Goal: Task Accomplishment & Management: Complete application form

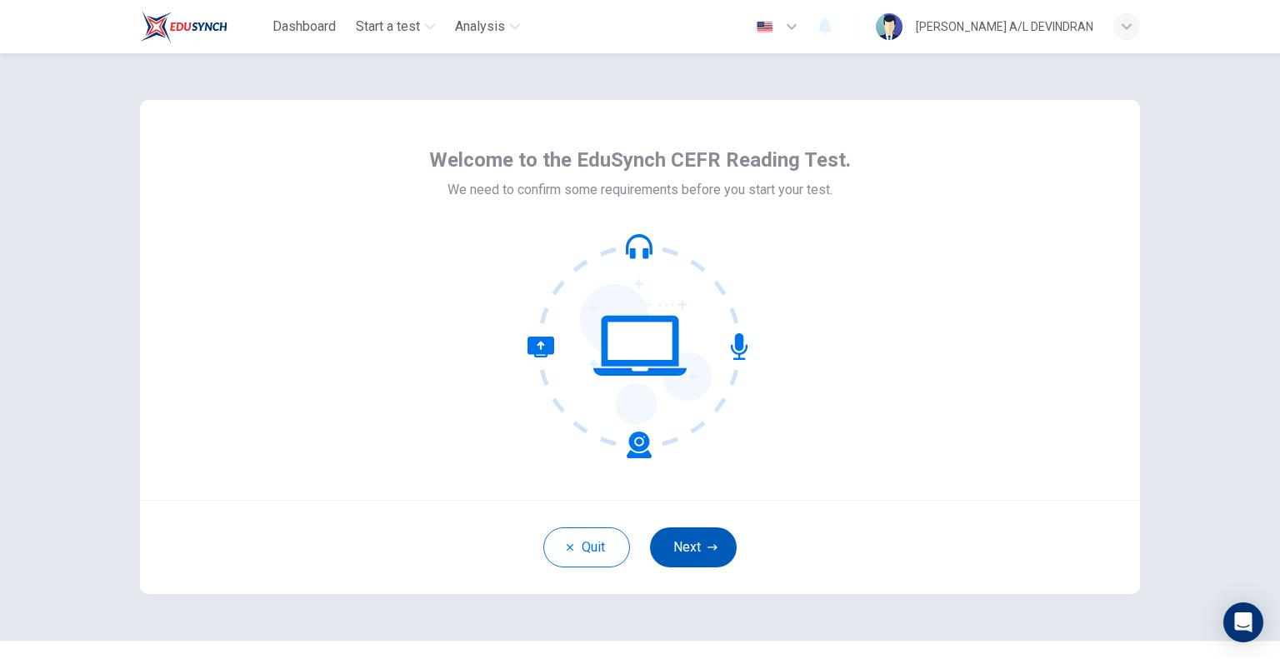
click at [691, 556] on button "Next" at bounding box center [693, 547] width 87 height 40
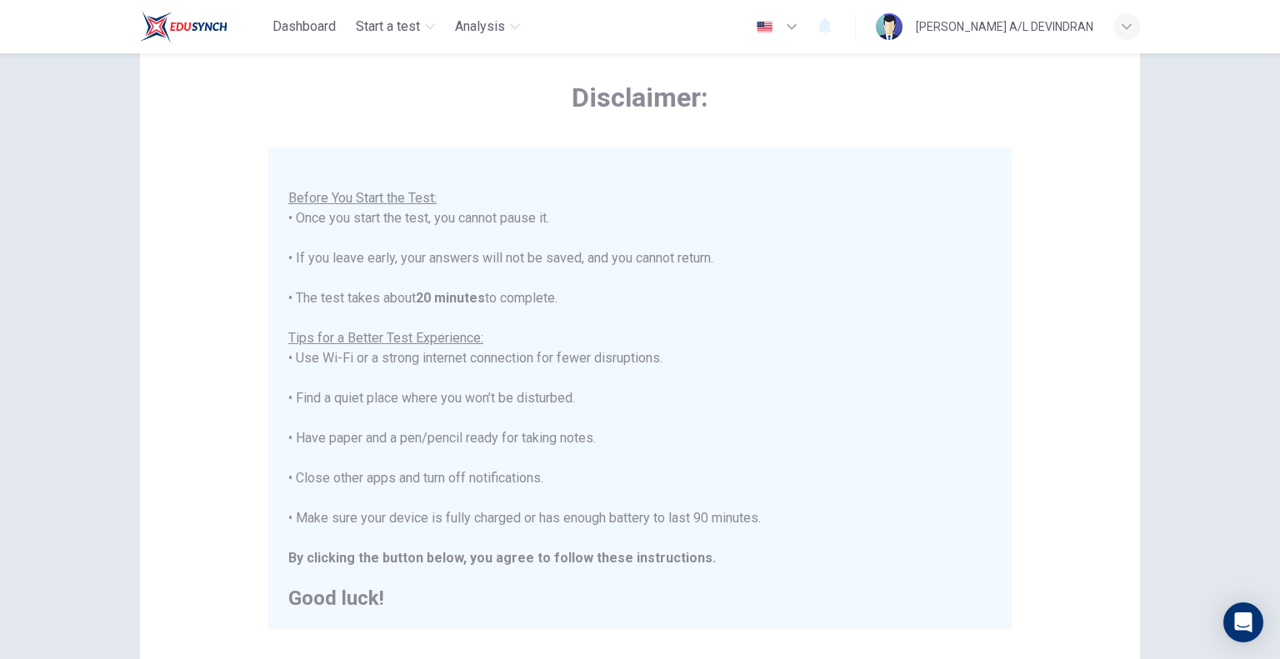
scroll to position [267, 0]
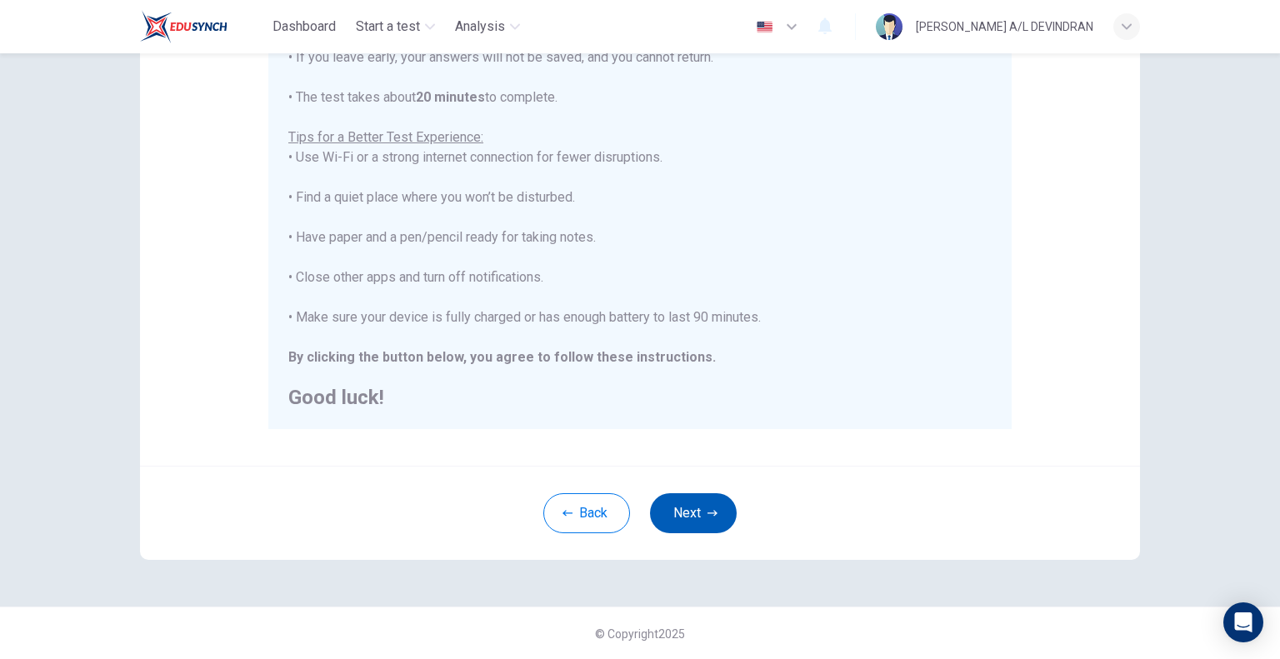
click at [707, 512] on icon "button" at bounding box center [712, 513] width 10 height 10
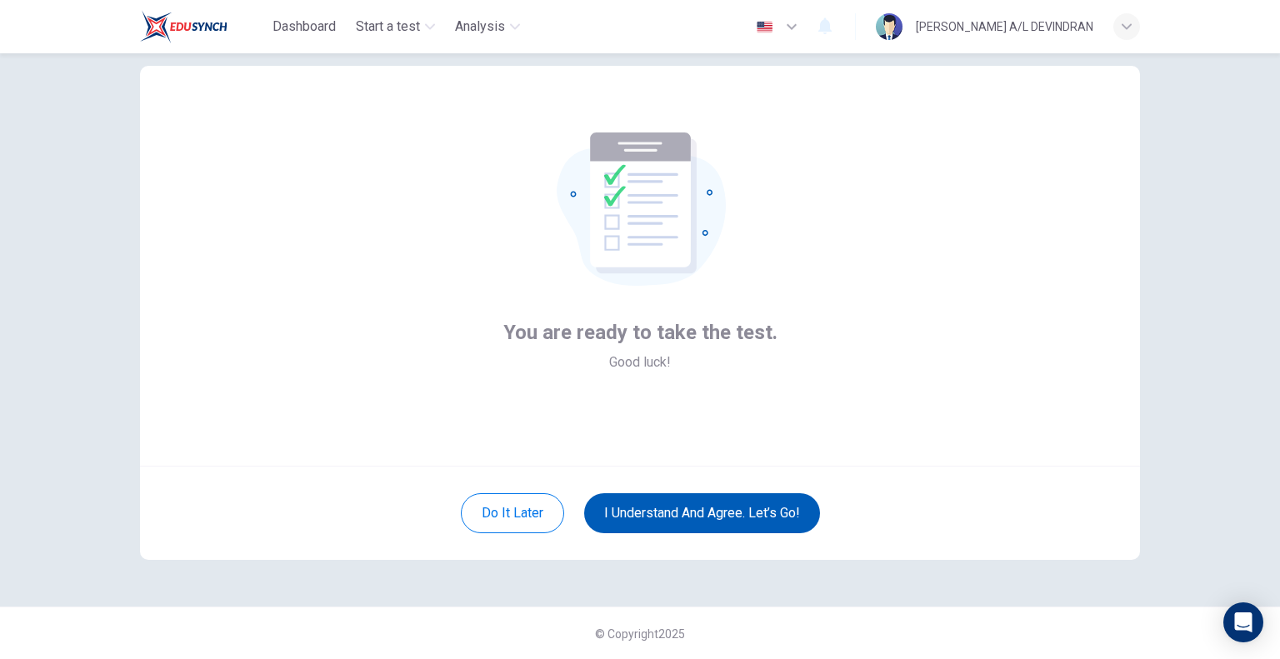
scroll to position [0, 0]
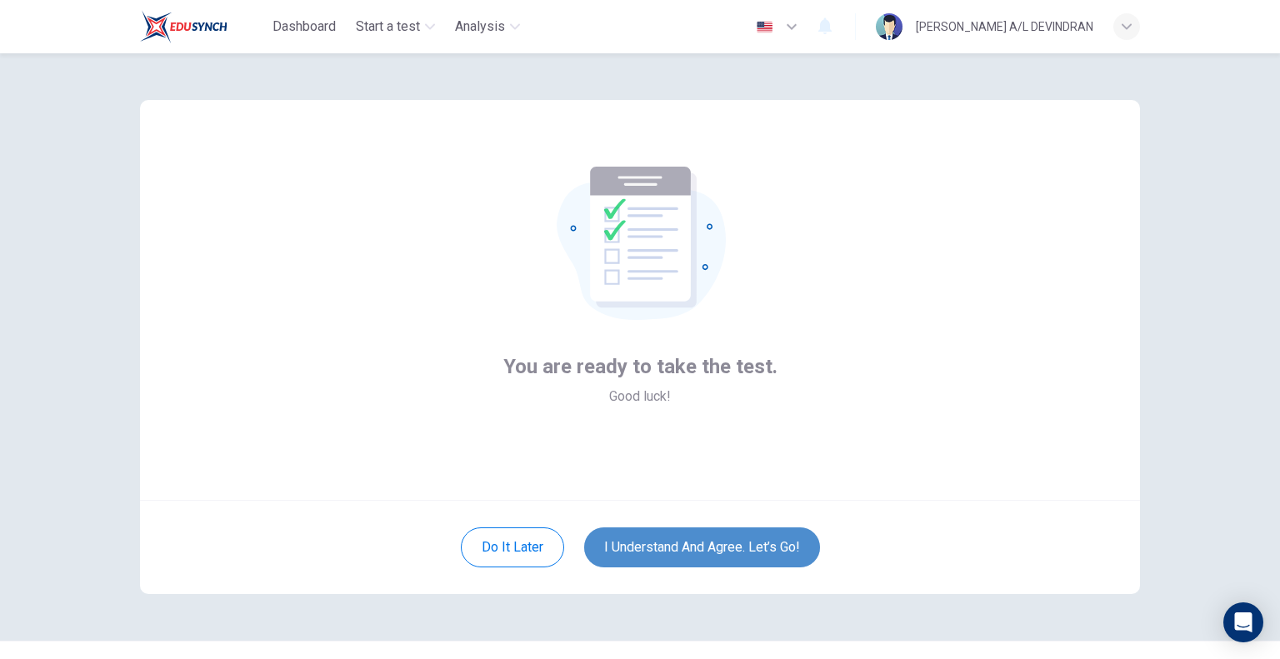
click at [730, 552] on button "I understand and agree. Let’s go!" at bounding box center [702, 547] width 236 height 40
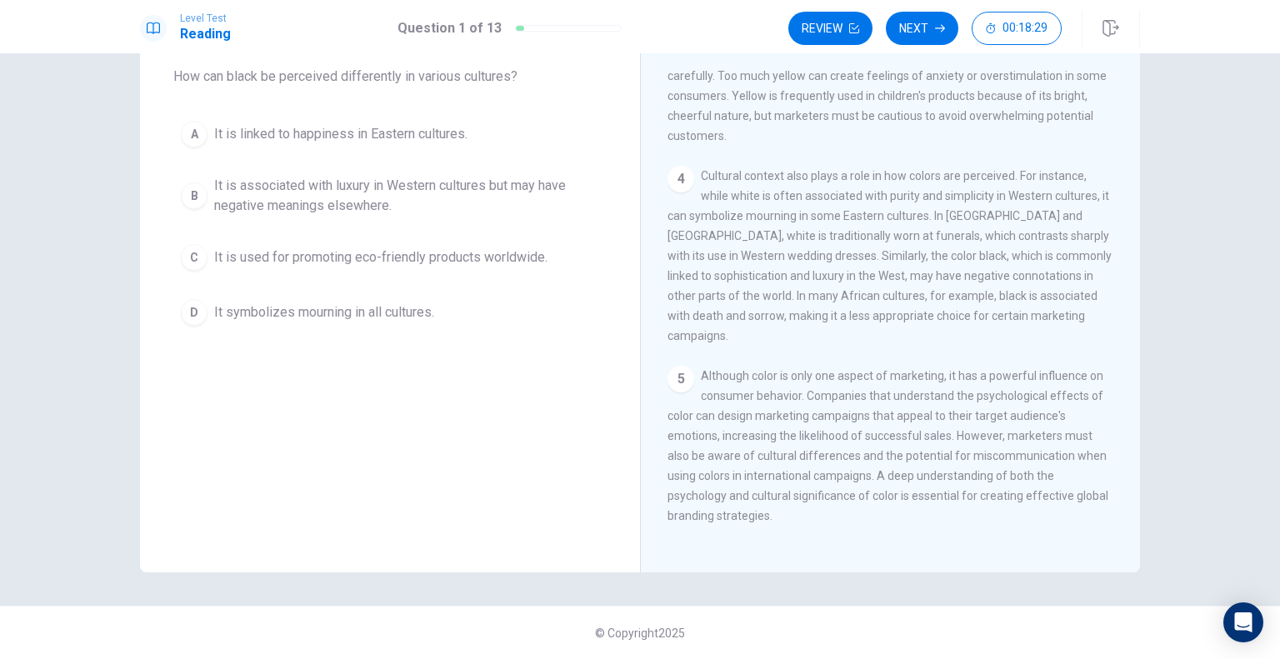
scroll to position [467, 0]
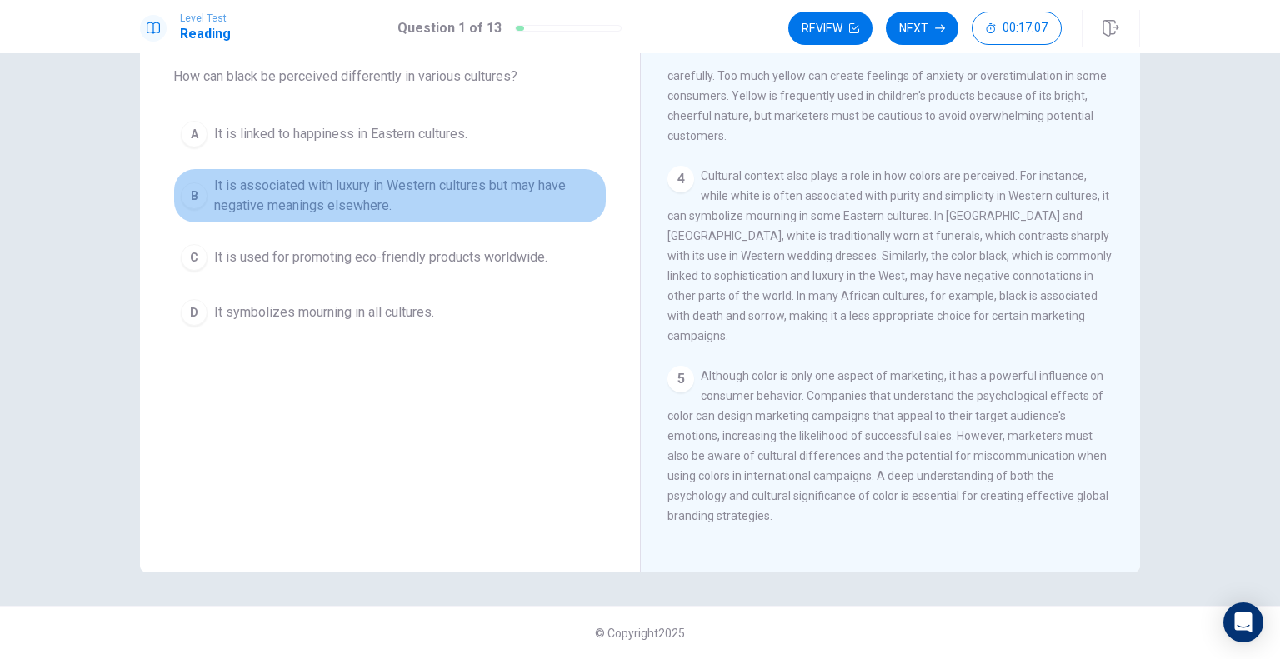
click at [217, 192] on span "It is associated with luxury in Western cultures but may have negative meanings…" at bounding box center [406, 196] width 385 height 40
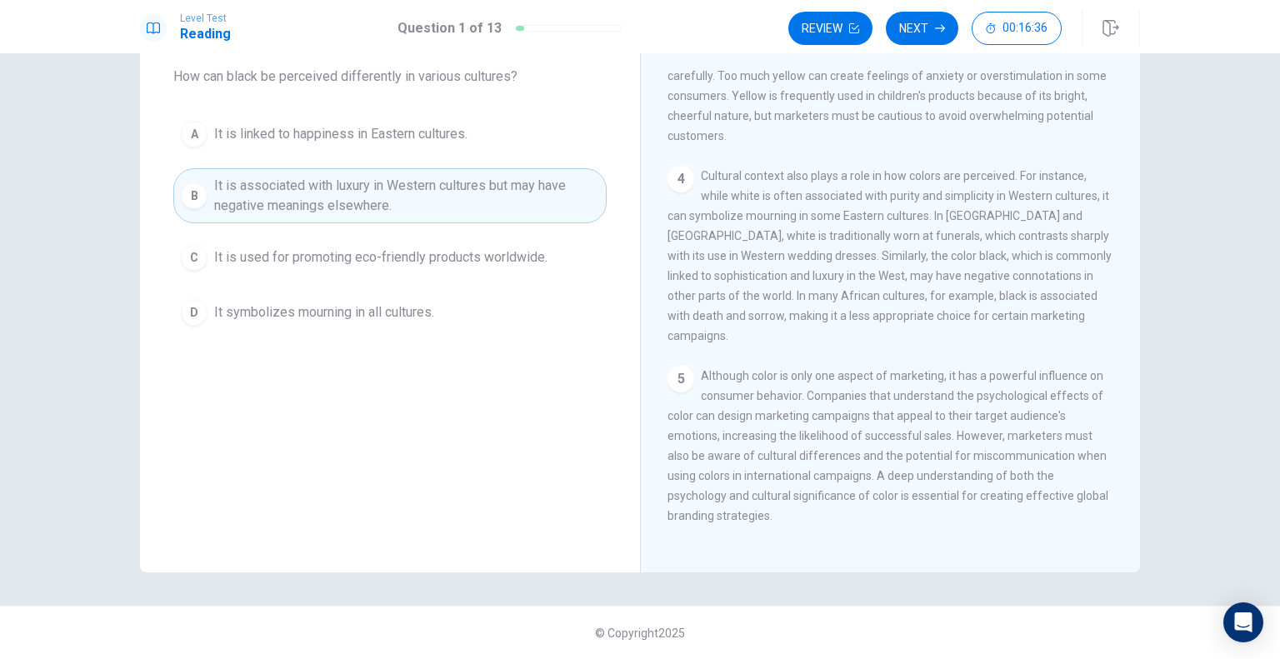
scroll to position [467, 0]
click at [933, 36] on button "Next" at bounding box center [922, 28] width 72 height 33
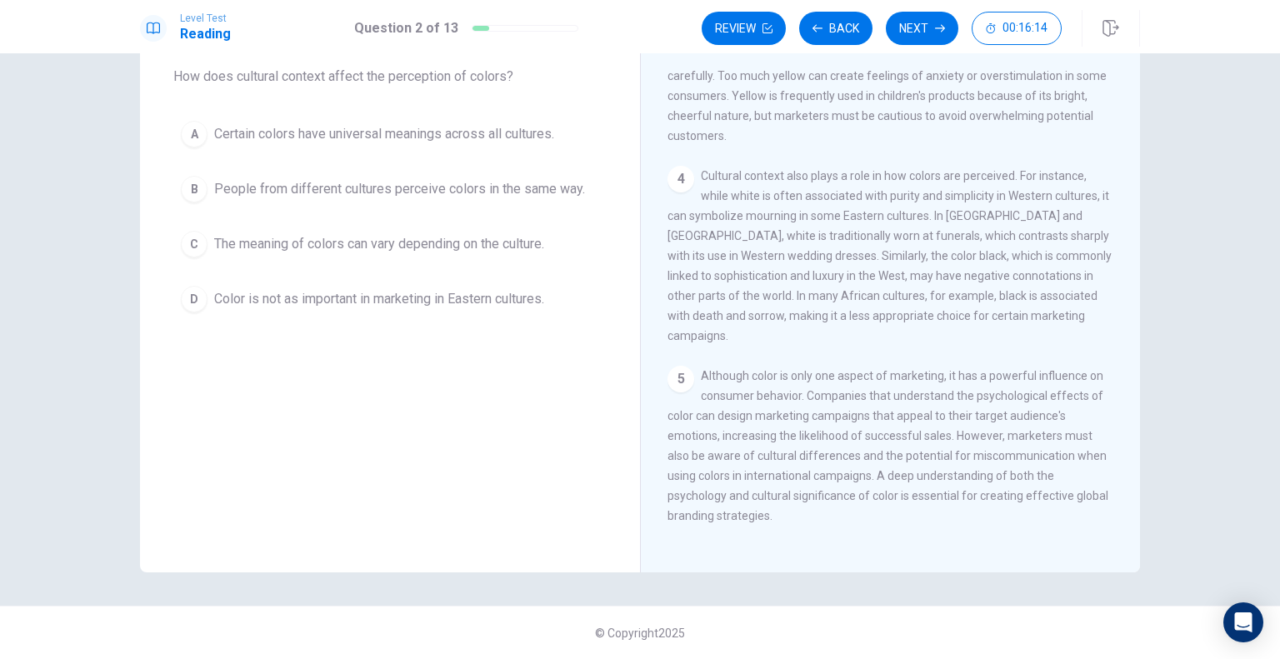
scroll to position [0, 0]
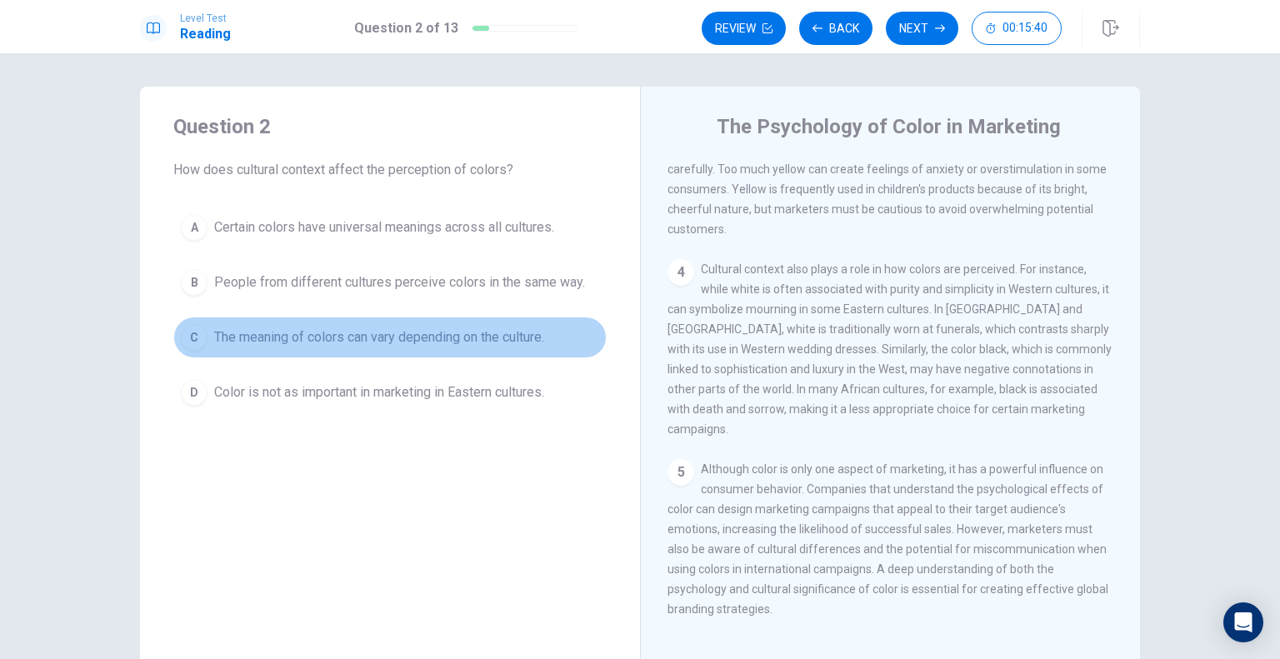
click at [357, 352] on button "C The meaning of colors can vary depending on the culture." at bounding box center [389, 338] width 433 height 42
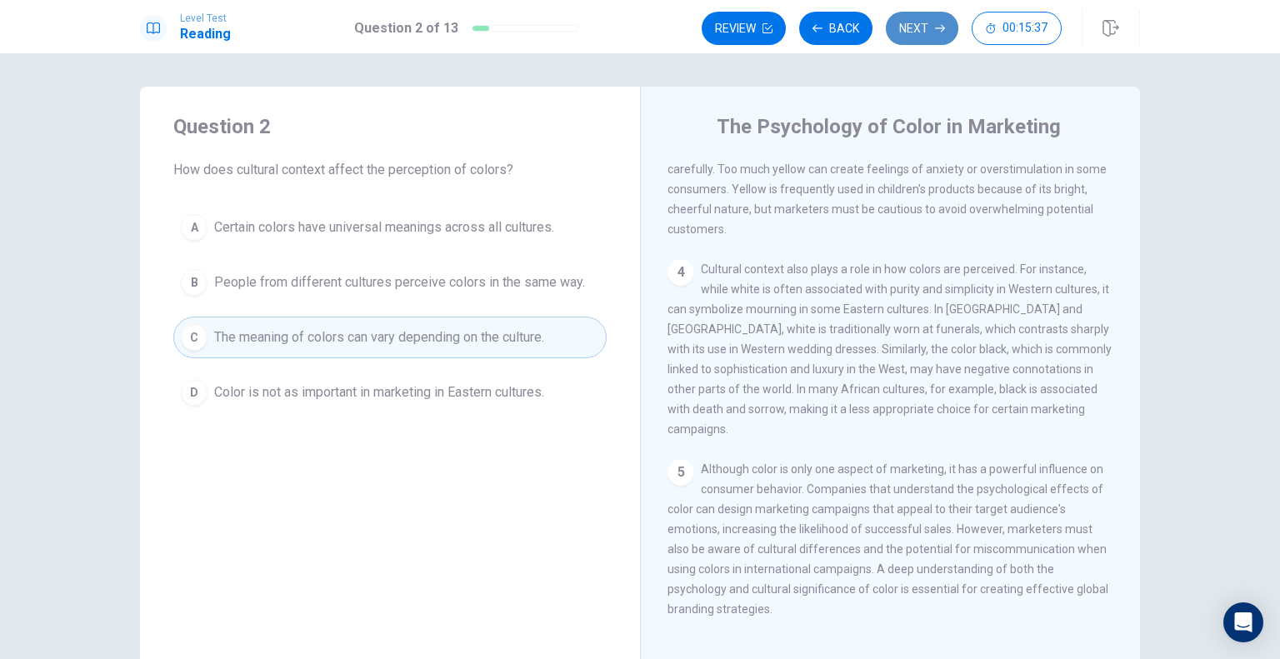
click at [902, 42] on button "Next" at bounding box center [922, 28] width 72 height 33
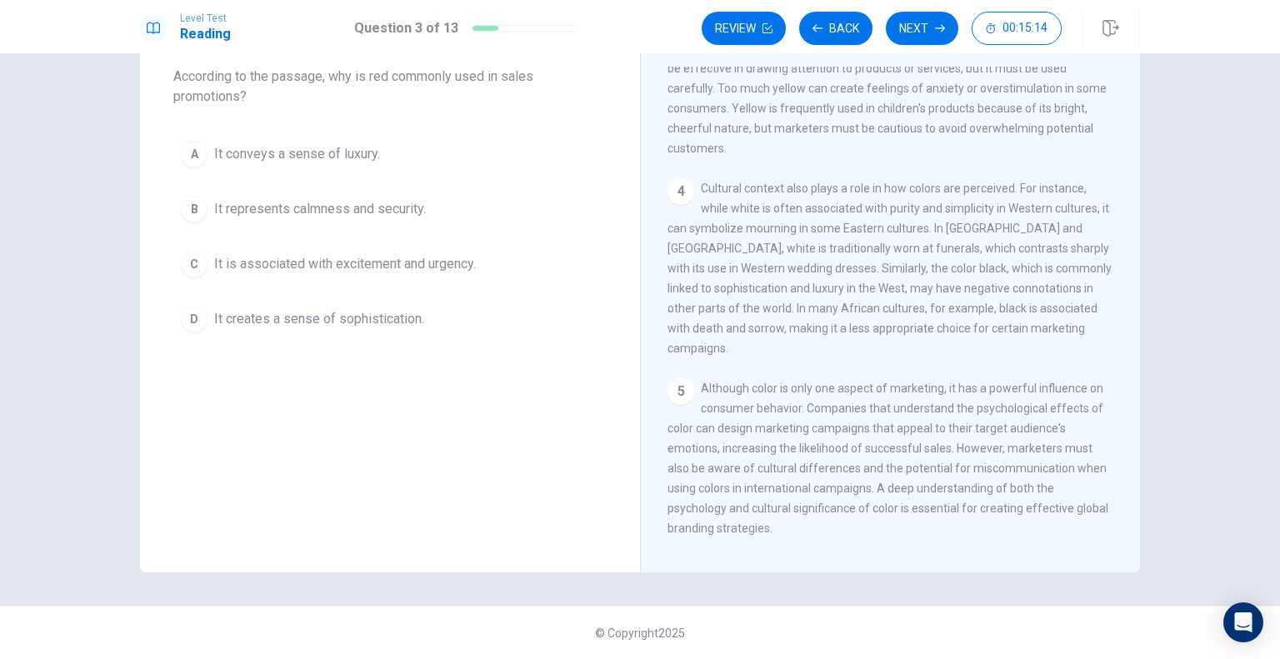
scroll to position [467, 0]
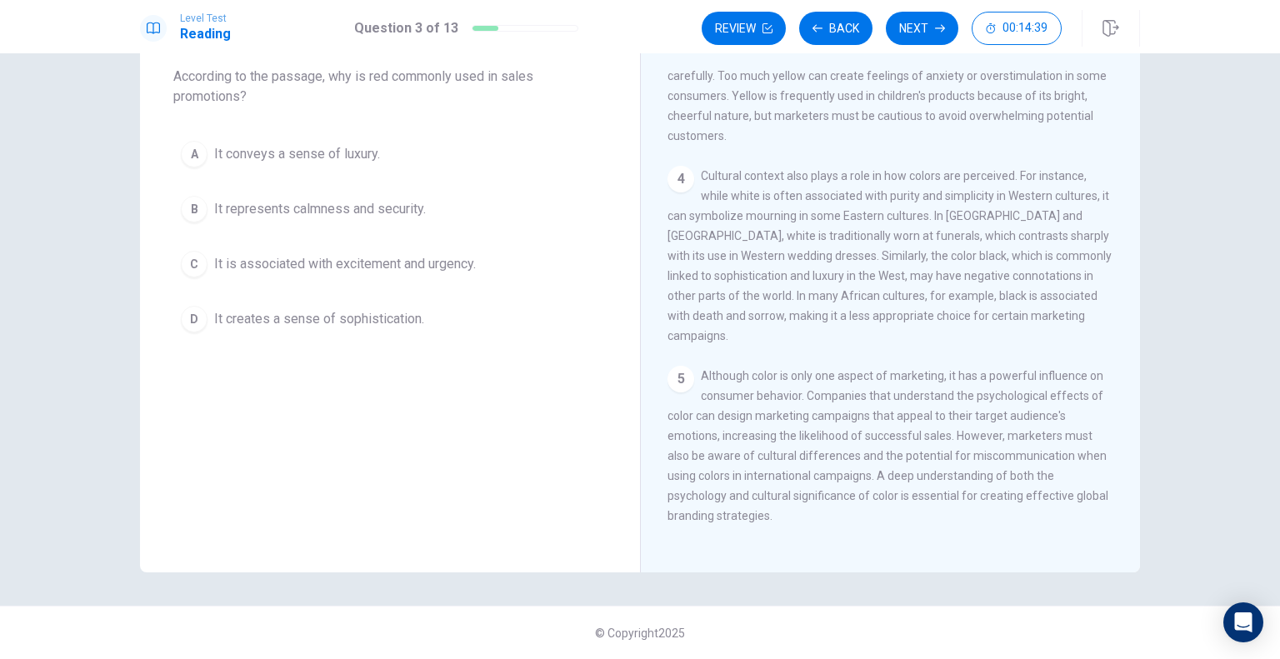
click at [403, 260] on span "It is associated with excitement and urgency." at bounding box center [345, 264] width 262 height 20
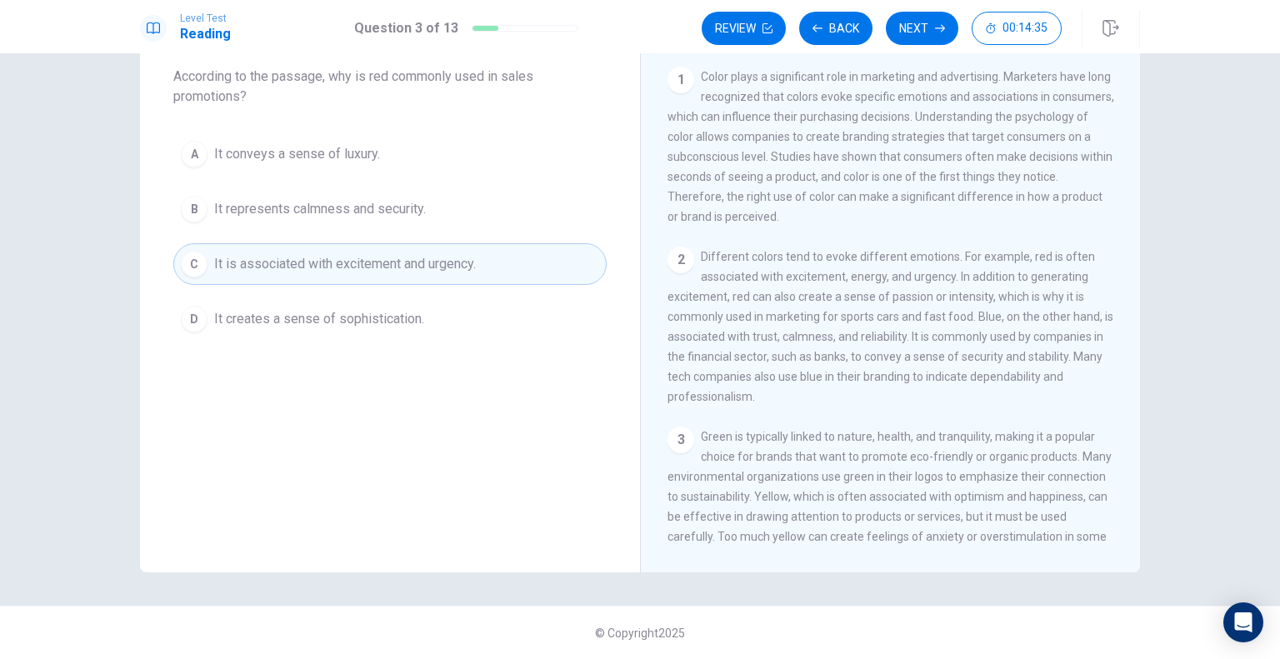
scroll to position [0, 0]
click at [913, 37] on button "Next" at bounding box center [922, 28] width 72 height 33
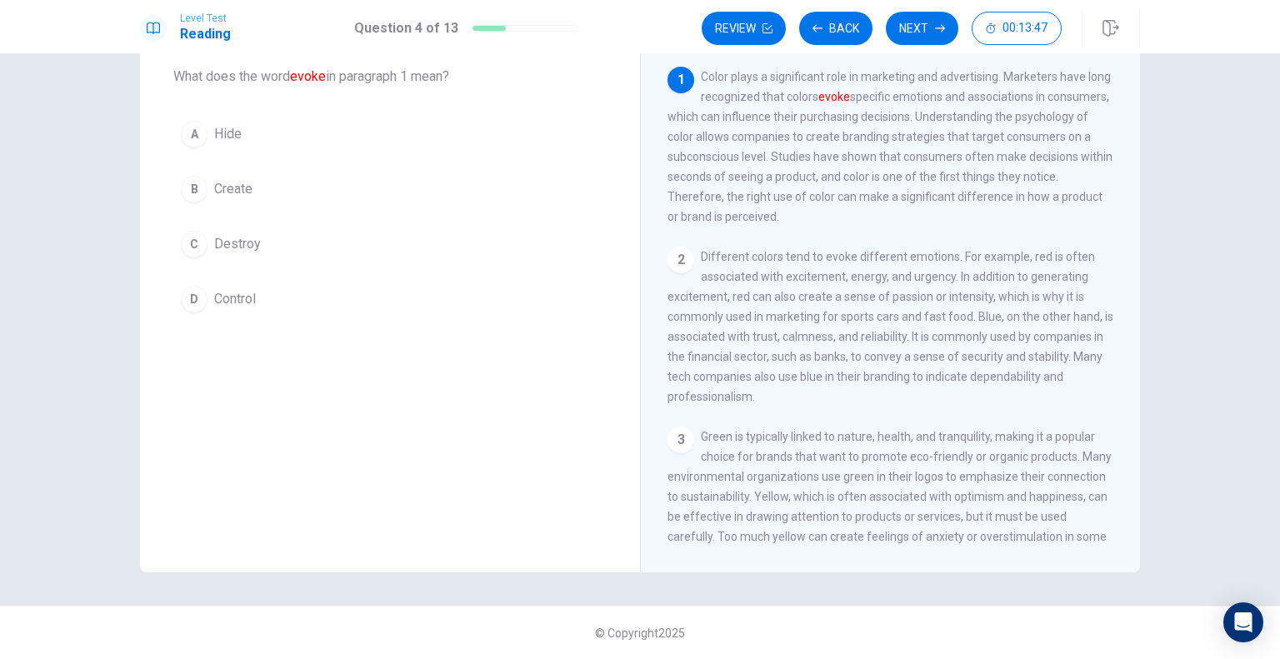
click at [320, 176] on button "B Create" at bounding box center [389, 189] width 433 height 42
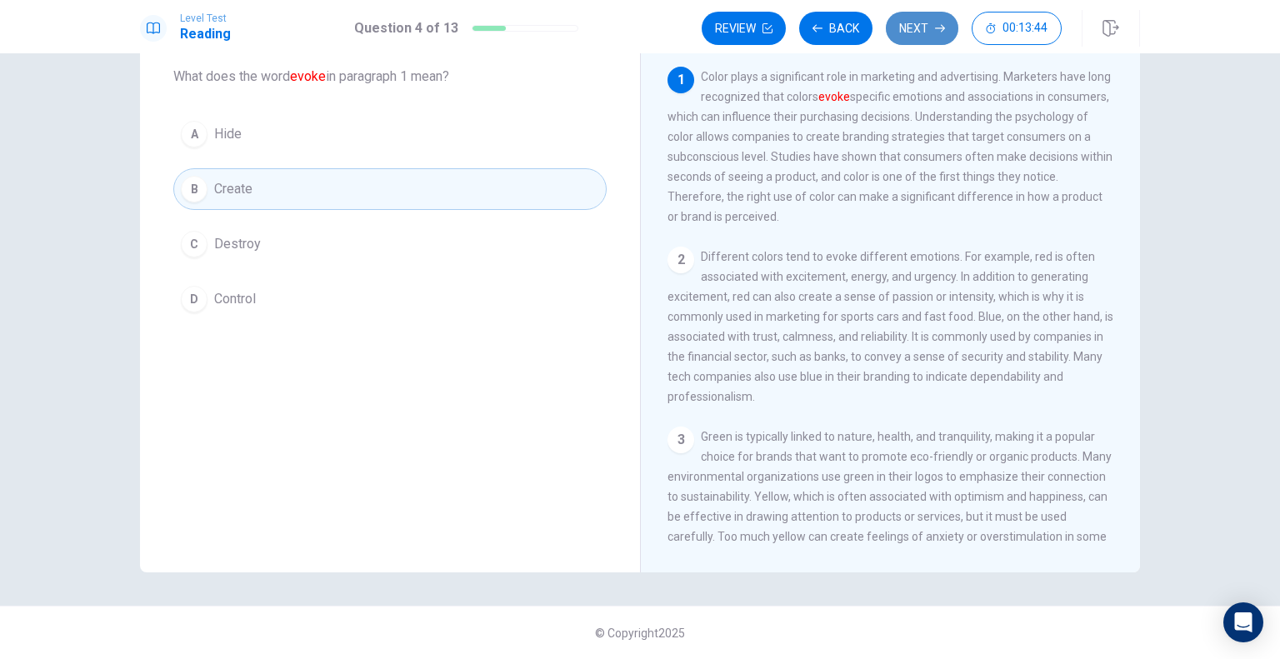
click at [938, 23] on icon "button" at bounding box center [940, 28] width 10 height 10
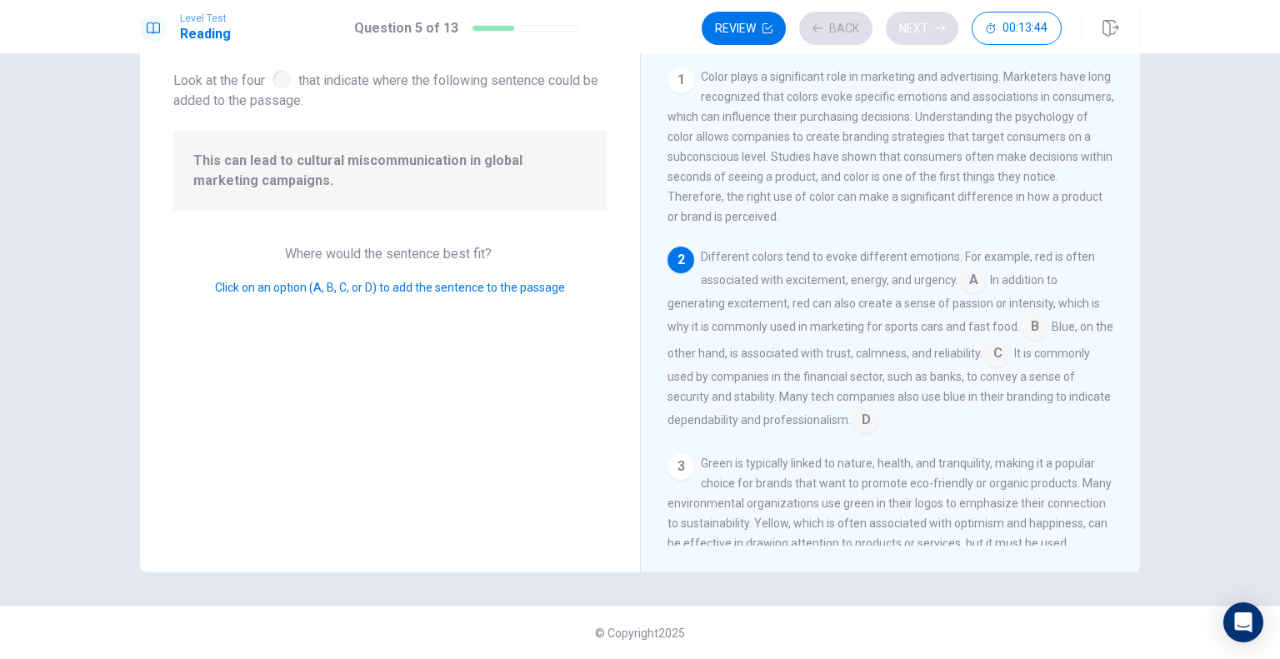
scroll to position [59, 0]
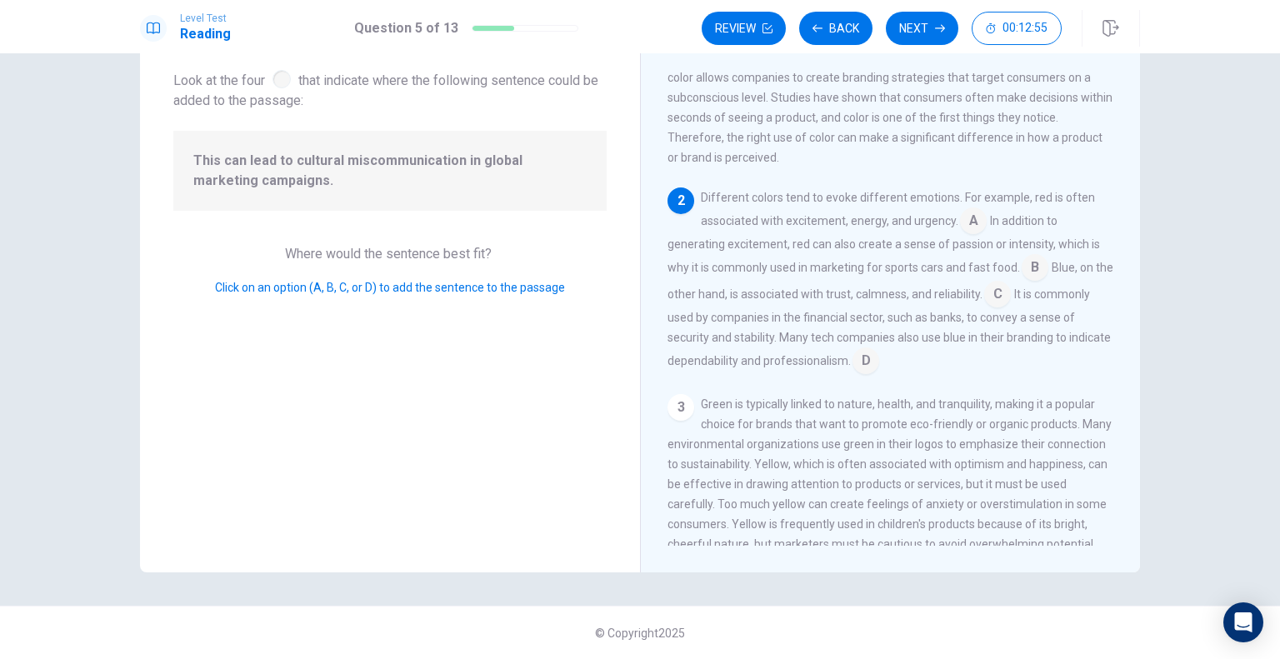
click at [1027, 274] on input at bounding box center [1035, 269] width 27 height 27
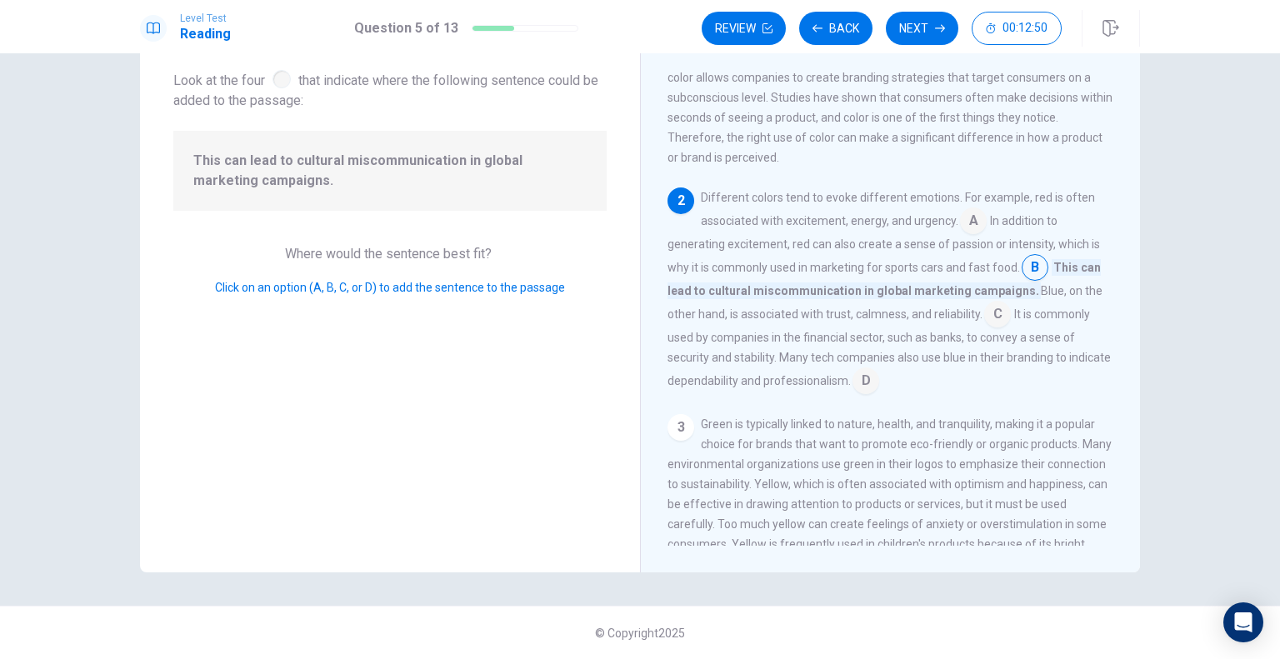
click at [1032, 277] on input at bounding box center [1035, 269] width 27 height 27
click at [984, 326] on input at bounding box center [997, 315] width 27 height 27
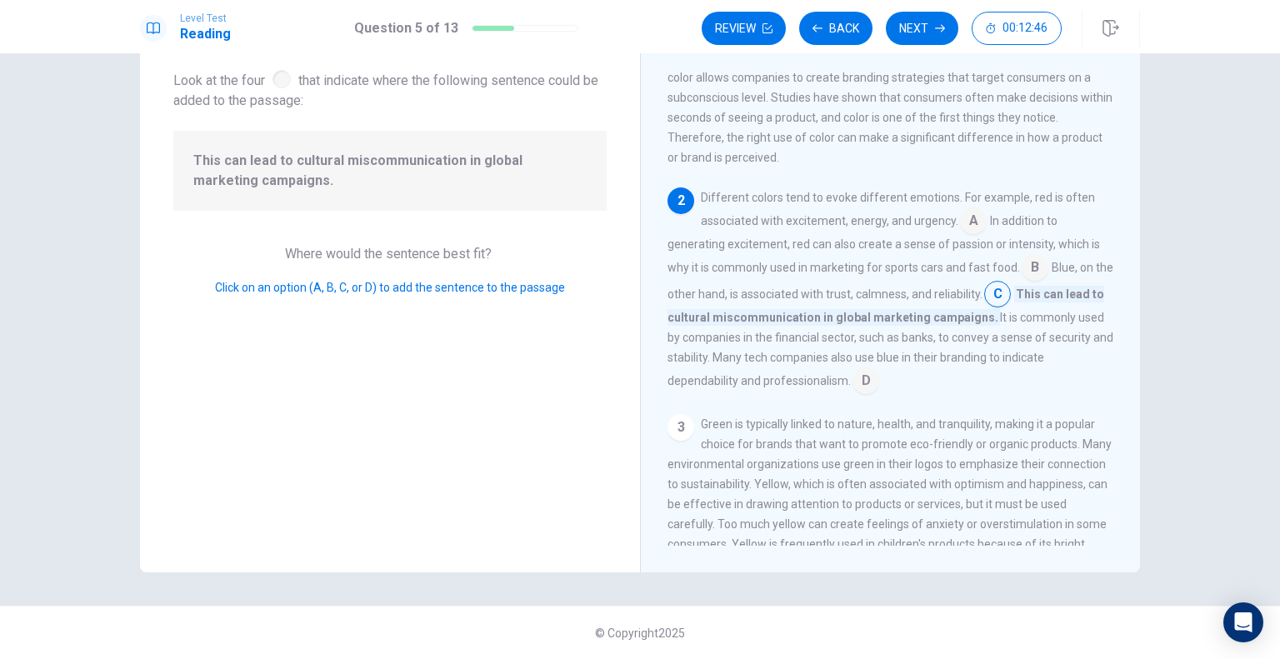
click at [968, 227] on input at bounding box center [973, 222] width 27 height 27
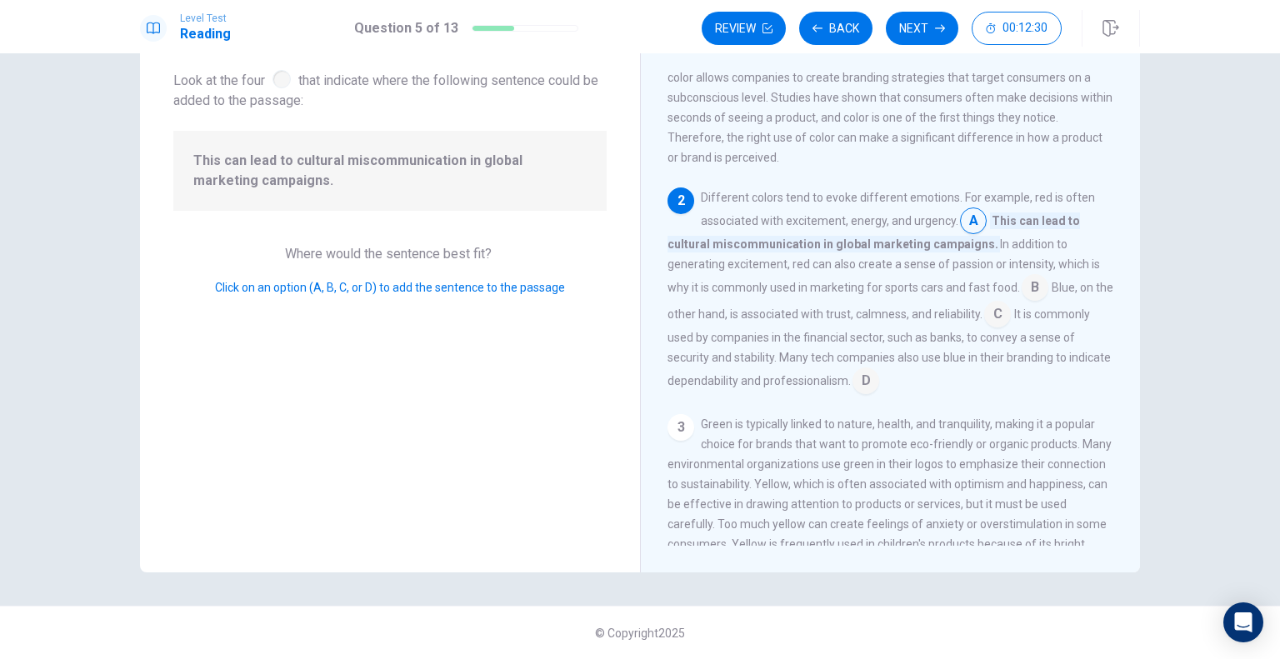
click at [1011, 322] on input at bounding box center [997, 315] width 27 height 27
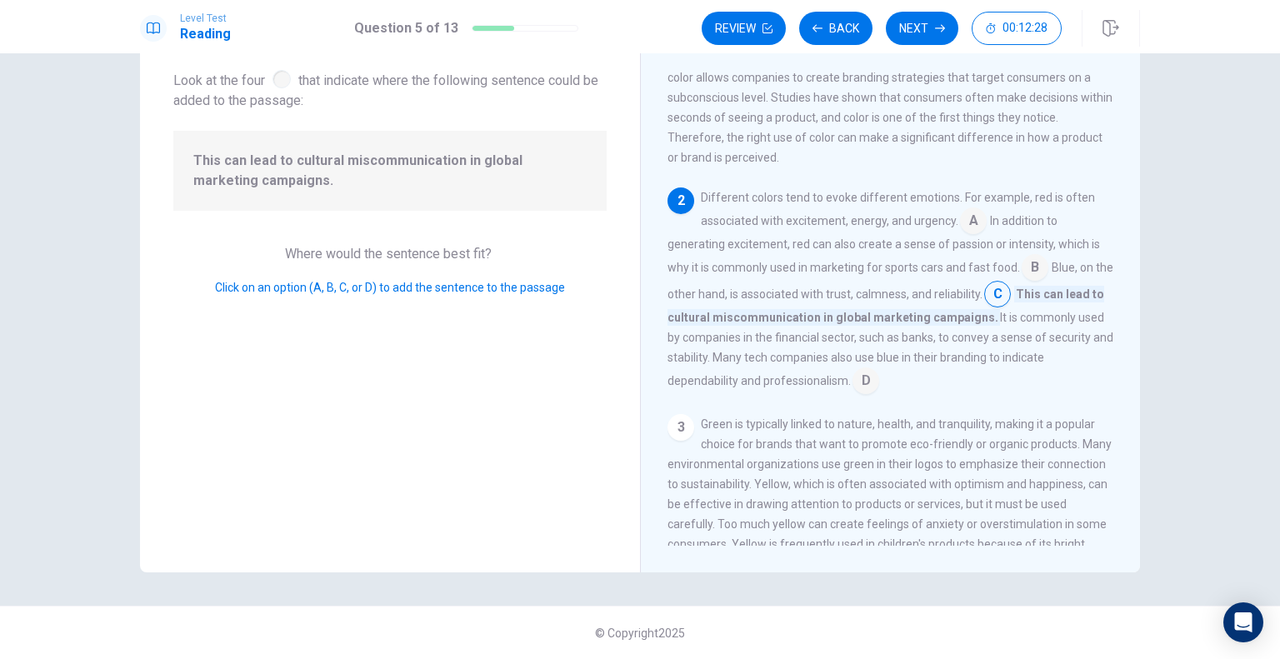
click at [1010, 299] on input at bounding box center [997, 295] width 27 height 27
click at [1023, 272] on input at bounding box center [1035, 269] width 27 height 27
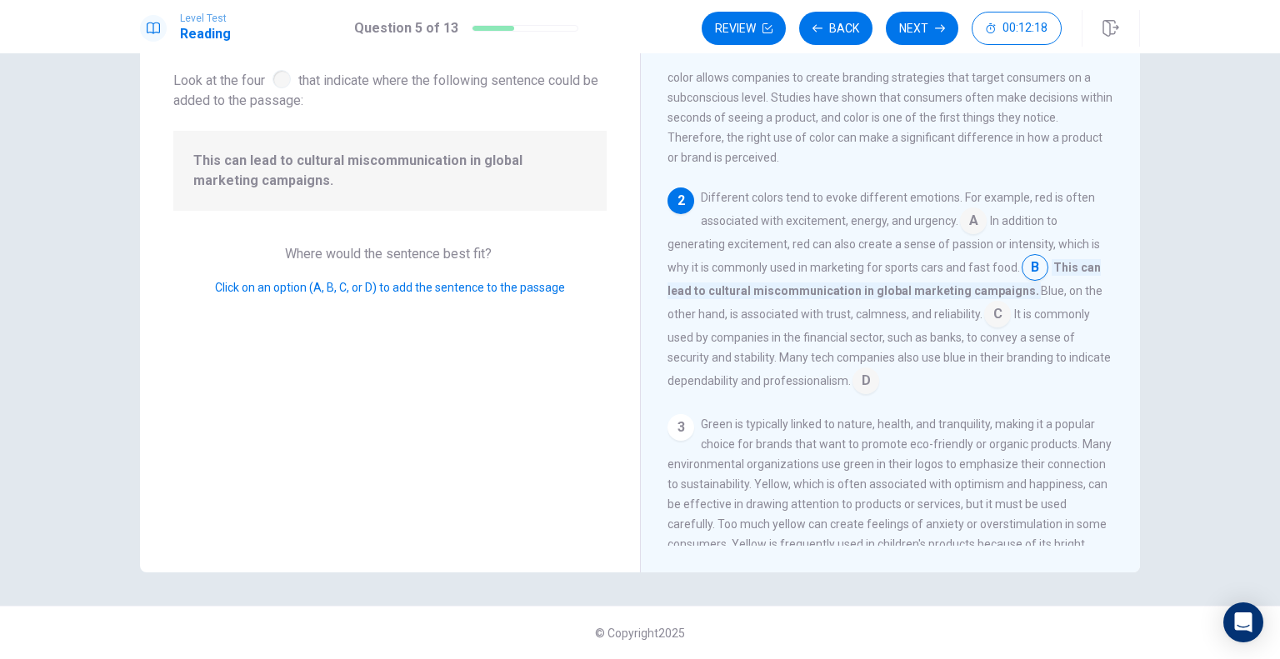
click at [1002, 316] on input at bounding box center [997, 315] width 27 height 27
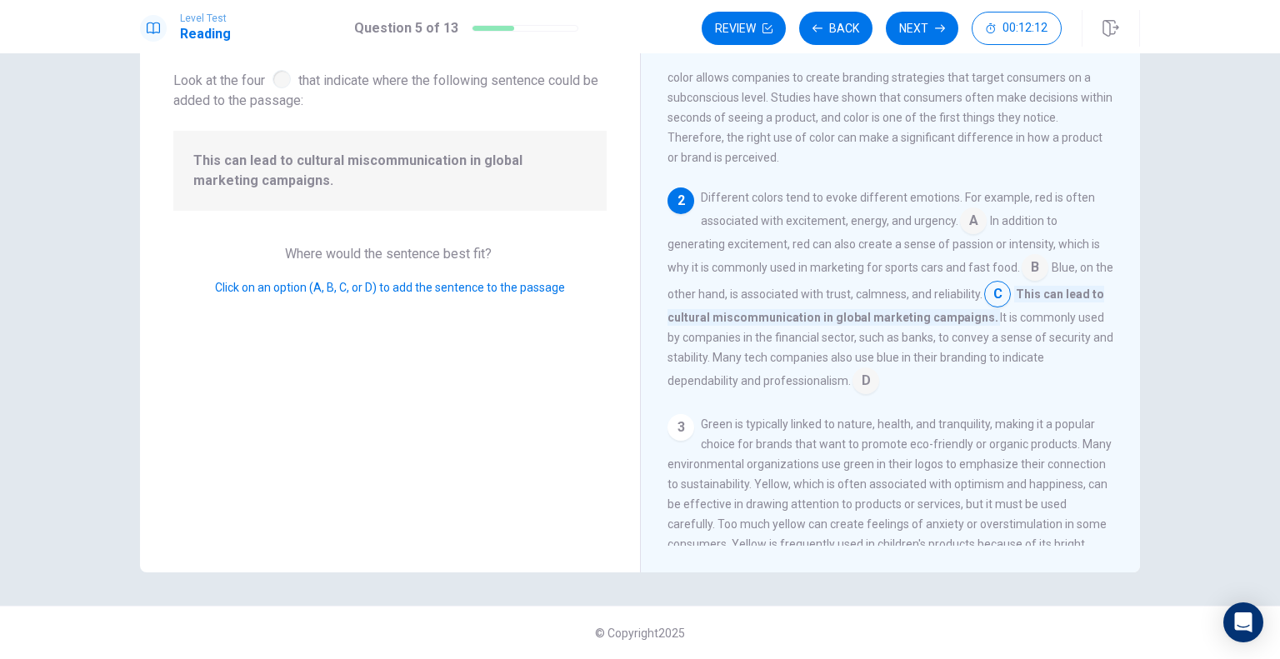
click at [960, 231] on input at bounding box center [973, 222] width 27 height 27
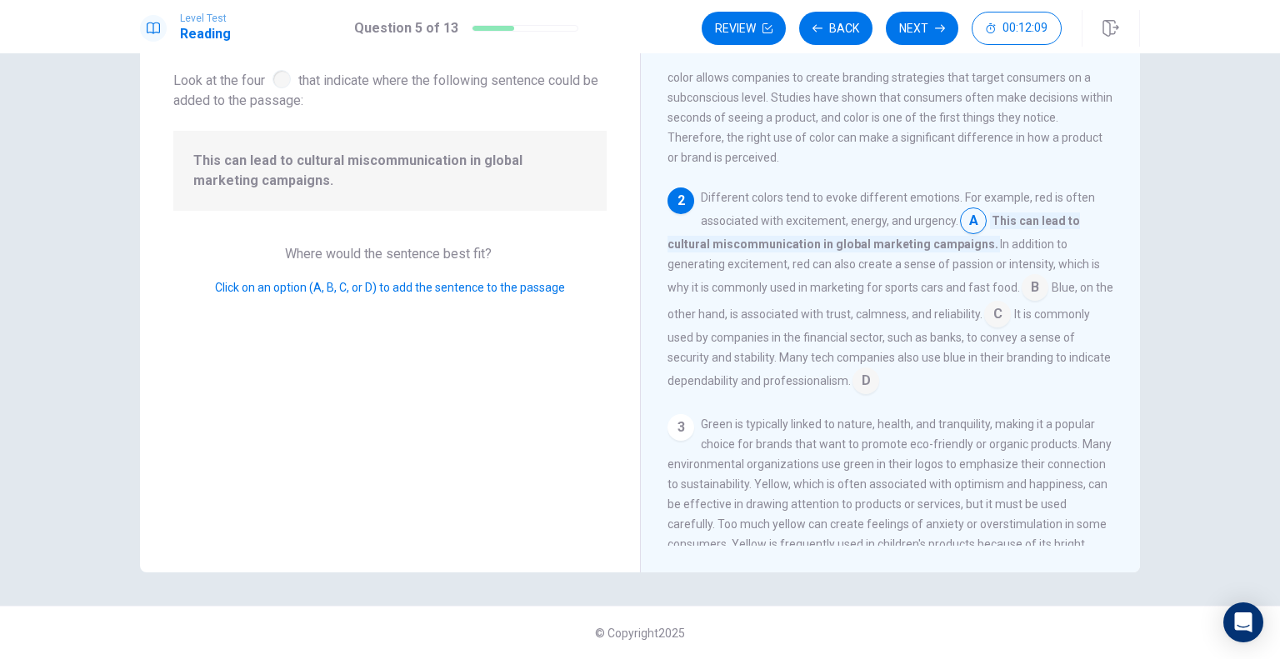
click at [960, 232] on input at bounding box center [973, 222] width 27 height 27
click at [1011, 324] on input at bounding box center [997, 315] width 27 height 27
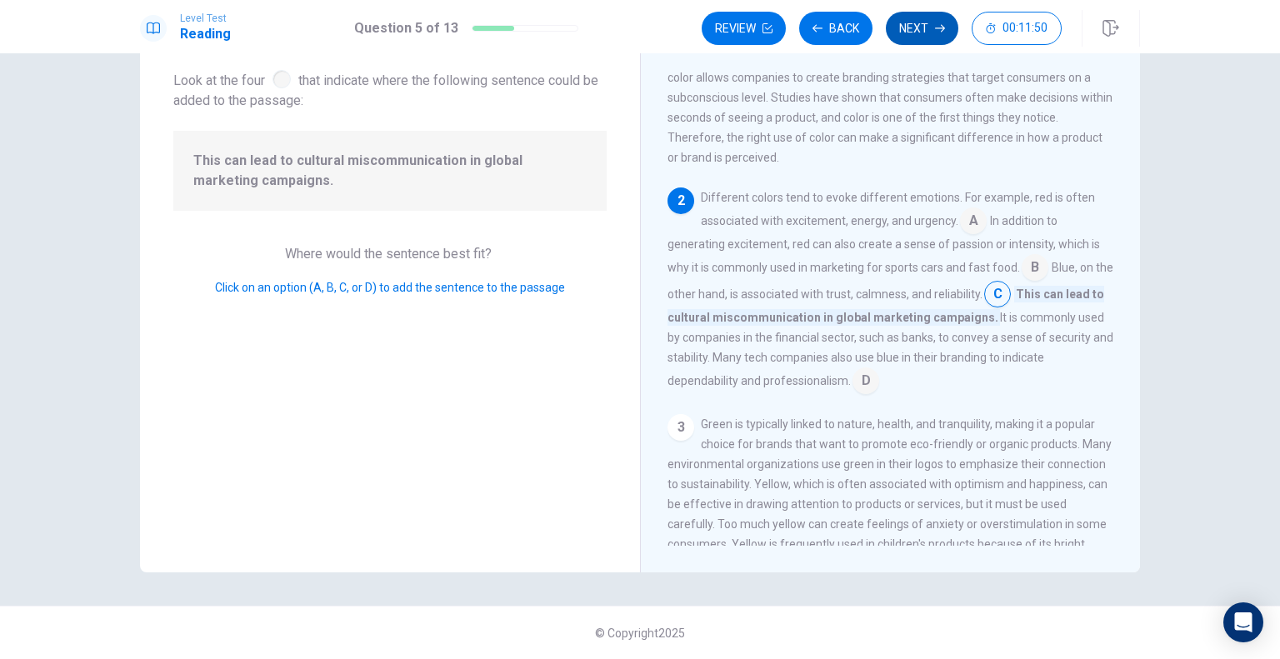
click at [948, 29] on button "Next" at bounding box center [922, 28] width 72 height 33
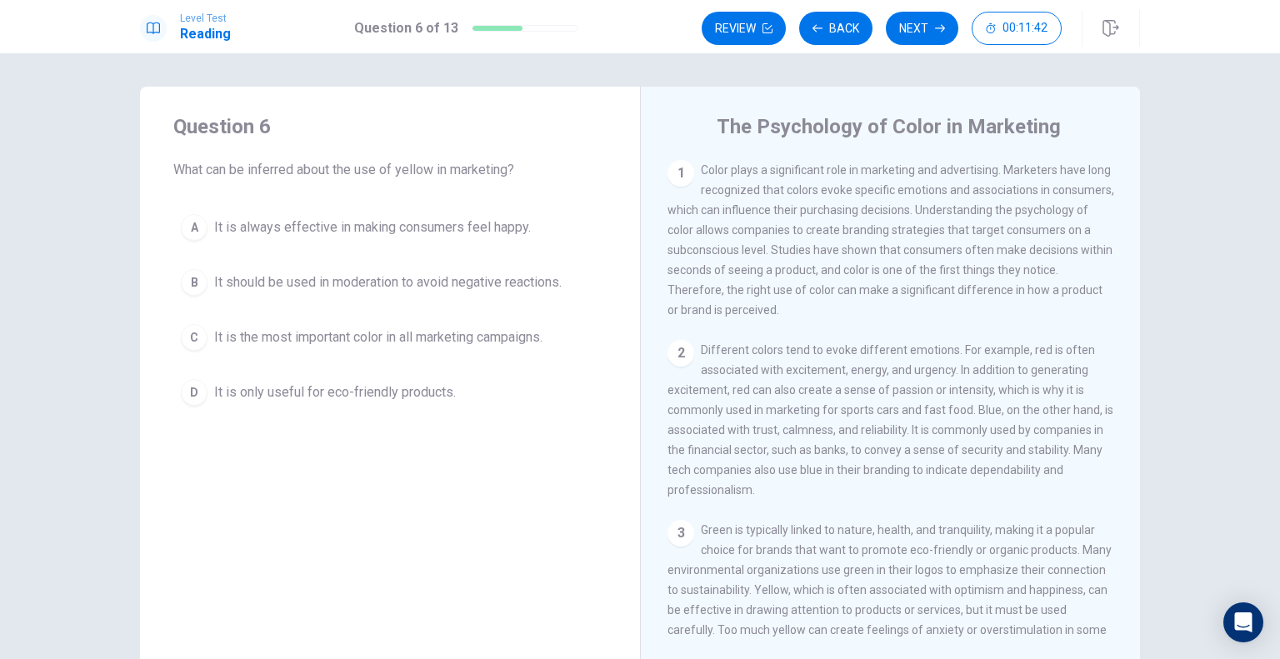
scroll to position [0, 0]
click at [193, 290] on div "B" at bounding box center [194, 282] width 27 height 27
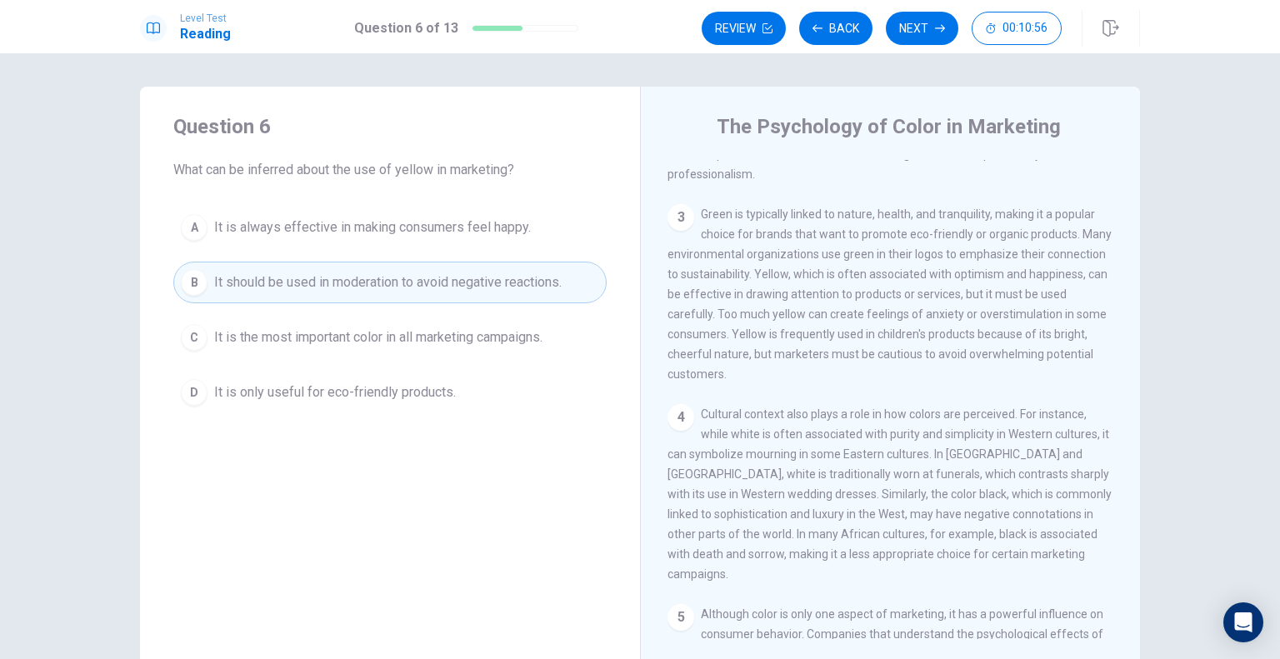
scroll to position [317, 0]
click at [937, 32] on icon "button" at bounding box center [940, 28] width 10 height 10
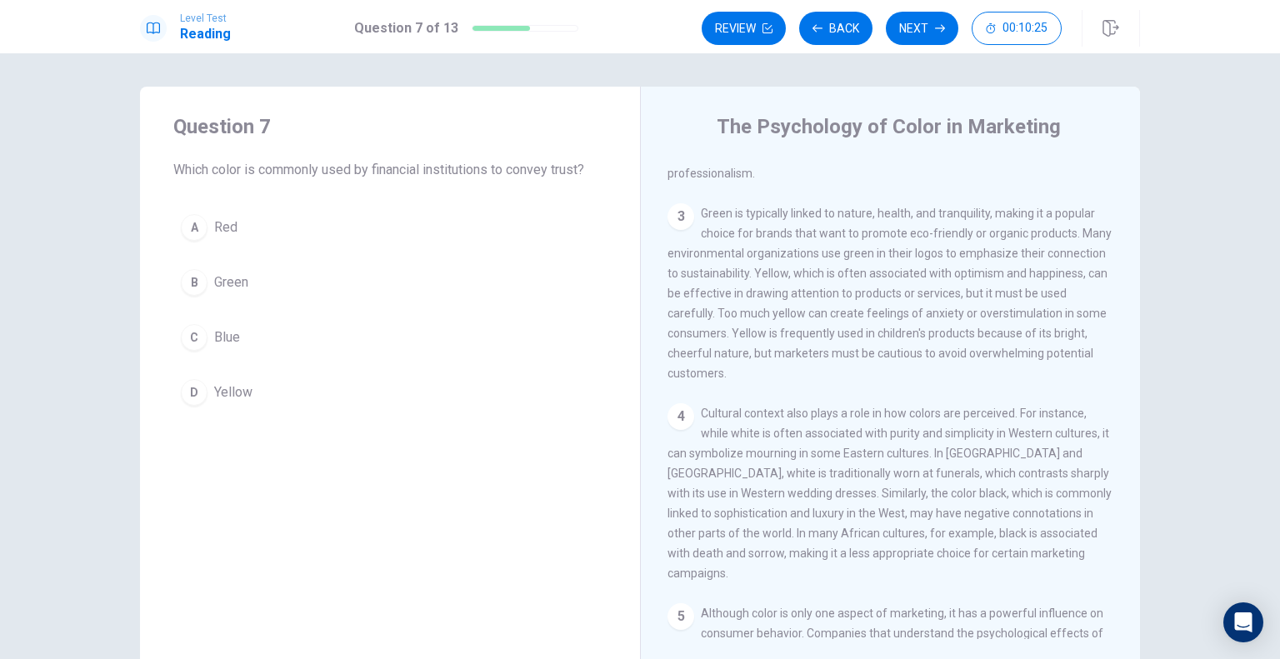
click at [190, 336] on div "C" at bounding box center [194, 337] width 27 height 27
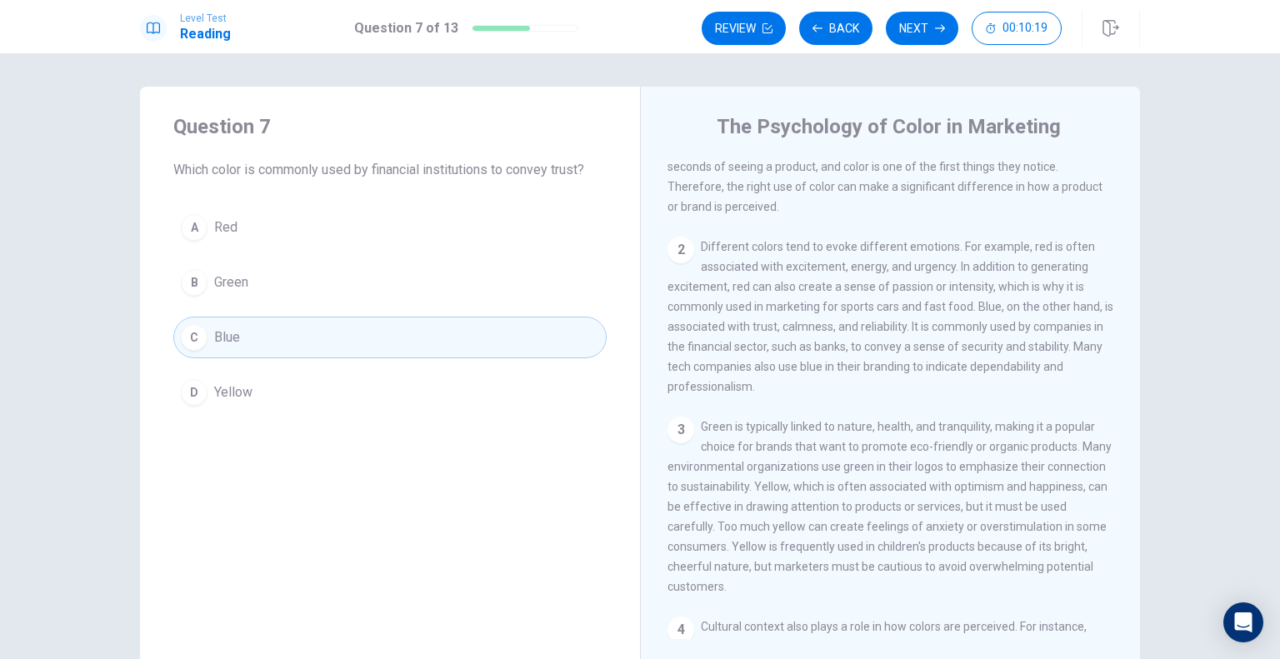
scroll to position [94, 0]
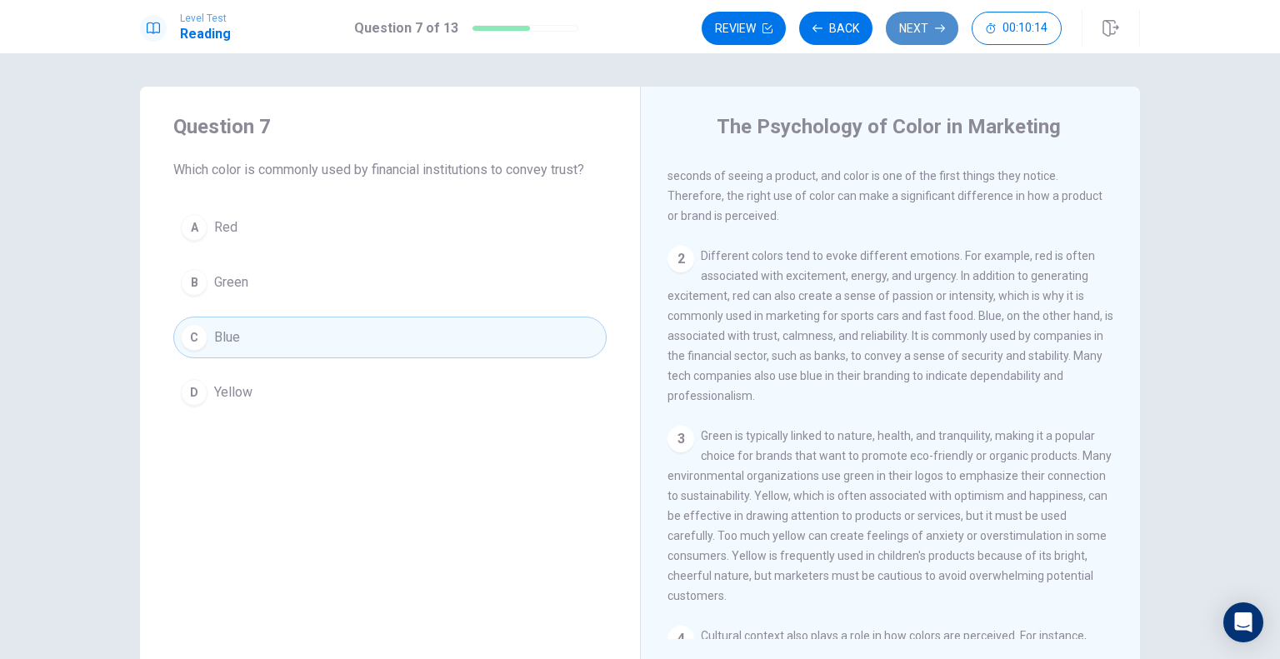
click at [915, 36] on button "Next" at bounding box center [922, 28] width 72 height 33
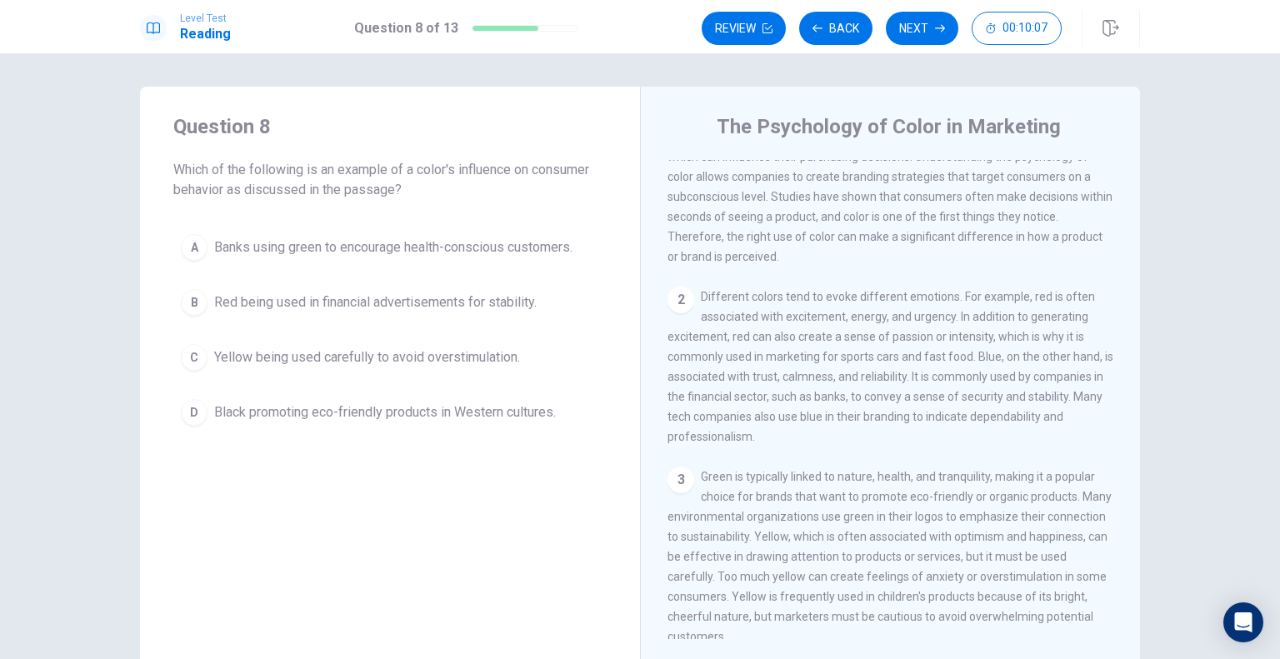
scroll to position [0, 0]
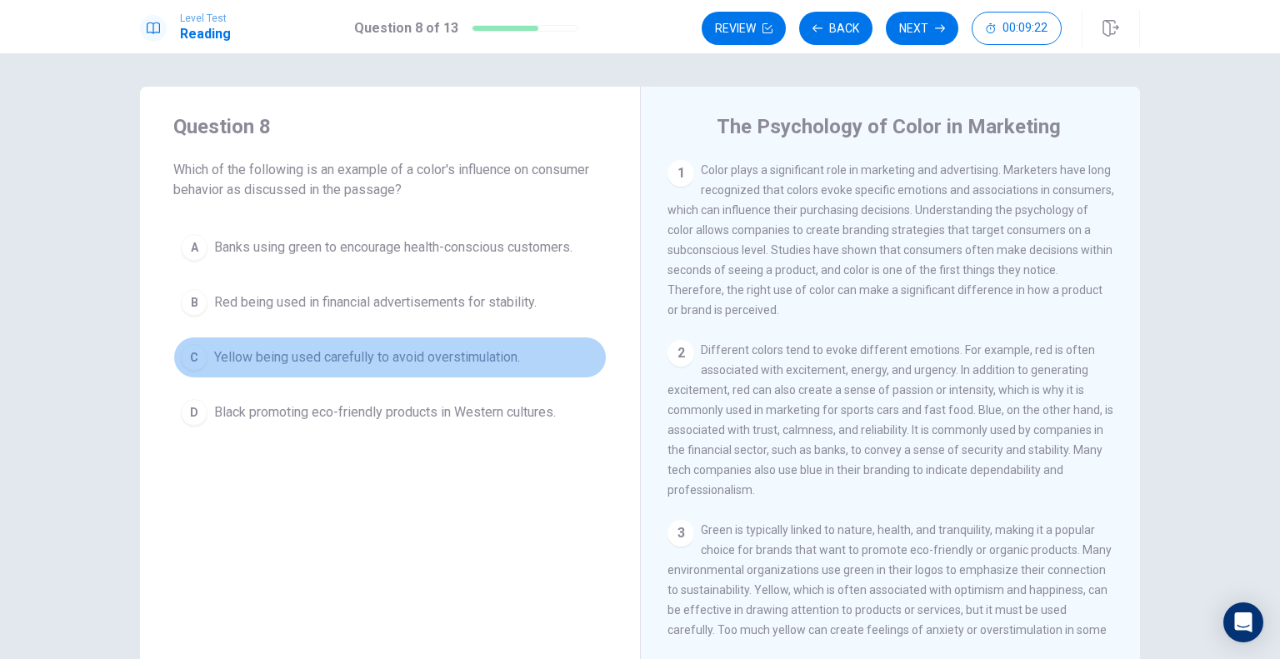
click at [407, 352] on span "Yellow being used carefully to avoid overstimulation." at bounding box center [367, 357] width 306 height 20
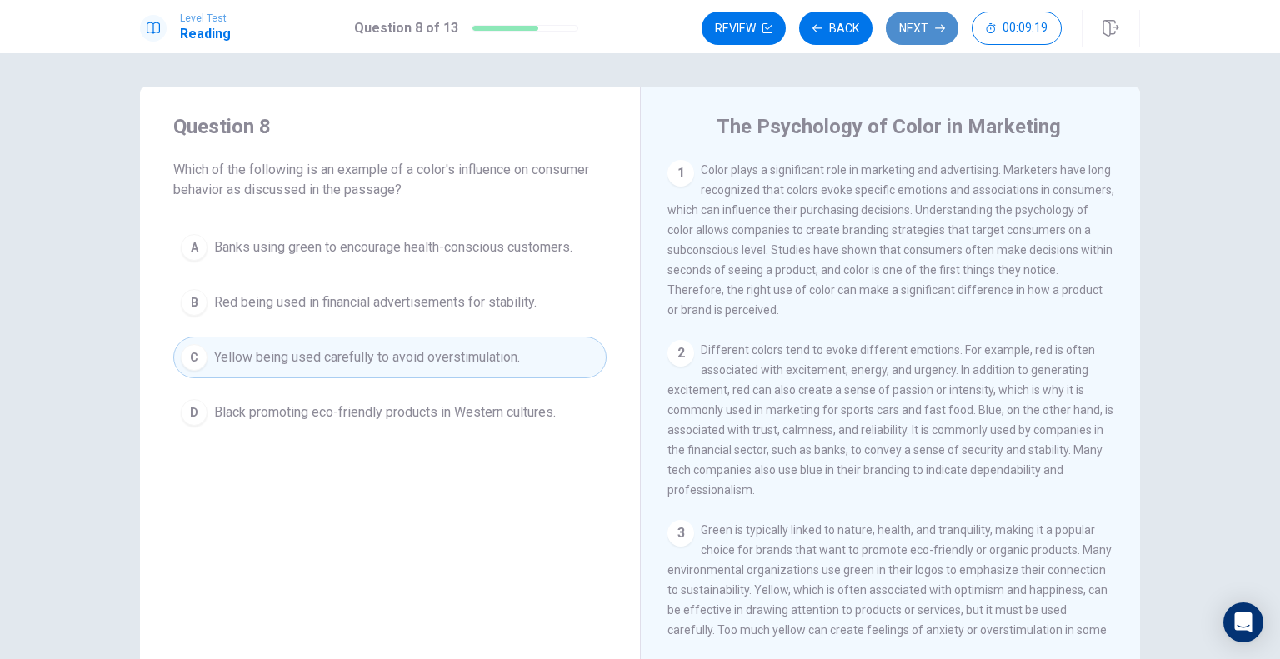
click at [921, 32] on button "Next" at bounding box center [922, 28] width 72 height 33
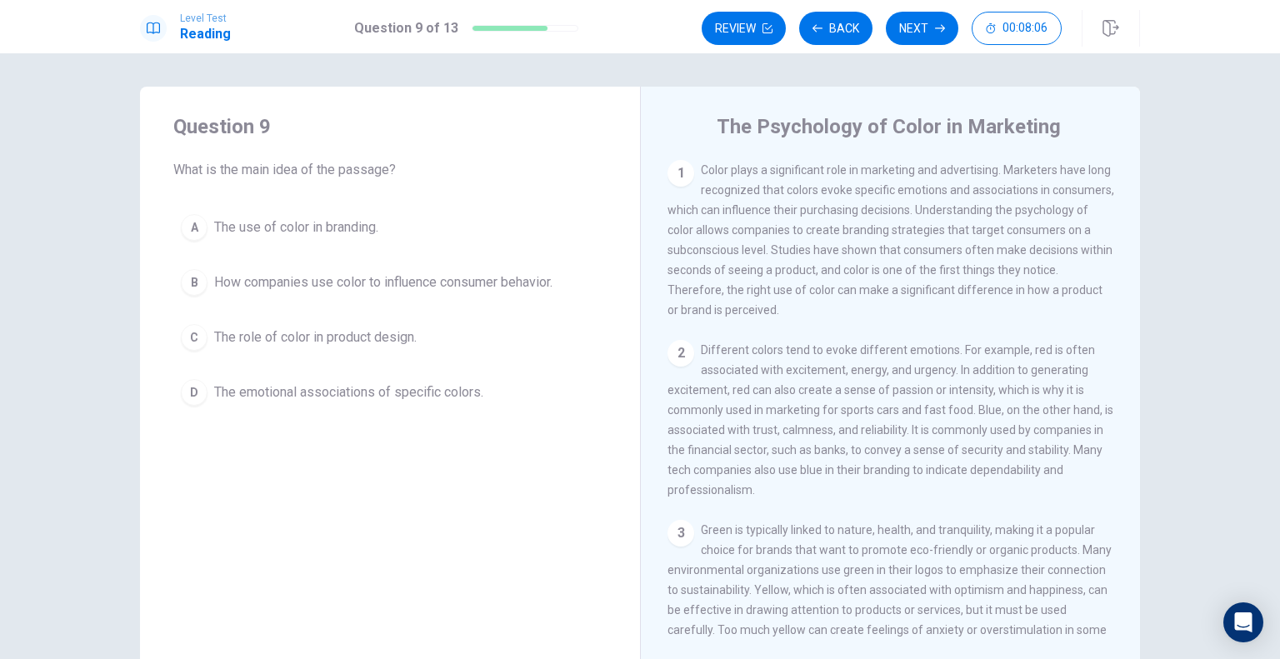
click at [254, 279] on span "How companies use color to influence consumer behavior." at bounding box center [383, 282] width 338 height 20
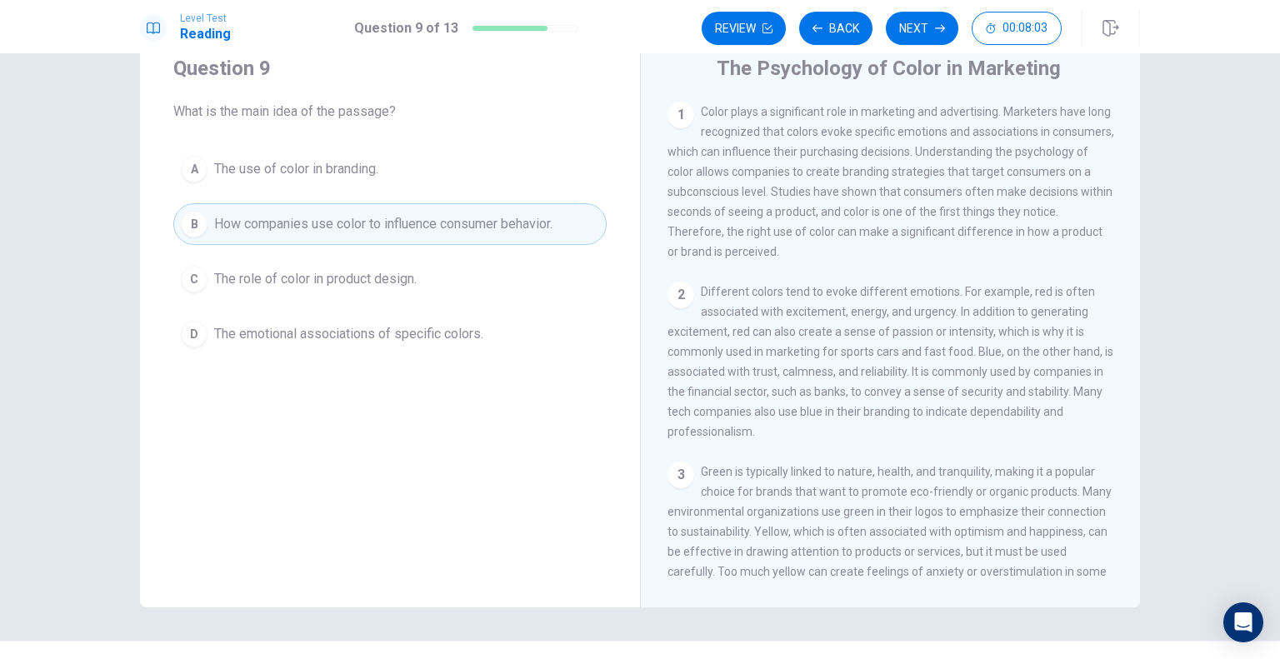
scroll to position [59, 0]
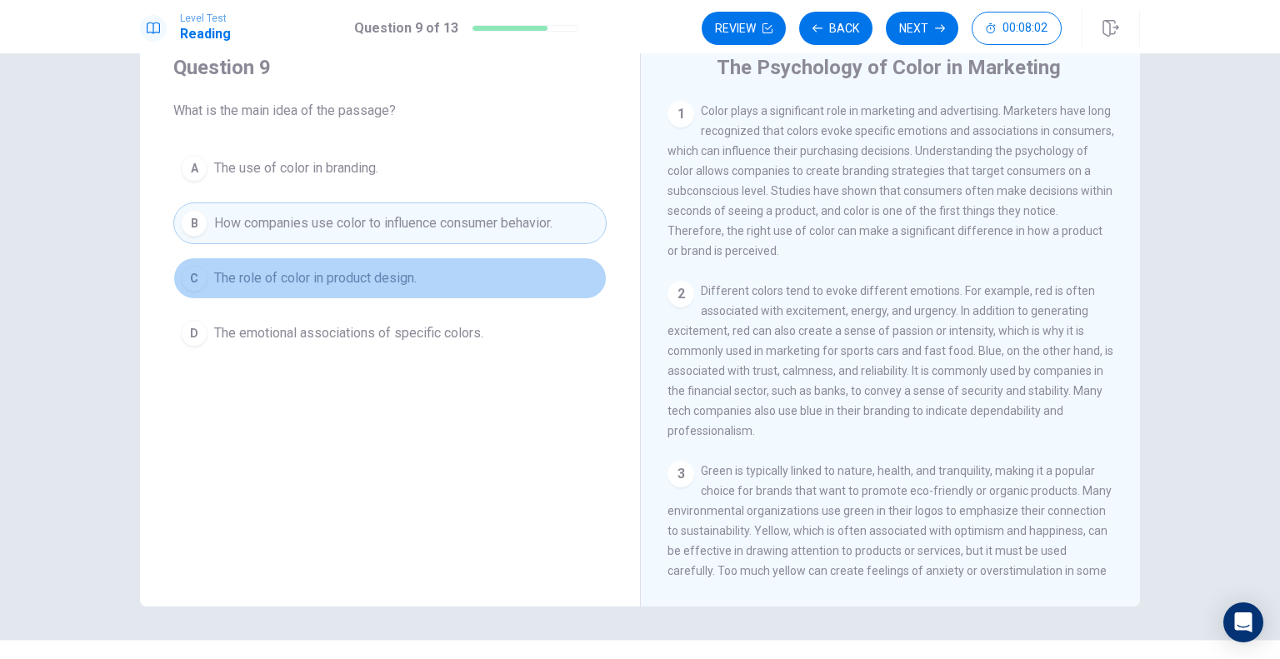
click at [347, 286] on span "The role of color in product design." at bounding box center [315, 278] width 202 height 20
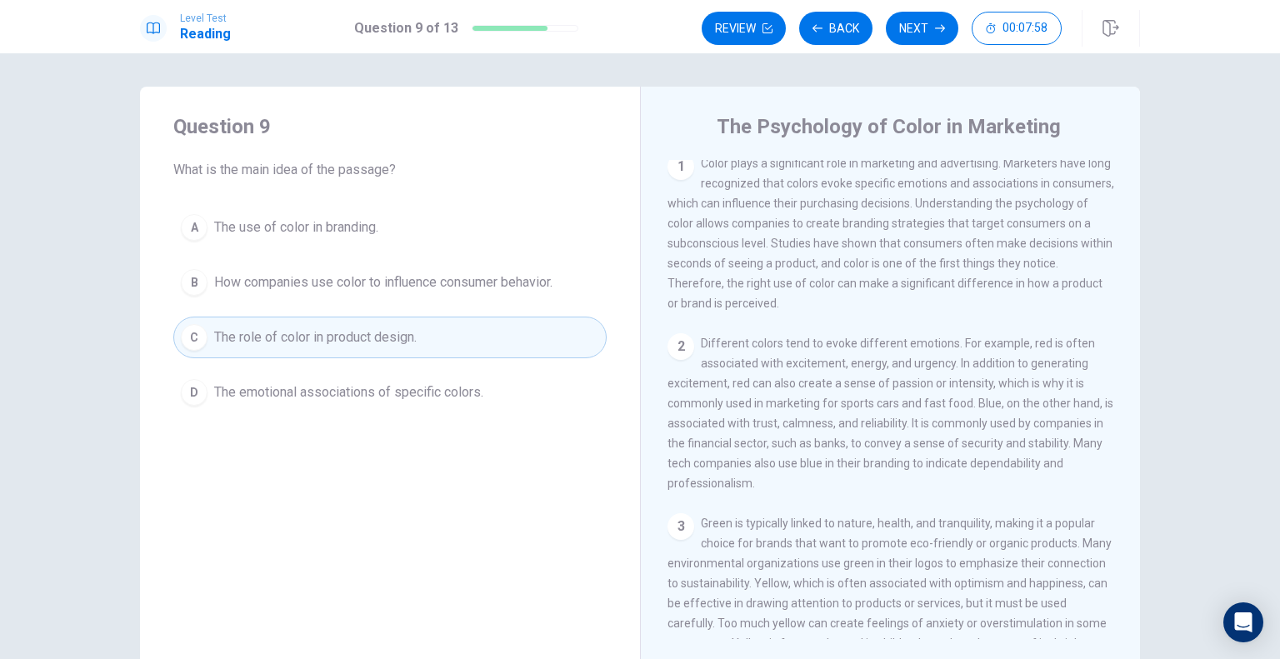
scroll to position [7, 0]
click at [500, 277] on span "How companies use color to influence consumer behavior." at bounding box center [383, 282] width 338 height 20
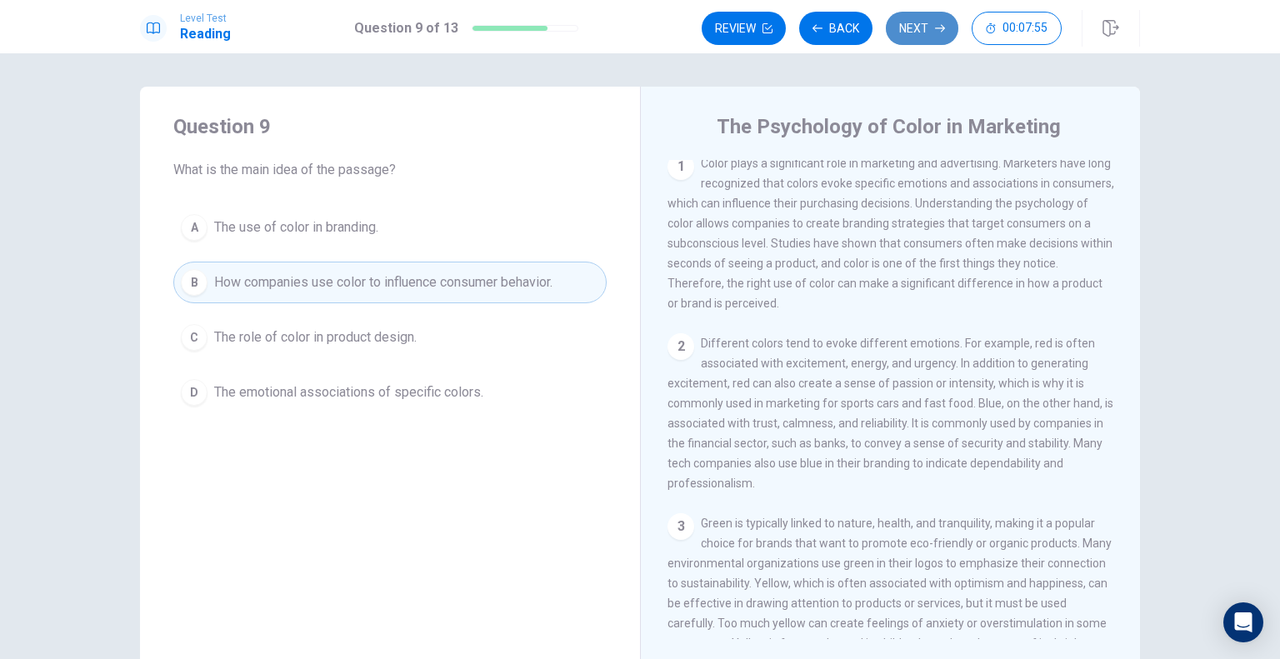
click at [923, 39] on button "Next" at bounding box center [922, 28] width 72 height 33
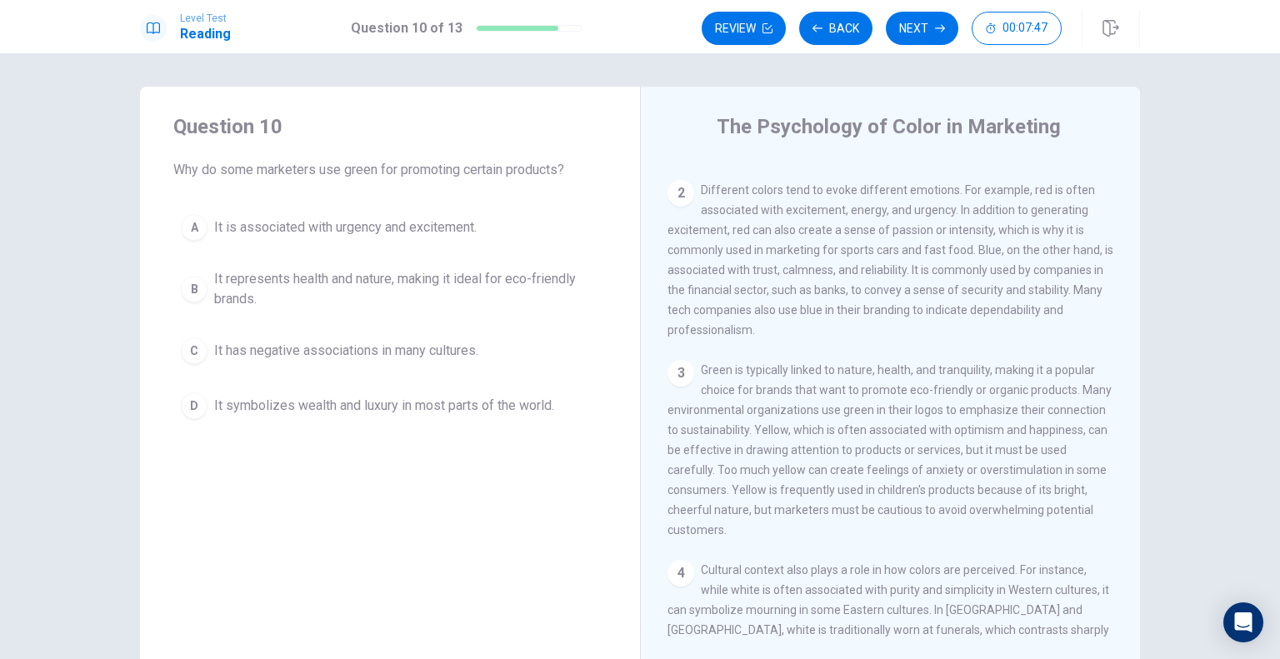
scroll to position [167, 0]
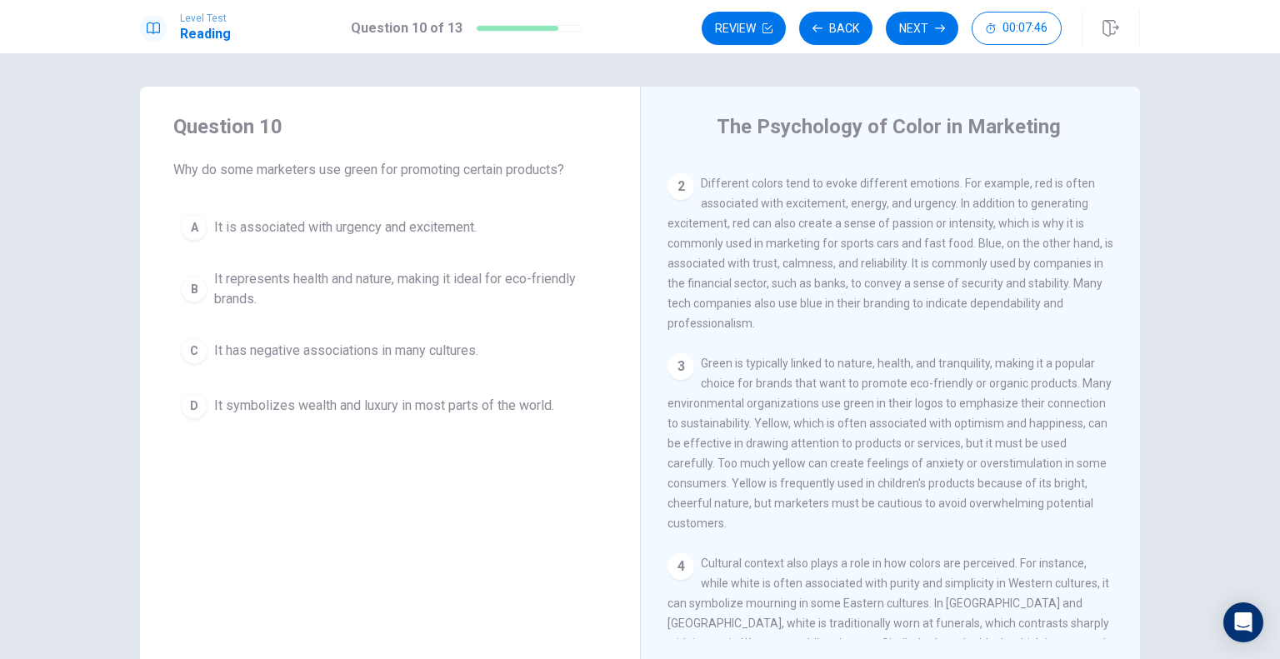
click at [380, 292] on span "It represents health and nature, making it ideal for eco-friendly brands." at bounding box center [406, 289] width 385 height 40
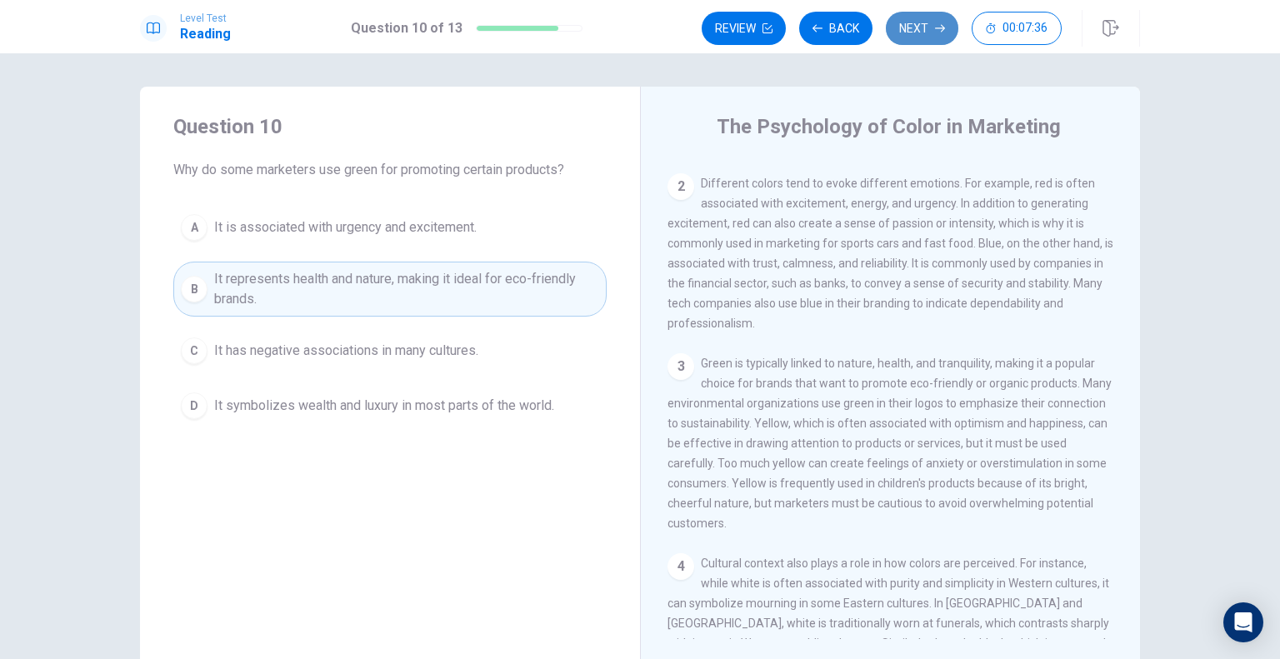
click at [909, 26] on button "Next" at bounding box center [922, 28] width 72 height 33
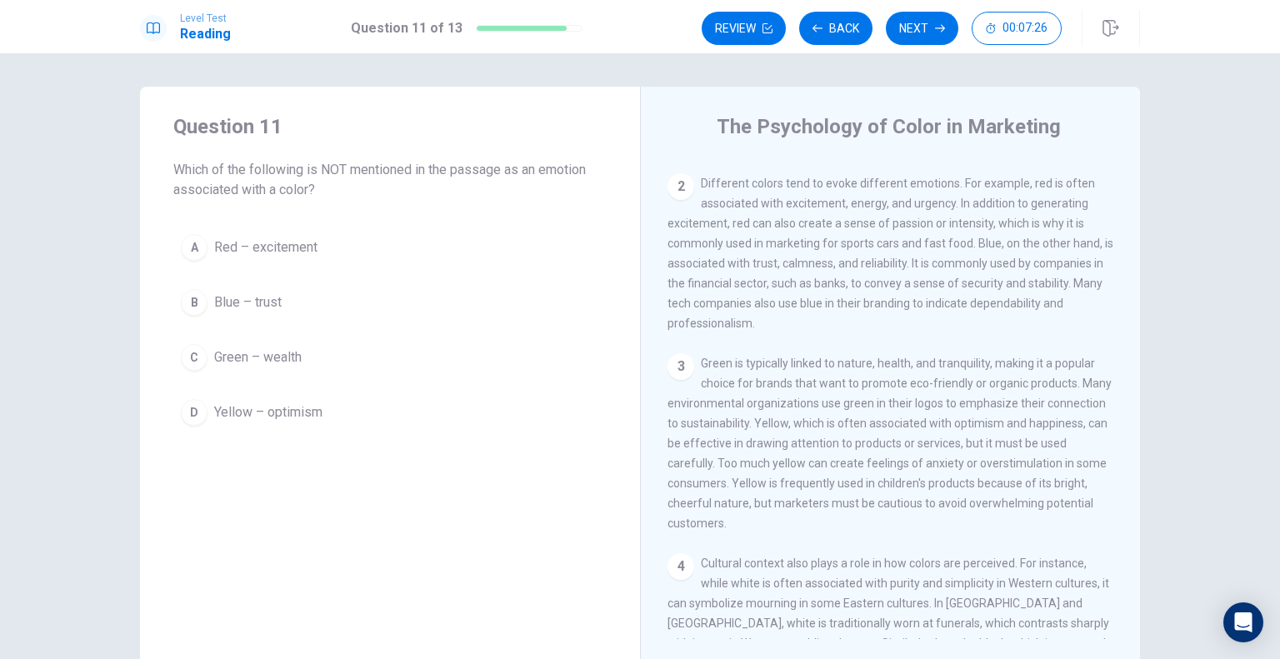
click at [243, 366] on span "Green – wealth" at bounding box center [257, 357] width 87 height 20
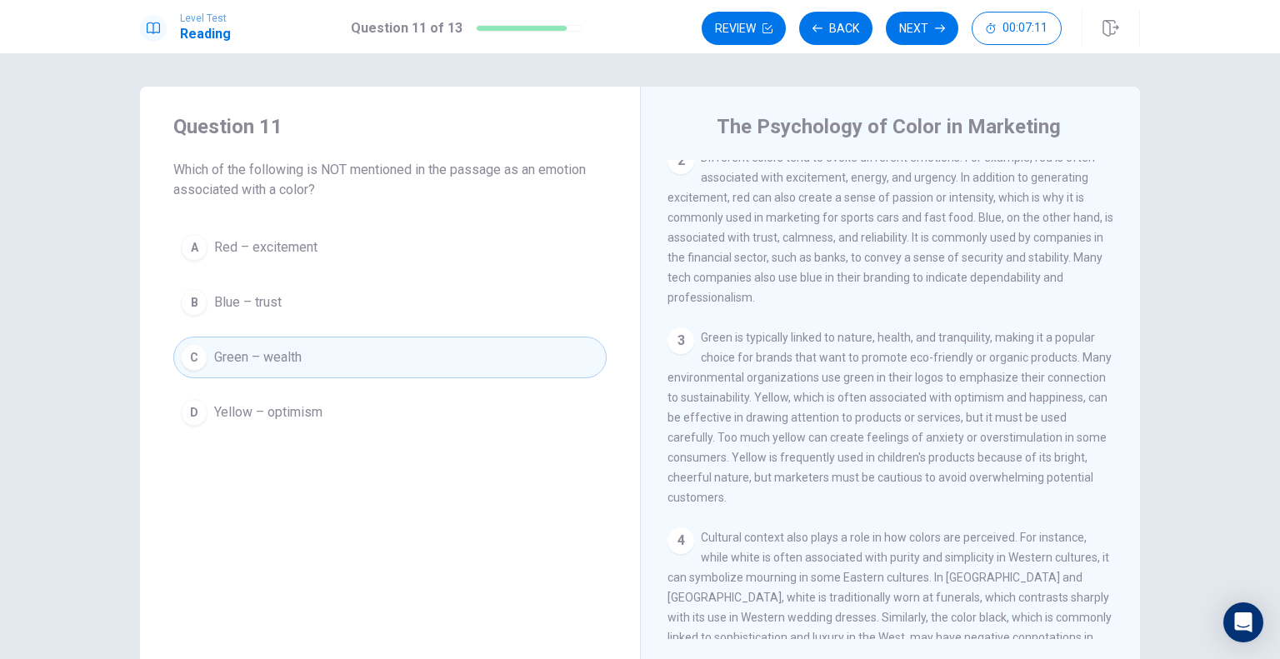
scroll to position [193, 0]
click at [907, 41] on button "Next" at bounding box center [922, 28] width 72 height 33
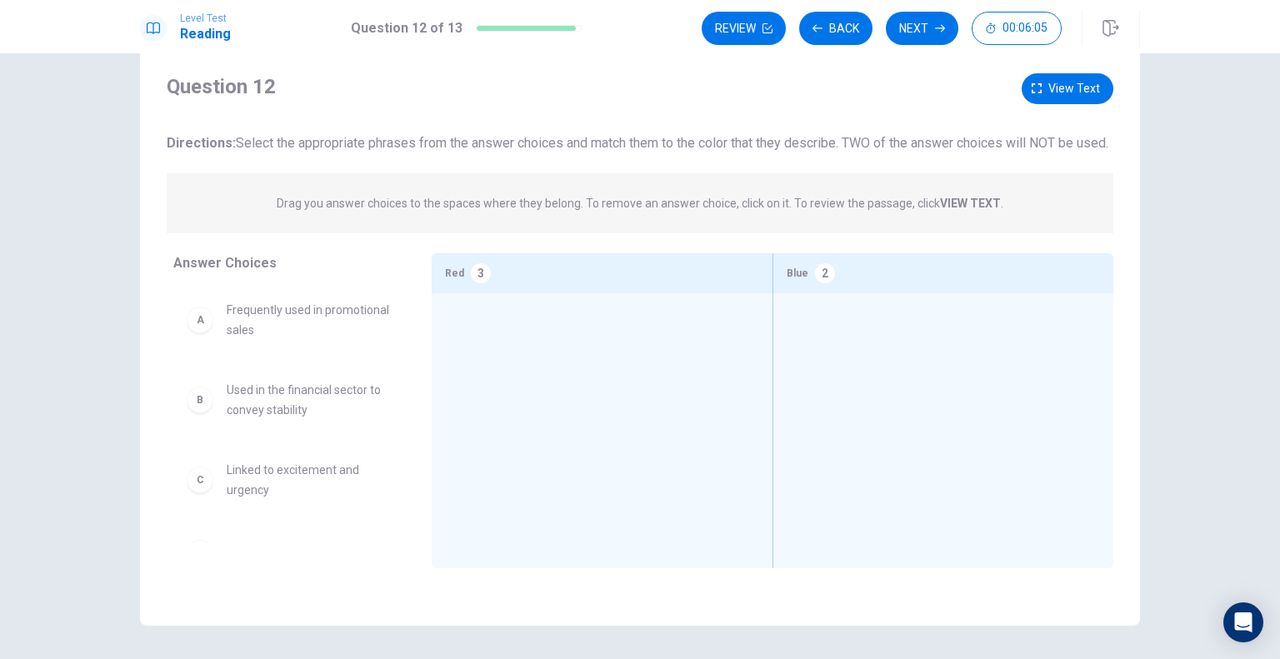
scroll to position [38, 0]
drag, startPoint x: 325, startPoint y: 427, endPoint x: 920, endPoint y: 412, distance: 595.1
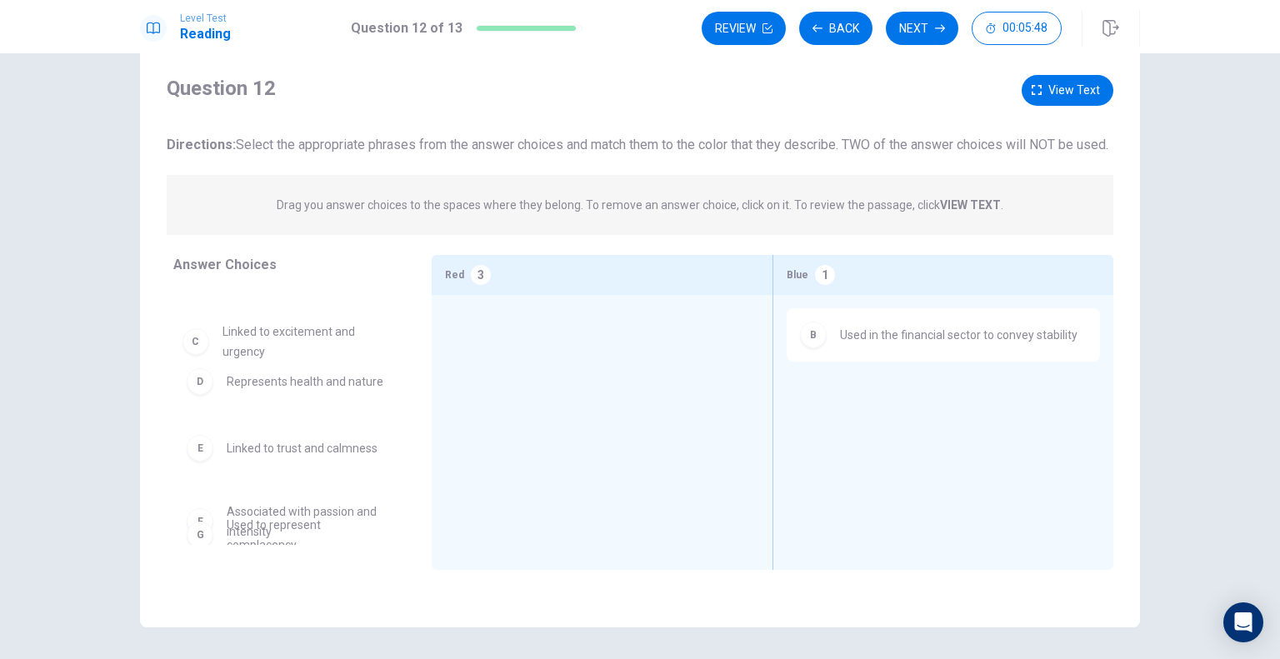
scroll to position [76, 0]
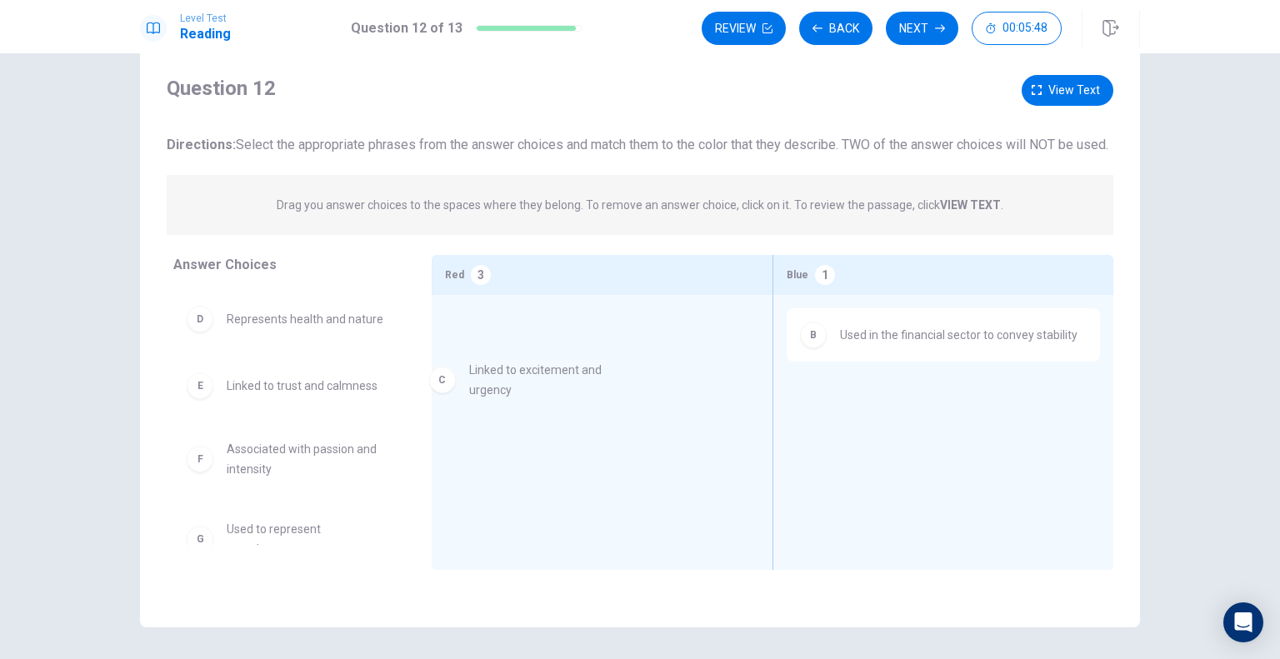
drag, startPoint x: 262, startPoint y: 345, endPoint x: 530, endPoint y: 386, distance: 271.4
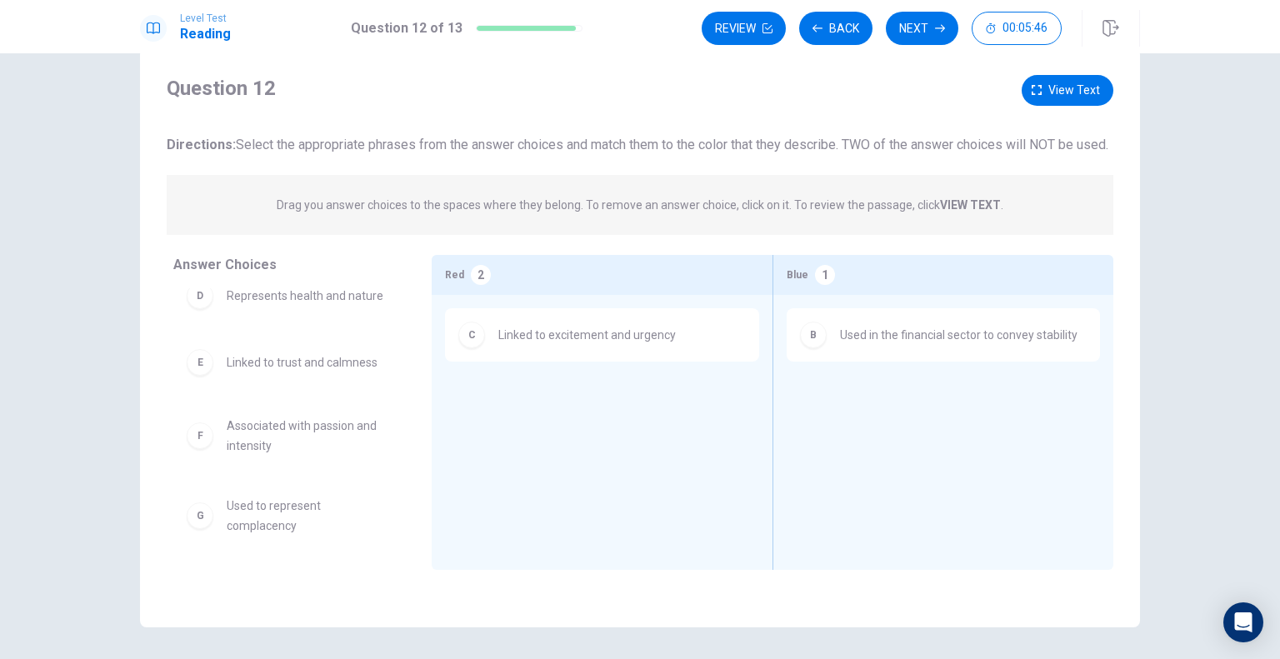
scroll to position [103, 0]
drag, startPoint x: 282, startPoint y: 381, endPoint x: 855, endPoint y: 427, distance: 574.2
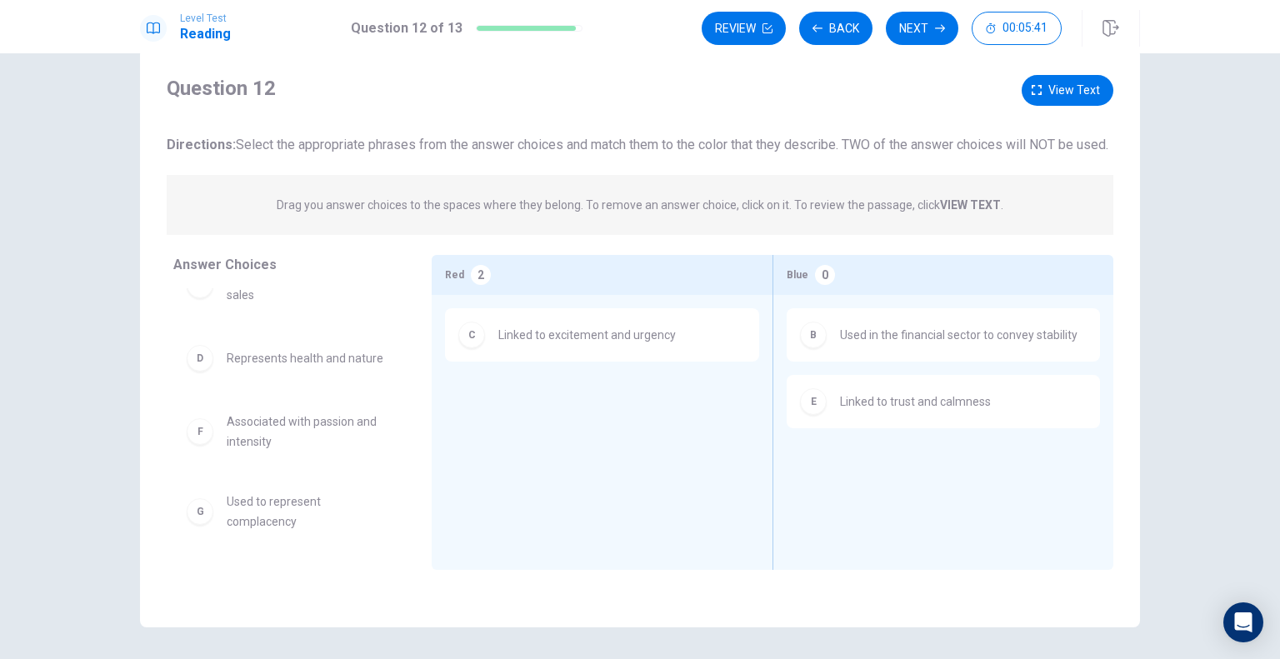
scroll to position [0, 0]
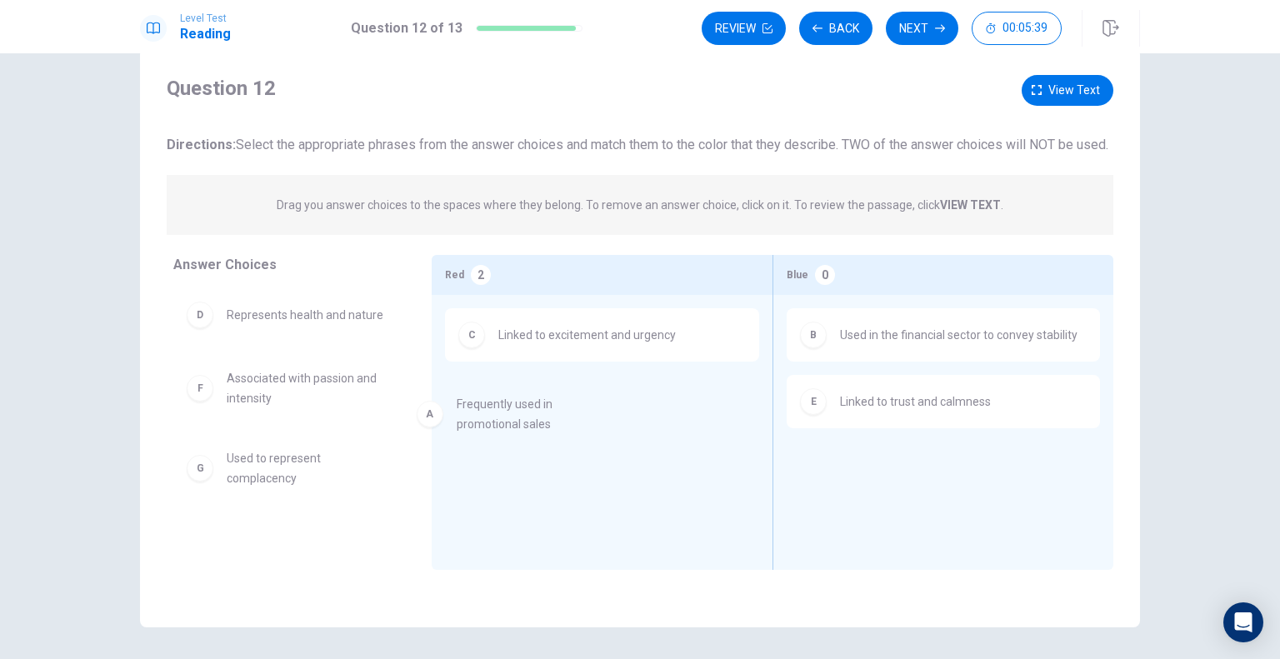
drag, startPoint x: 258, startPoint y: 350, endPoint x: 529, endPoint y: 432, distance: 283.1
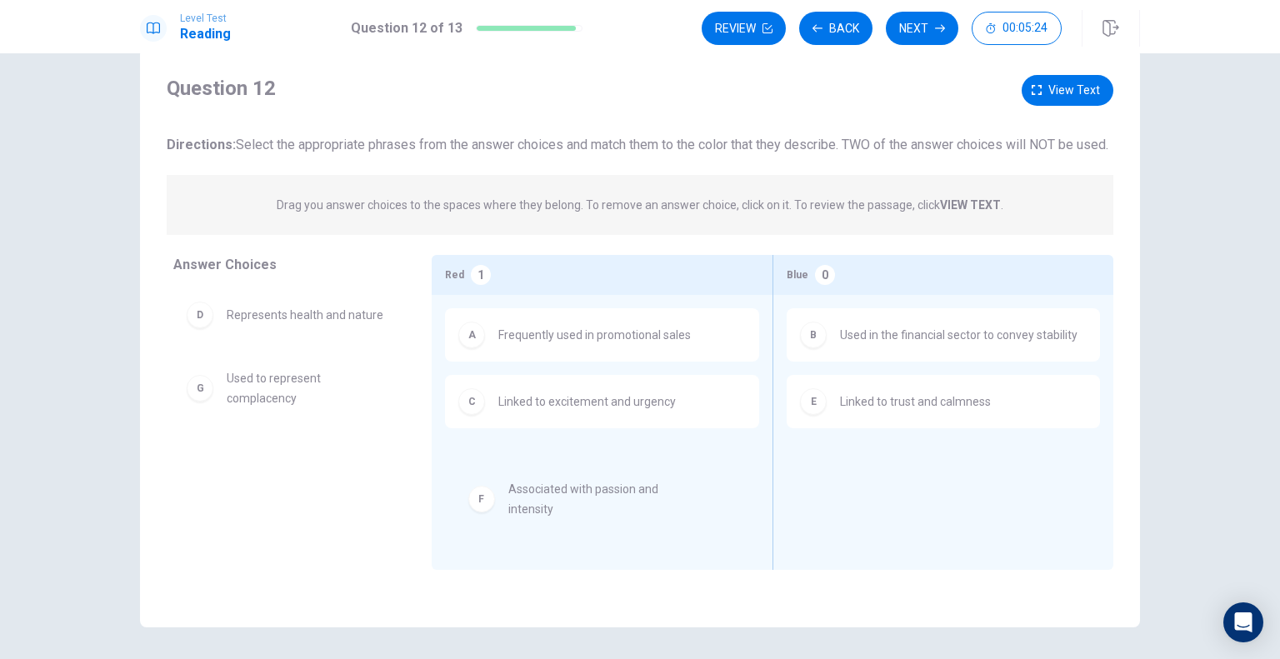
drag, startPoint x: 293, startPoint y: 415, endPoint x: 590, endPoint y: 512, distance: 312.2
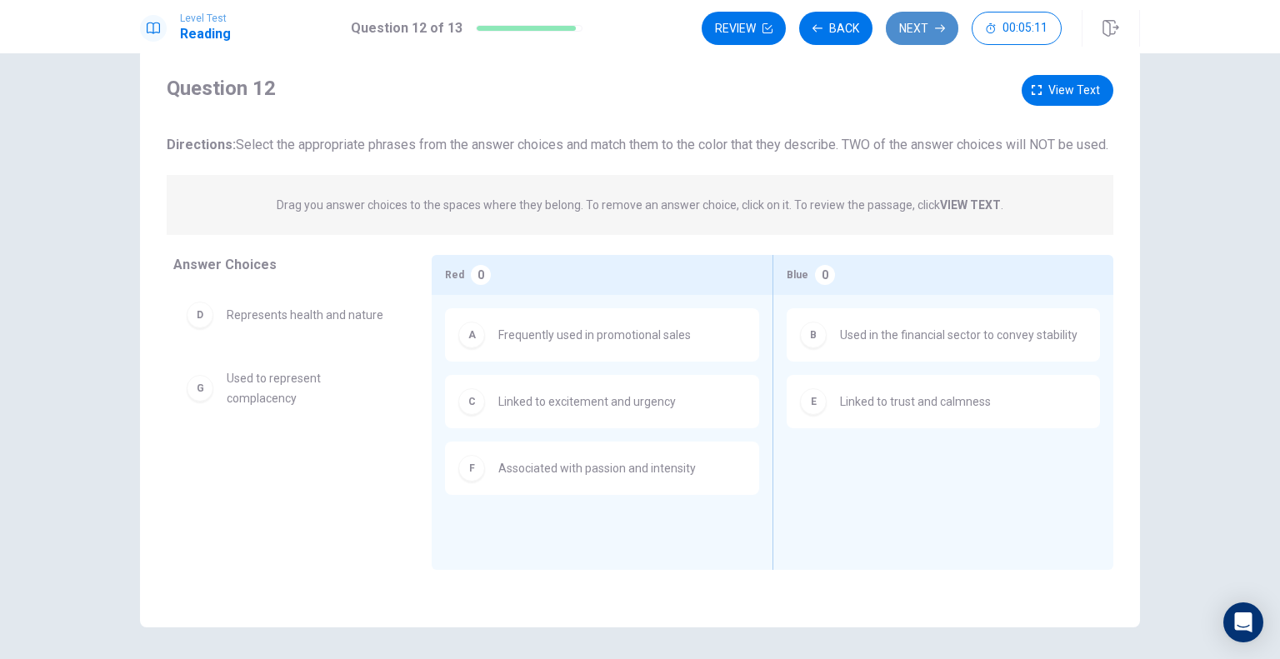
click at [903, 32] on button "Next" at bounding box center [922, 28] width 72 height 33
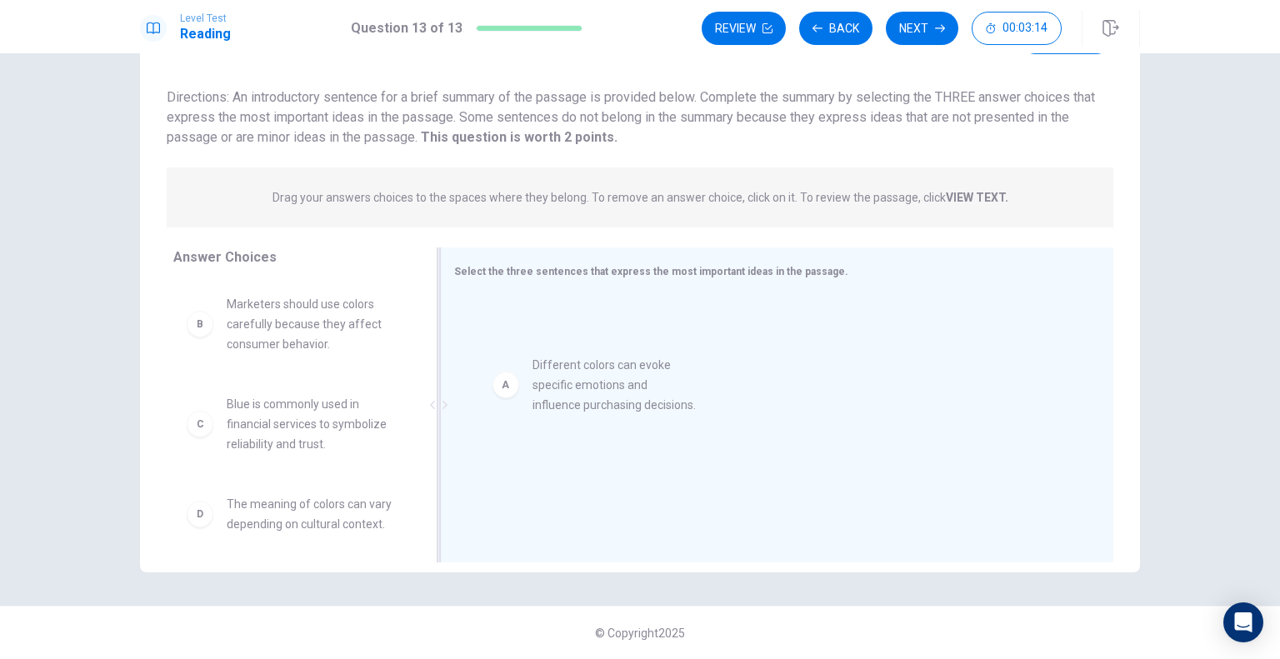
drag, startPoint x: 304, startPoint y: 332, endPoint x: 630, endPoint y: 396, distance: 331.9
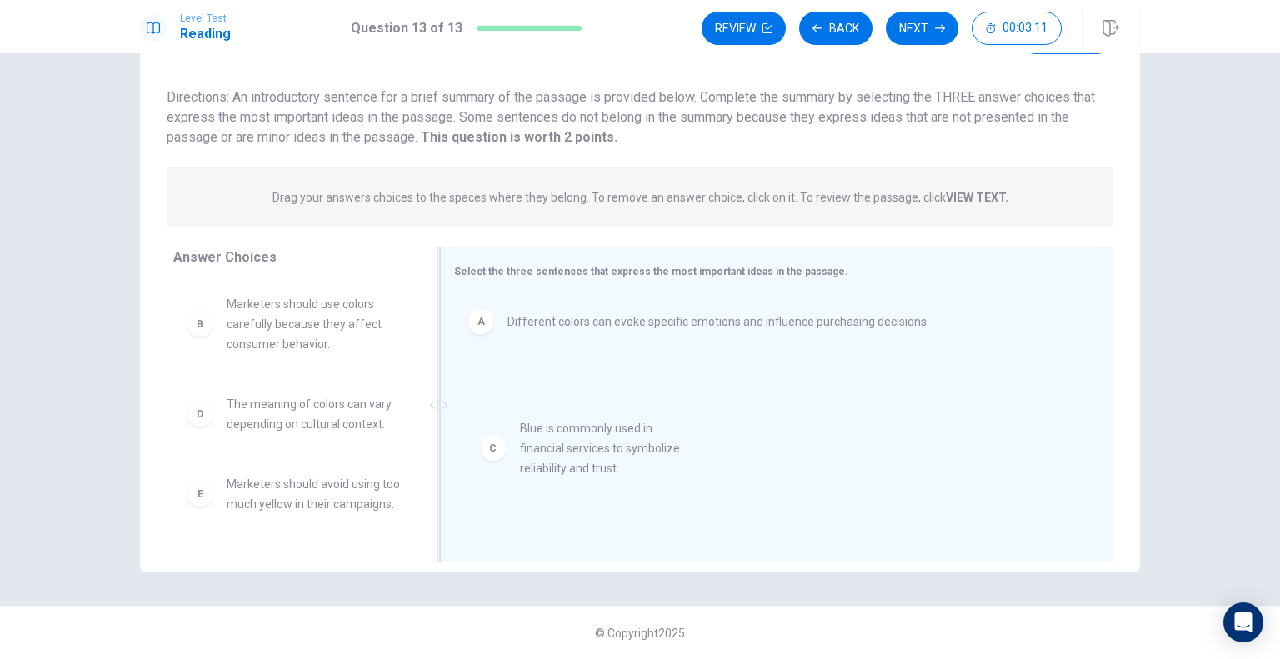
drag, startPoint x: 295, startPoint y: 427, endPoint x: 608, endPoint y: 452, distance: 314.3
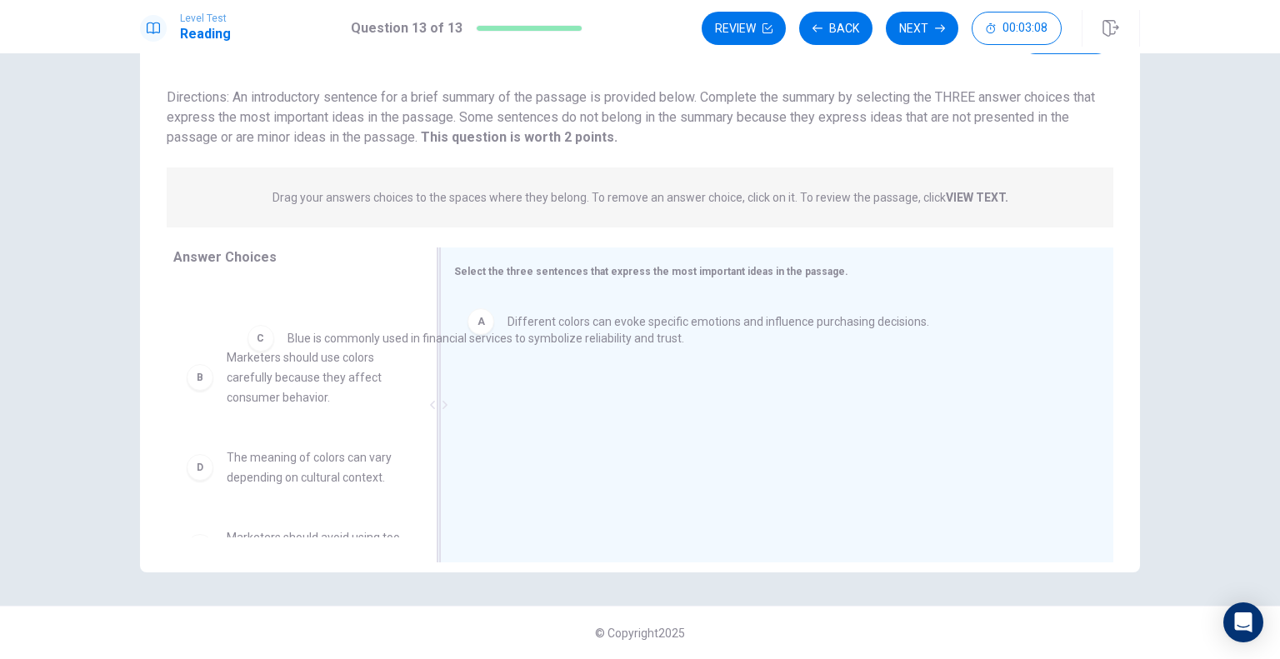
drag, startPoint x: 521, startPoint y: 388, endPoint x: 293, endPoint y: 338, distance: 232.9
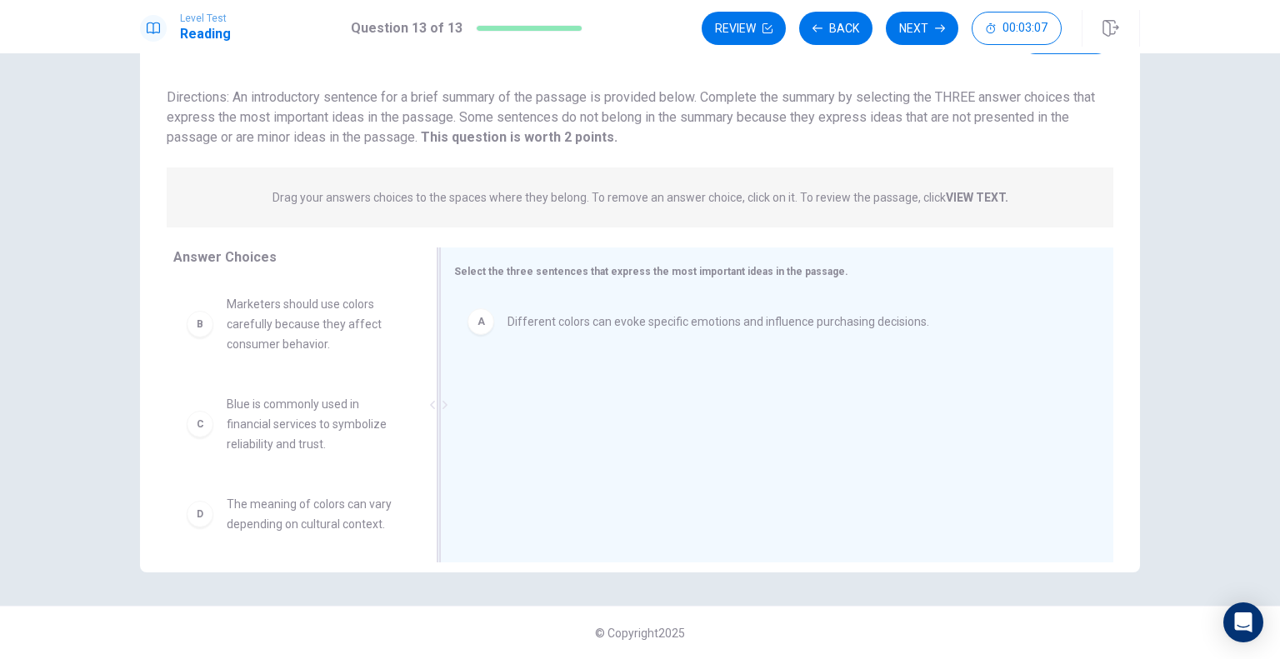
click at [294, 372] on div "B Marketers should use colors carefully because they affect consumer behavior. …" at bounding box center [293, 409] width 240 height 257
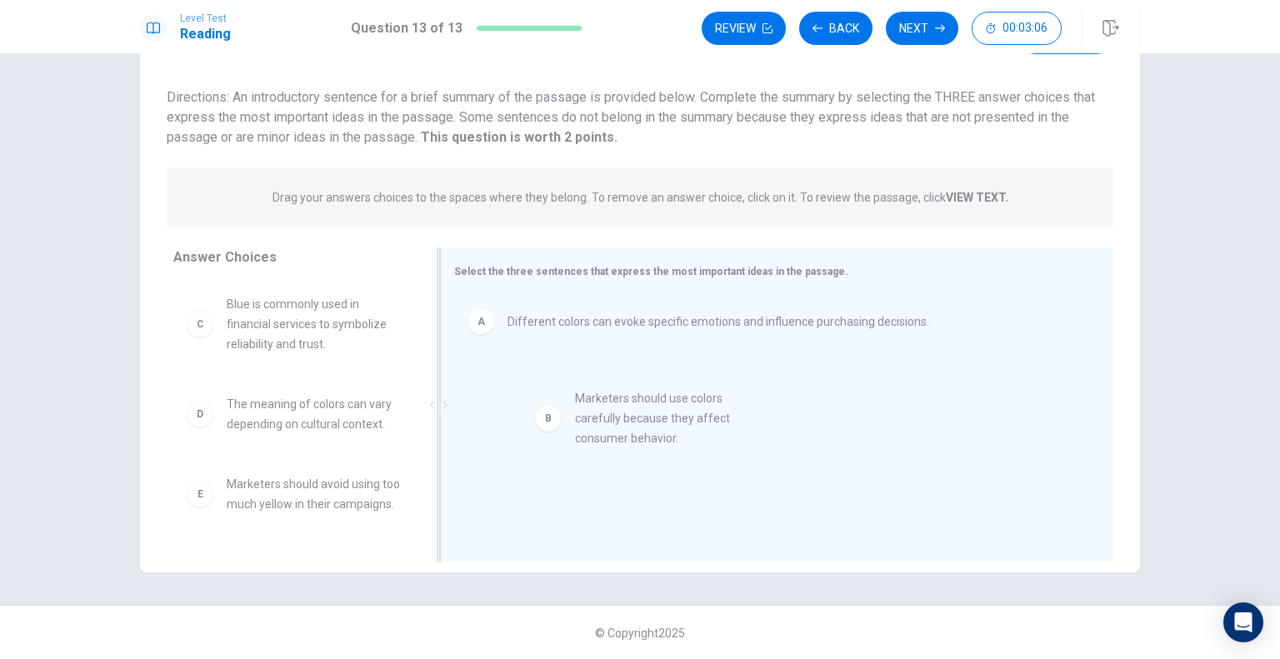
drag, startPoint x: 269, startPoint y: 337, endPoint x: 627, endPoint y: 433, distance: 370.1
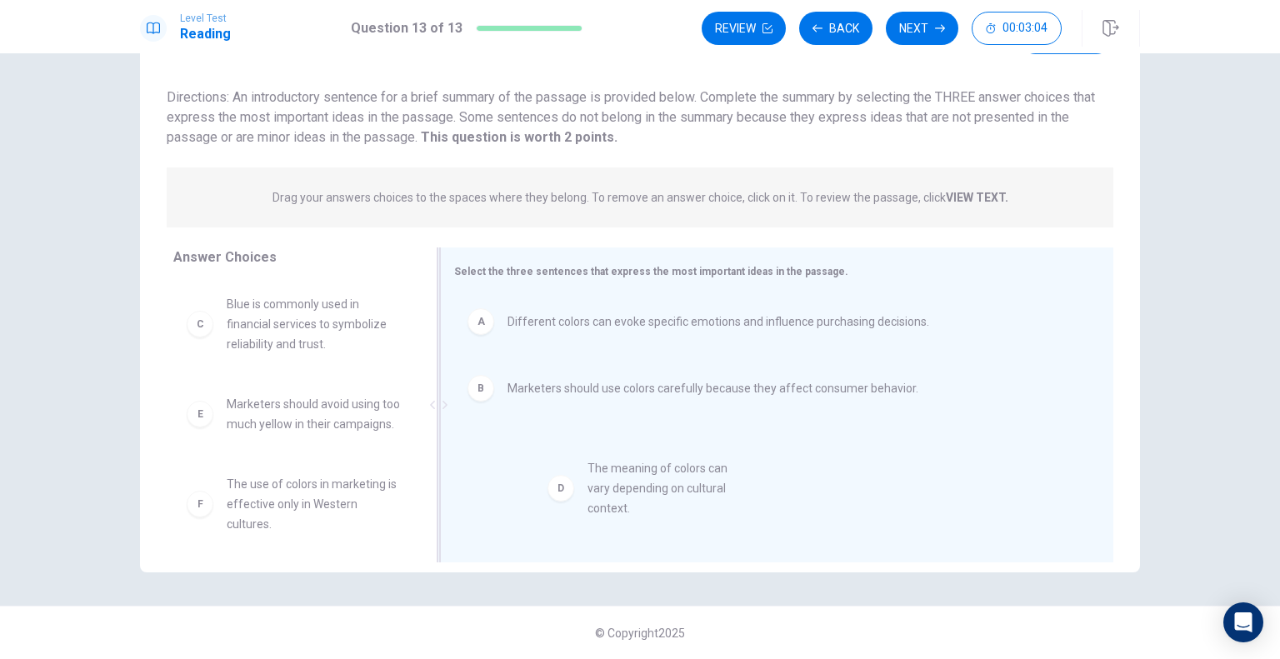
drag, startPoint x: 312, startPoint y: 420, endPoint x: 681, endPoint y: 486, distance: 374.9
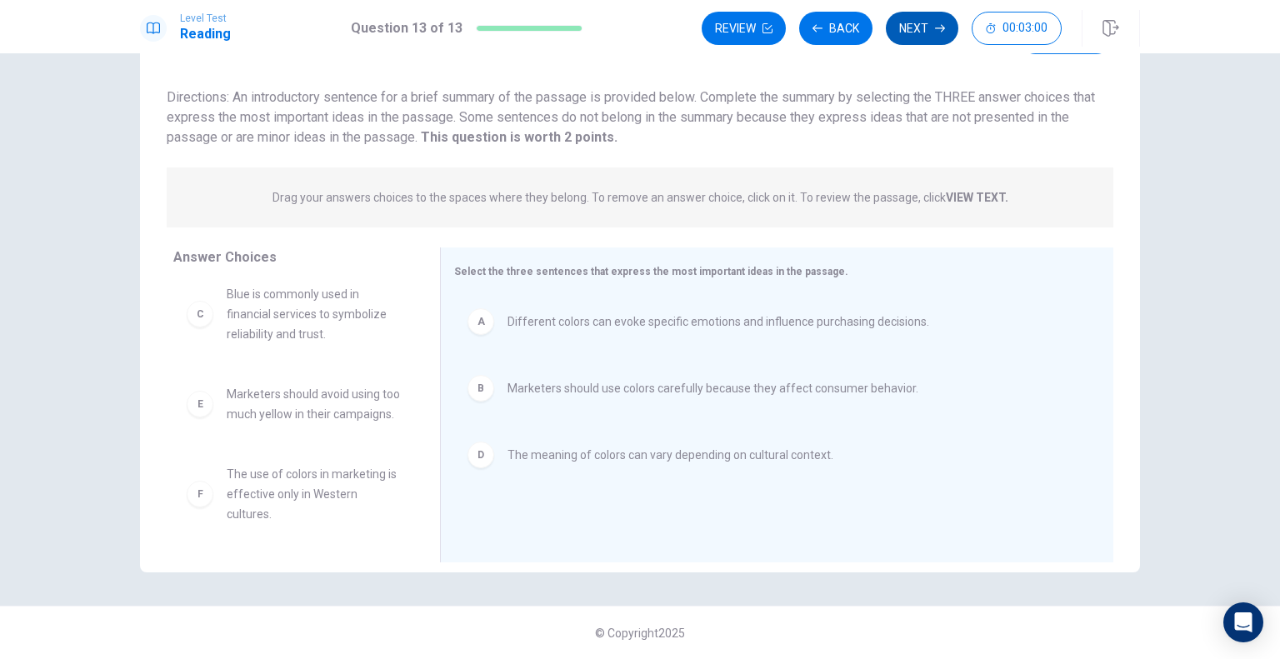
click at [918, 35] on button "Next" at bounding box center [922, 28] width 72 height 33
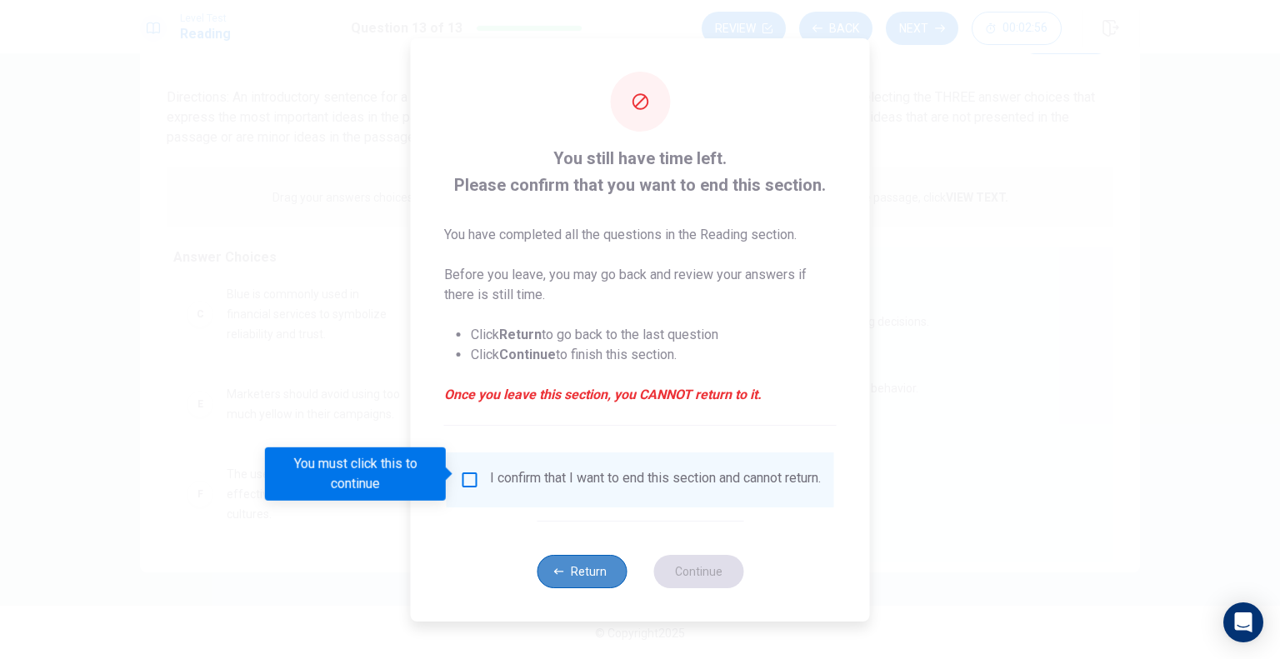
click at [591, 572] on button "Return" at bounding box center [582, 571] width 90 height 33
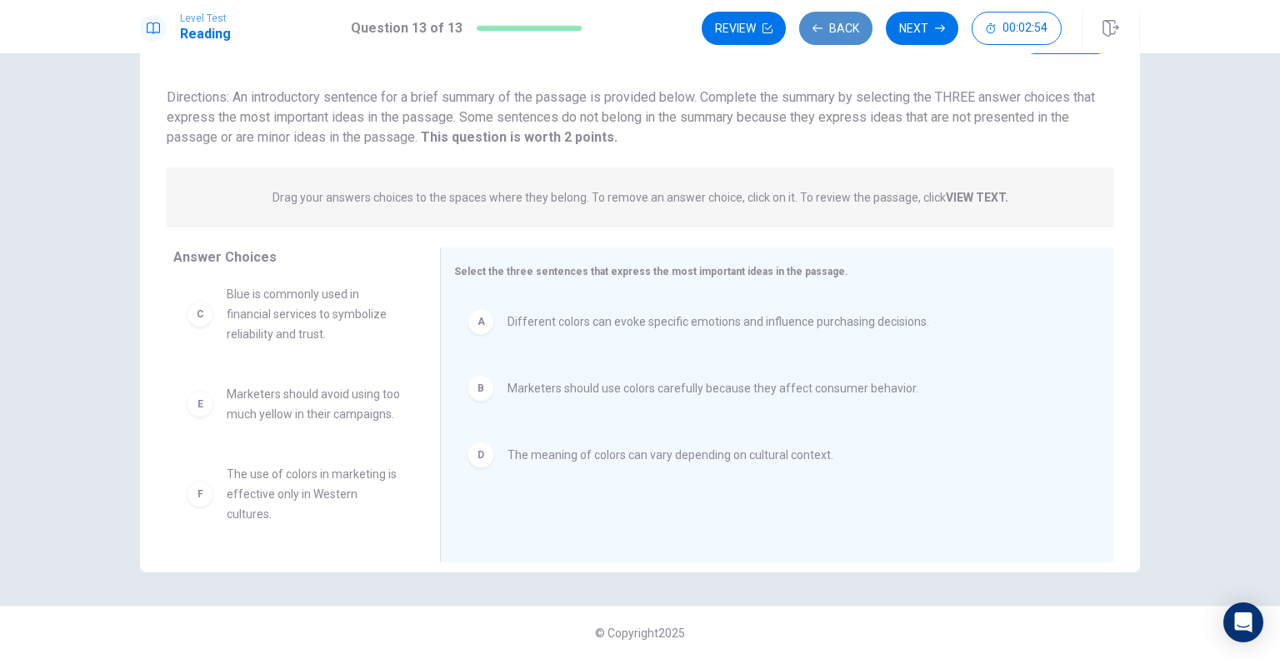
click at [843, 27] on button "Back" at bounding box center [835, 28] width 73 height 33
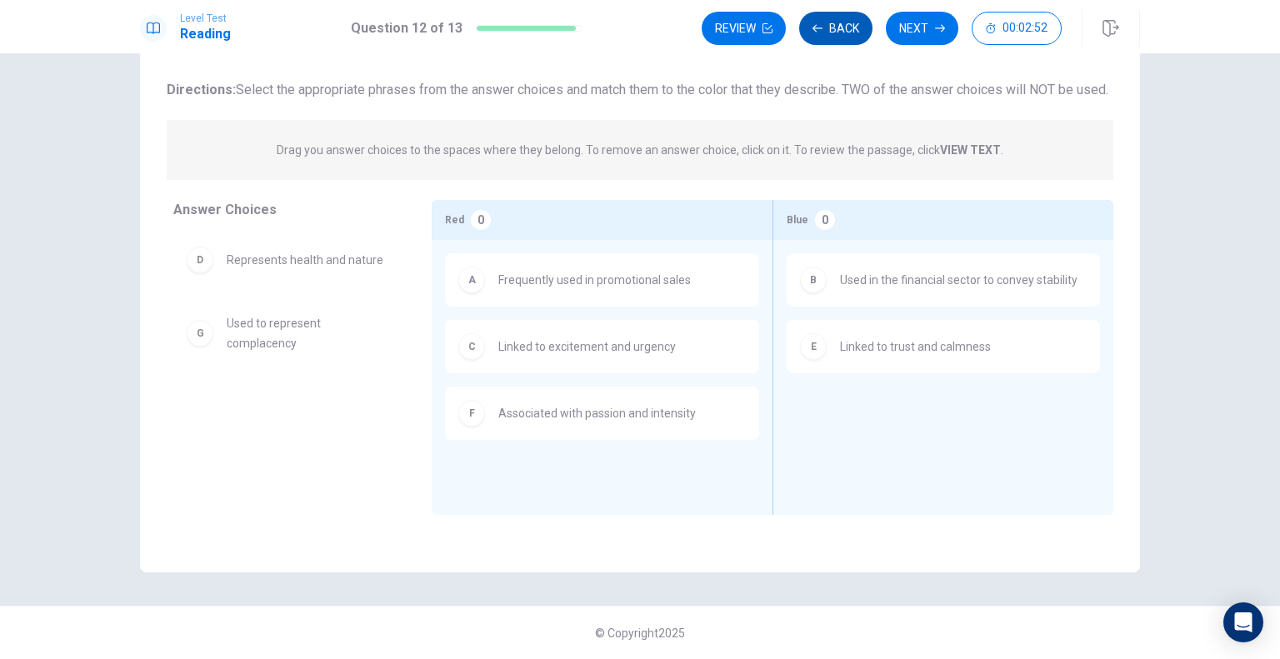
click at [843, 27] on button "Back" at bounding box center [835, 28] width 73 height 33
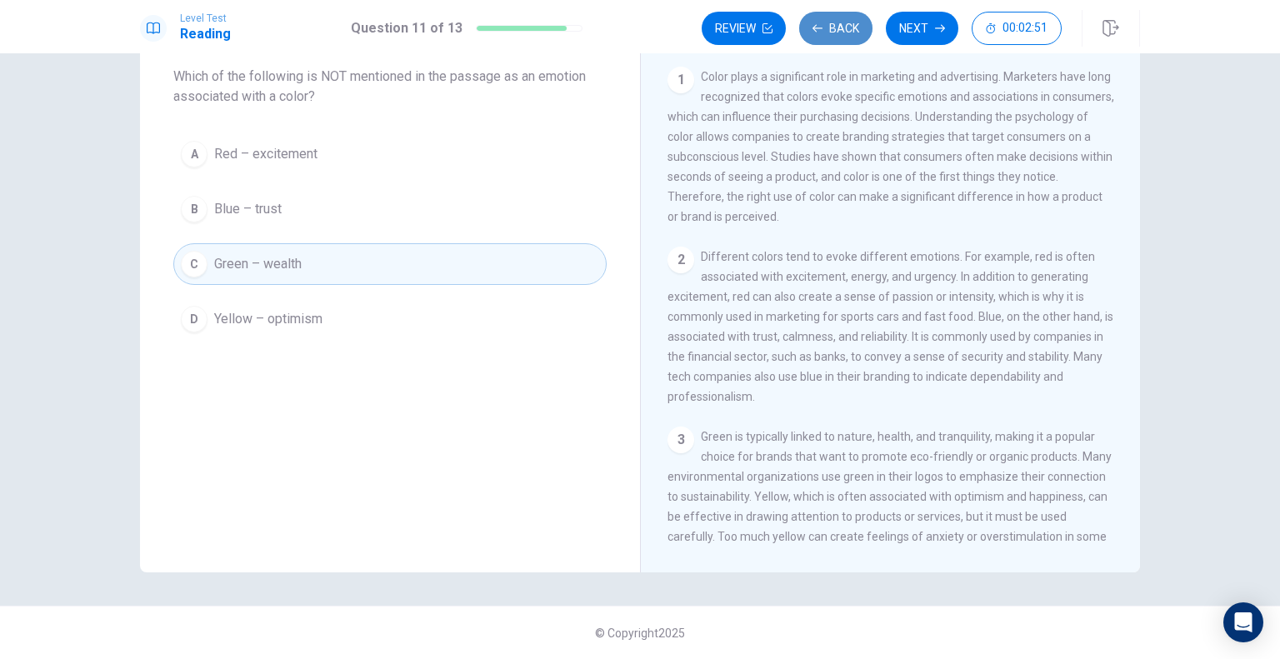
click at [843, 27] on button "Back" at bounding box center [835, 28] width 73 height 33
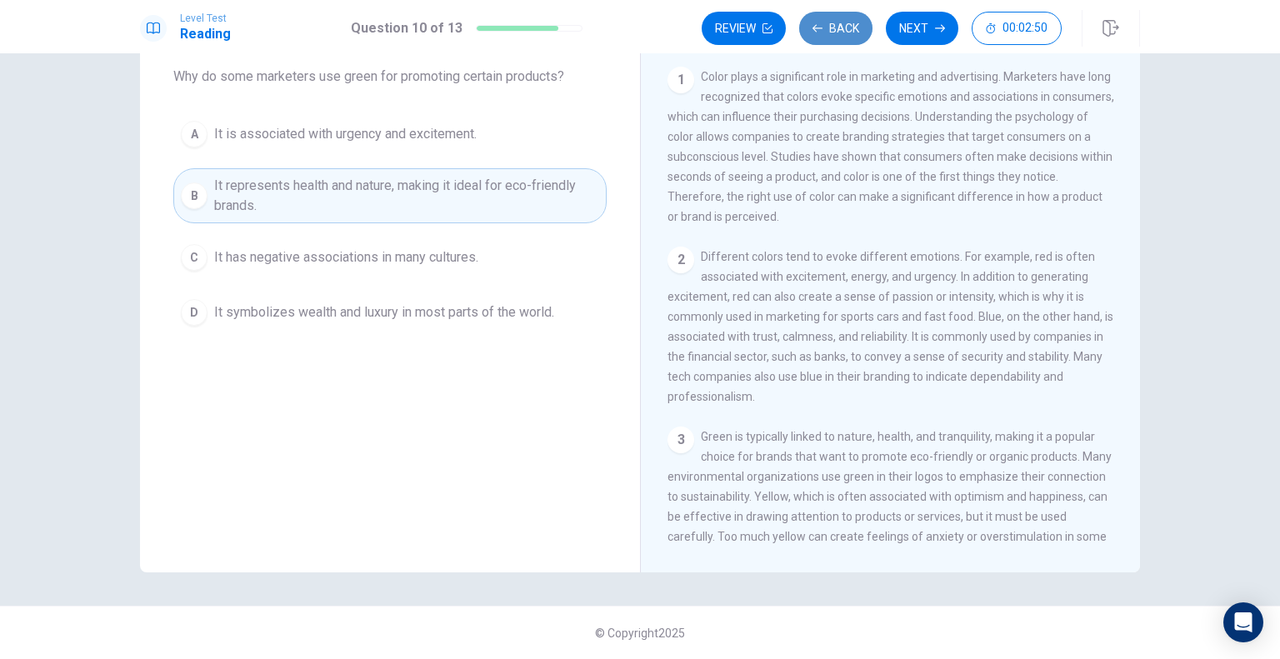
click at [843, 27] on button "Back" at bounding box center [835, 28] width 73 height 33
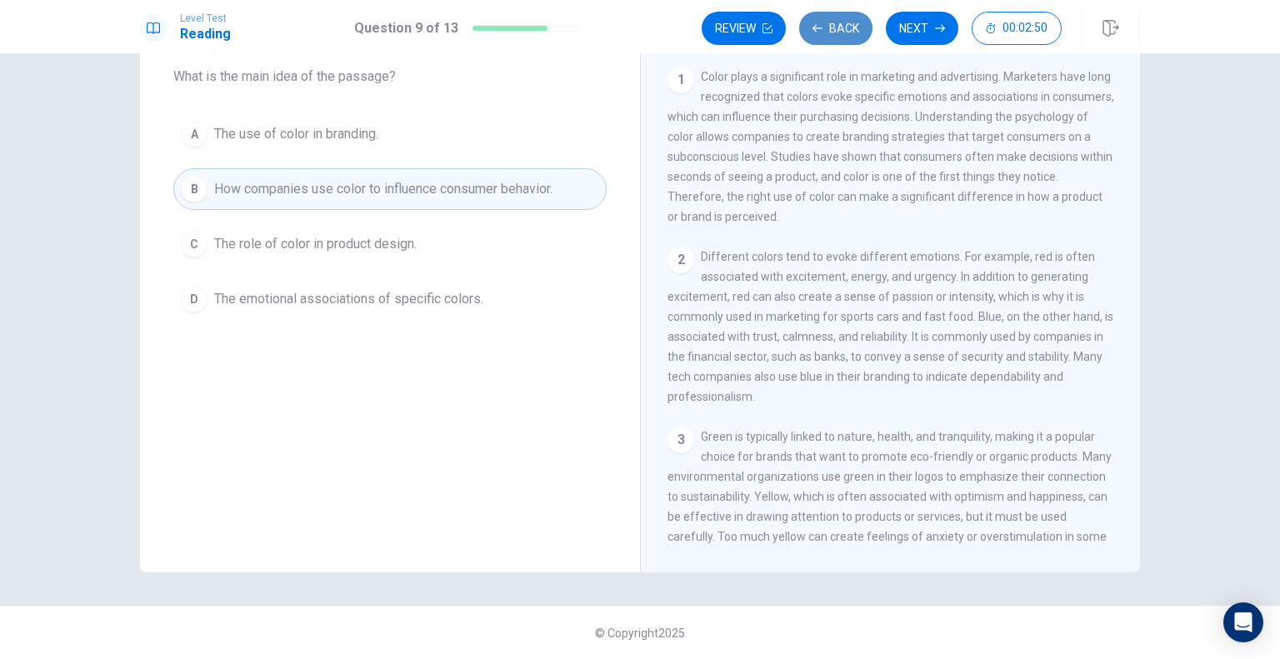
click at [843, 27] on button "Back" at bounding box center [835, 28] width 73 height 33
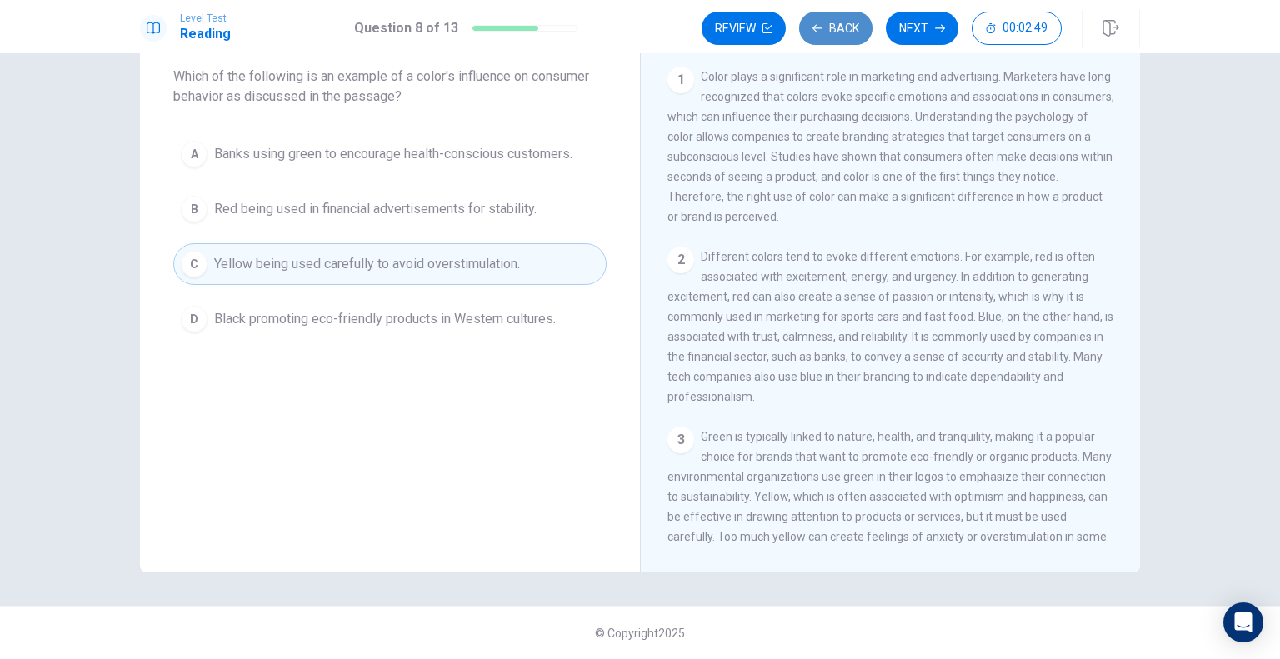
click at [843, 27] on button "Back" at bounding box center [835, 28] width 73 height 33
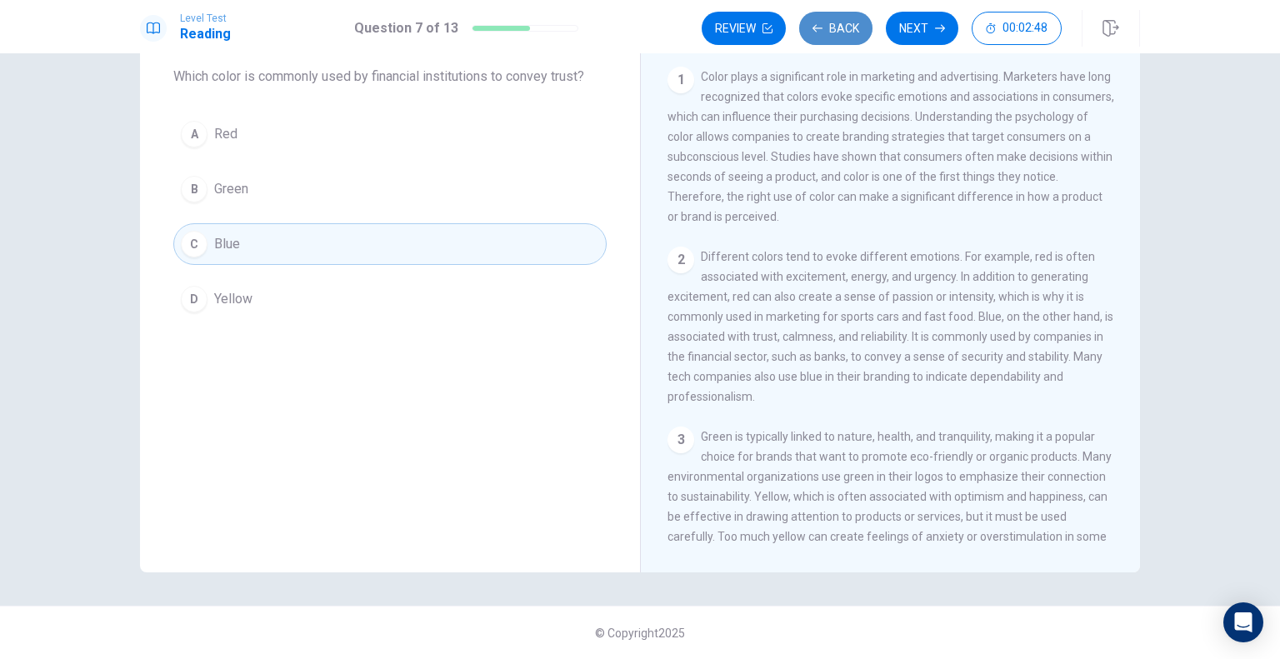
click at [843, 27] on button "Back" at bounding box center [835, 28] width 73 height 33
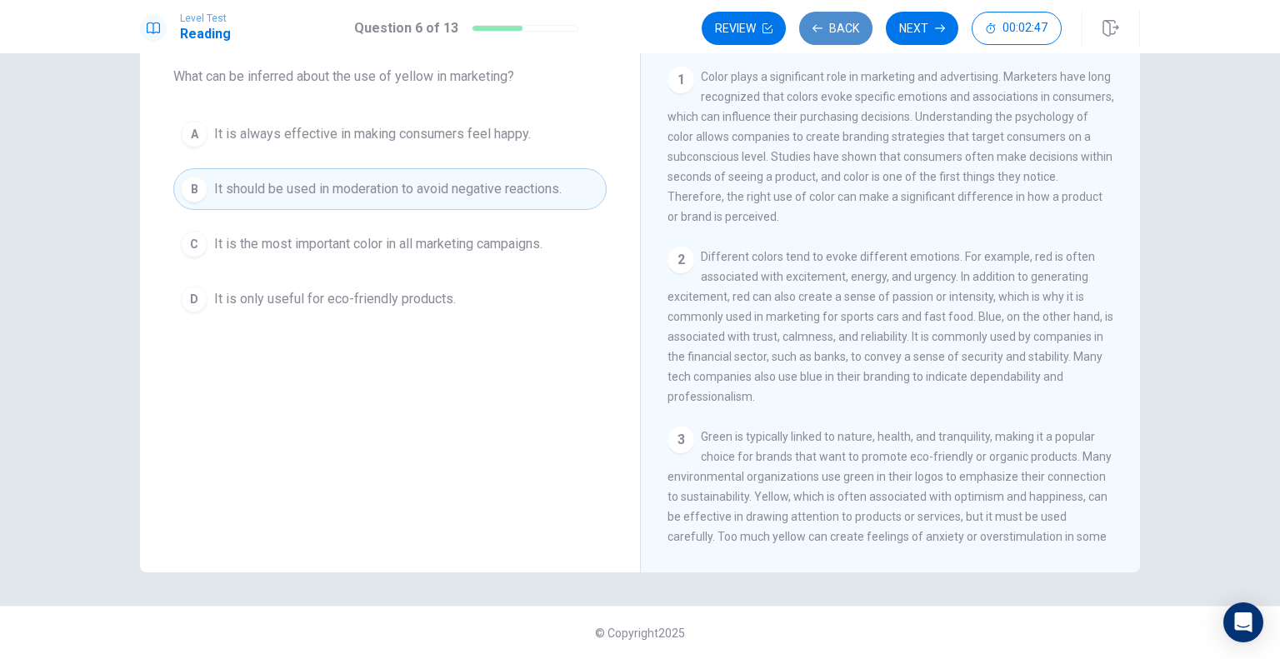
click at [843, 27] on button "Back" at bounding box center [835, 28] width 73 height 33
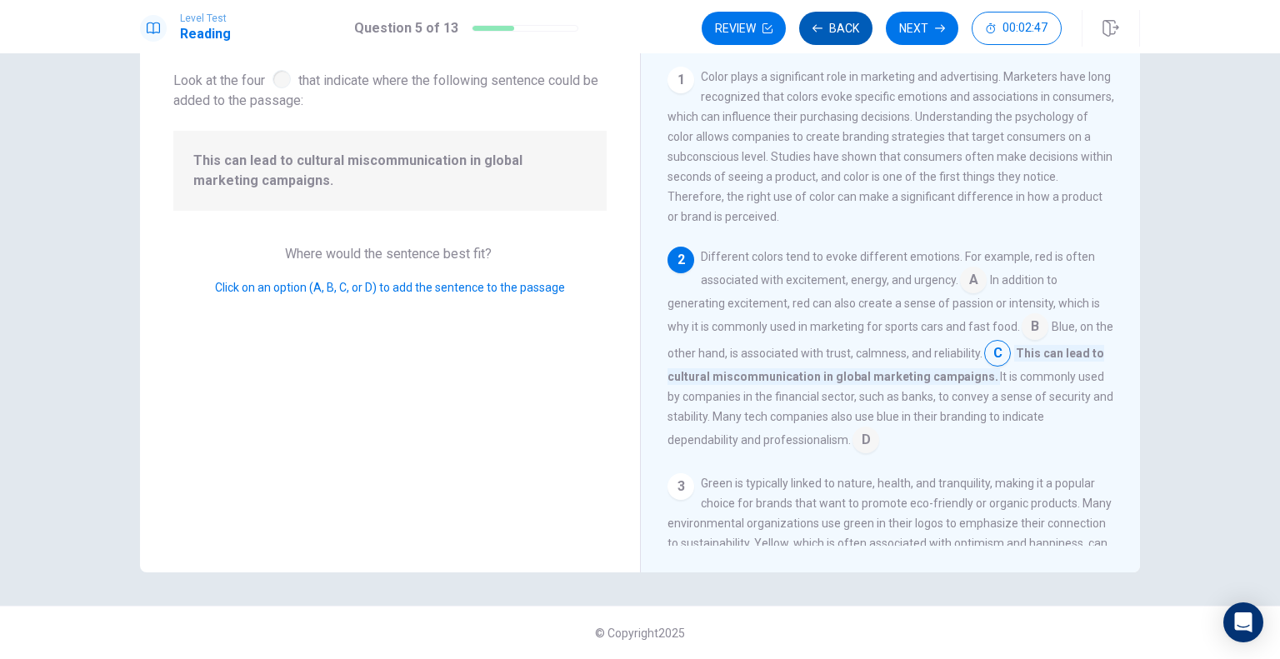
scroll to position [79, 0]
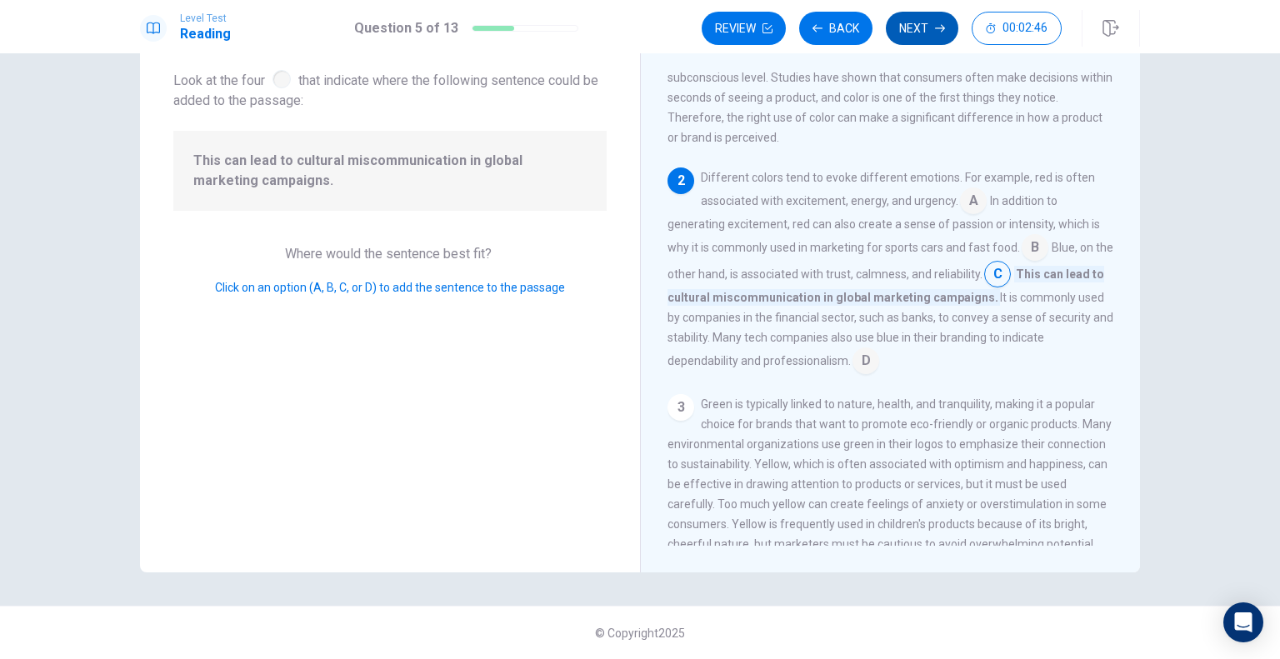
click at [936, 34] on button "Next" at bounding box center [922, 28] width 72 height 33
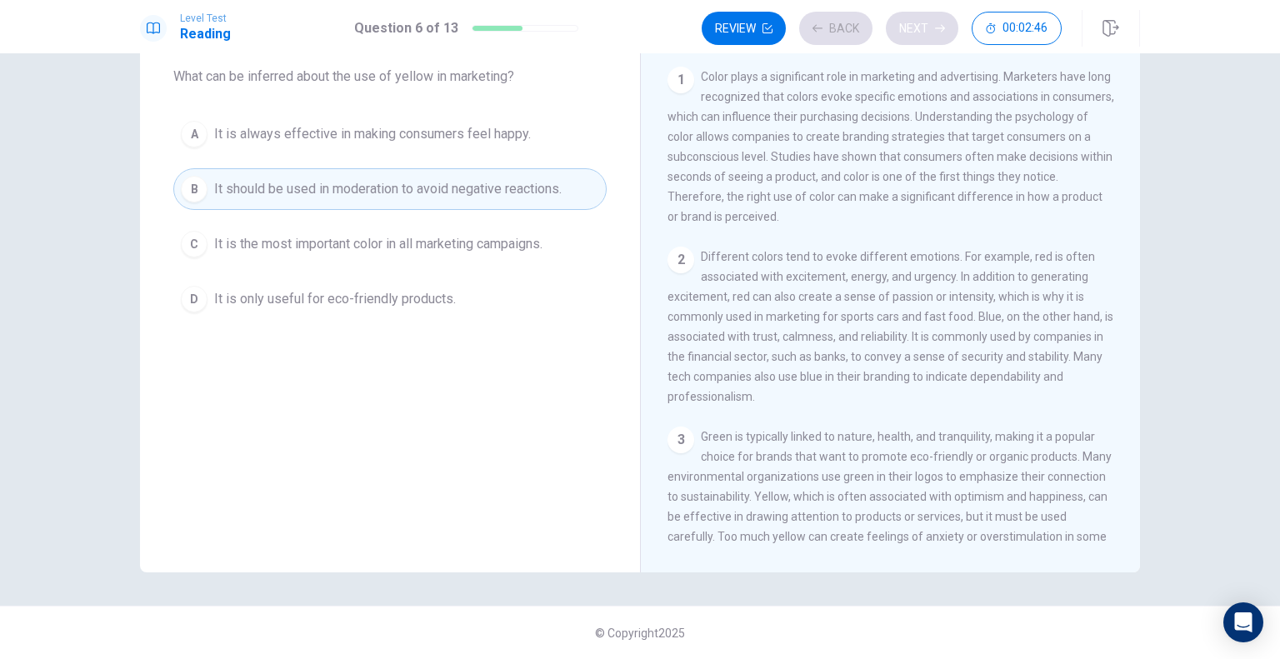
click at [936, 34] on div "Review Back Next 00:02:46" at bounding box center [882, 28] width 360 height 33
click at [936, 34] on div "Review Back Next 00:02:45" at bounding box center [882, 28] width 360 height 33
click at [936, 34] on button "Next" at bounding box center [922, 28] width 72 height 33
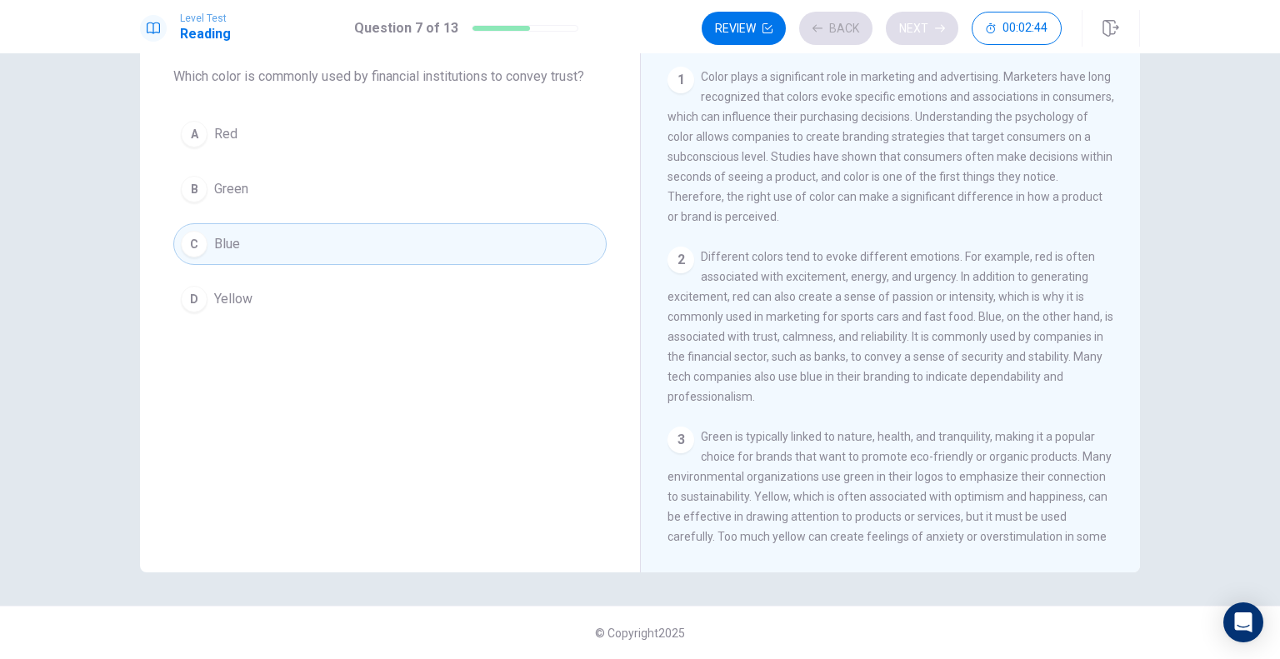
click at [936, 34] on div "Review Back Next 00:02:44" at bounding box center [882, 28] width 360 height 33
click at [936, 34] on button "Next" at bounding box center [922, 28] width 72 height 33
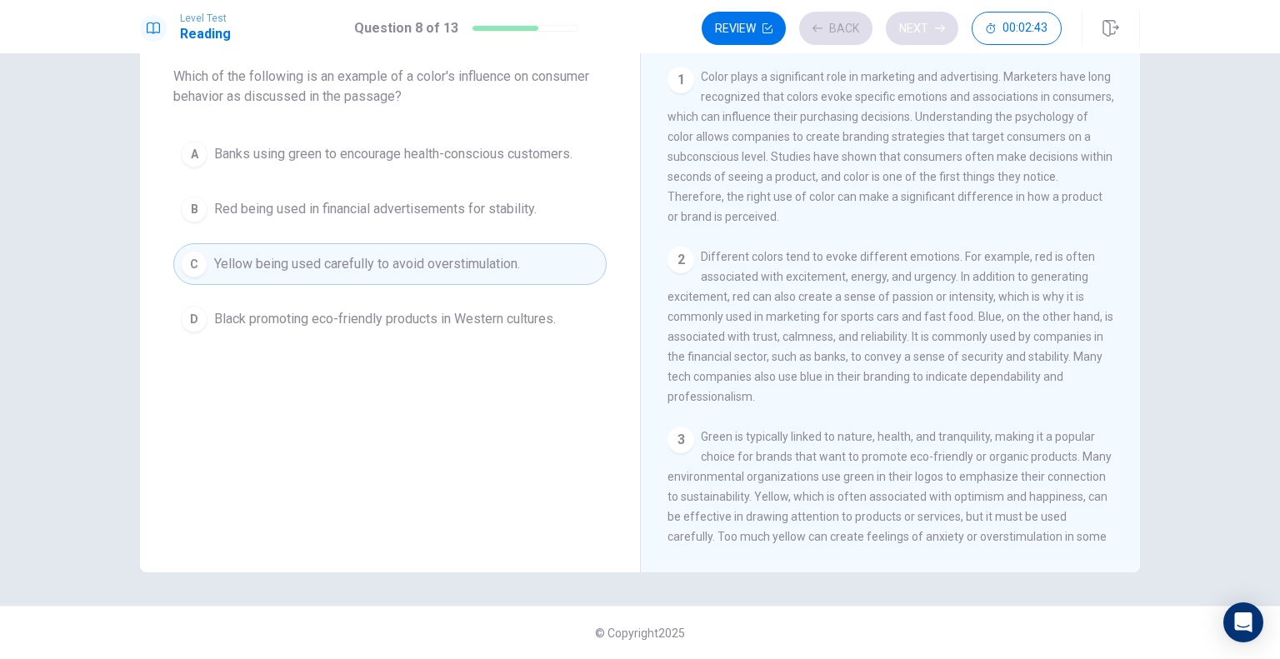
click at [936, 34] on div "Review Back Next 00:02:43" at bounding box center [882, 28] width 360 height 33
click at [936, 34] on button "Next" at bounding box center [922, 28] width 72 height 33
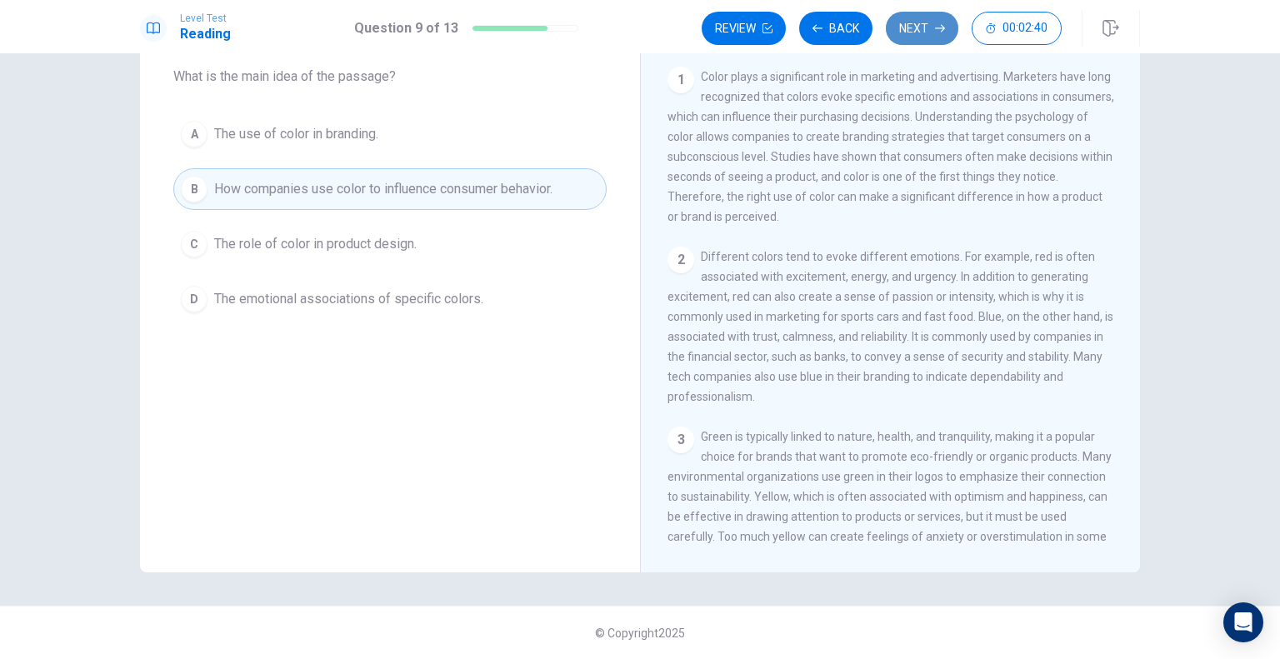
click at [936, 34] on button "Next" at bounding box center [922, 28] width 72 height 33
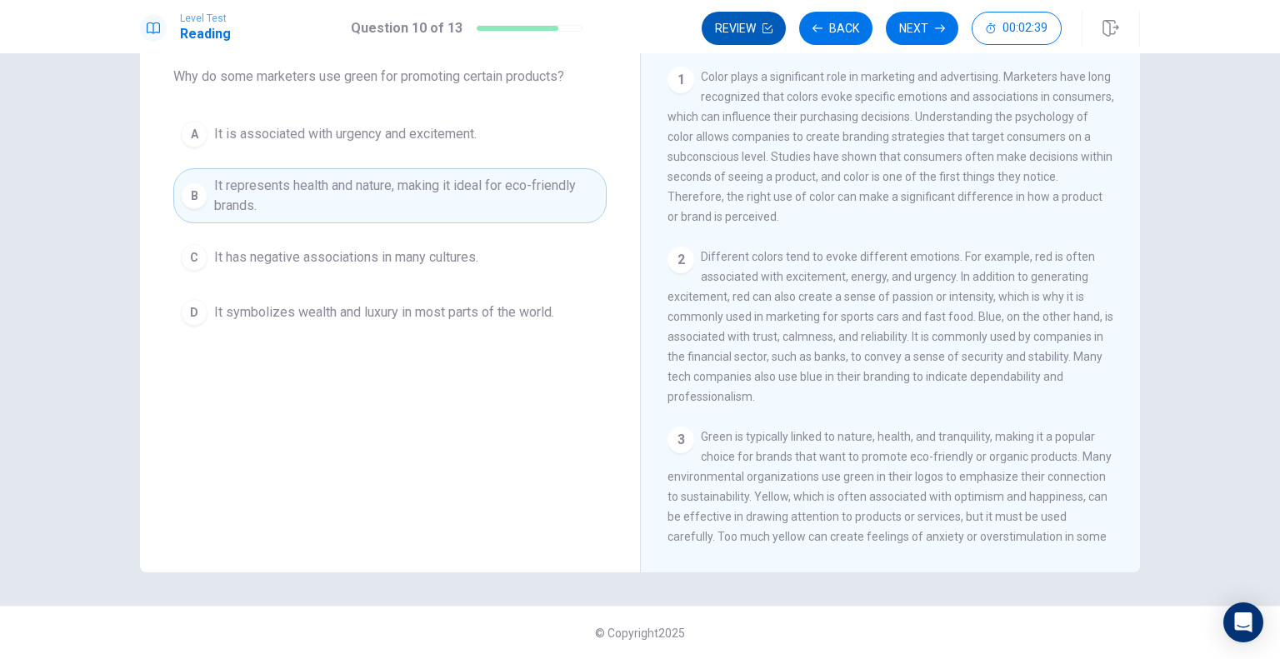
click at [747, 27] on button "Review" at bounding box center [744, 28] width 84 height 33
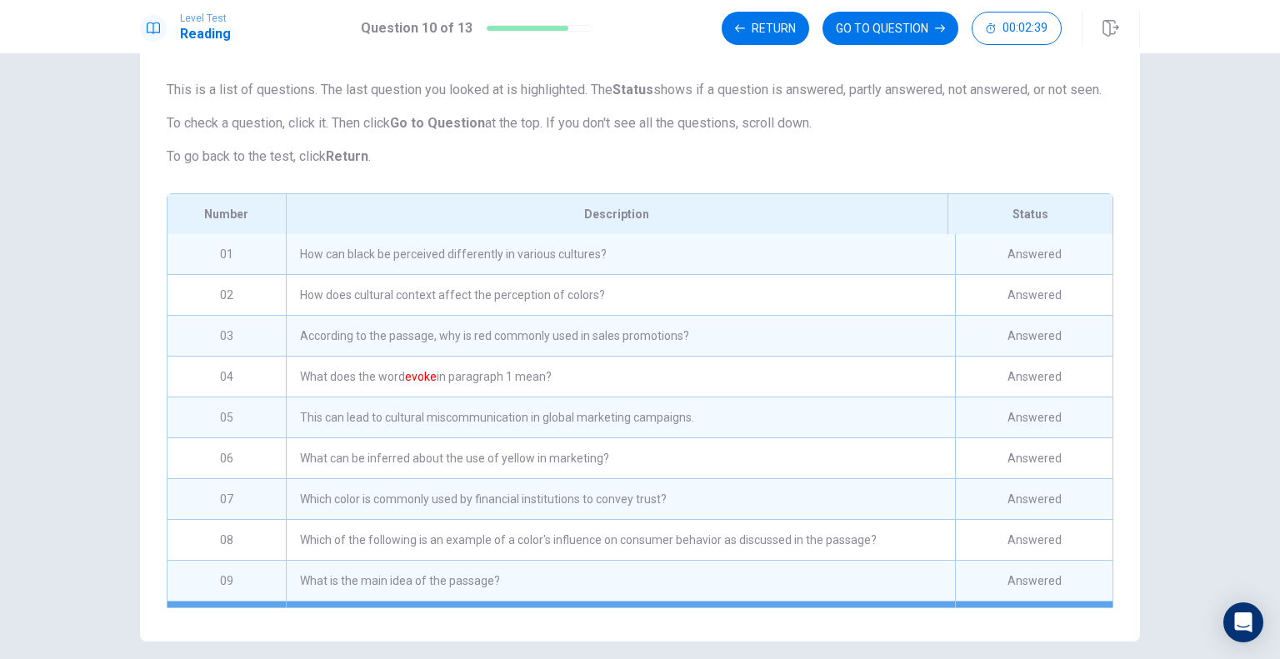
scroll to position [177, 0]
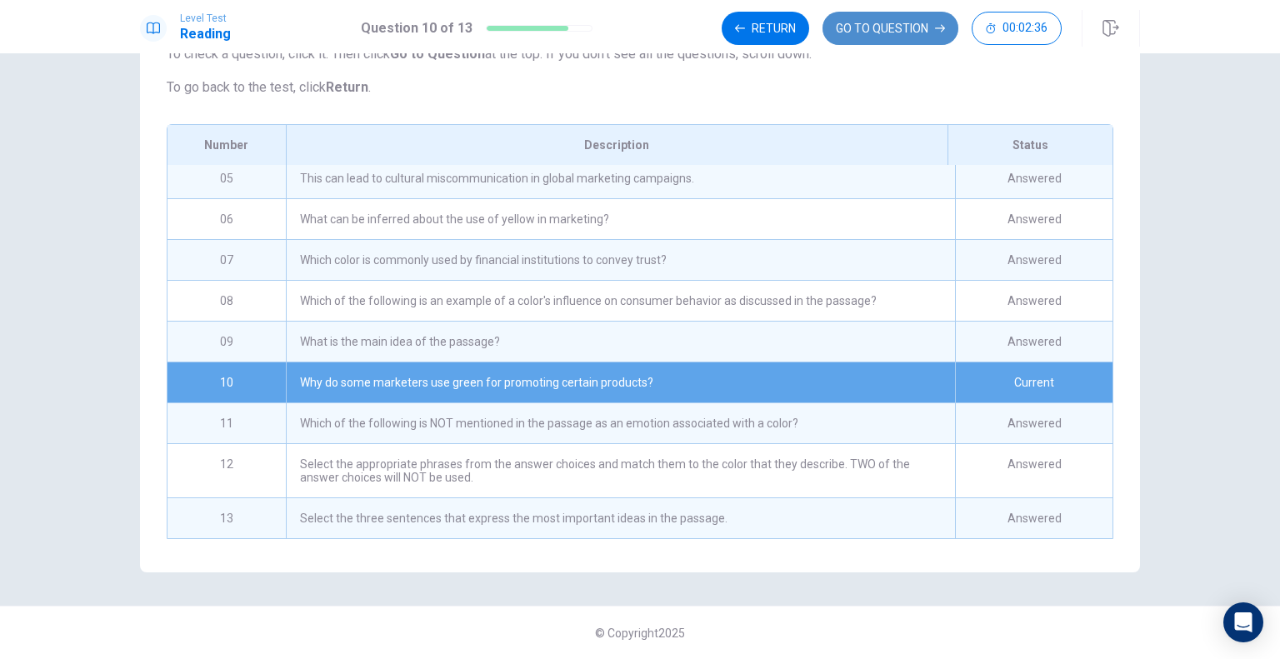
click at [923, 28] on button "GO TO QUESTION" at bounding box center [890, 28] width 136 height 33
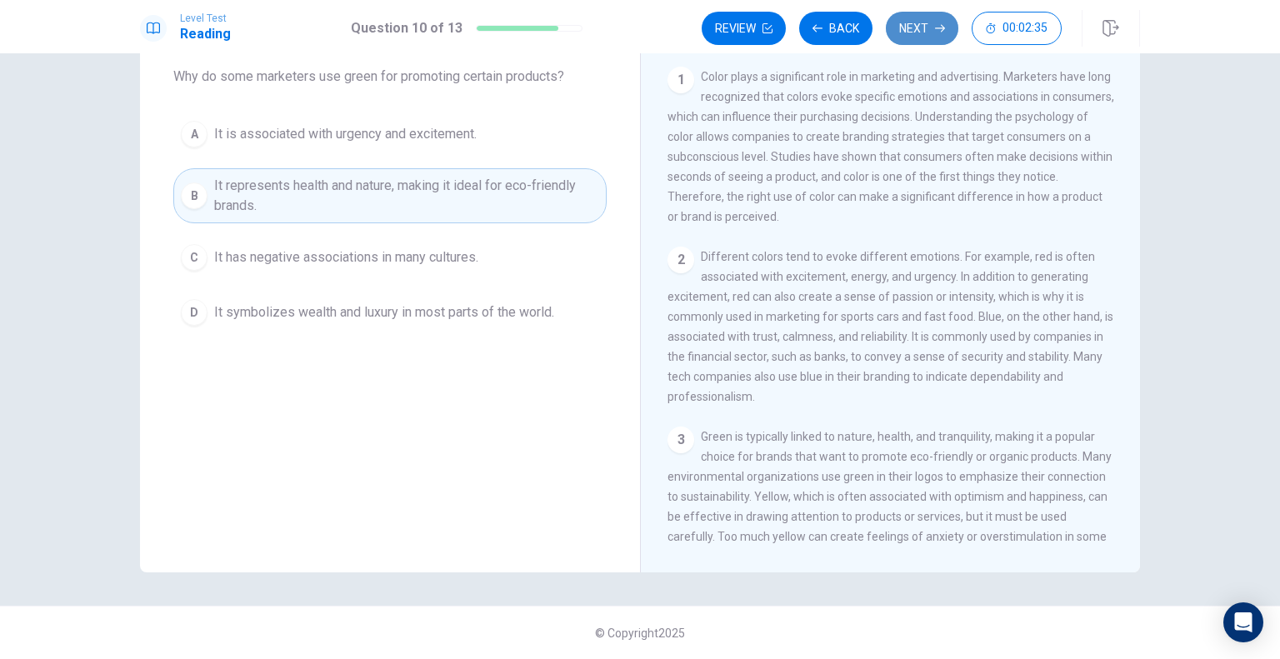
click at [940, 28] on icon "button" at bounding box center [940, 28] width 10 height 7
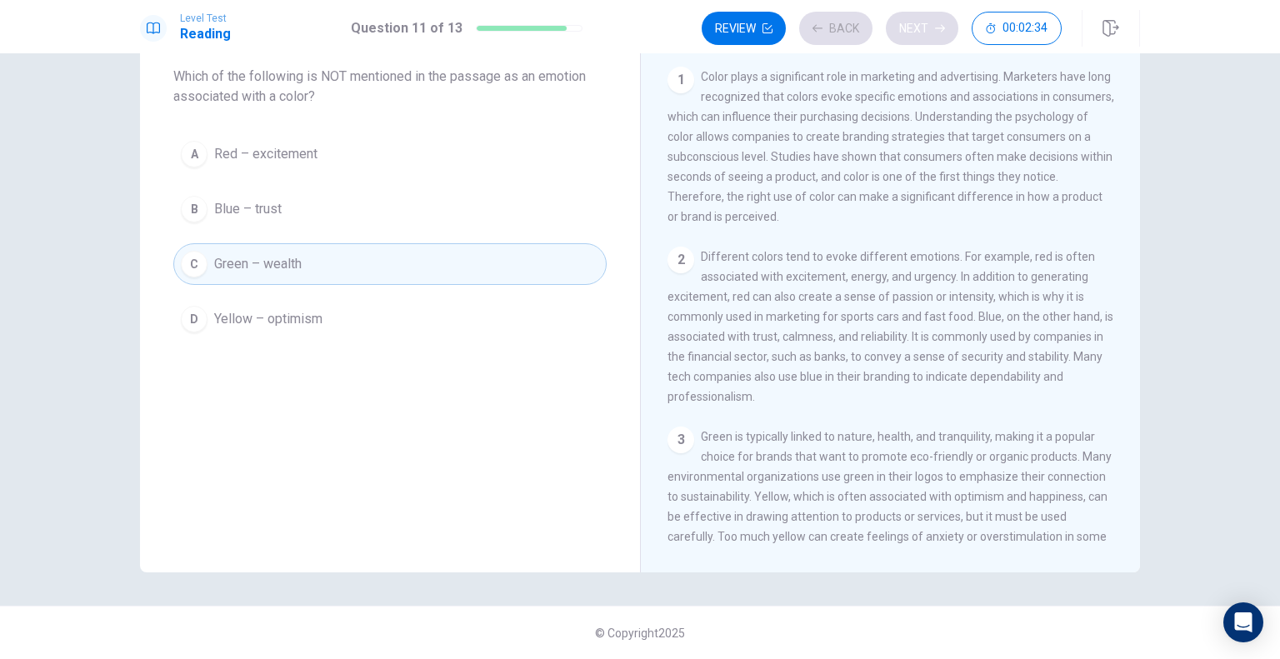
click at [940, 28] on div "Review Back Next 00:02:34" at bounding box center [882, 28] width 360 height 33
click at [930, 26] on button "Next" at bounding box center [922, 28] width 72 height 33
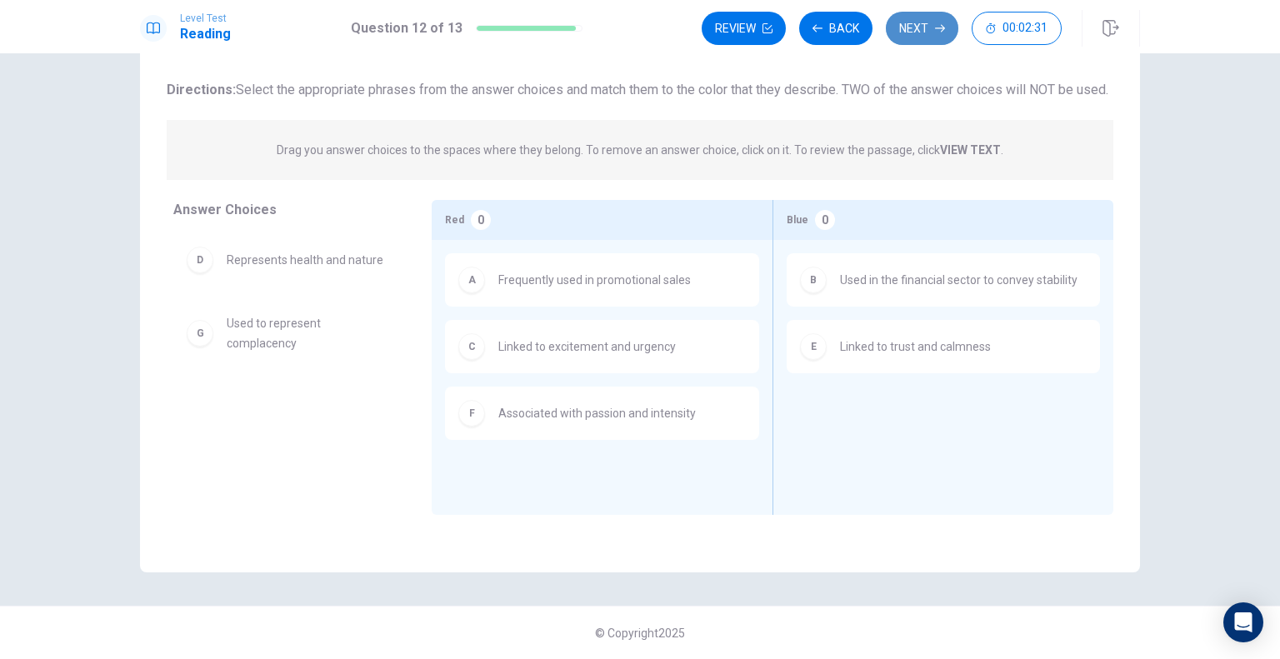
click at [930, 26] on button "Next" at bounding box center [922, 28] width 72 height 33
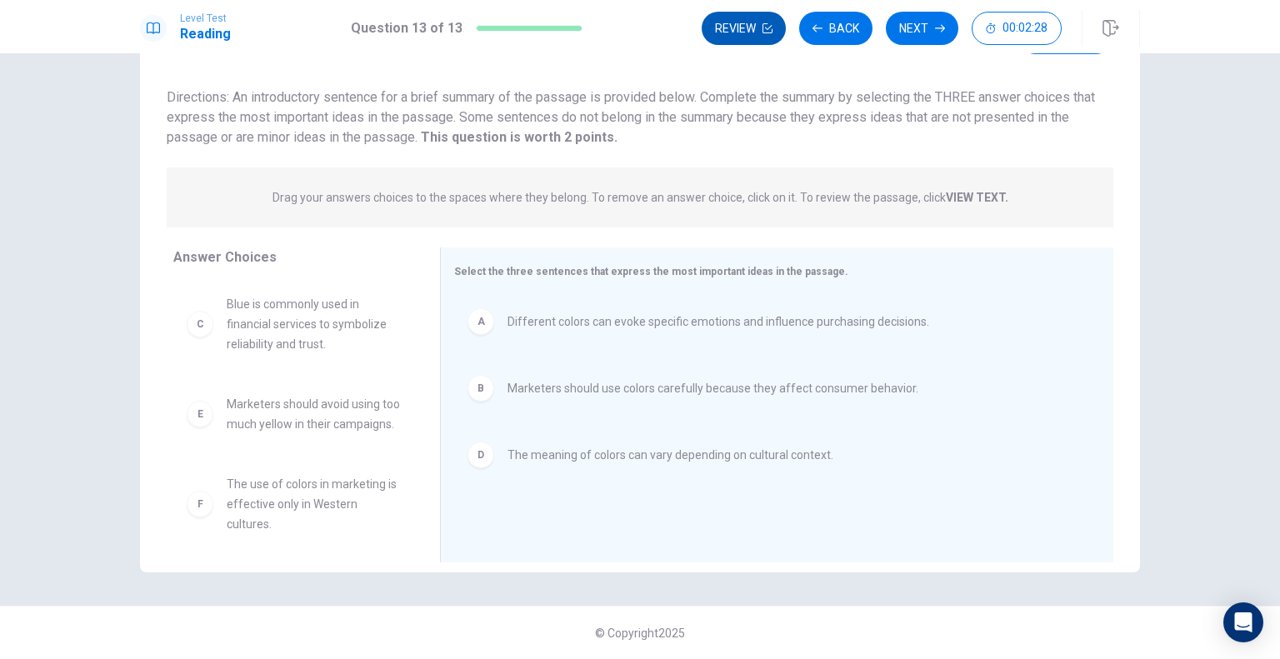
click at [710, 29] on button "Review" at bounding box center [744, 28] width 84 height 33
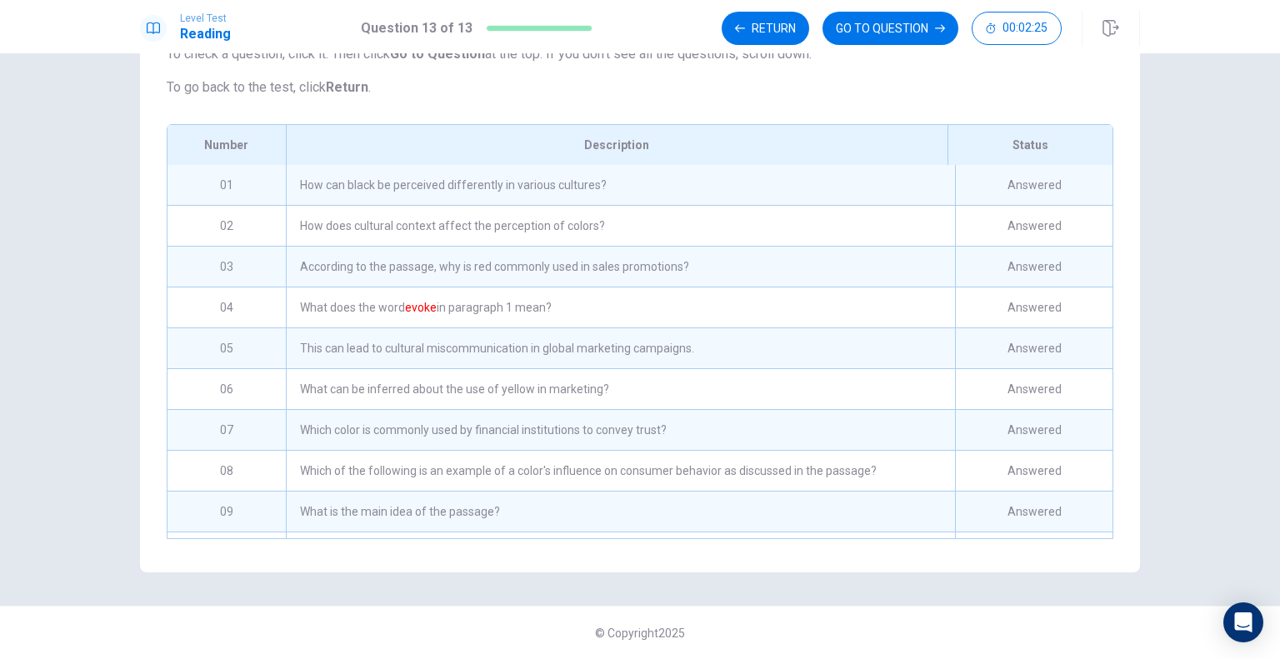
scroll to position [177, 0]
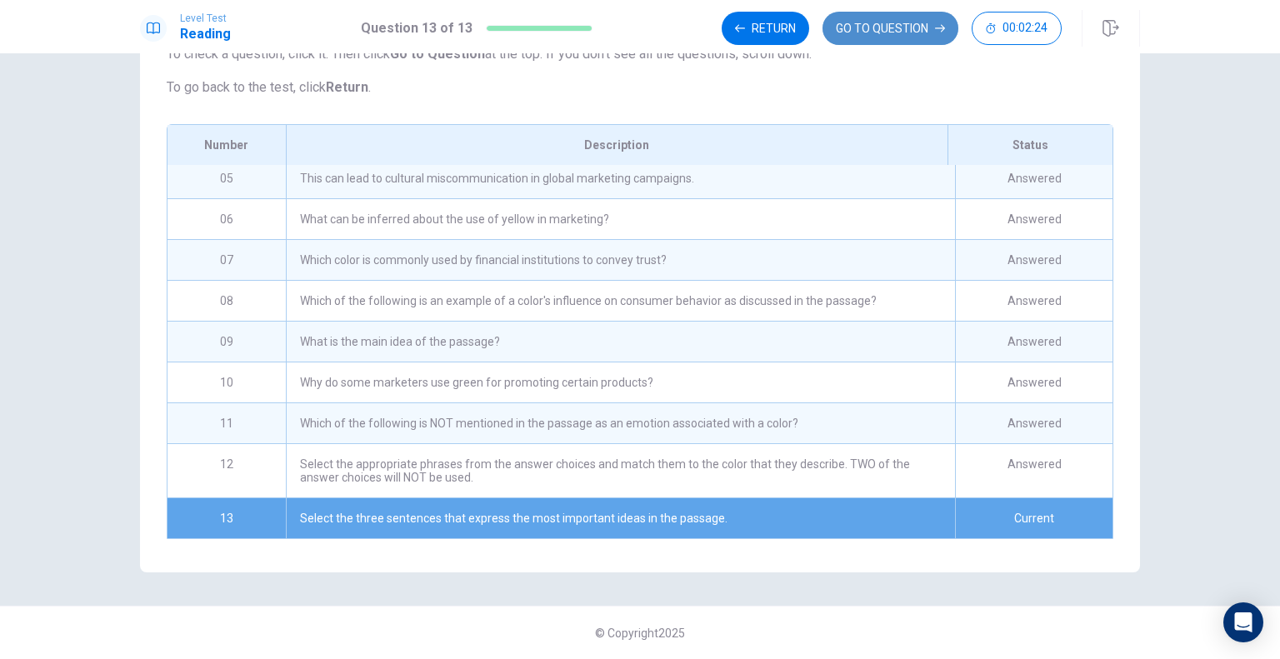
click at [890, 33] on button "GO TO QUESTION" at bounding box center [890, 28] width 136 height 33
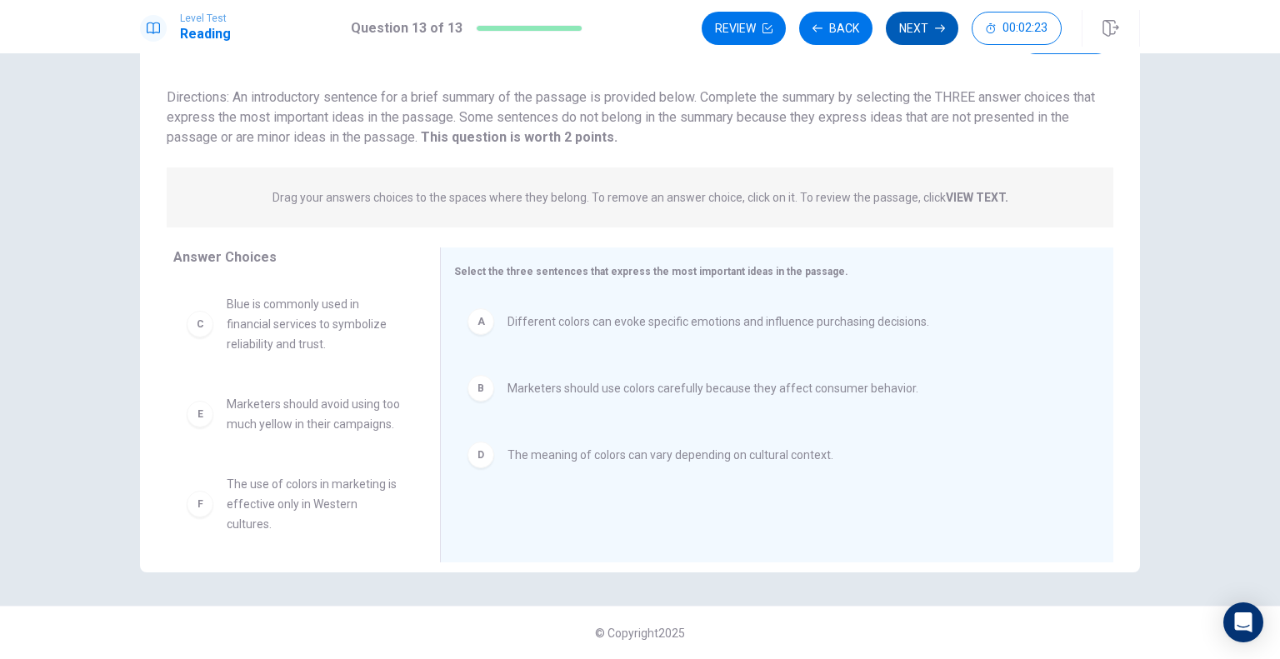
click at [936, 27] on icon "button" at bounding box center [940, 28] width 10 height 10
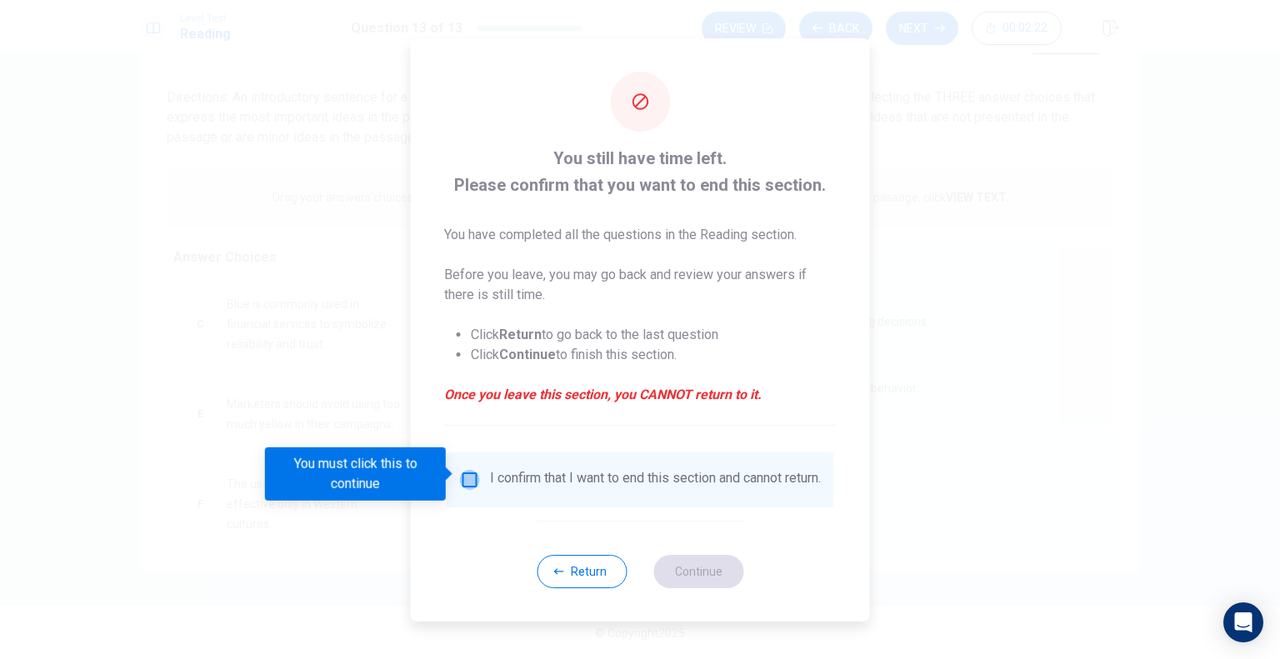
click at [467, 472] on input "You must click this to continue" at bounding box center [470, 480] width 20 height 20
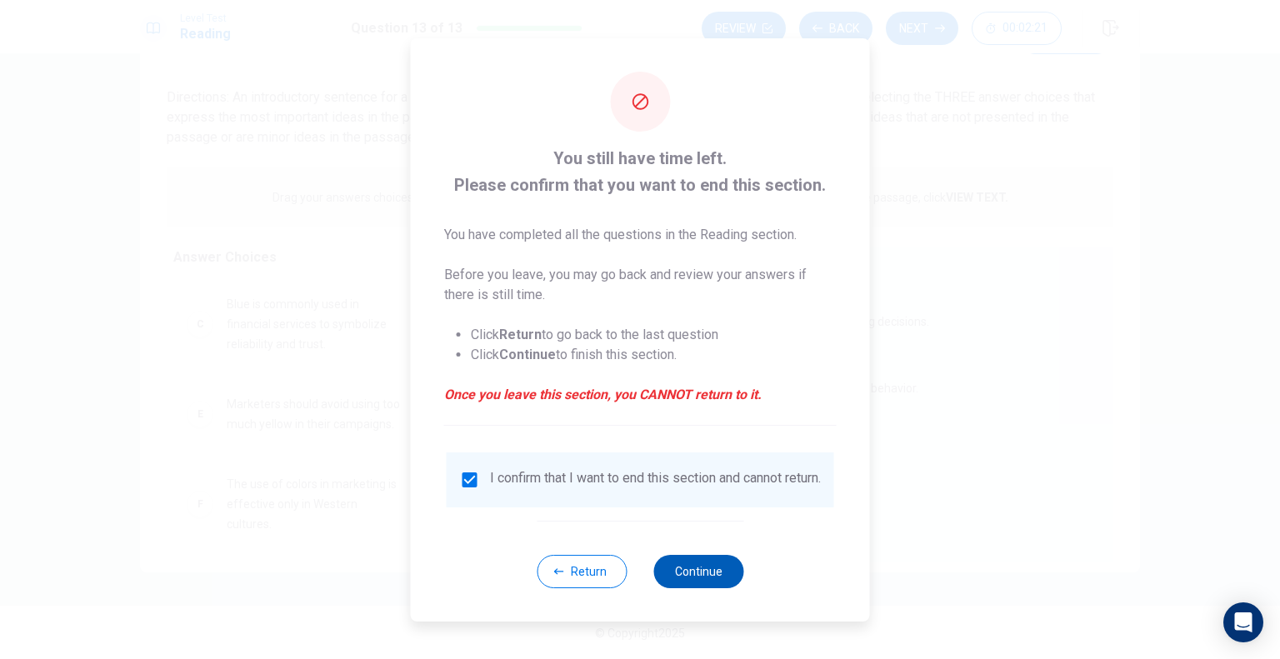
click at [709, 565] on button "Continue" at bounding box center [698, 571] width 90 height 33
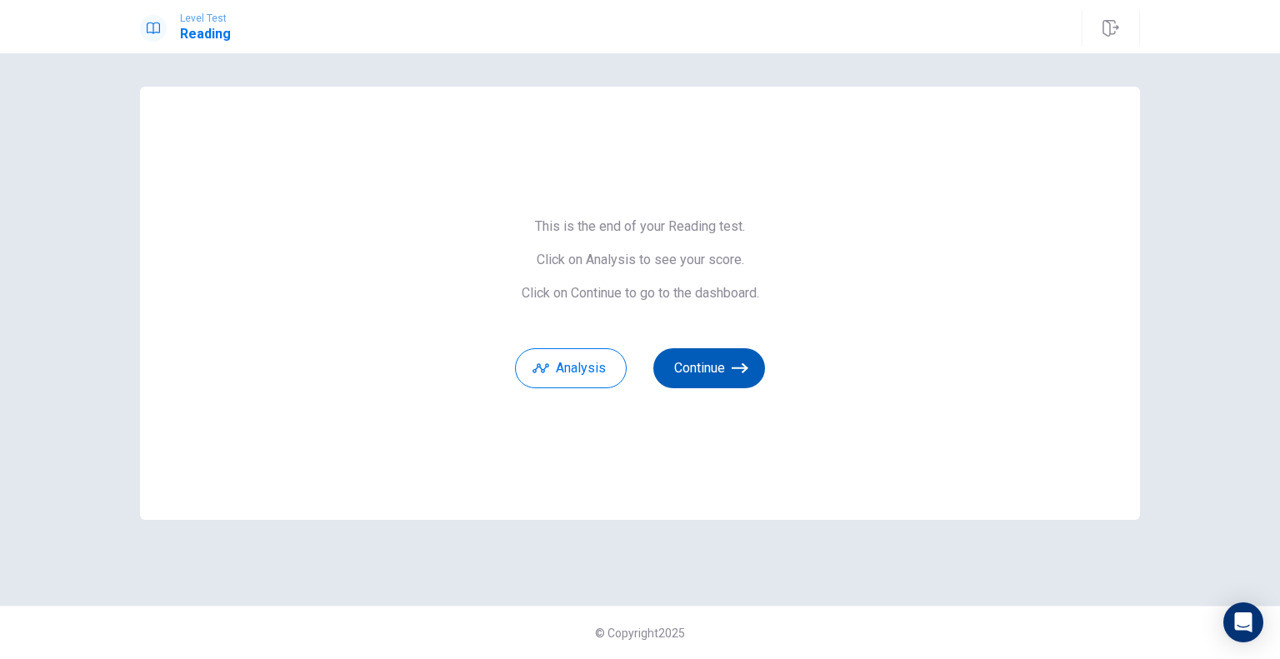
click at [727, 377] on button "Continue" at bounding box center [709, 368] width 112 height 40
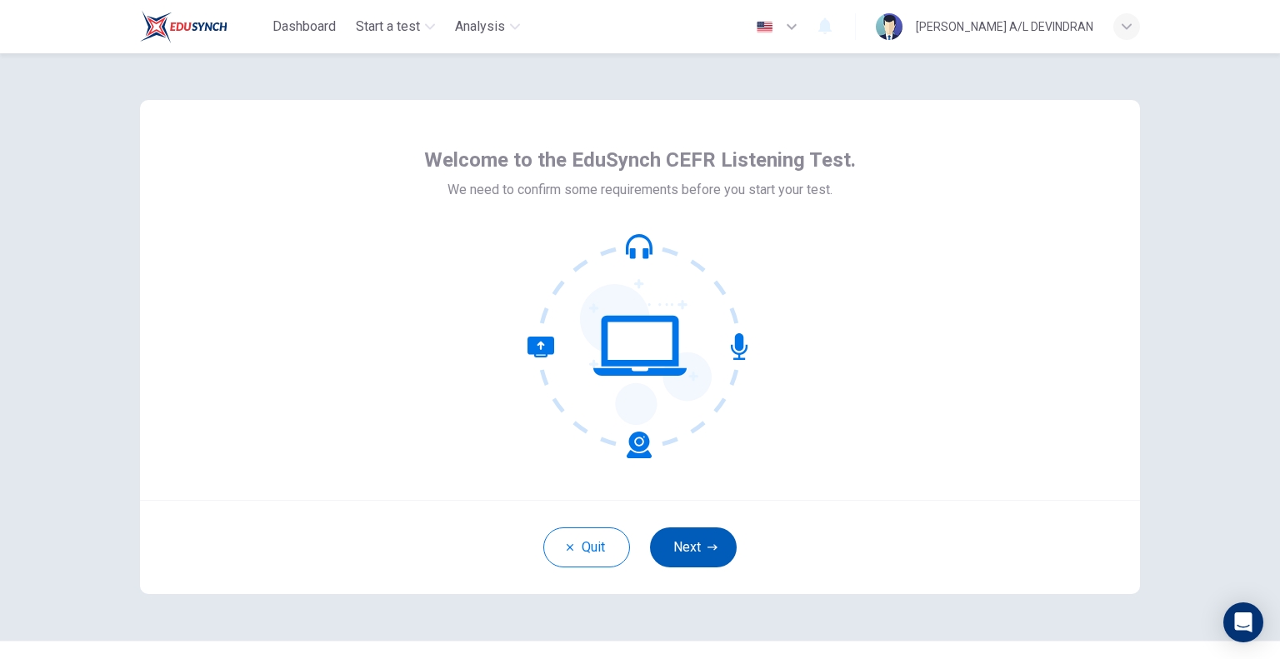
click at [685, 546] on button "Next" at bounding box center [693, 547] width 87 height 40
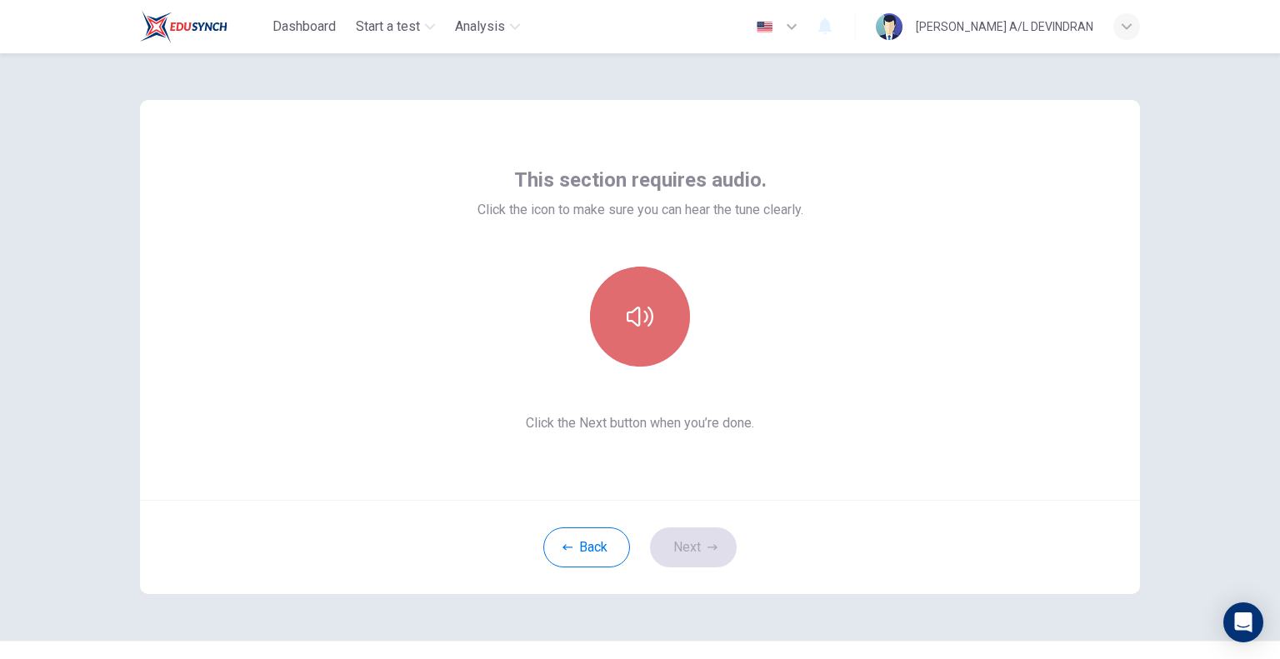
click at [639, 316] on icon "button" at bounding box center [640, 316] width 27 height 27
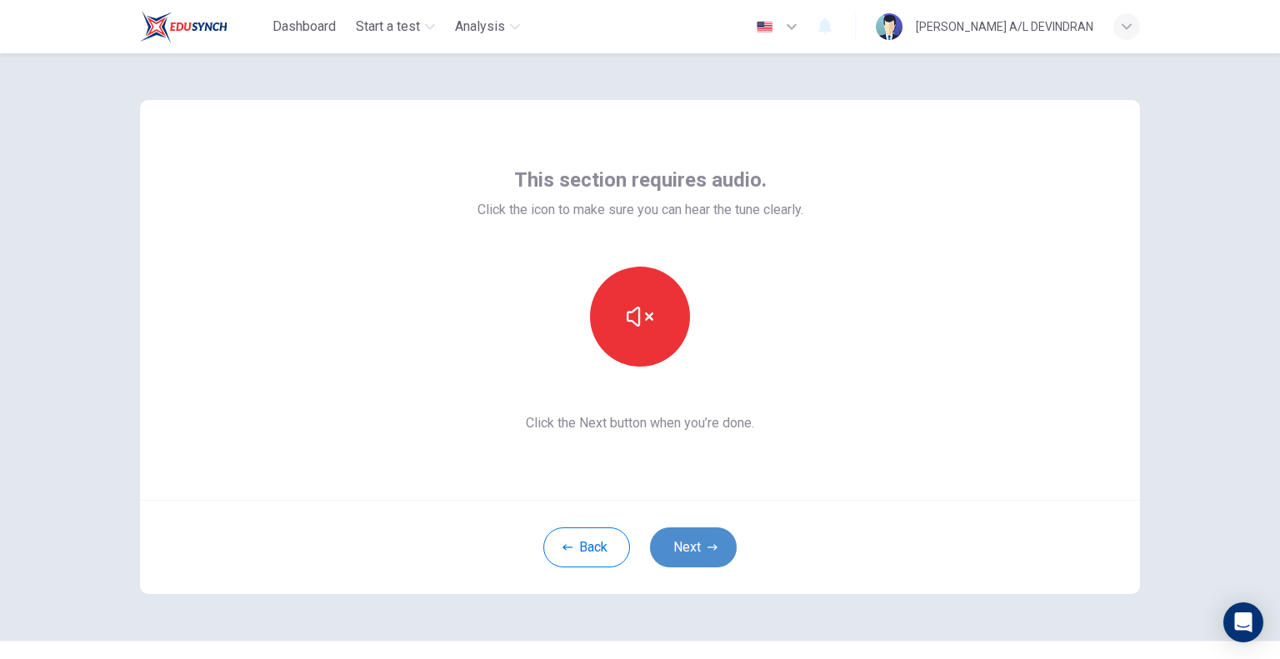
click at [727, 542] on button "Next" at bounding box center [693, 547] width 87 height 40
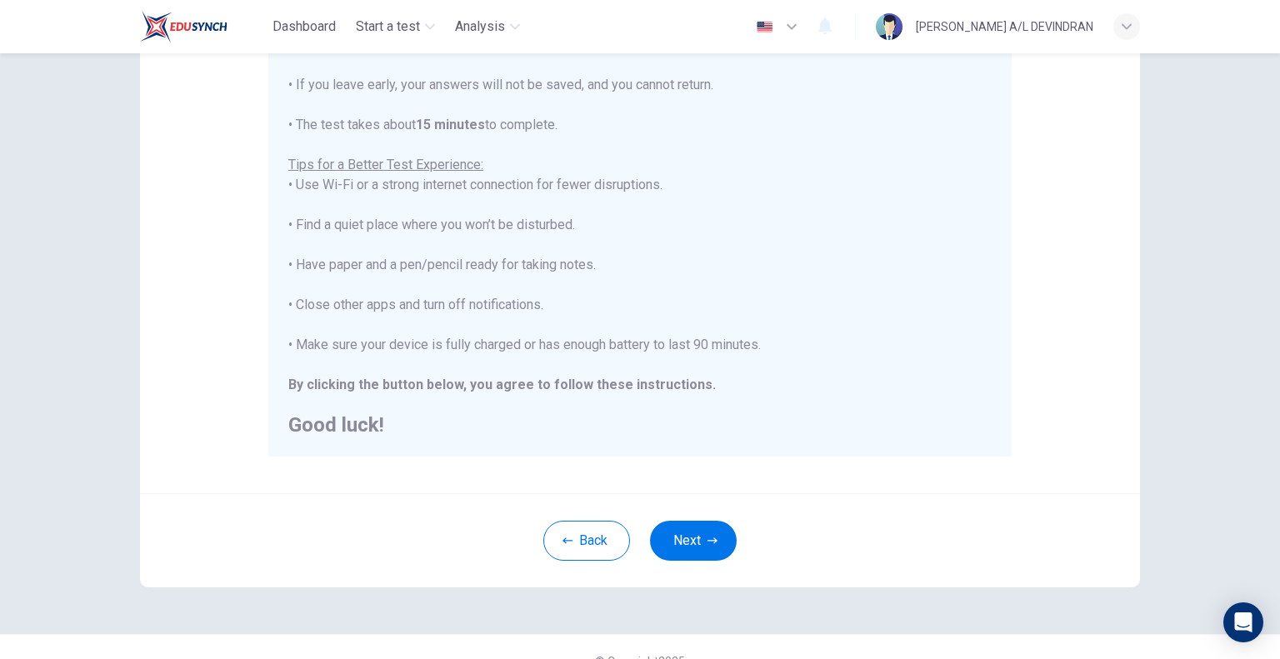
scroll to position [262, 0]
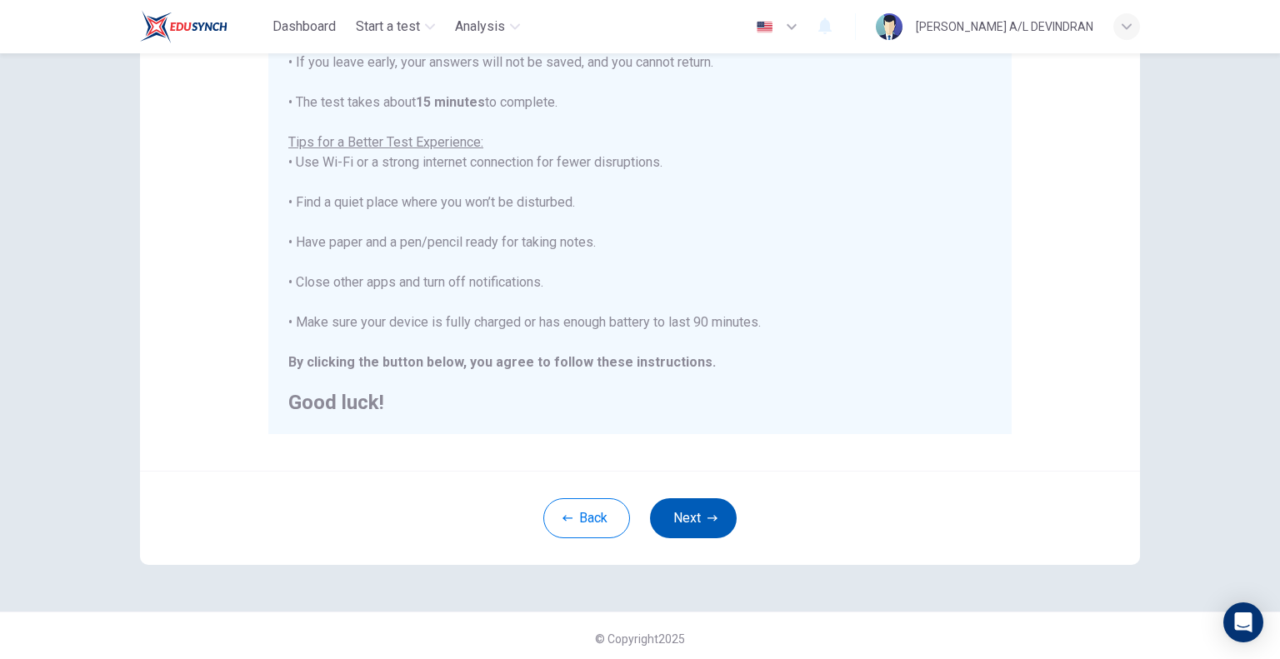
click at [709, 523] on button "Next" at bounding box center [693, 518] width 87 height 40
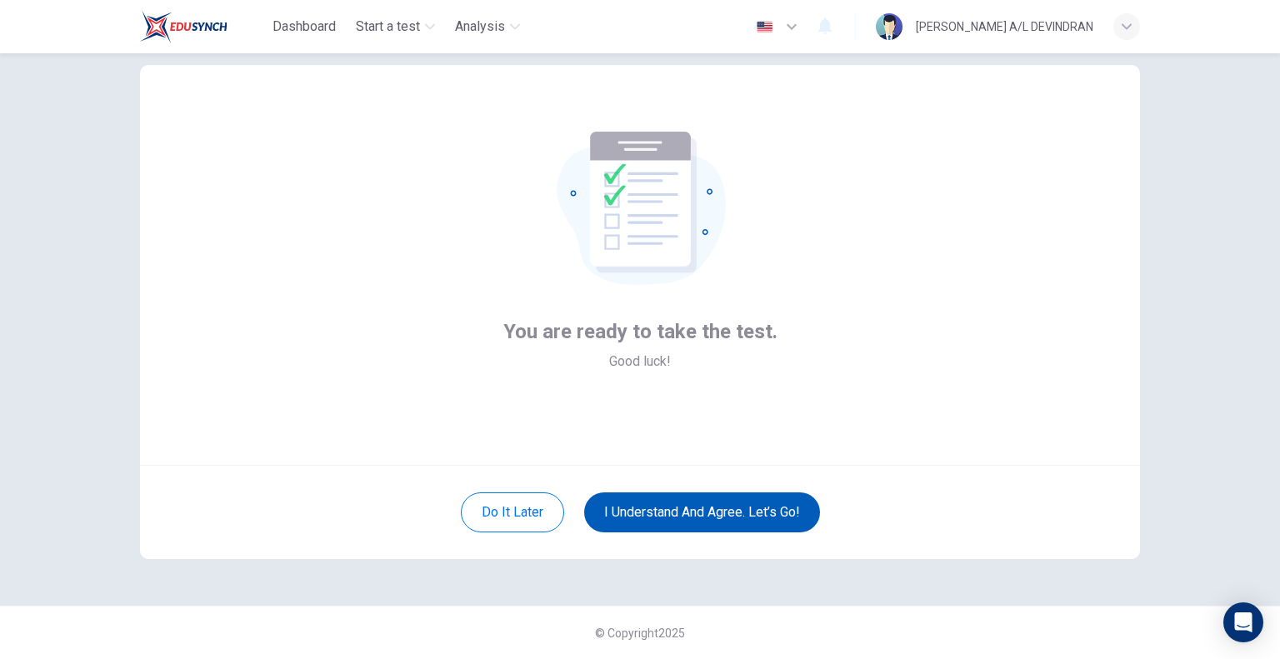
scroll to position [34, 0]
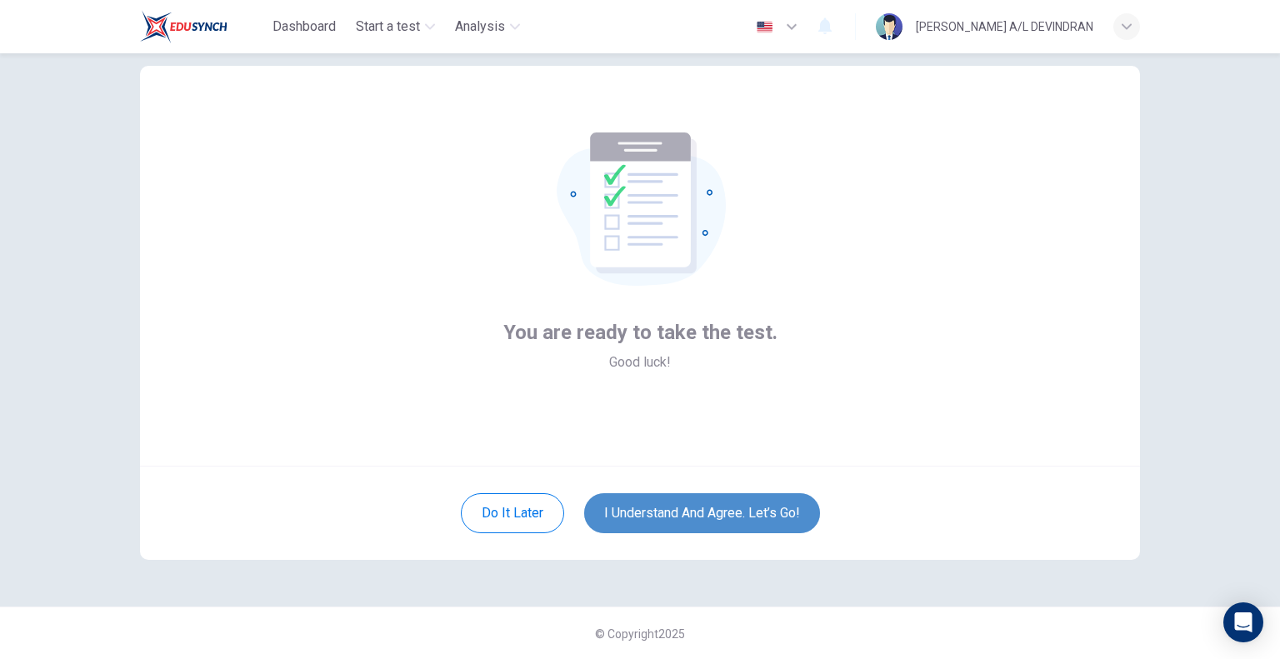
click at [727, 512] on button "I understand and agree. Let’s go!" at bounding box center [702, 513] width 236 height 40
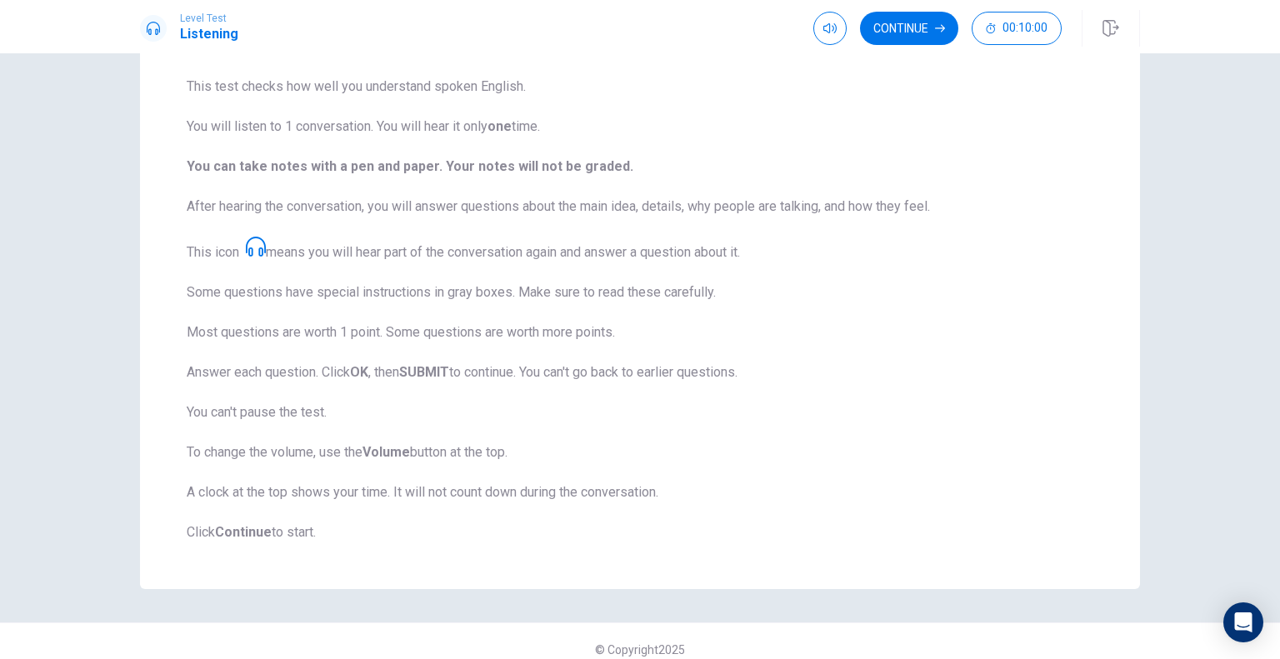
scroll to position [125, 0]
click at [873, 32] on button "Continue" at bounding box center [909, 28] width 98 height 33
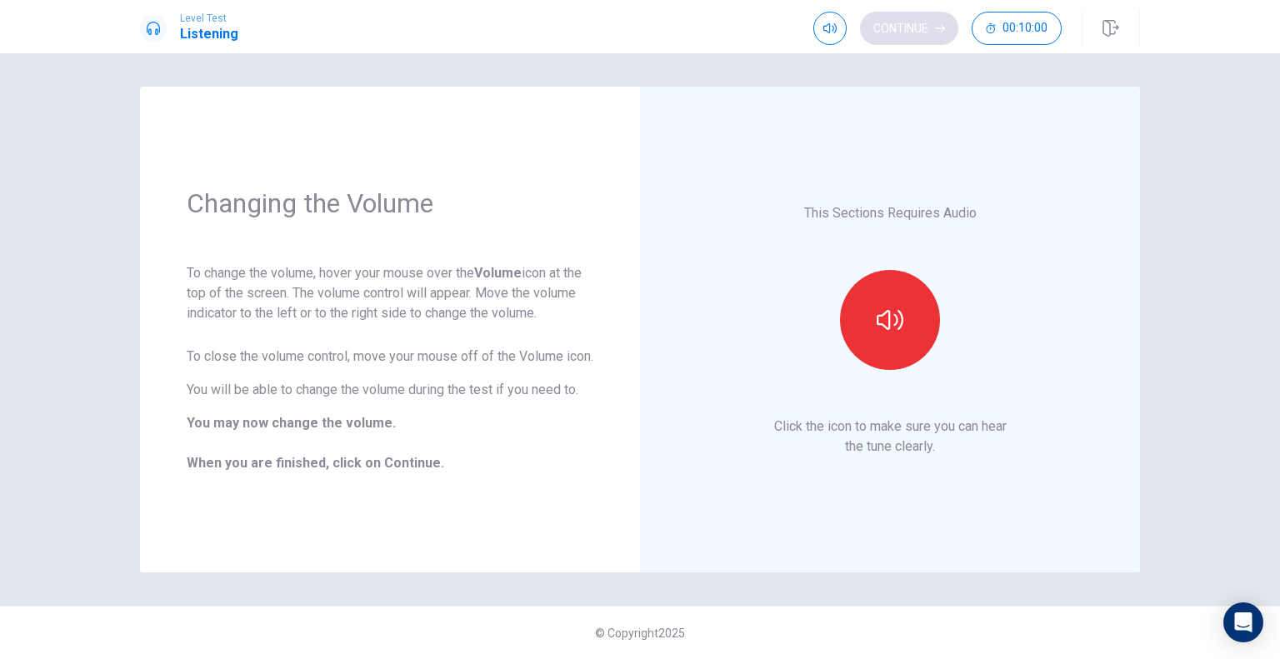
scroll to position [0, 0]
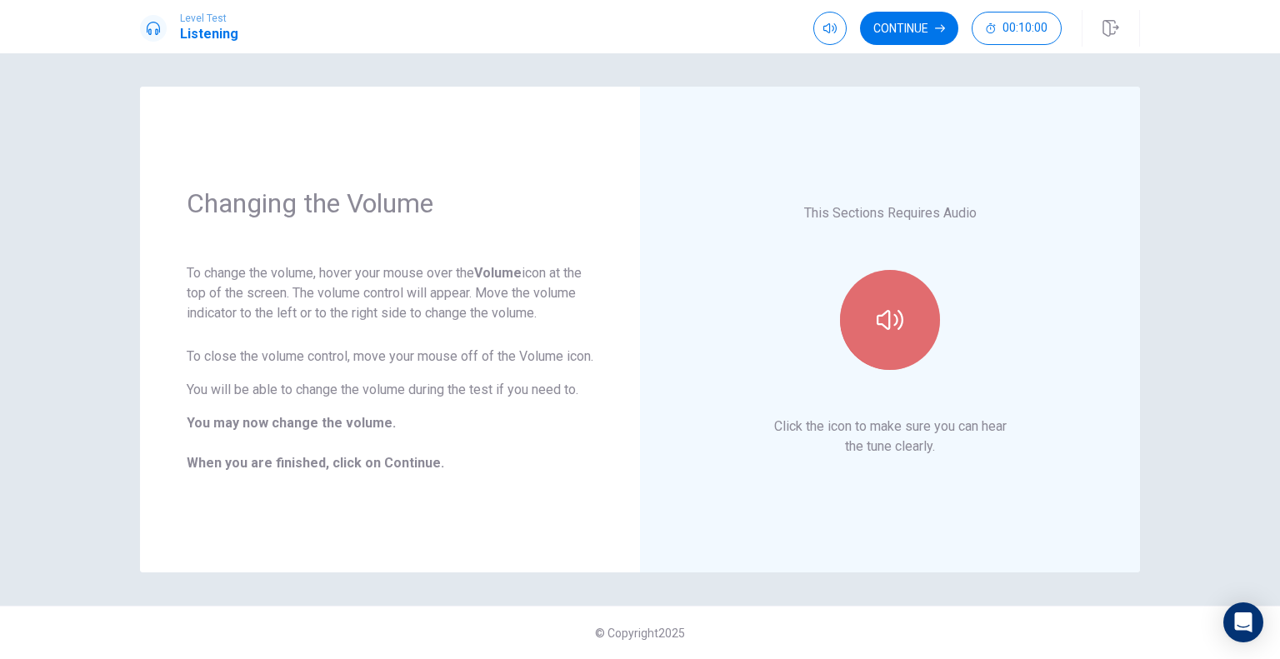
click at [891, 340] on button "button" at bounding box center [890, 320] width 100 height 100
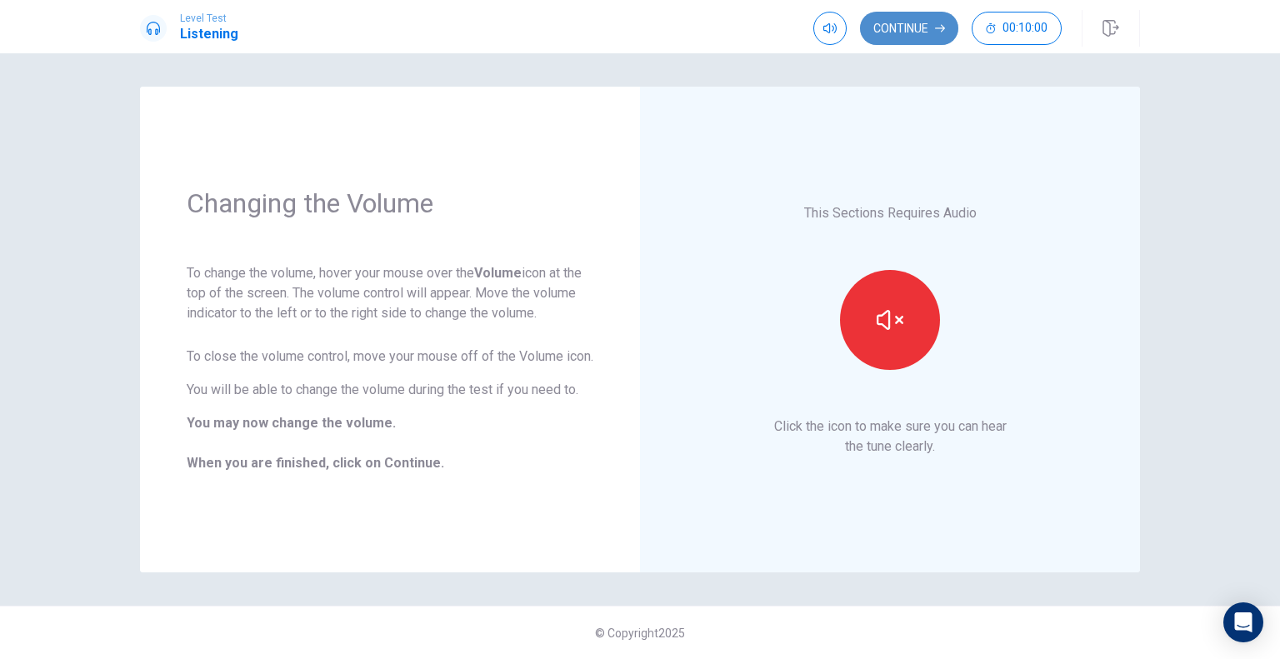
click at [911, 34] on button "Continue" at bounding box center [909, 28] width 98 height 33
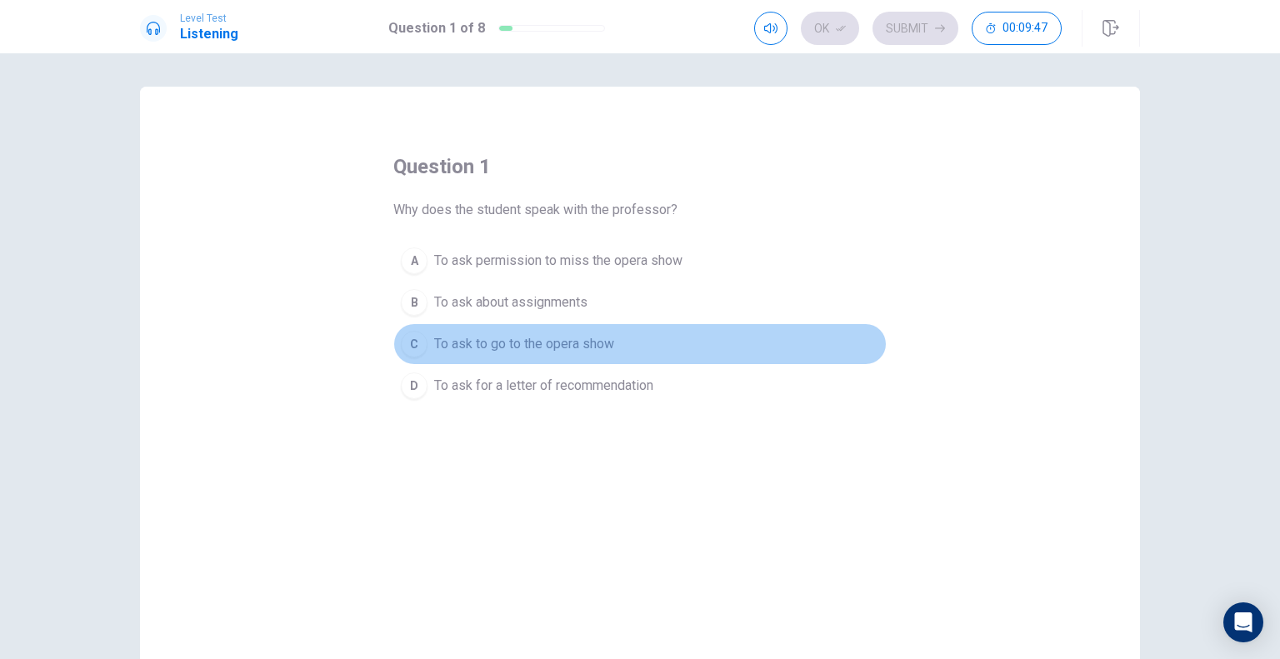
click at [460, 340] on span "To ask to go to the opera show" at bounding box center [524, 344] width 180 height 20
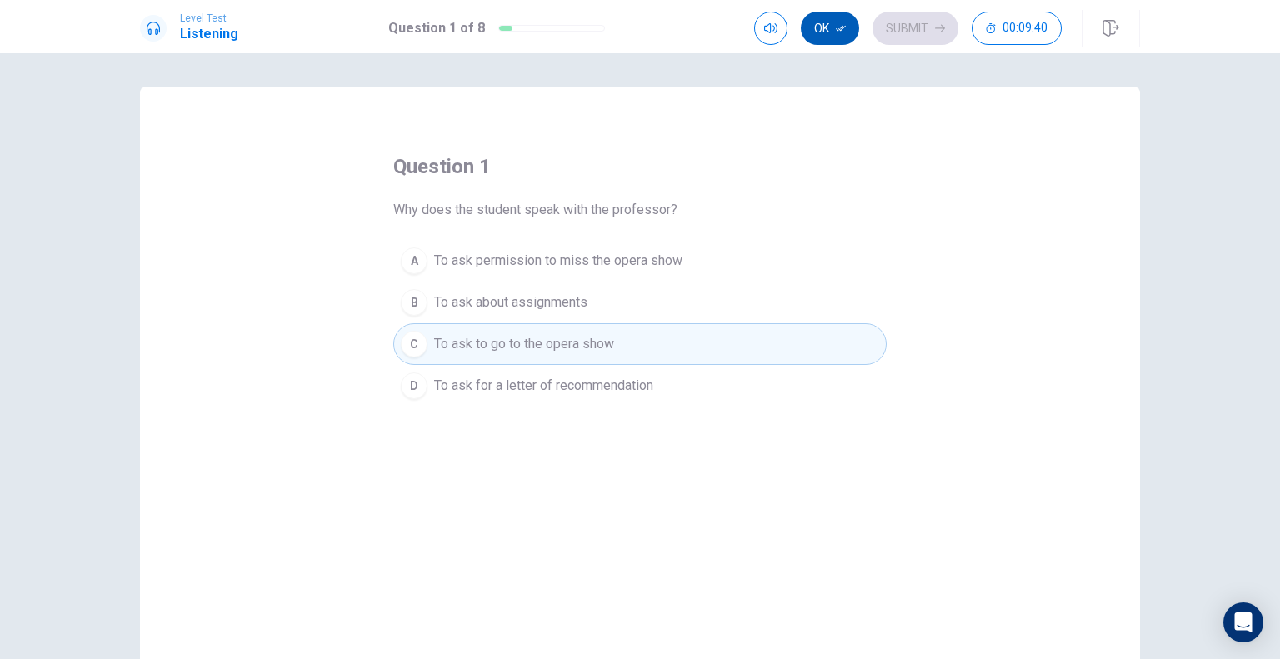
click at [847, 31] on button "Ok" at bounding box center [830, 28] width 58 height 33
click at [918, 41] on button "Submit" at bounding box center [915, 28] width 86 height 33
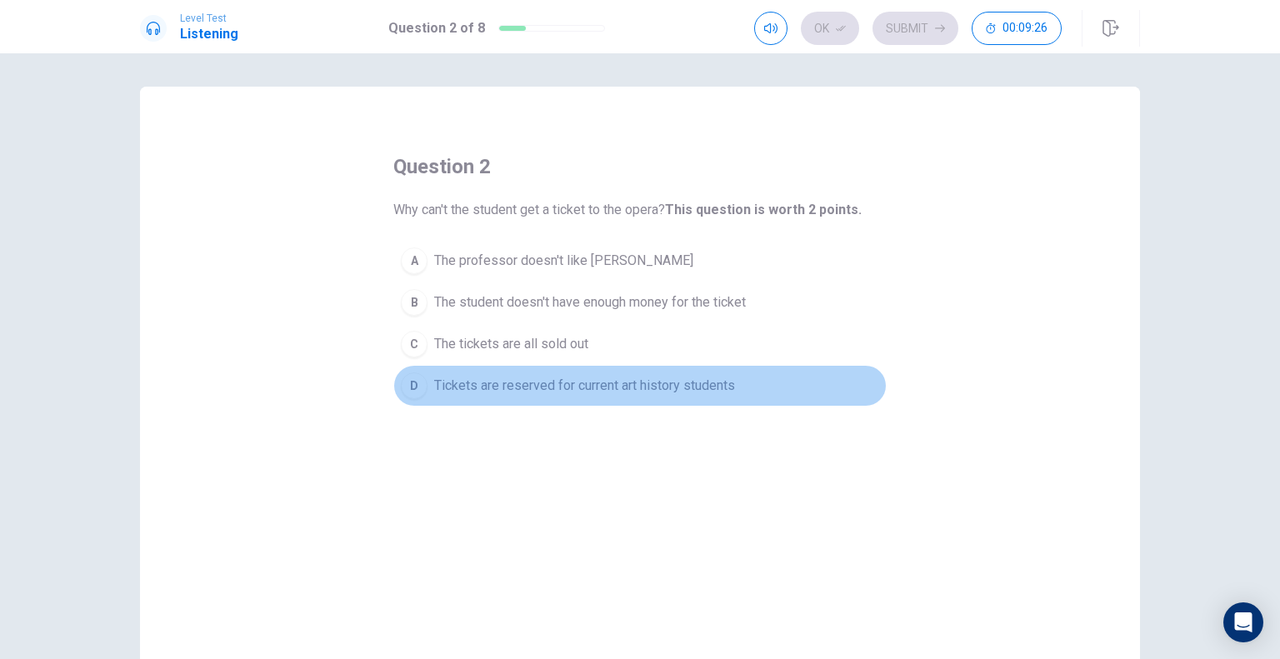
click at [410, 377] on div "D" at bounding box center [414, 385] width 27 height 27
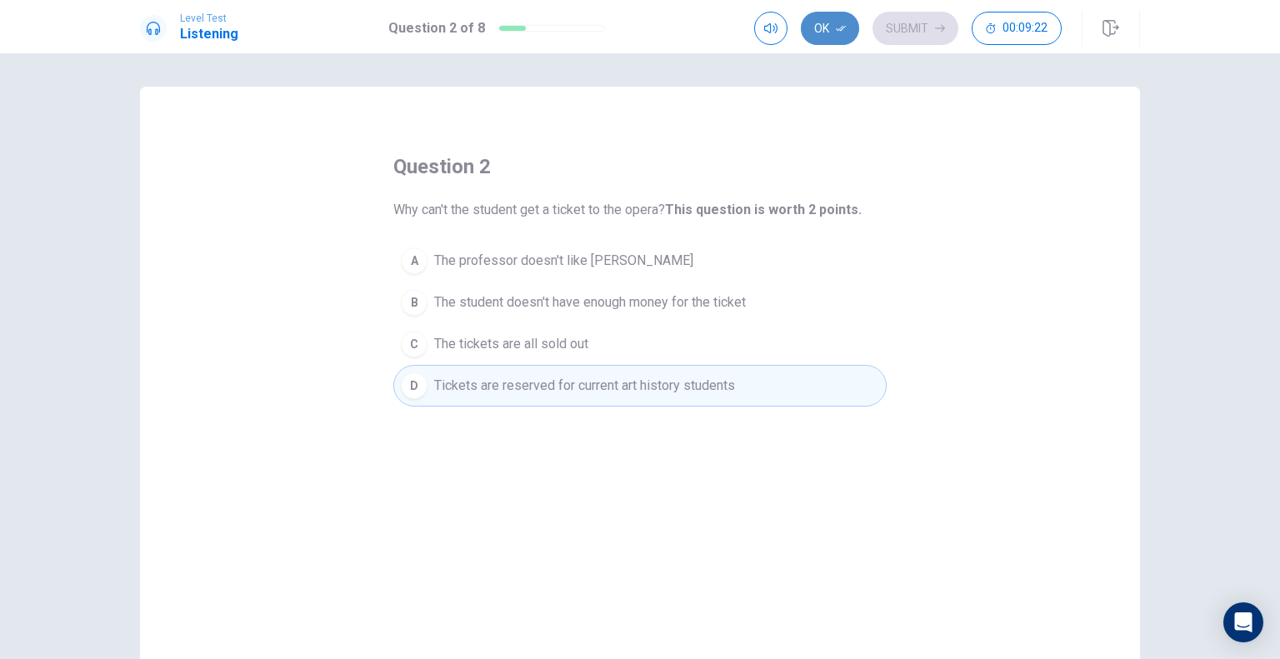
click at [835, 22] on button "Ok" at bounding box center [830, 28] width 58 height 33
click at [915, 32] on button "Submit" at bounding box center [915, 28] width 86 height 33
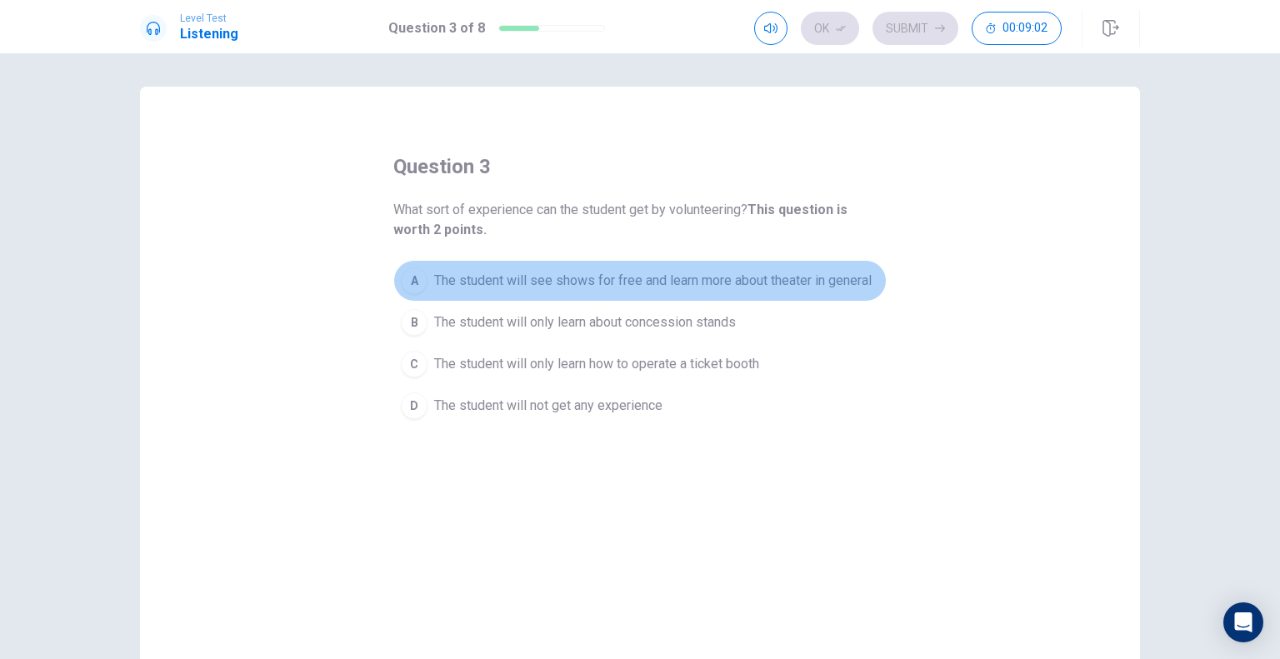
click at [640, 285] on span "The student will see shows for free and learn more about theater in general" at bounding box center [652, 281] width 437 height 20
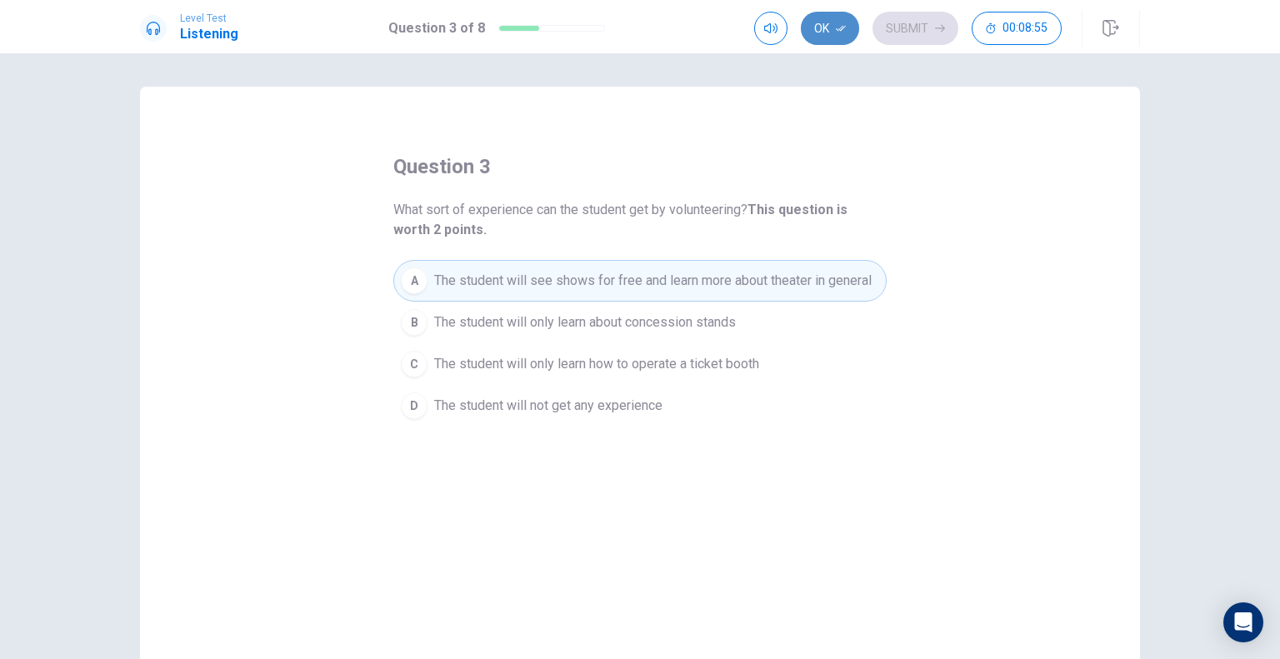
click at [835, 18] on button "Ok" at bounding box center [830, 28] width 58 height 33
click at [910, 23] on button "Submit" at bounding box center [915, 28] width 86 height 33
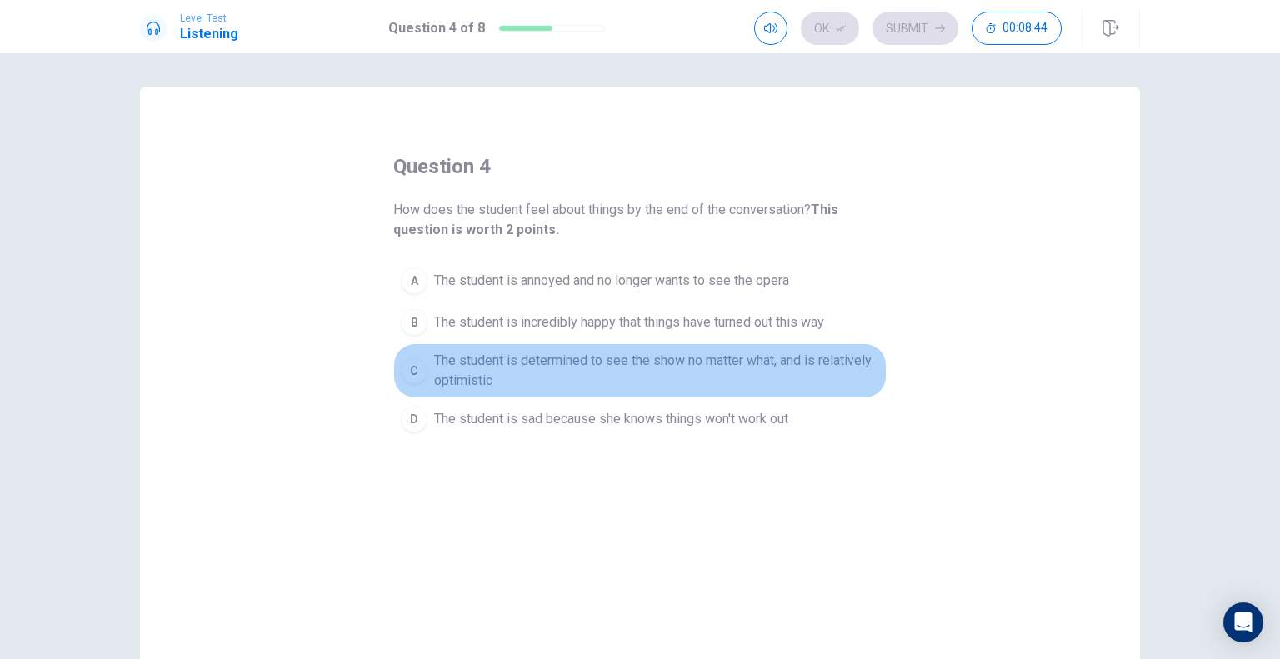
click at [513, 362] on span "The student is determined to see the show no matter what, and is relatively opt…" at bounding box center [656, 371] width 445 height 40
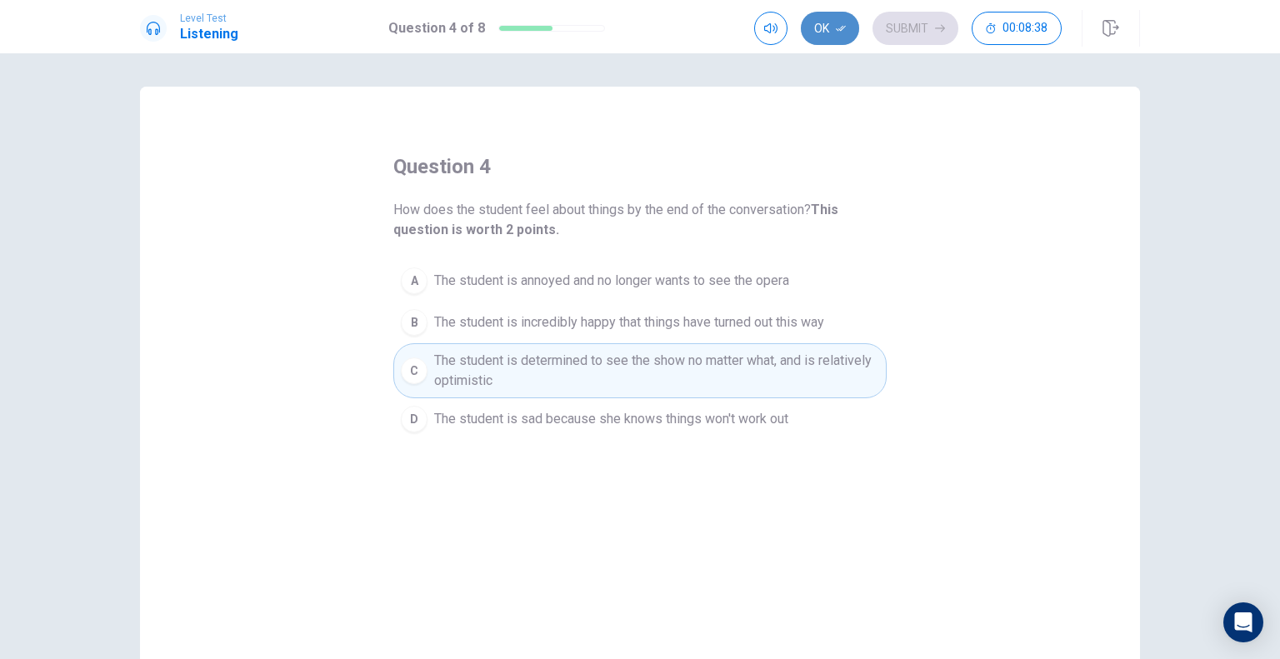
click at [839, 36] on button "Ok" at bounding box center [830, 28] width 58 height 33
click at [907, 34] on button "Submit" at bounding box center [915, 28] width 86 height 33
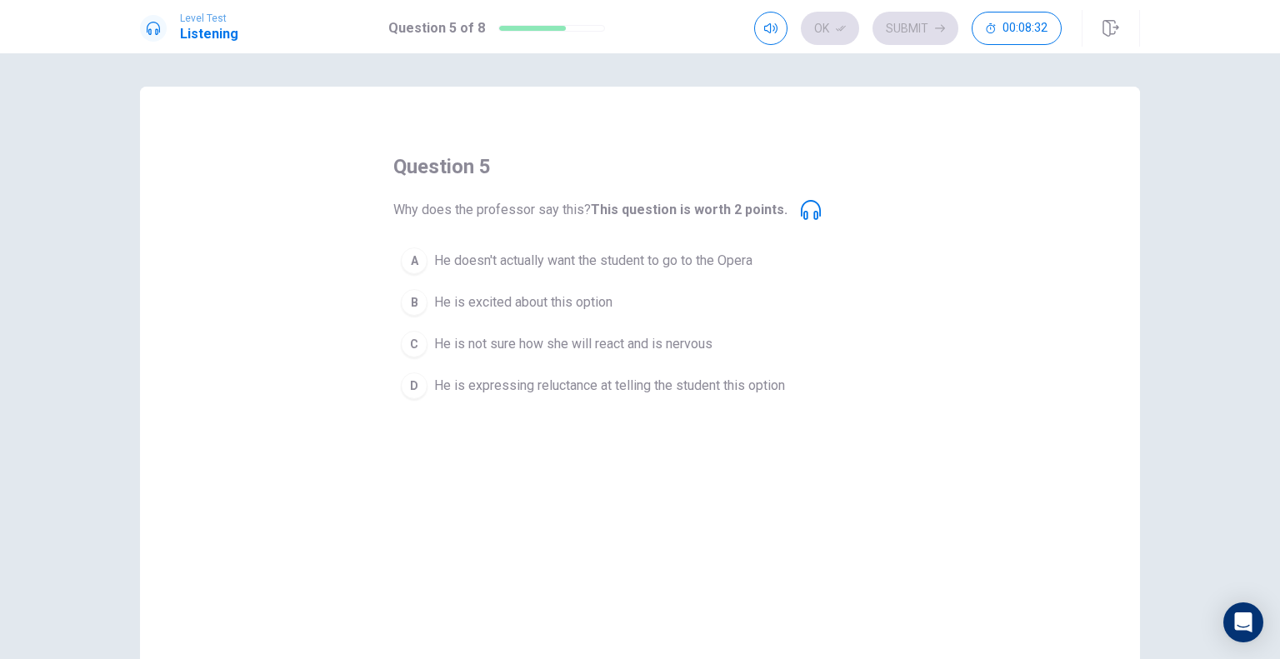
click at [457, 387] on span "He is expressing reluctance at telling the student this option" at bounding box center [609, 386] width 351 height 20
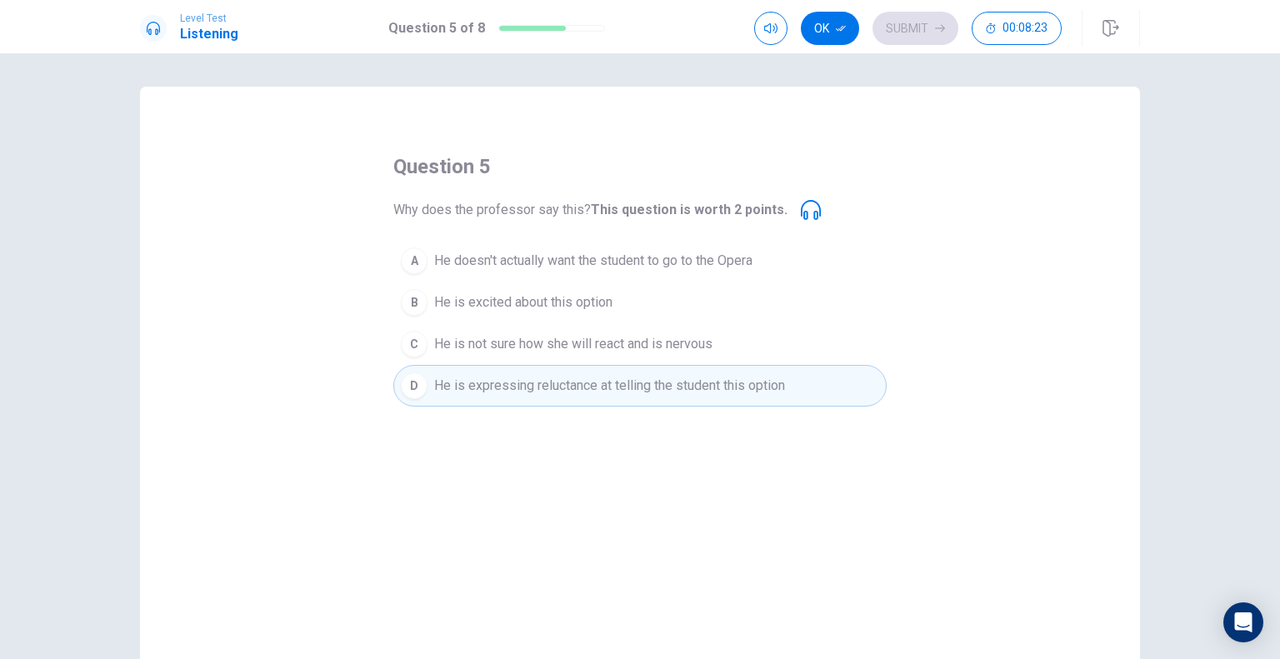
click at [561, 307] on span "He is excited about this option" at bounding box center [523, 302] width 178 height 20
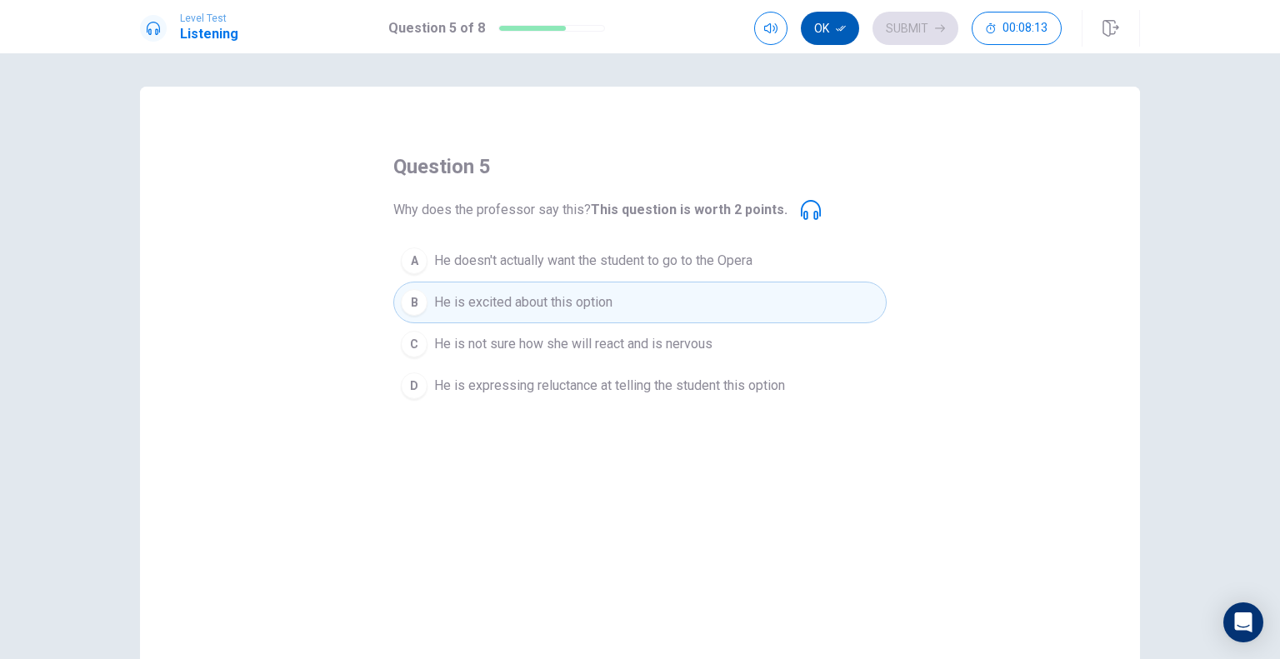
click at [844, 27] on icon "button" at bounding box center [841, 28] width 10 height 10
click at [925, 29] on button "Submit" at bounding box center [915, 28] width 86 height 33
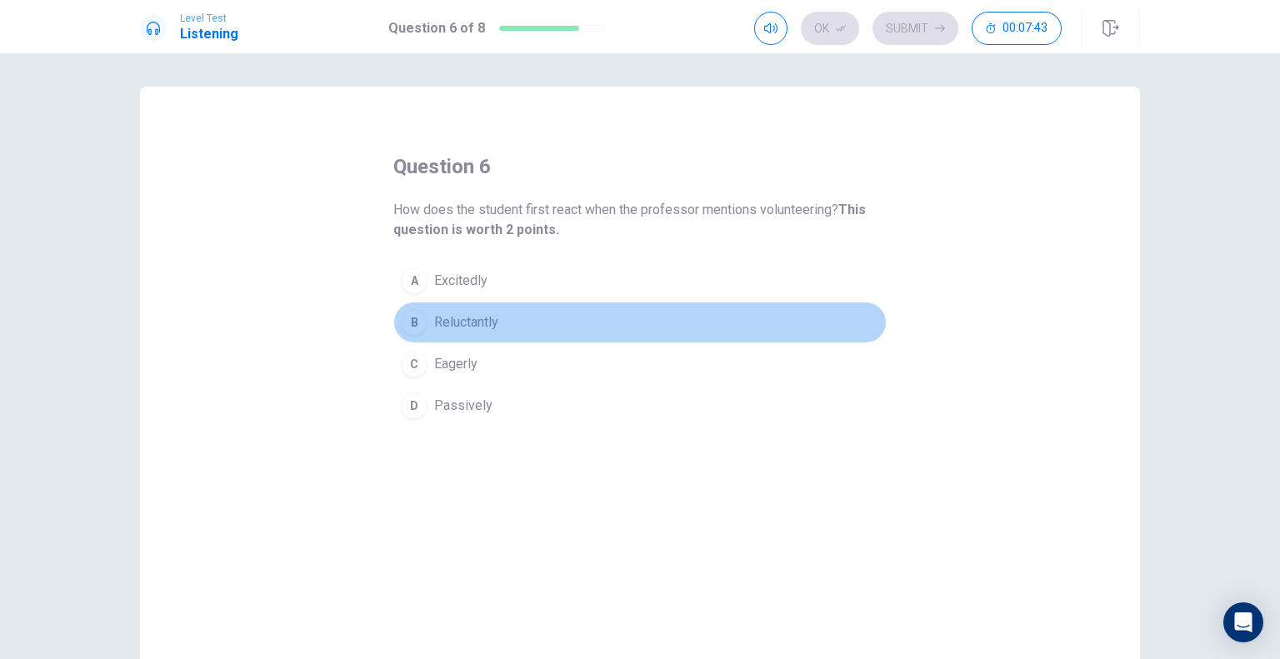
click at [445, 331] on span "Reluctantly" at bounding box center [466, 322] width 64 height 20
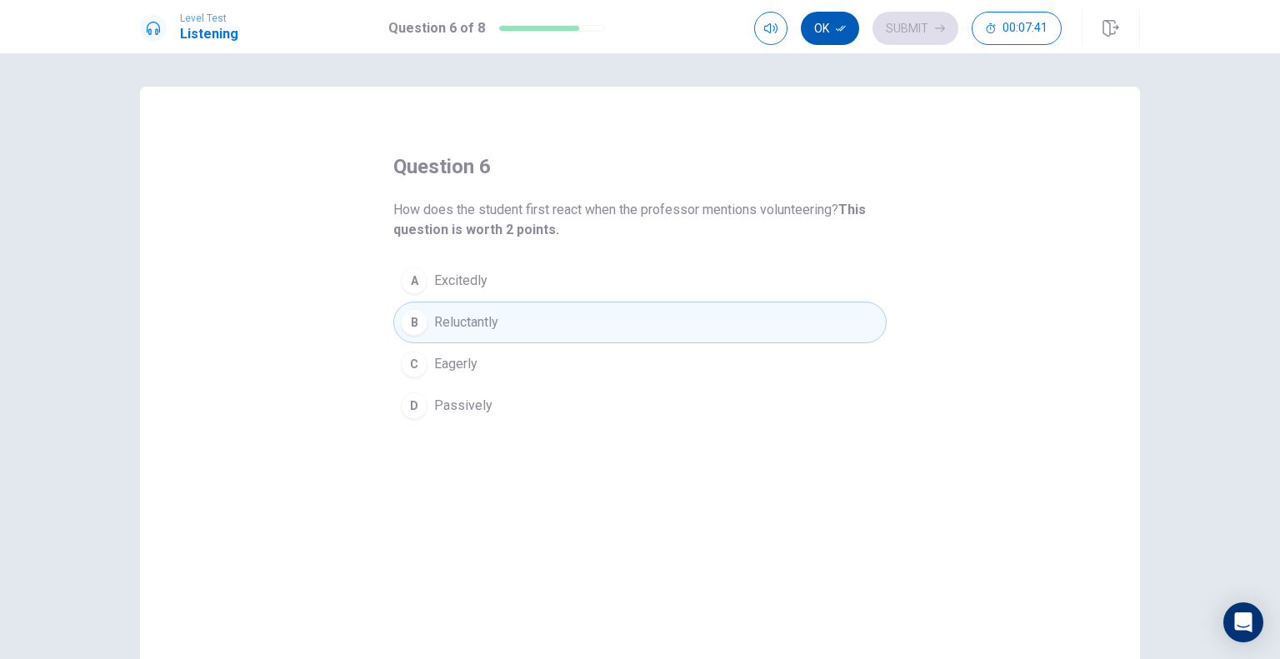
click at [822, 25] on button "Ok" at bounding box center [830, 28] width 58 height 33
click at [926, 34] on button "Submit" at bounding box center [915, 28] width 86 height 33
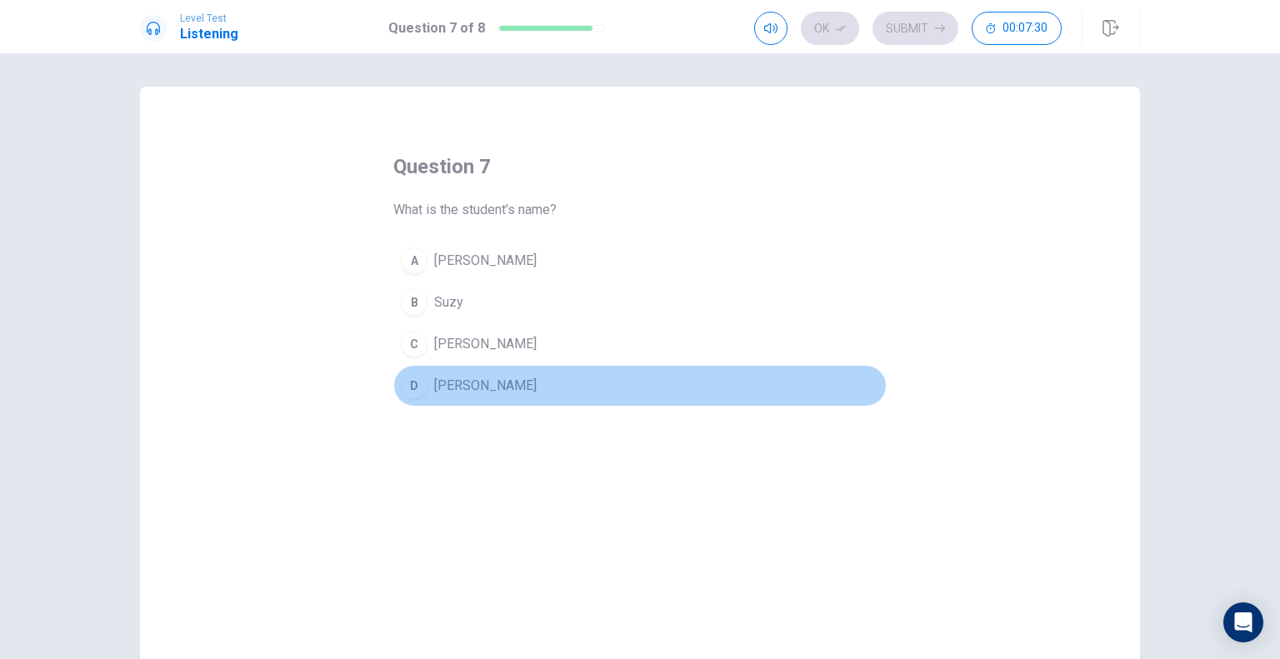
click at [437, 383] on span "Sarah" at bounding box center [485, 386] width 102 height 20
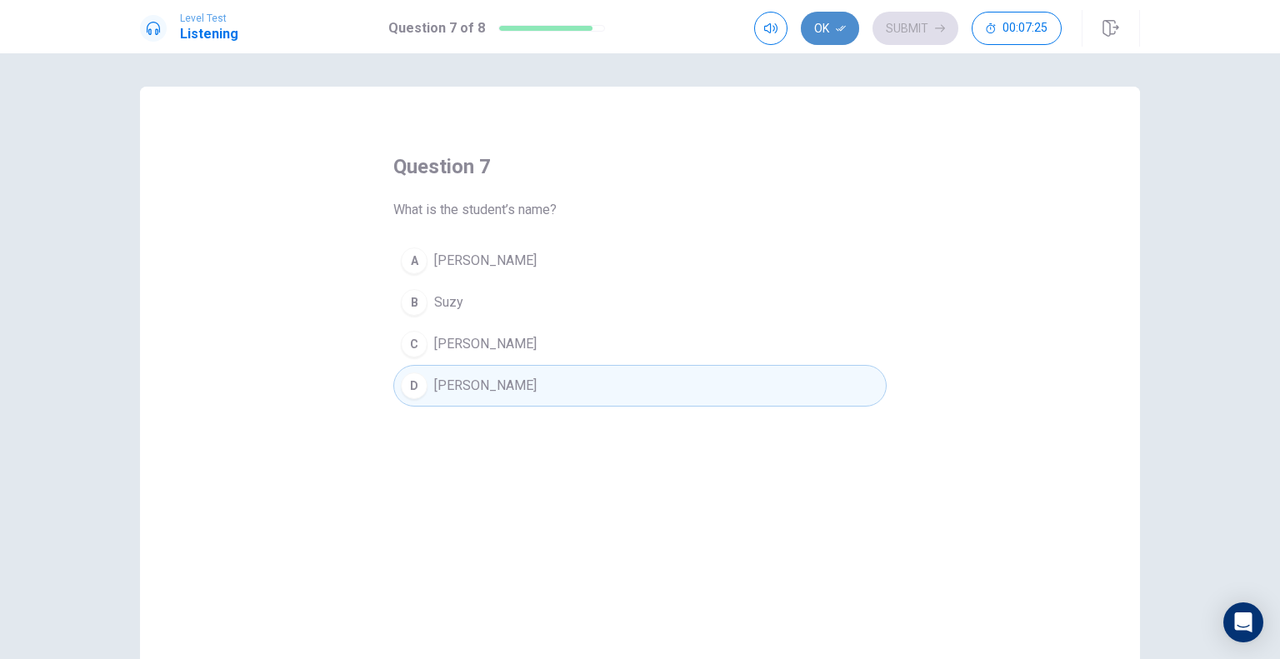
click at [820, 31] on button "Ok" at bounding box center [830, 28] width 58 height 33
click at [898, 36] on button "Submit" at bounding box center [915, 28] width 86 height 33
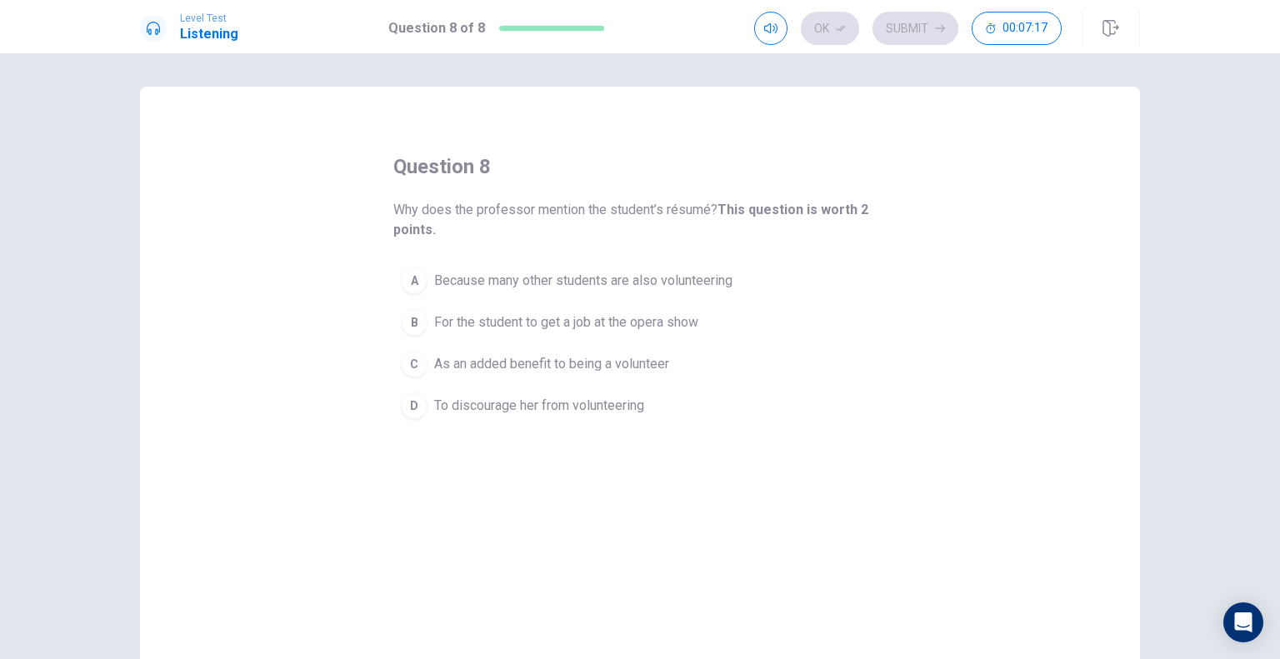
click at [516, 366] on span "As an added benefit to being a volunteer" at bounding box center [551, 364] width 235 height 20
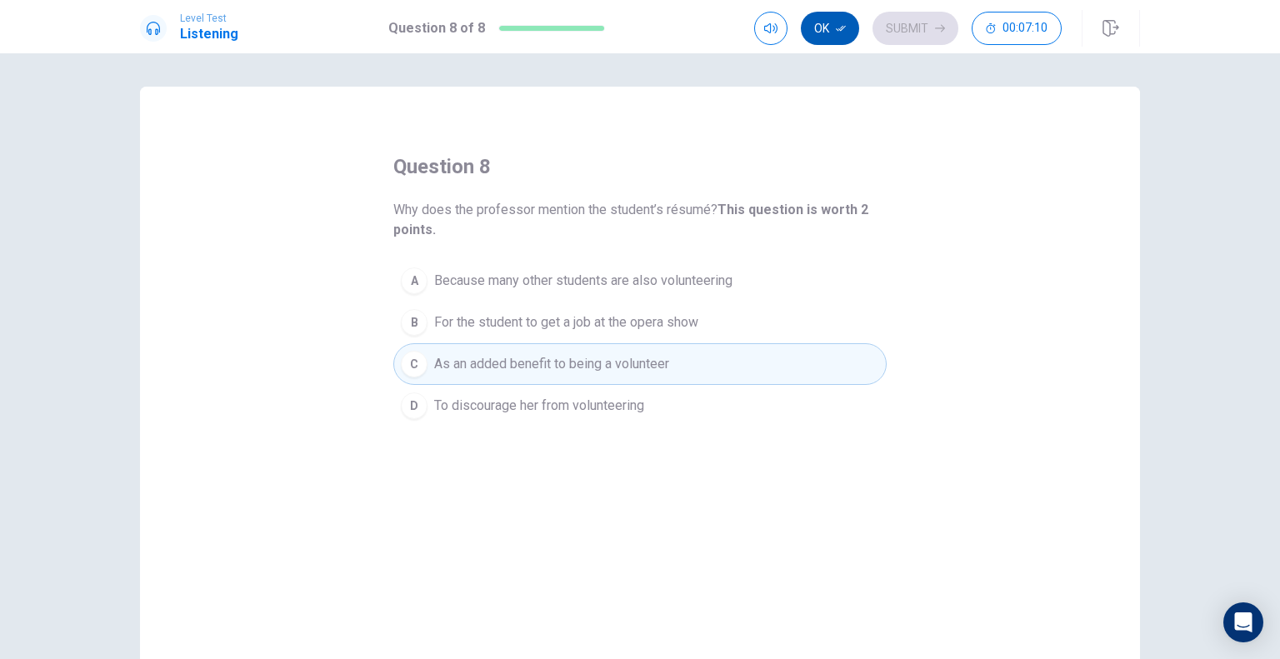
click at [850, 27] on button "Ok" at bounding box center [830, 28] width 58 height 33
click at [912, 36] on button "Submit" at bounding box center [915, 28] width 86 height 33
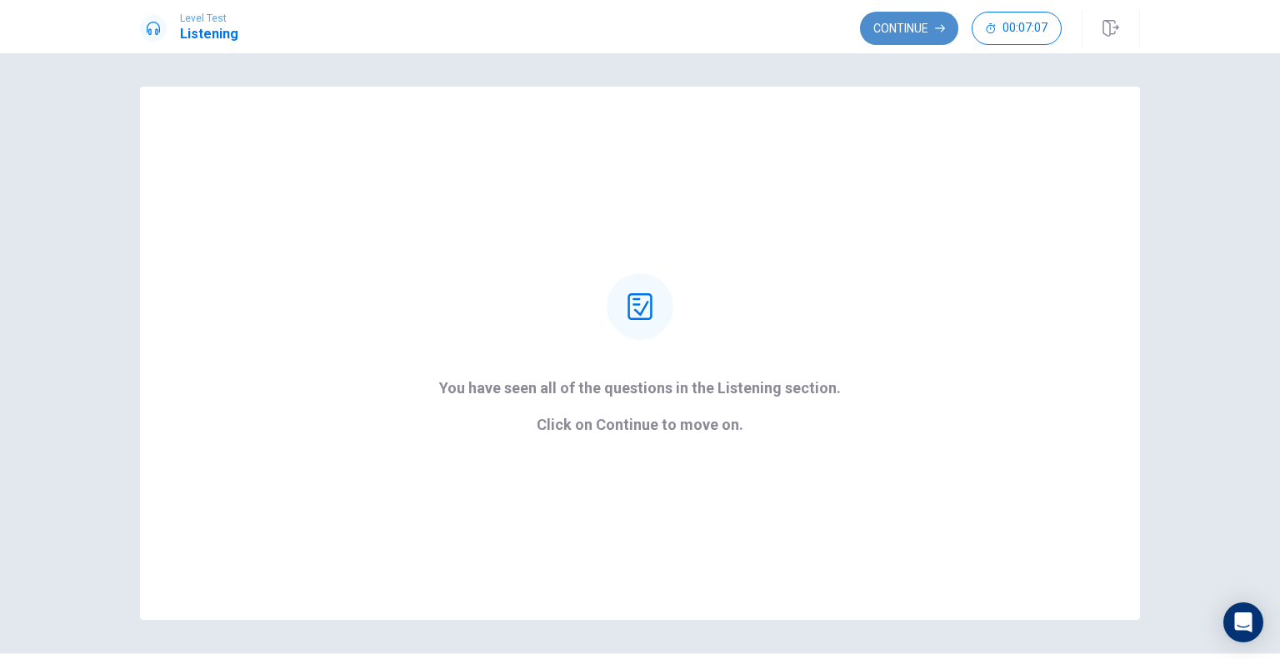
click at [907, 32] on button "Continue" at bounding box center [909, 28] width 98 height 33
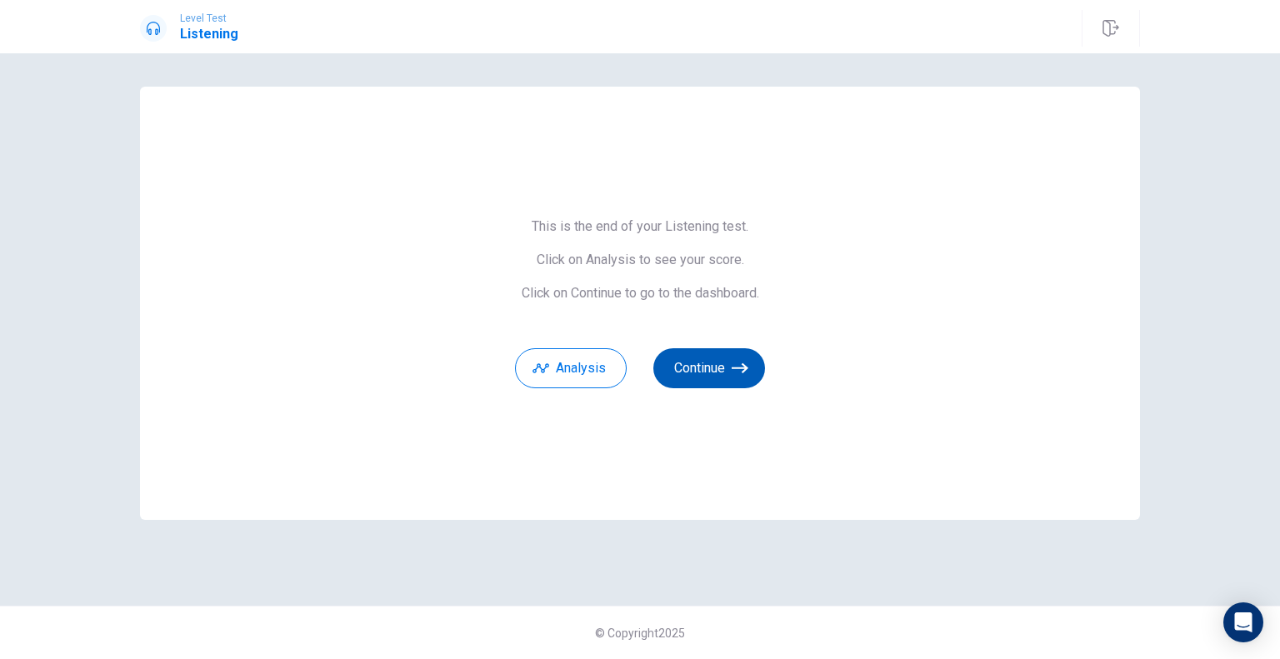
click at [745, 360] on icon "button" at bounding box center [740, 368] width 17 height 17
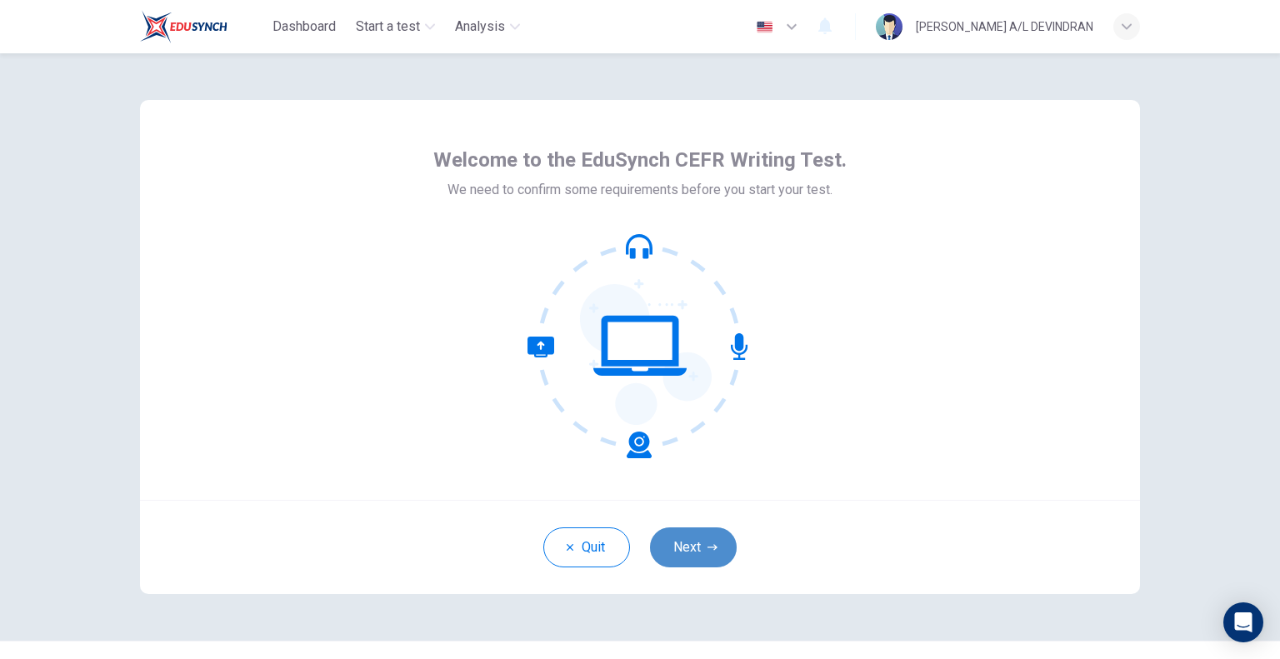
click at [683, 559] on button "Next" at bounding box center [693, 547] width 87 height 40
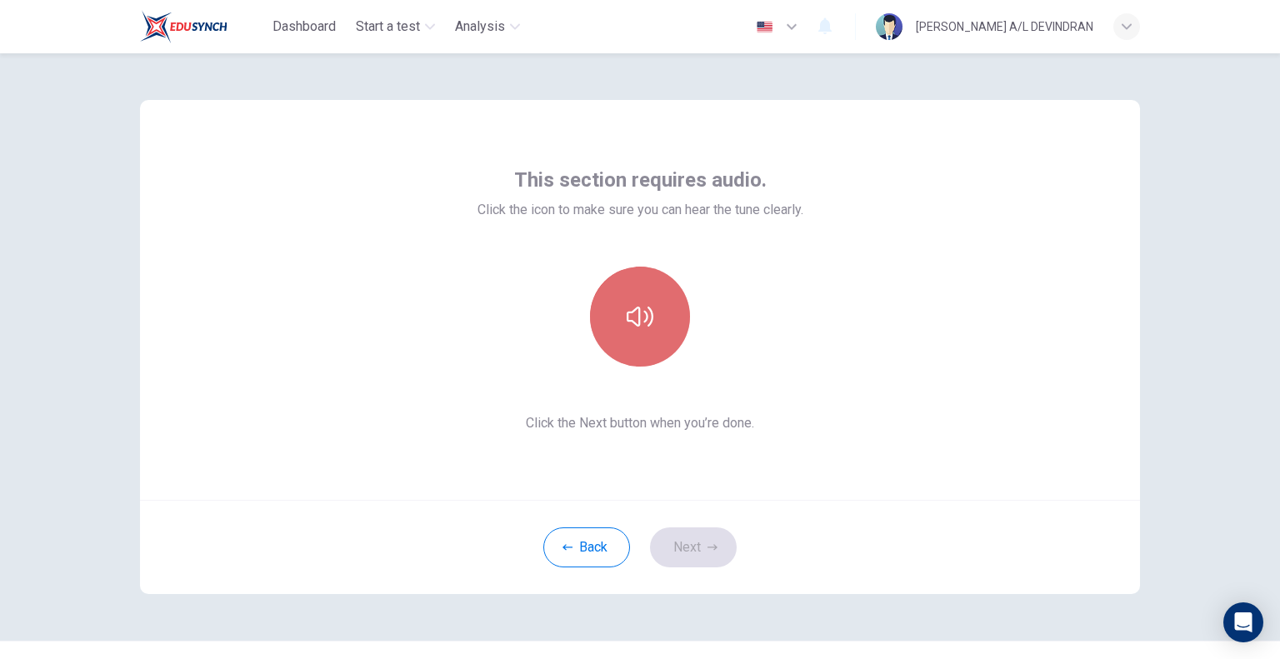
click at [660, 312] on button "button" at bounding box center [640, 317] width 100 height 100
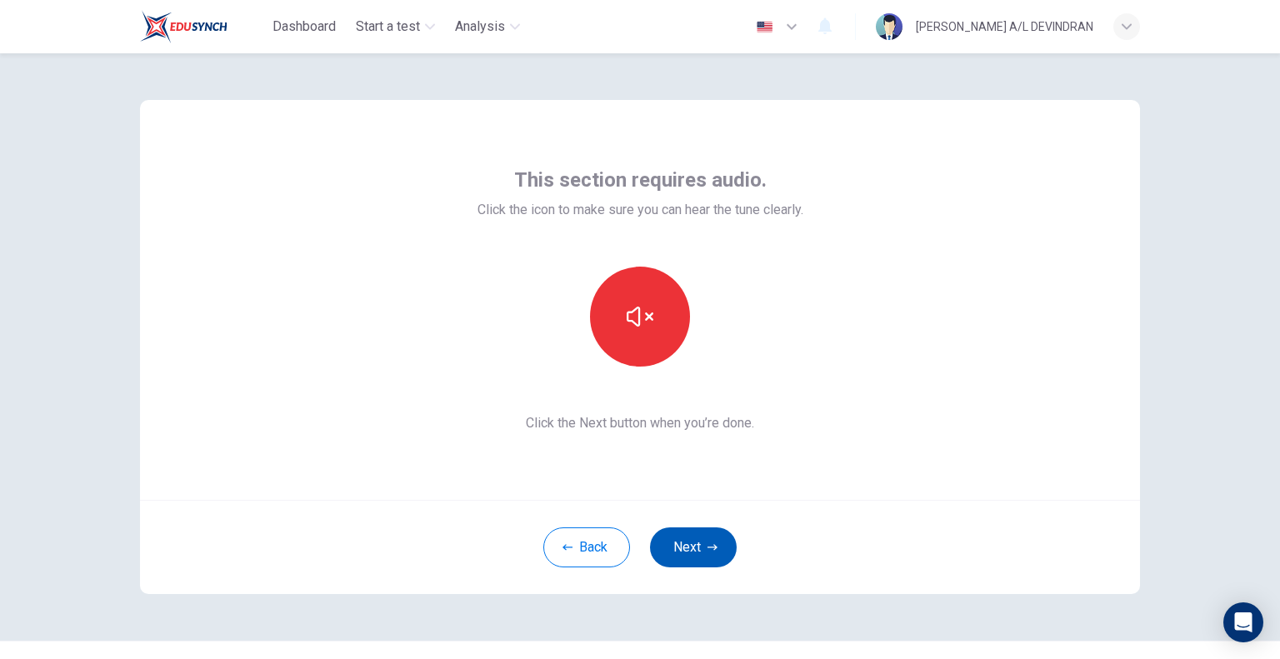
click at [724, 542] on button "Next" at bounding box center [693, 547] width 87 height 40
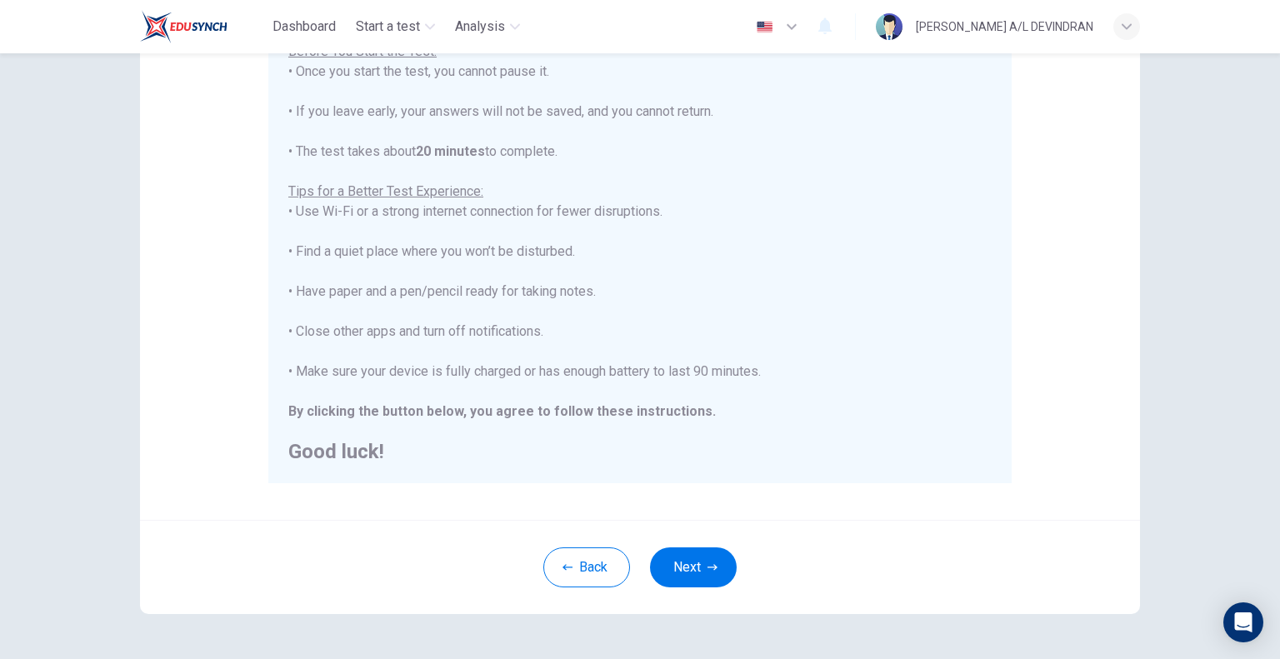
scroll to position [267, 0]
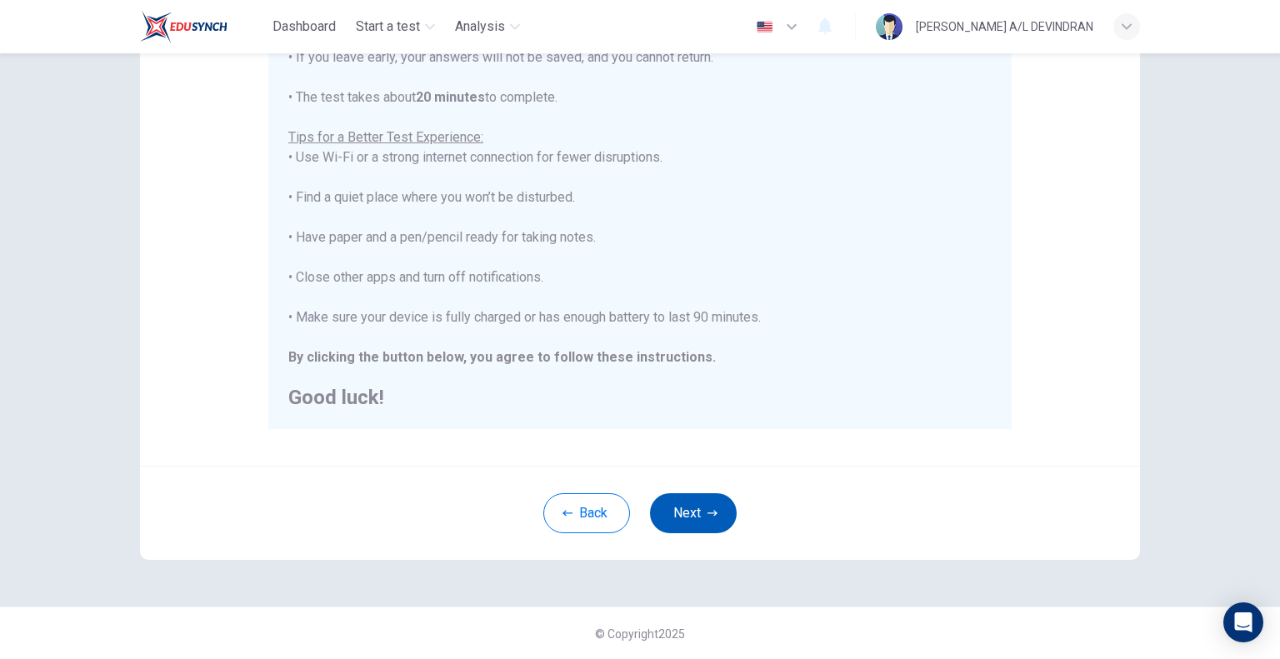
click at [706, 518] on button "Next" at bounding box center [693, 513] width 87 height 40
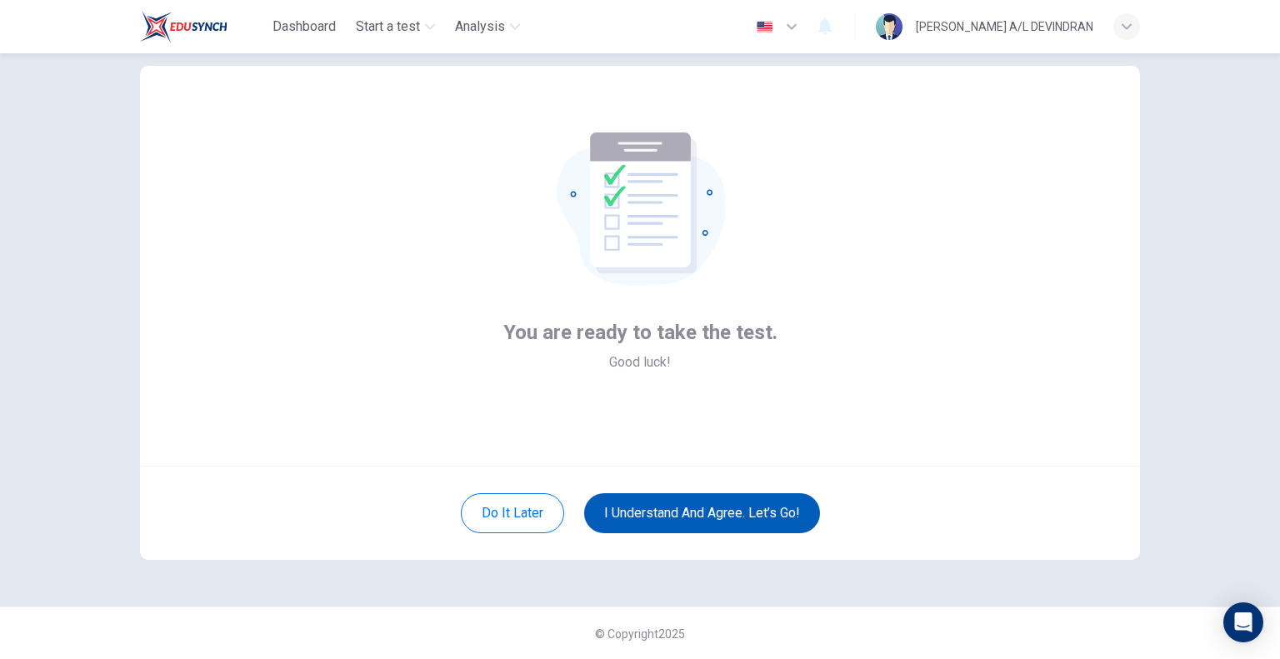
scroll to position [0, 0]
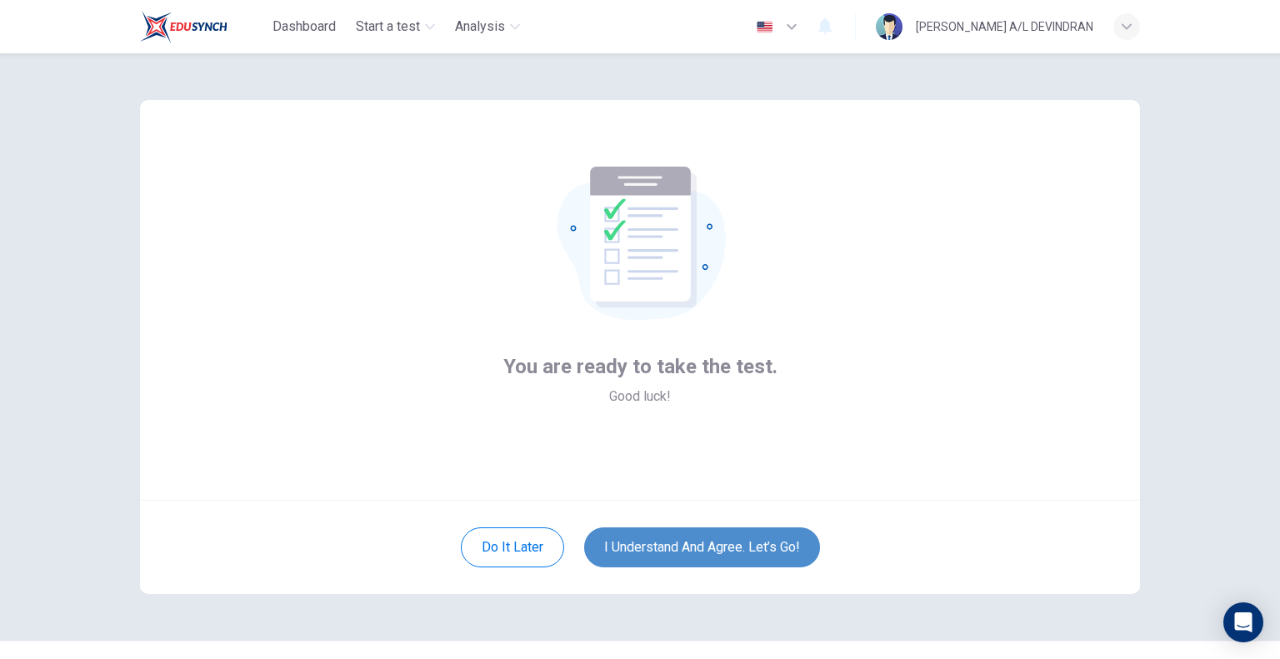
click at [732, 560] on button "I understand and agree. Let’s go!" at bounding box center [702, 547] width 236 height 40
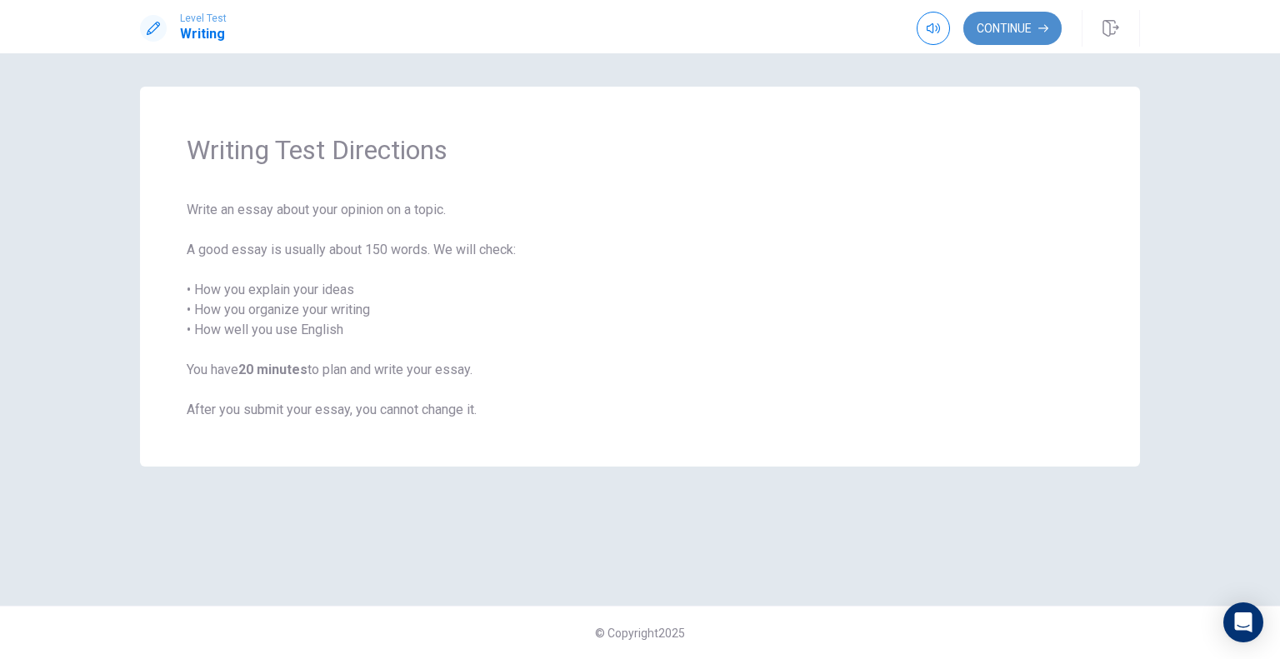
click at [1003, 41] on button "Continue" at bounding box center [1012, 28] width 98 height 33
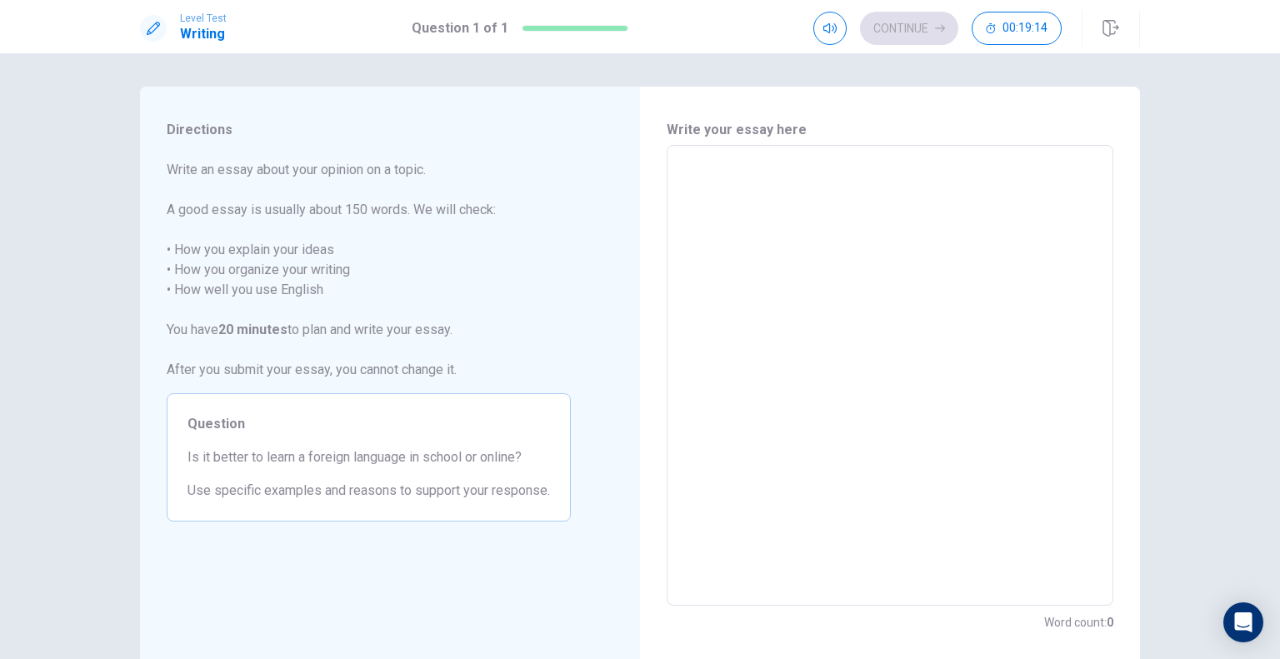
click at [920, 184] on textarea at bounding box center [889, 375] width 423 height 433
type textarea "l"
type textarea "x"
type textarea "lr"
type textarea "x"
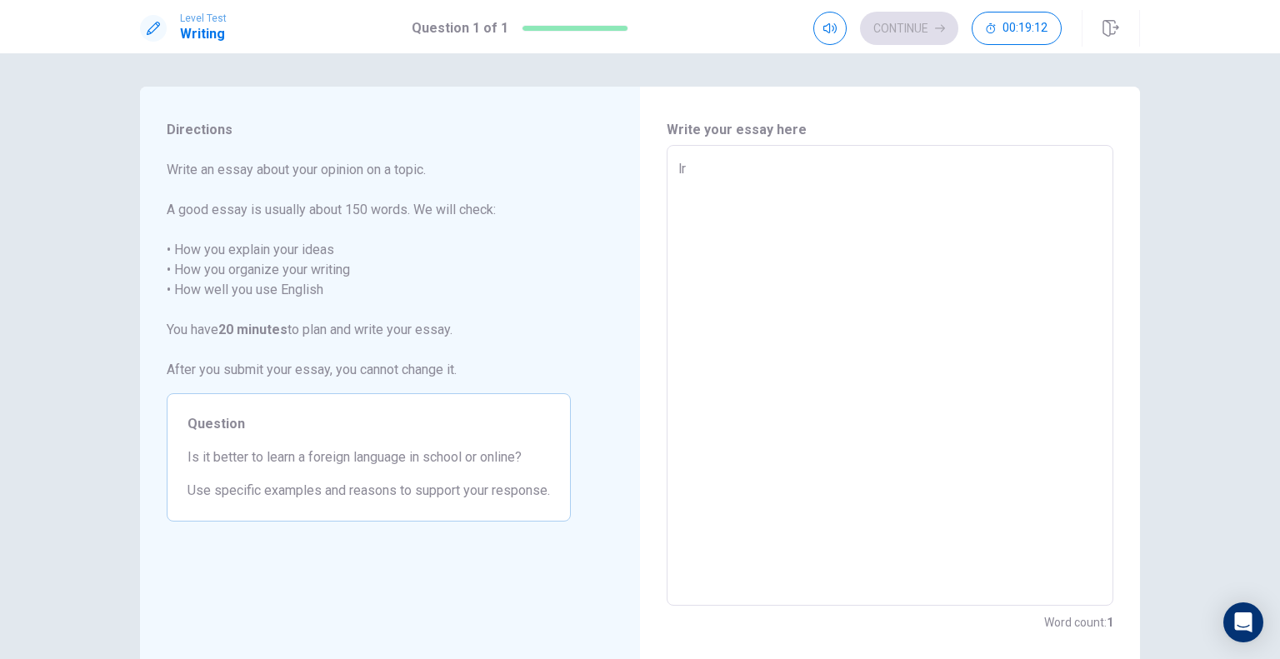
type textarea "l"
type textarea "x"
type textarea "le"
type textarea "x"
type textarea "l"
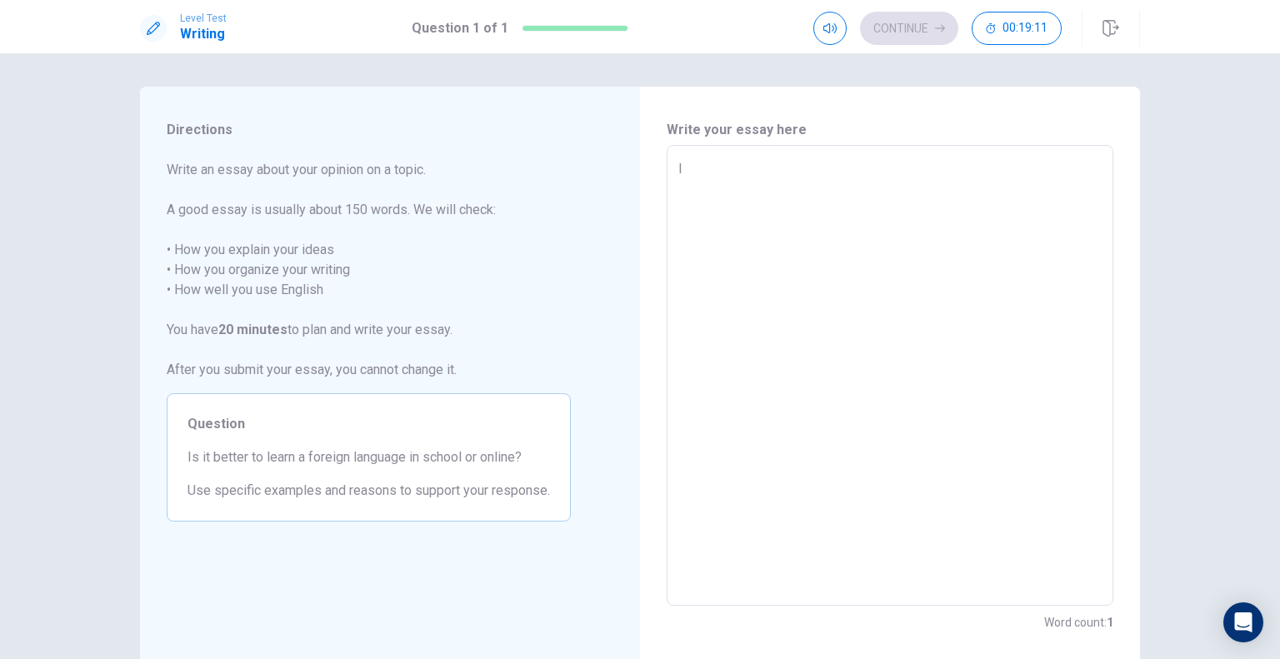
type textarea "x"
type textarea "l"
type textarea "x"
type textarea "le"
type textarea "x"
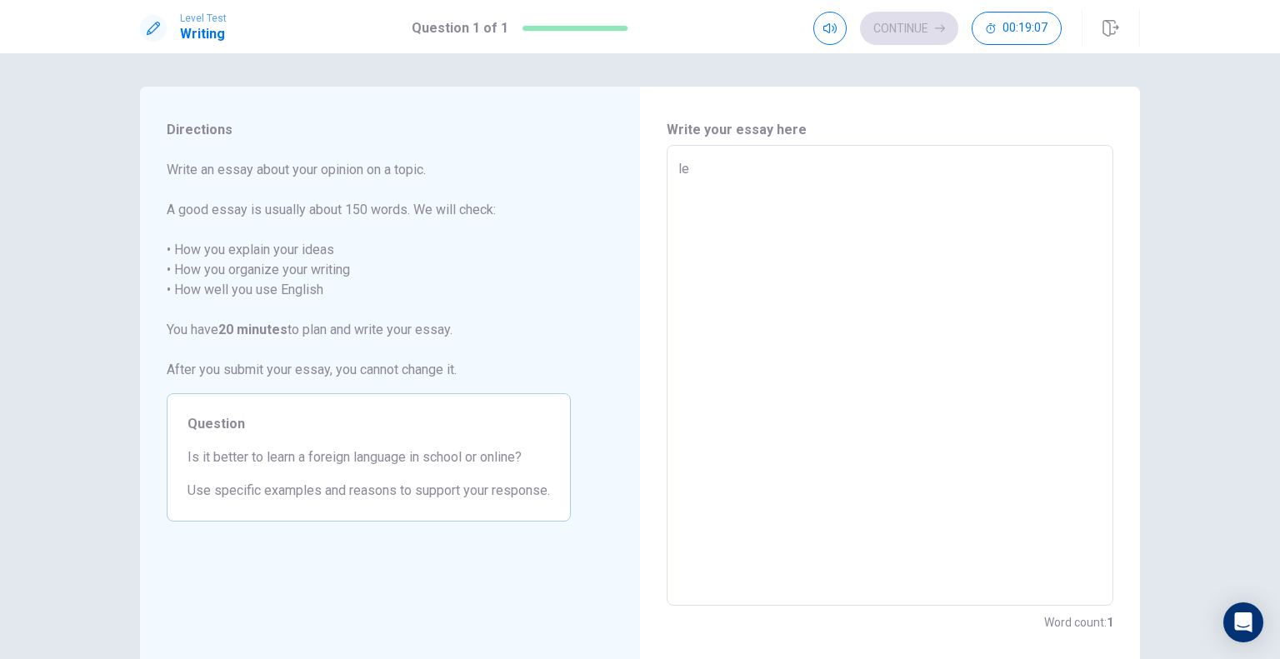
type textarea "lea"
type textarea "x"
type textarea "le"
type textarea "x"
type textarea "l"
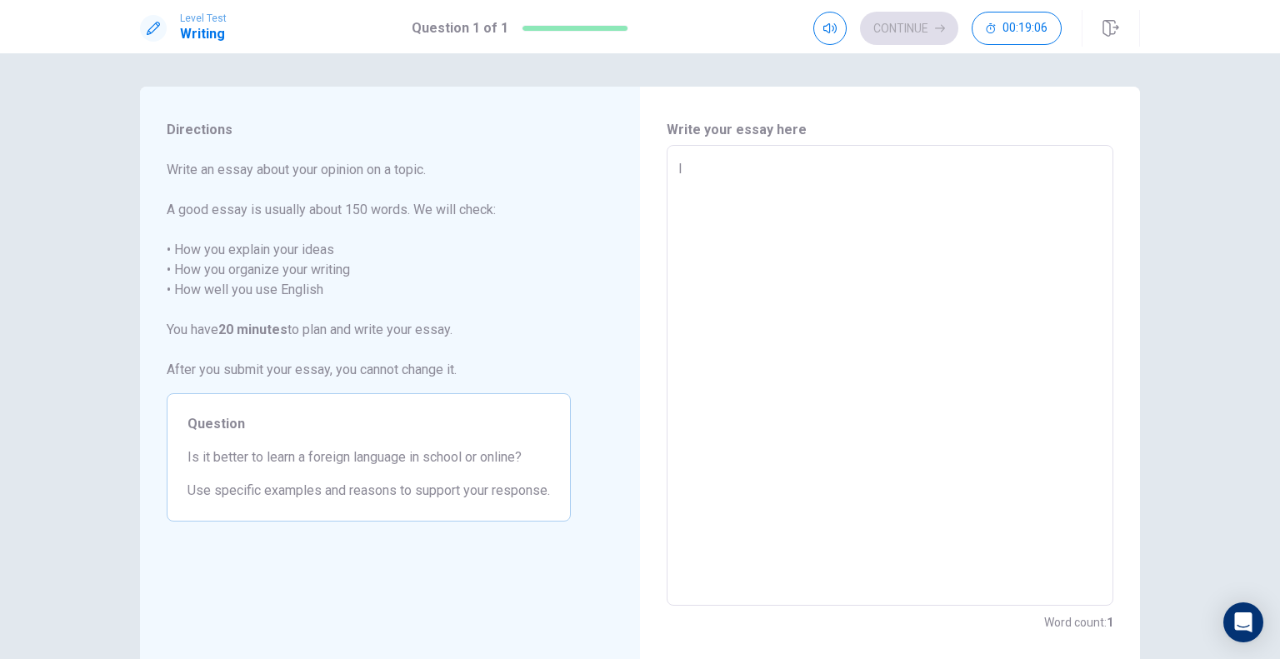
type textarea "x"
type textarea "L"
type textarea "x"
type textarea "Le"
type textarea "x"
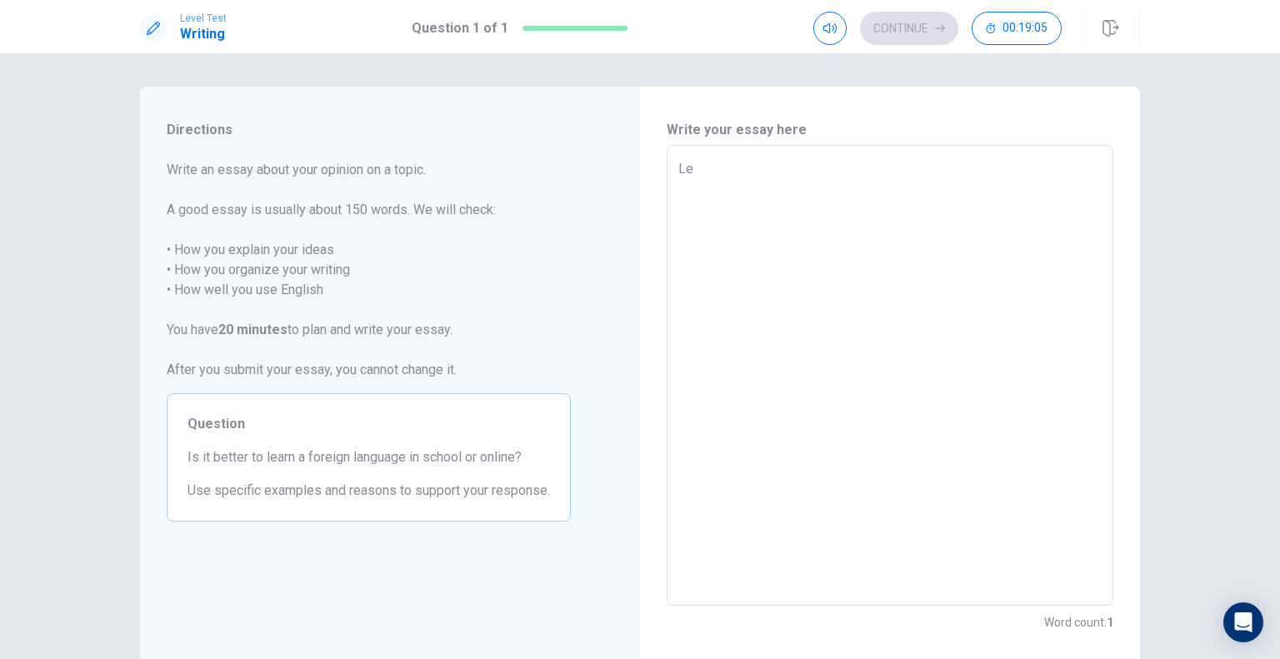
type textarea "Lea"
type textarea "x"
type textarea "Lear"
type textarea "x"
type textarea "Learn"
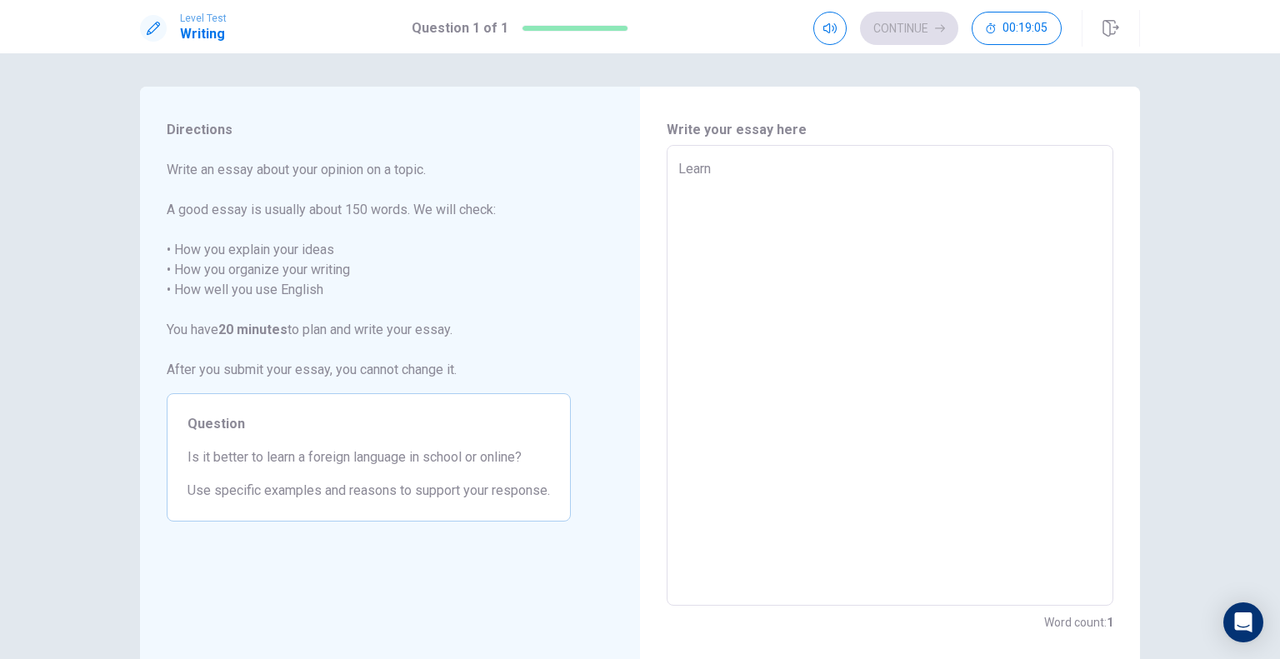
type textarea "x"
type textarea "Learni"
type textarea "x"
type textarea "Learnin"
type textarea "x"
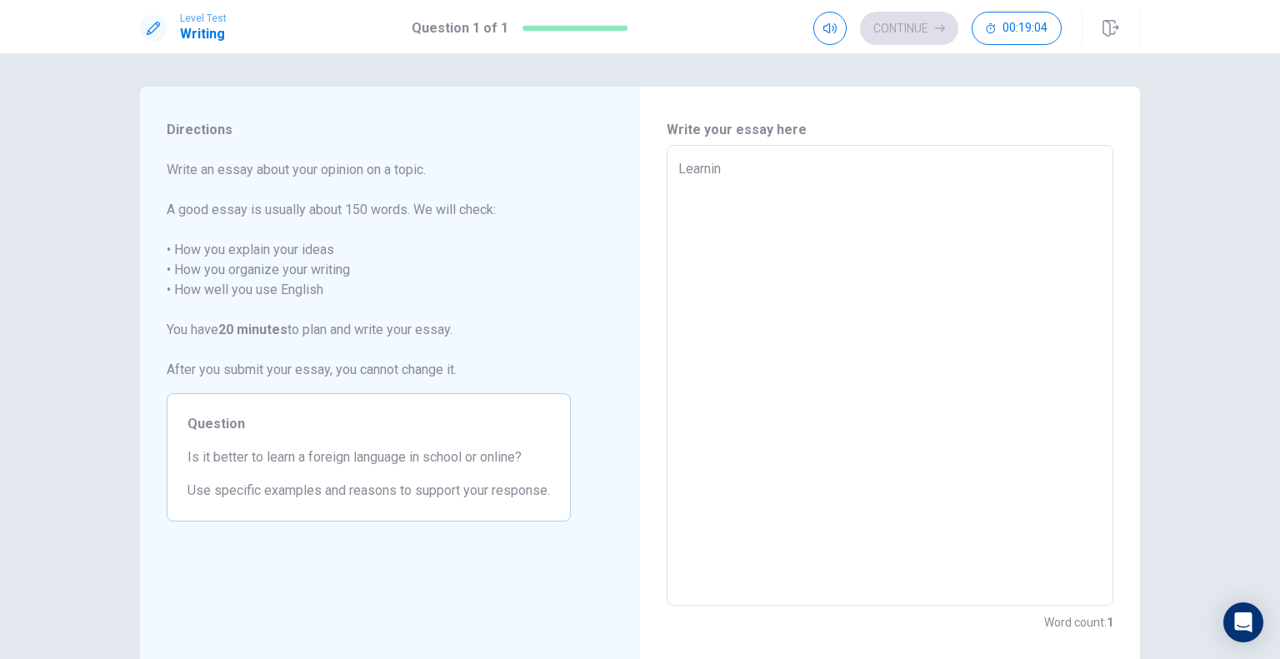
type textarea "Learning"
type textarea "x"
type textarea "Learning"
type textarea "x"
type textarea "Learning a"
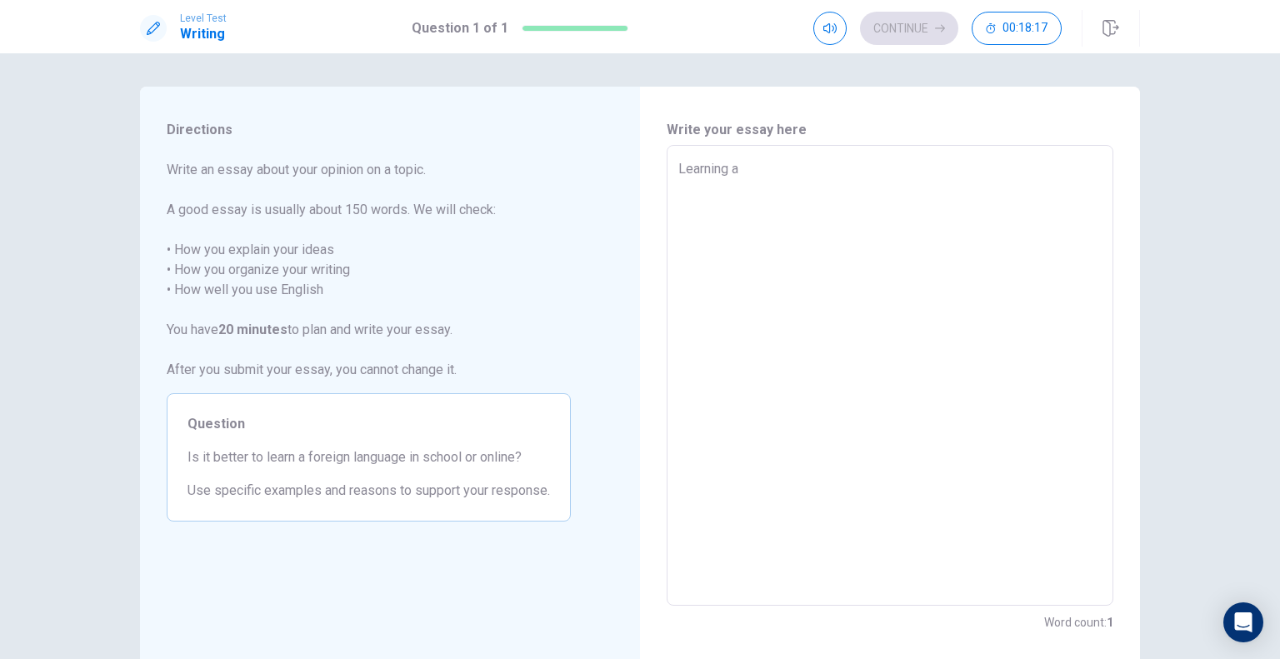
type textarea "x"
type textarea "Learning a"
type textarea "x"
type textarea "Learning a f"
type textarea "x"
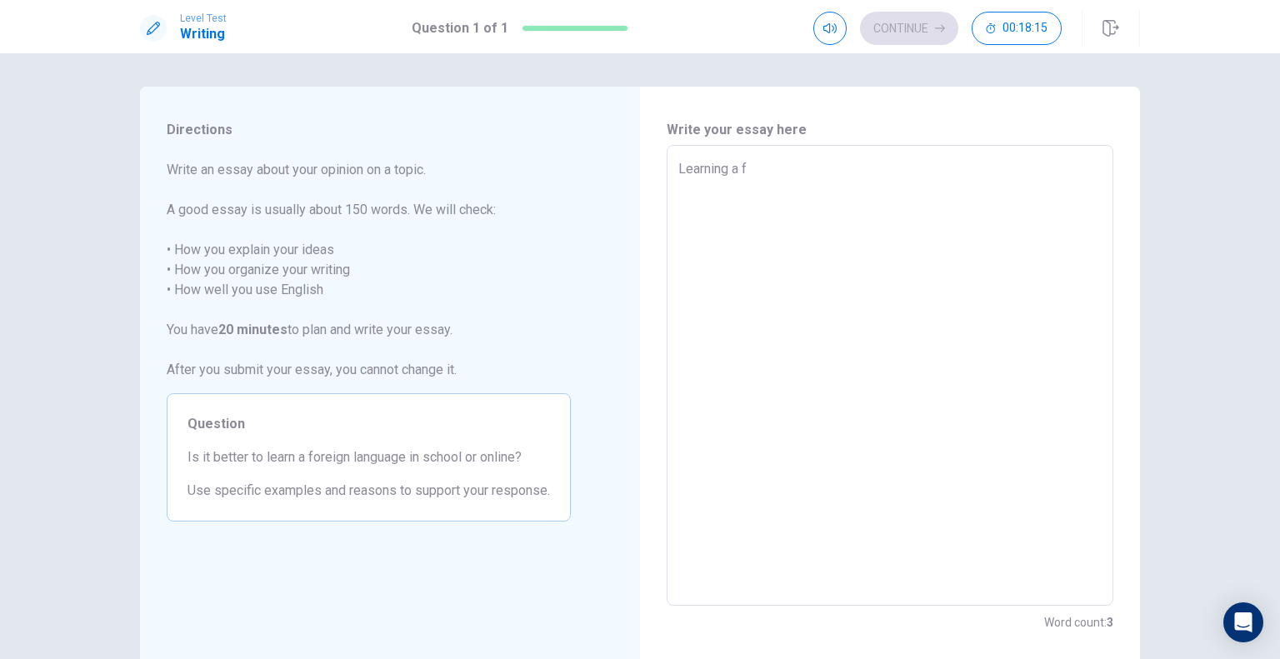
type textarea "Learning a fo"
type textarea "x"
type textarea "Learning a for"
type textarea "x"
type textarea "Learning a fore"
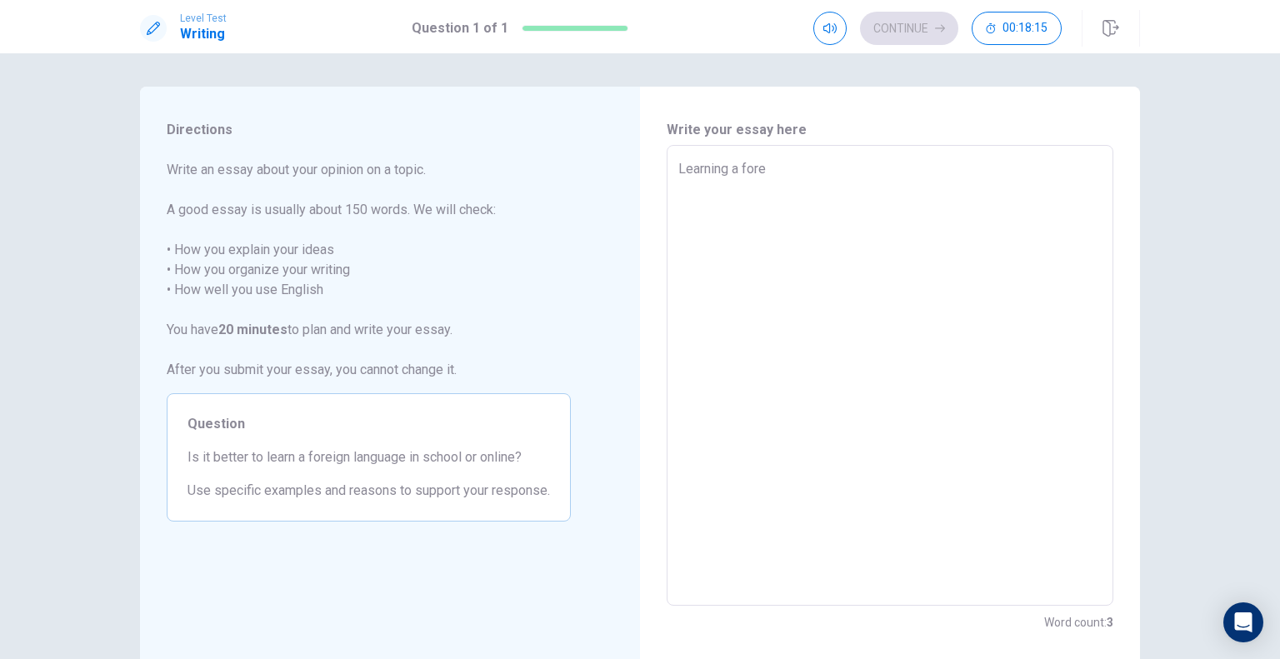
type textarea "x"
type textarea "Learning a forei"
type textarea "x"
type textarea "Learning a foreig"
type textarea "x"
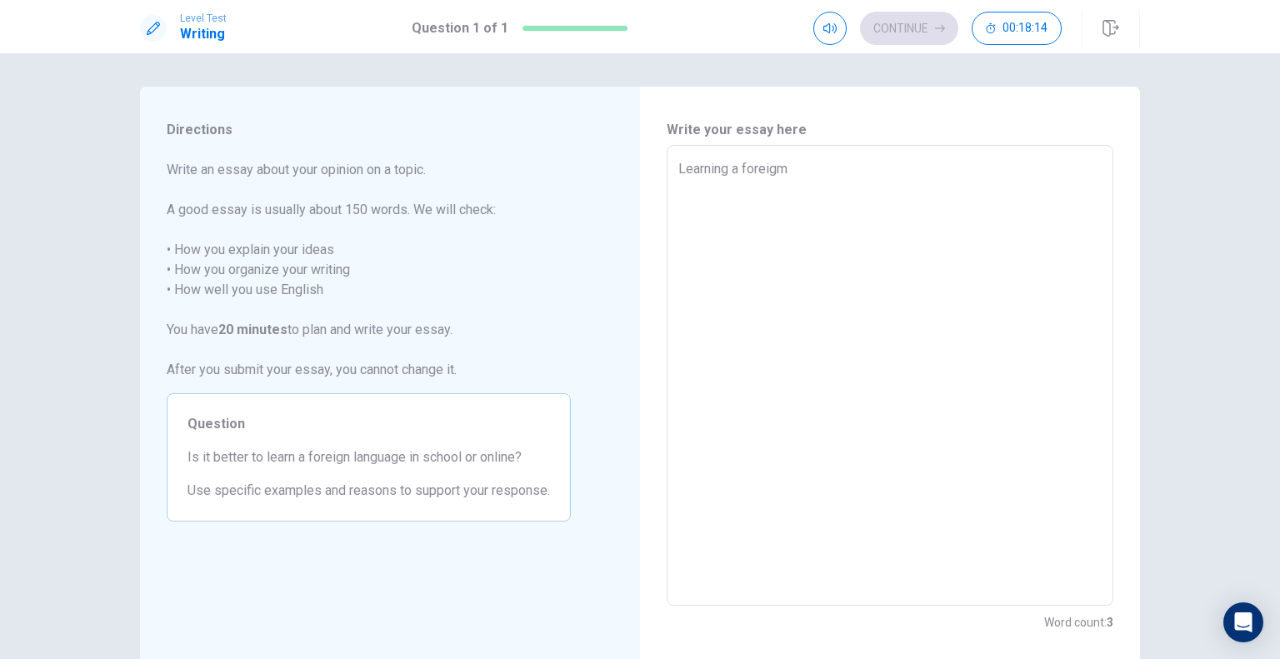
type textarea "Learning a foreigmn"
type textarea "x"
type textarea "Learning a foreigmn"
type textarea "x"
type textarea "Learning a foreigmn"
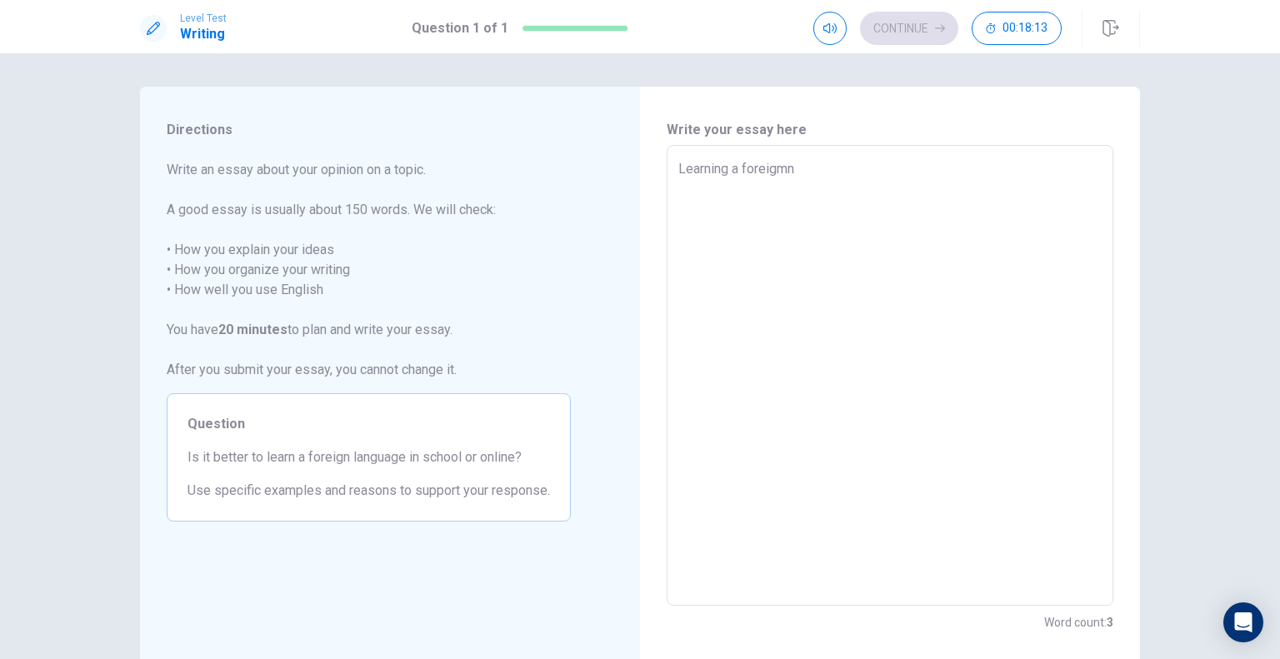
type textarea "x"
type textarea "Learning a foreigm"
type textarea "x"
type textarea "Learning a foreig"
type textarea "x"
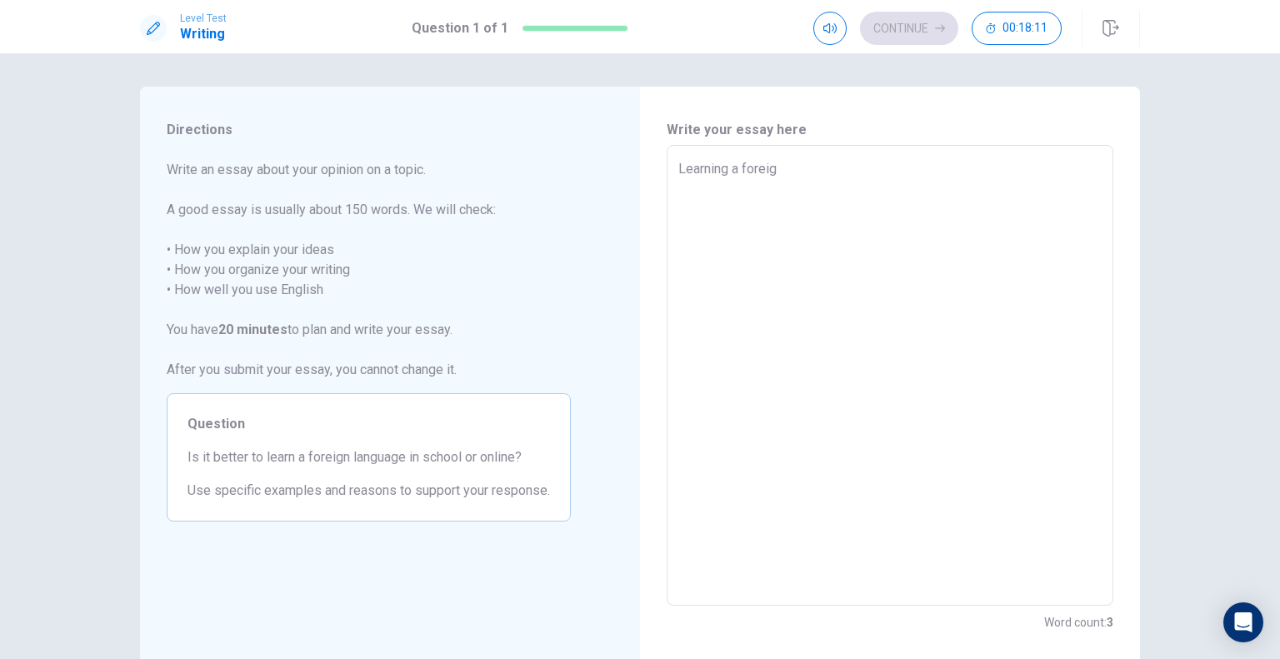
type textarea "Learning a foreigh"
type textarea "x"
type textarea "Learning a foreig"
type textarea "x"
type textarea "Learning a foreign"
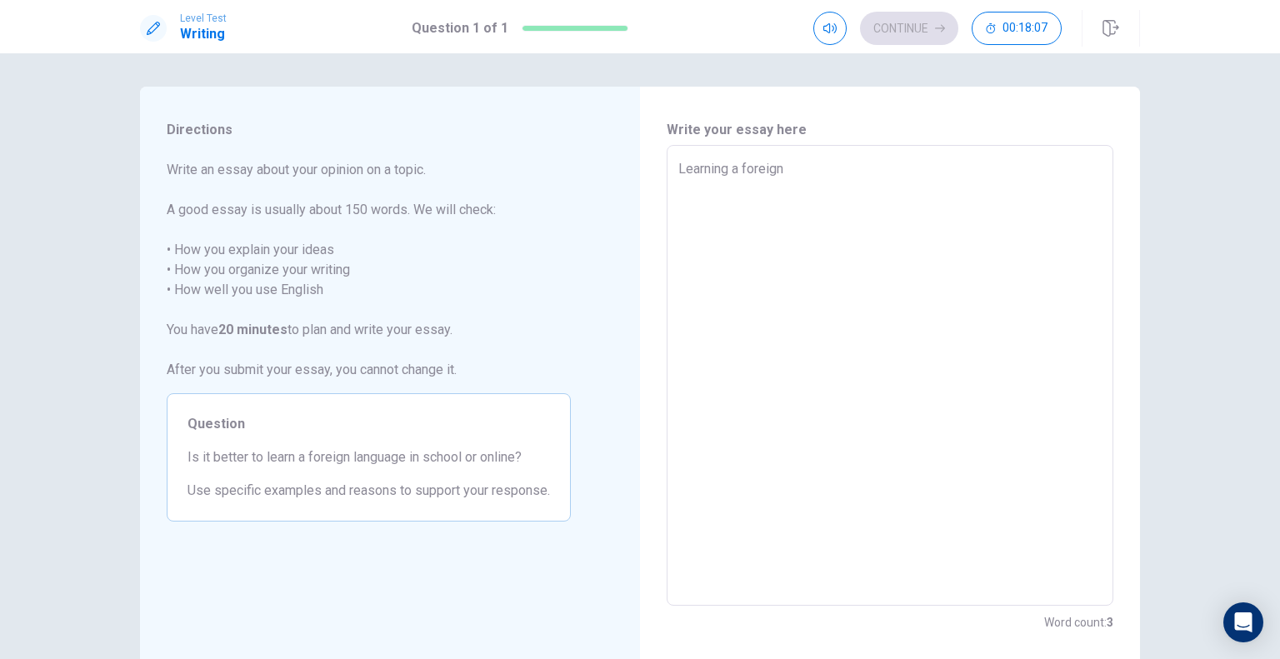
type textarea "x"
type textarea "Learning a foreign"
type textarea "x"
type textarea "Learning a foreign l"
type textarea "x"
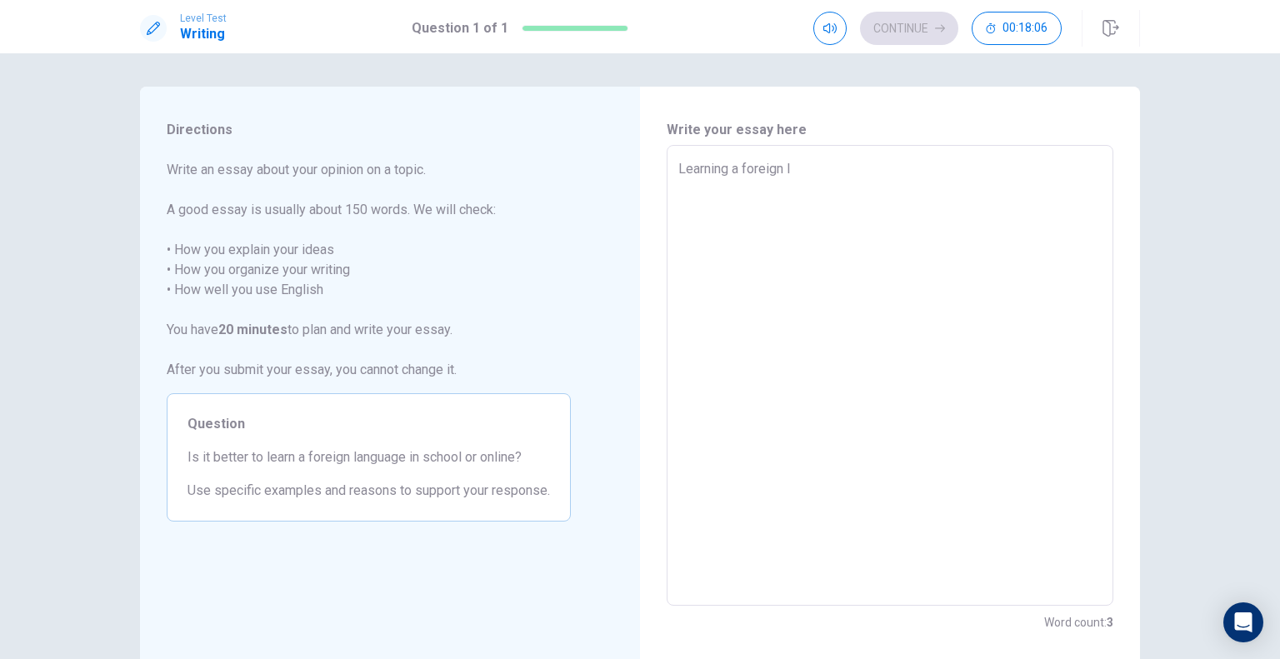
type textarea "Learning a foreign la"
type textarea "x"
type textarea "Learning a foreign lan"
type textarea "x"
type textarea "Learning a foreign lang"
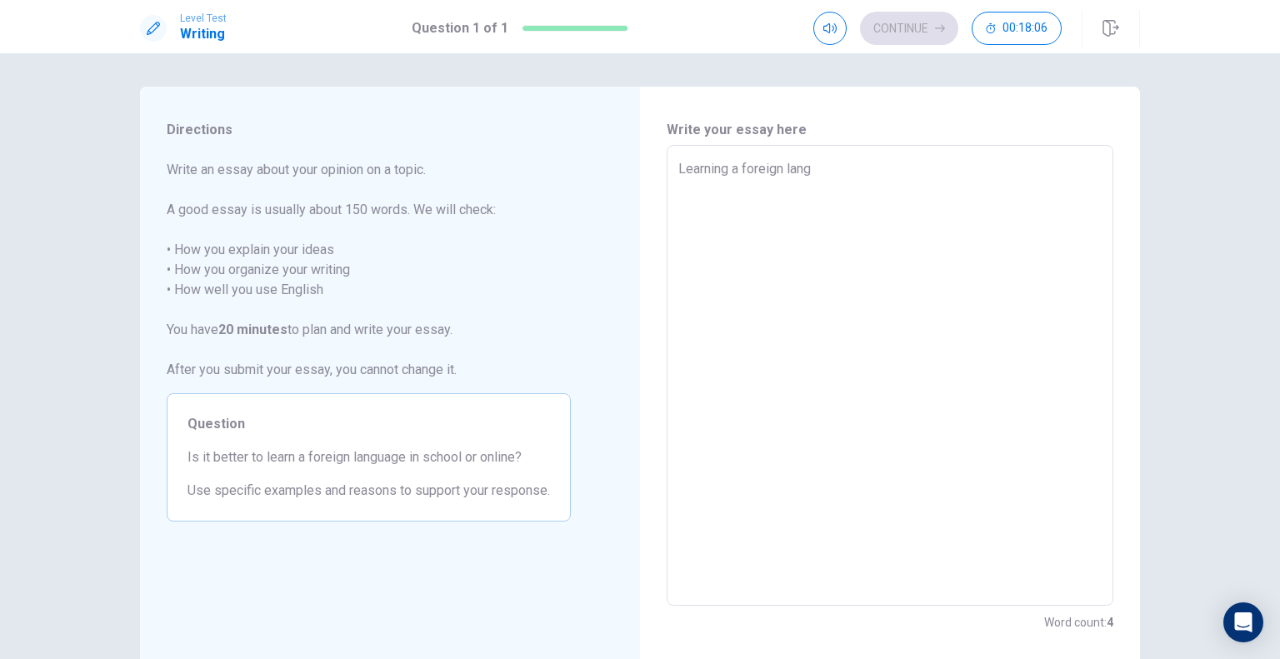
type textarea "x"
type textarea "Learning a foreign langu"
type textarea "x"
type textarea "Learning a foreign langua"
type textarea "x"
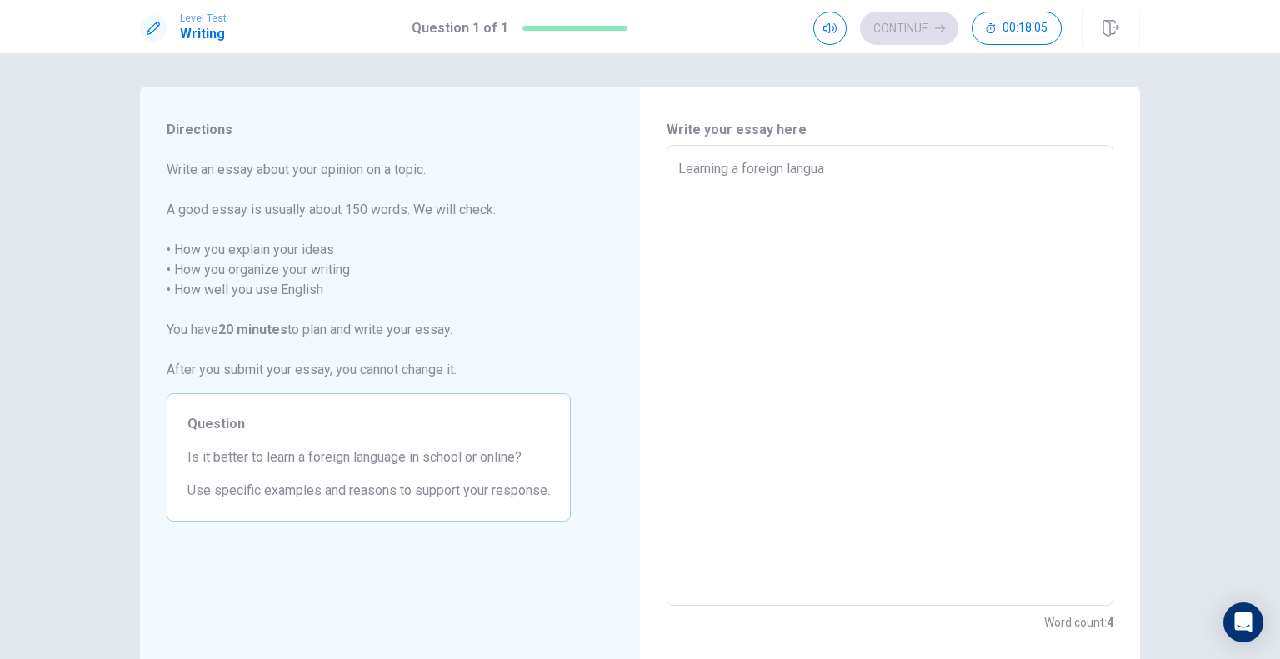
type textarea "Learning a foreign languag"
type textarea "x"
type textarea "Learning a foreign language"
type textarea "x"
type textarea "Learning a foreign language"
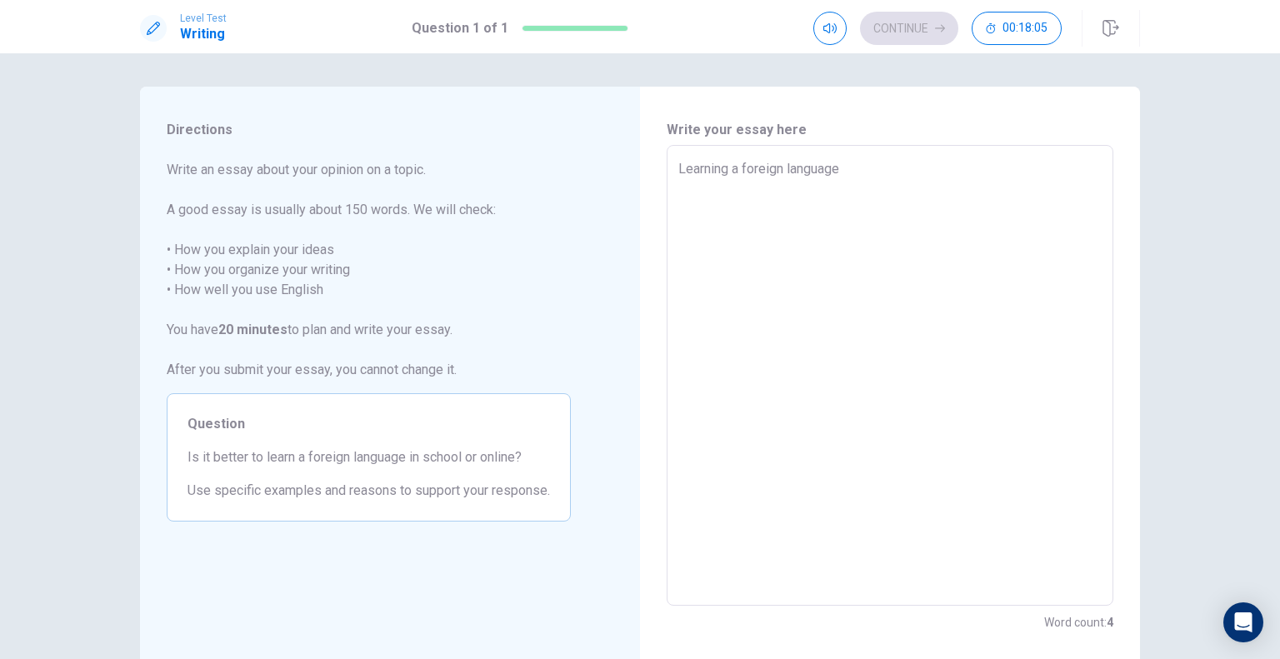
type textarea "x"
type textarea "Learning a foreign language c"
type textarea "x"
type textarea "Learning a foreign language ca"
type textarea "x"
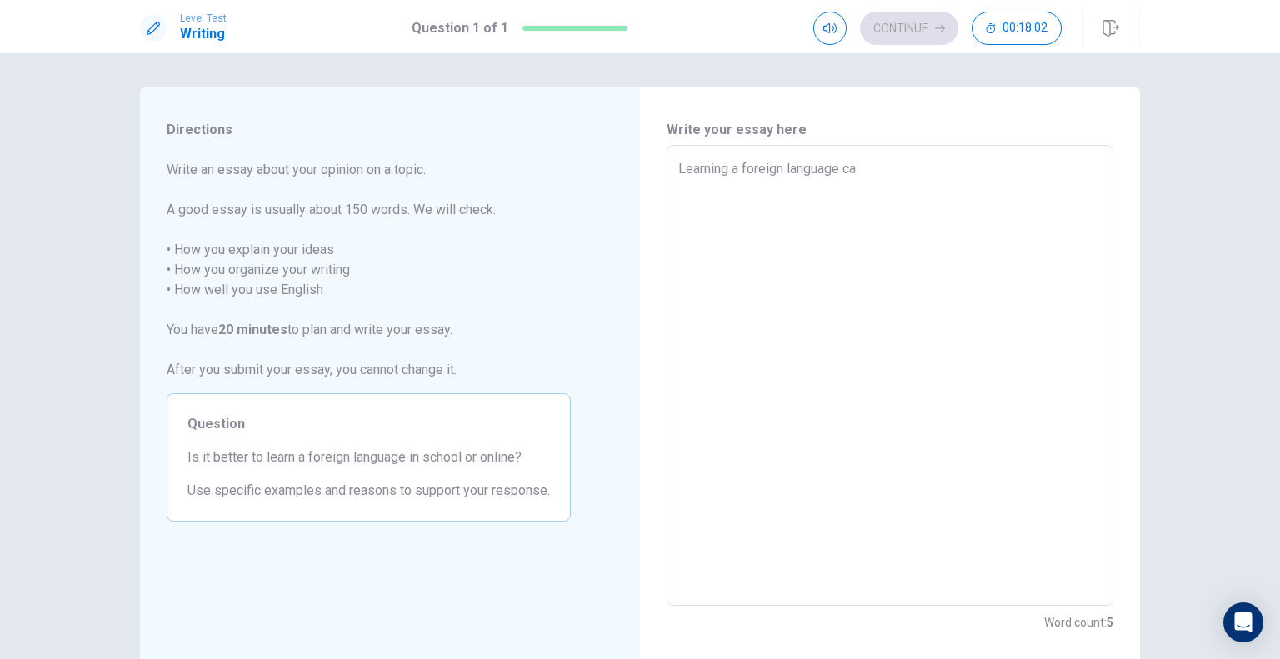
type textarea "Learning a foreign language can"
type textarea "x"
type textarea "Learning a foreign language can"
type textarea "x"
type textarea "Learning a foreign language can b"
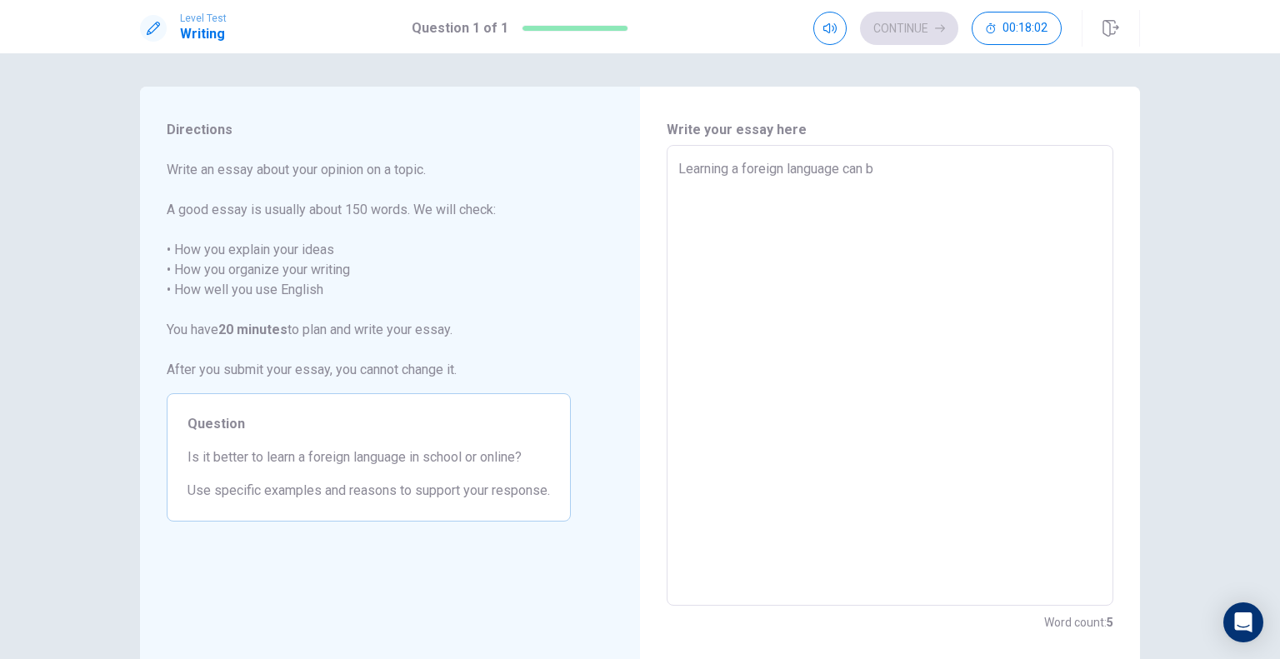
type textarea "x"
type textarea "Learning a foreign language can be"
type textarea "x"
type textarea "Learning a foreign language can be"
type textarea "x"
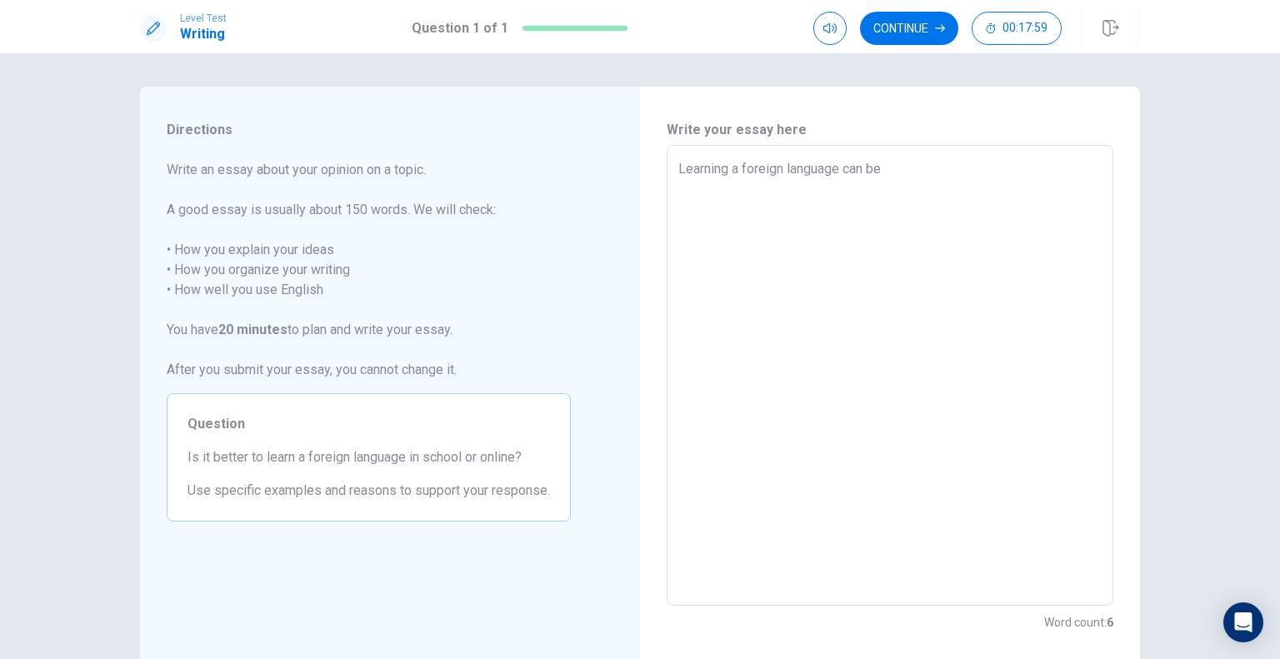
type textarea "Learning a foreign language can be e"
type textarea "x"
type textarea "Learning a foreign language can be ef"
type textarea "x"
type textarea "Learning a foreign language can be eff"
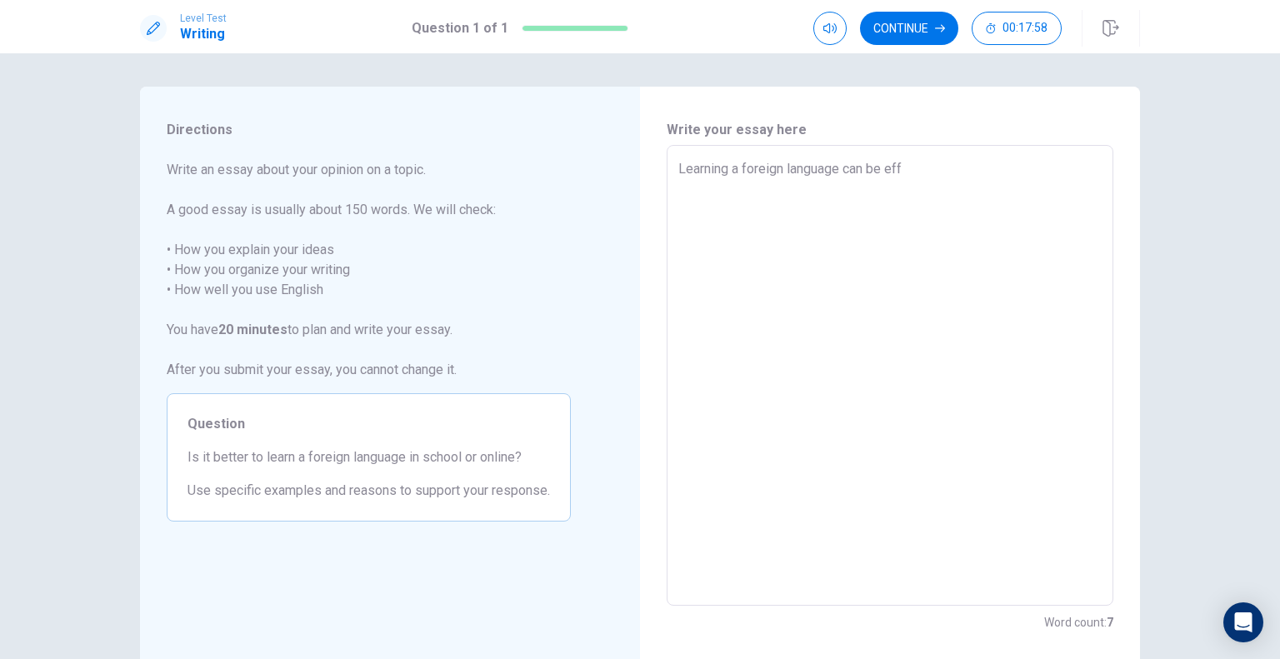
type textarea "x"
type textarea "Learning a foreign language can be effe"
type textarea "x"
type textarea "Learning a foreign language can be effec"
type textarea "x"
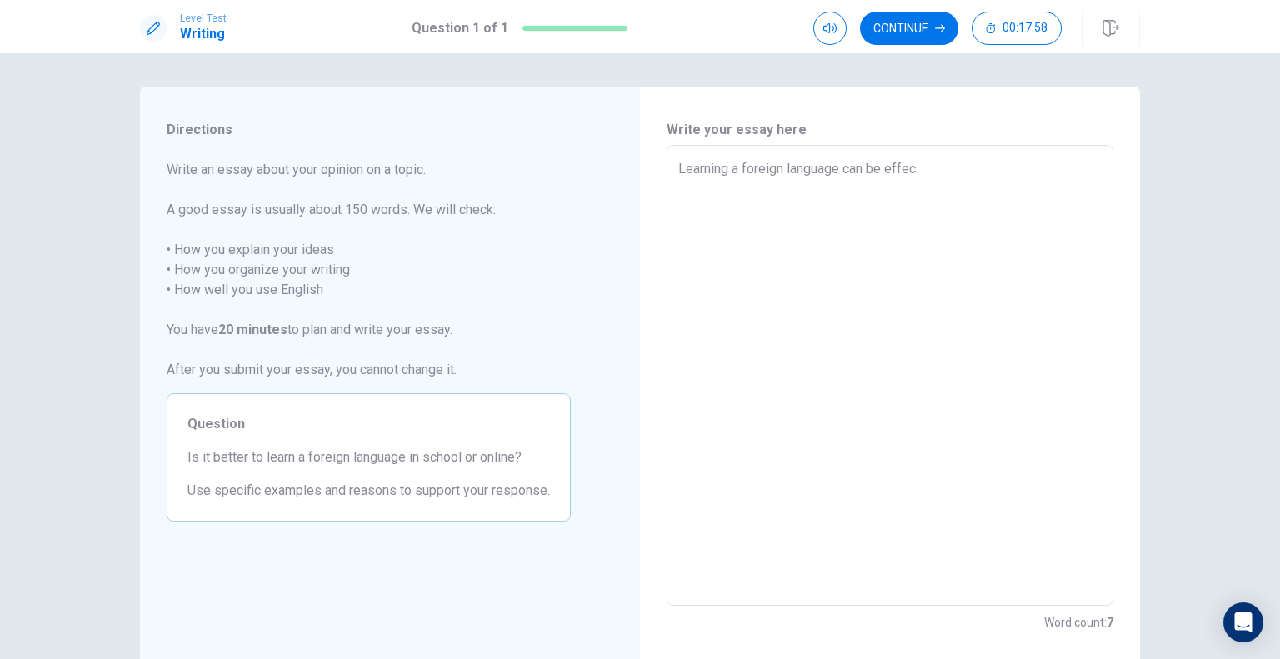
type textarea "Learning a foreign language can be effect"
type textarea "x"
type textarea "Learning a foreign language can be effecti"
type textarea "x"
type textarea "Learning a foreign language can be effectiv"
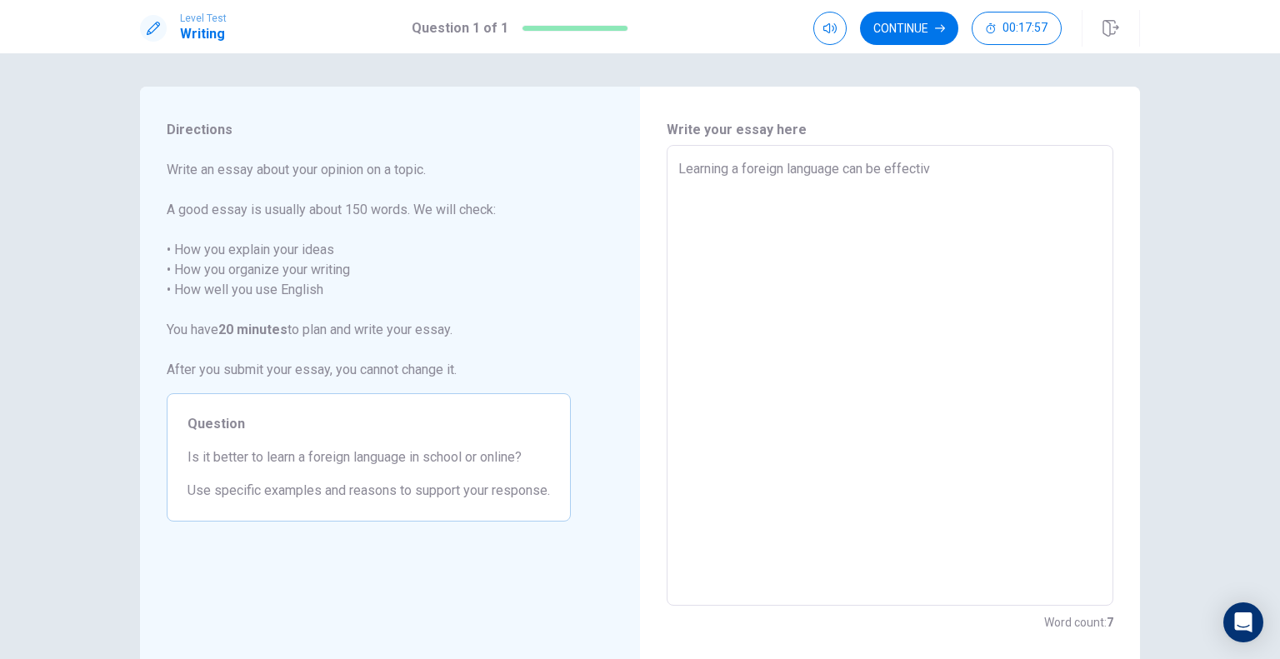
type textarea "x"
type textarea "Learning a foreign language can be effective"
type textarea "x"
type textarea "Learning a foreign language can be effective"
type textarea "x"
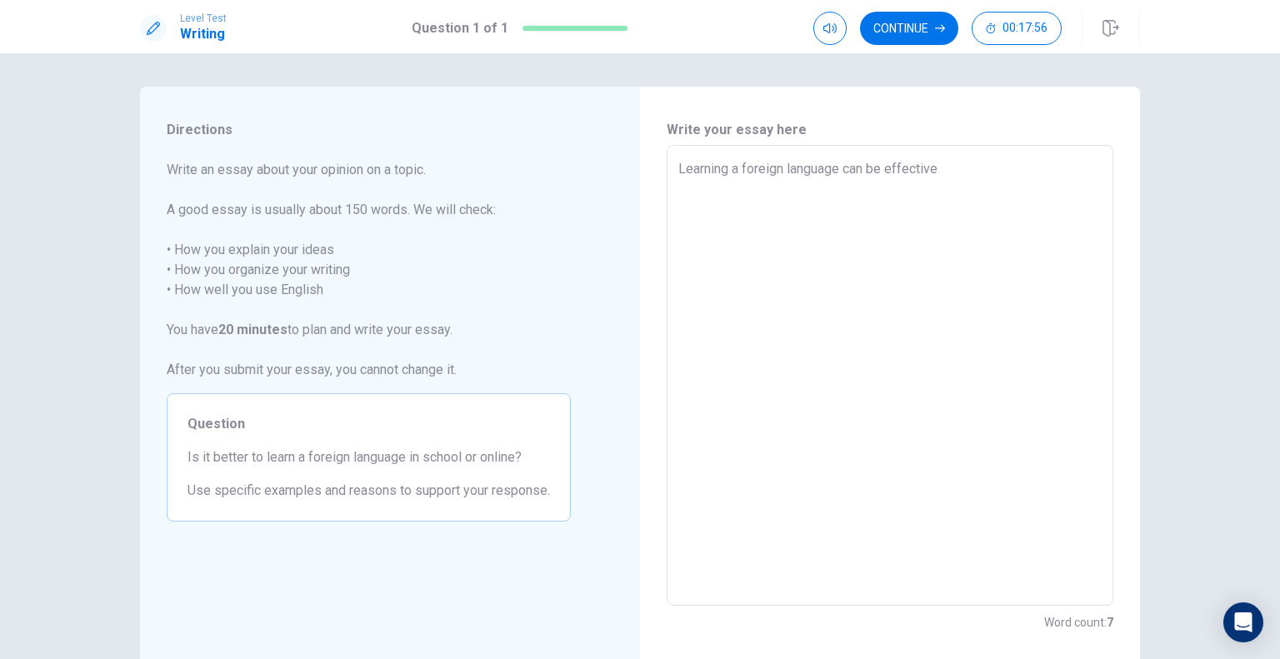
type textarea "Learning a foreign language can be effective b"
type textarea "x"
type textarea "Learning a foreign language can be effective bo"
type textarea "x"
type textarea "Learning a foreign language can be effective bot"
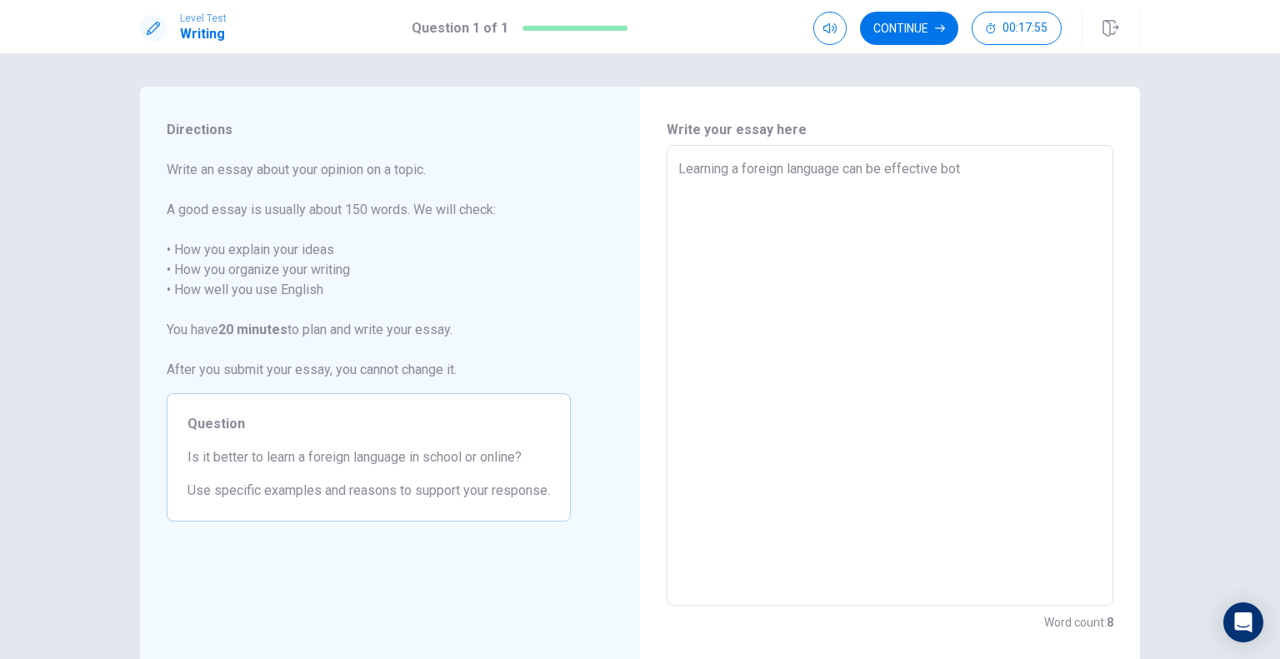
type textarea "x"
type textarea "Learning a foreign language can be effective both"
type textarea "x"
type textarea "Learning a foreign language can be effective both"
type textarea "x"
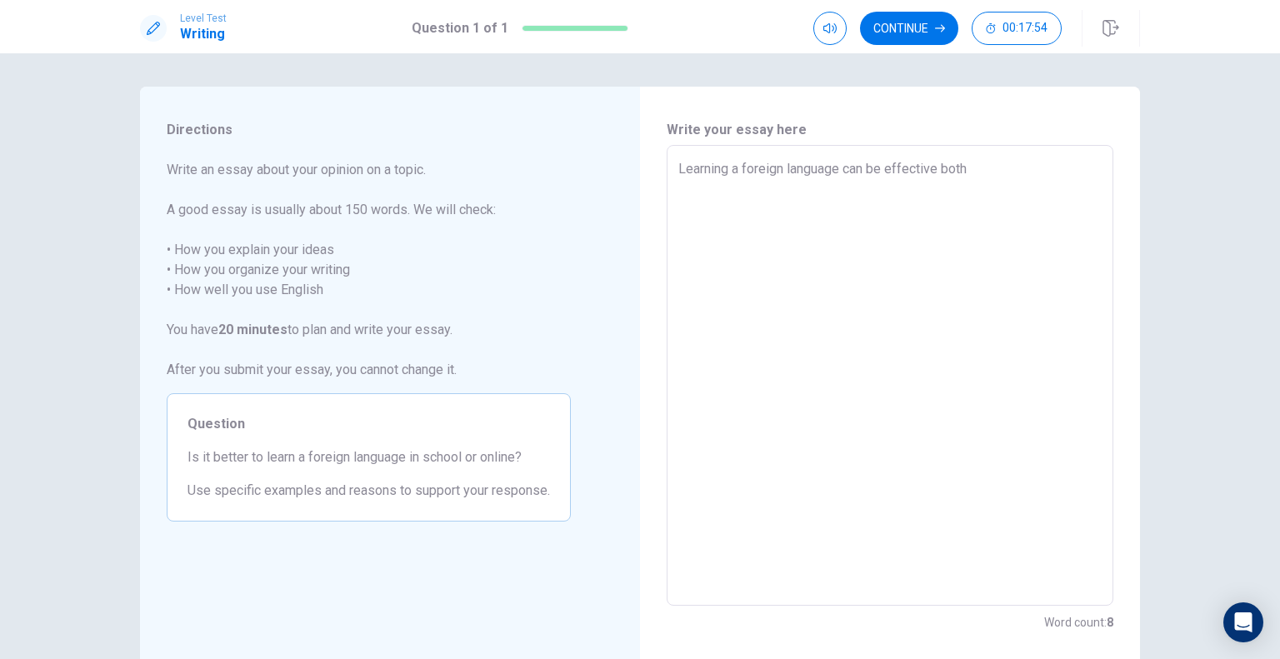
type textarea "Learning a foreign language can be effective both i"
type textarea "x"
type textarea "Learning a foreign language can be effective both in"
type textarea "x"
type textarea "Learning a foreign language can be effective both in"
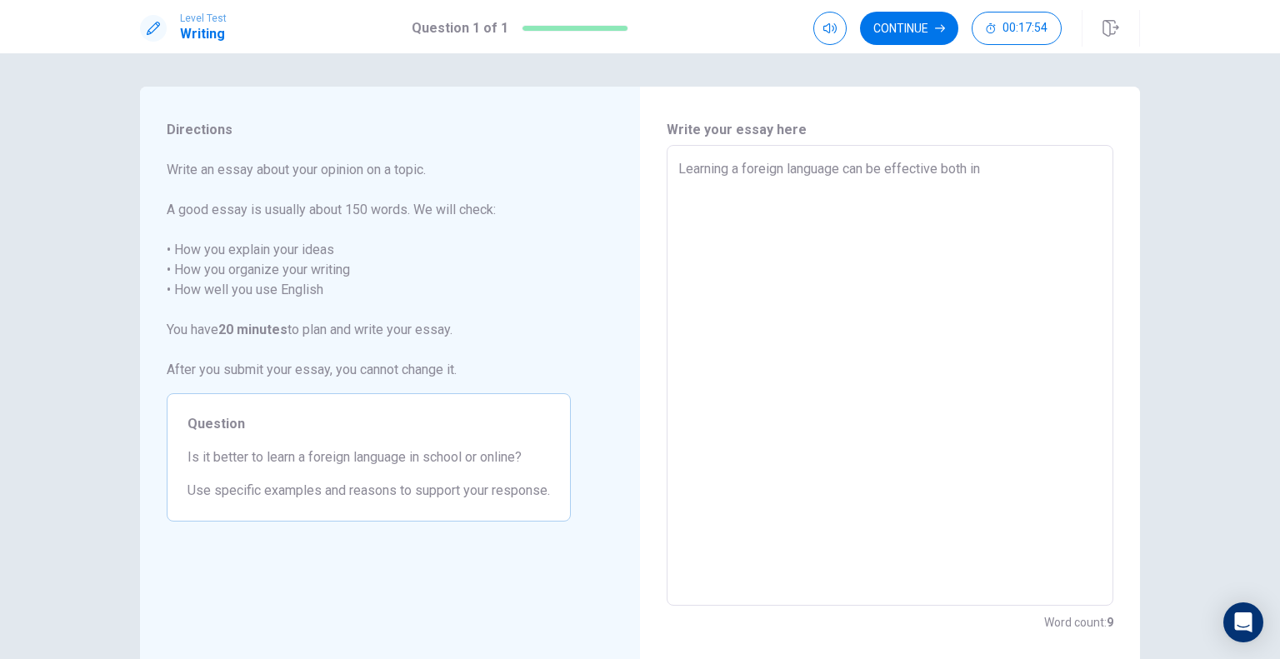
type textarea "x"
type textarea "Learning a foreign language can be effective both in s"
type textarea "x"
type textarea "Learning a foreign language can be effective both in sc"
type textarea "x"
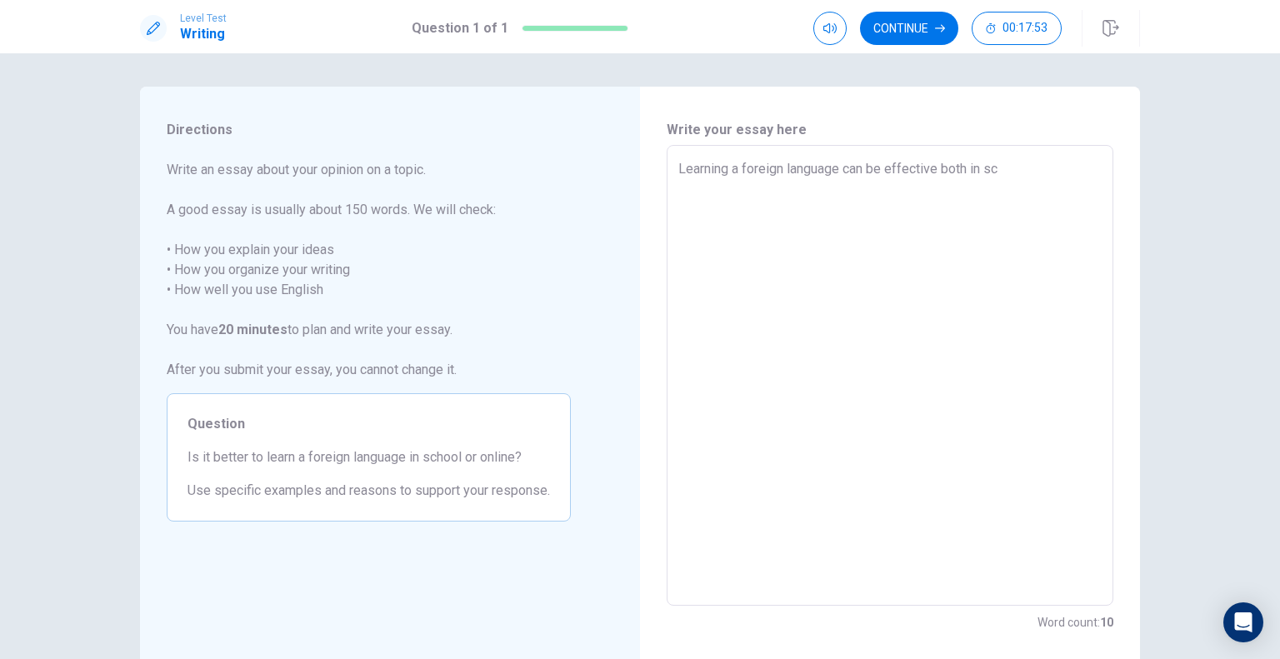
type textarea "Learning a foreign language can be effective both in sch"
type textarea "x"
type textarea "Learning a foreign language can be effective both in scho"
type textarea "x"
type textarea "Learning a foreign language can be effective both in schoo"
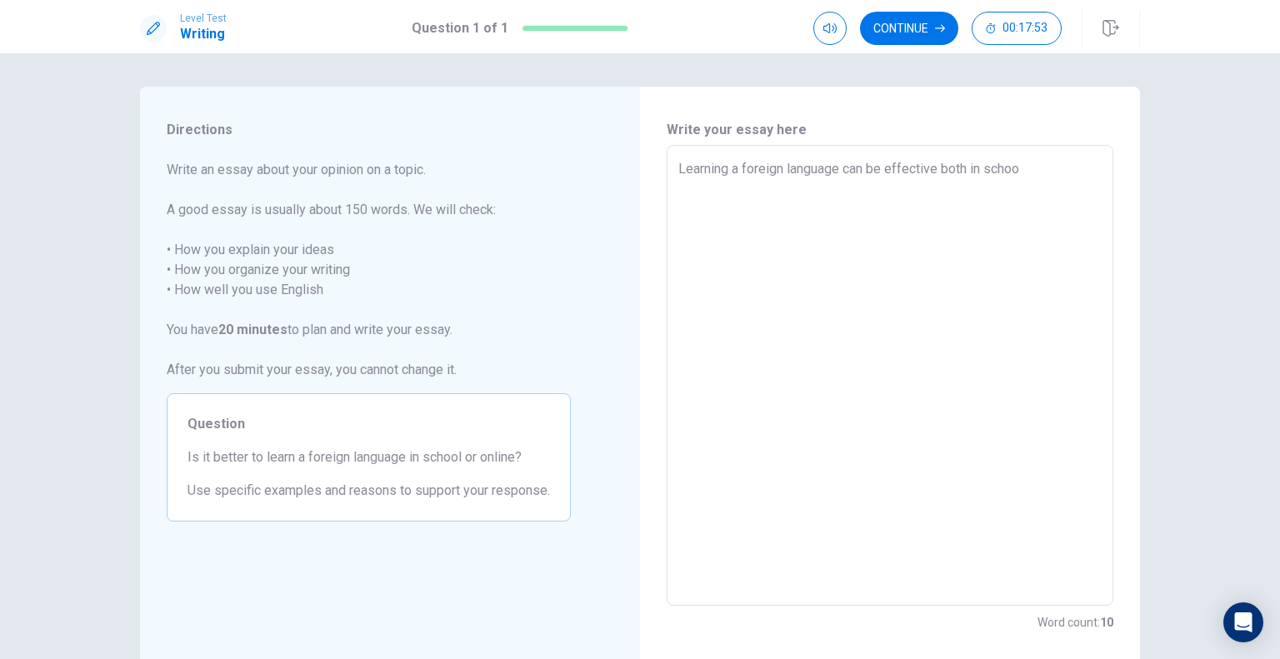
type textarea "x"
type textarea "Learning a foreign language can be effective both in school"
type textarea "x"
type textarea "Learning a foreign language can be effective both in school"
type textarea "x"
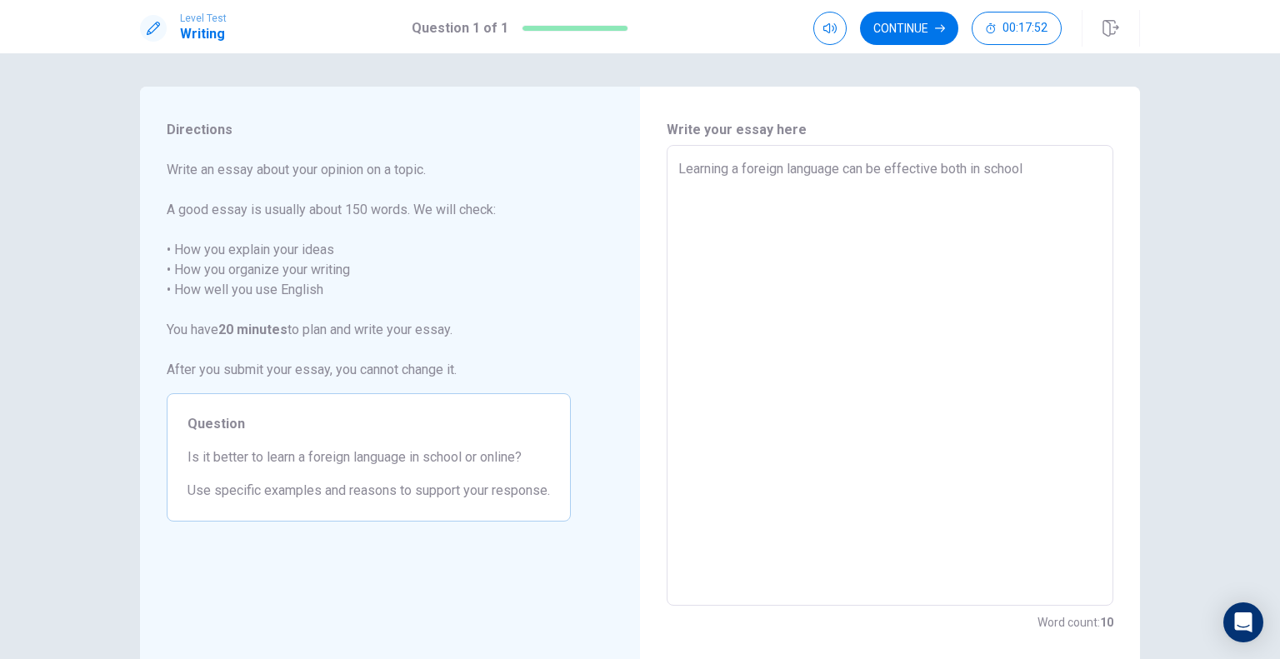
type textarea "Learning a foreign language can be effective both in school a"
type textarea "x"
type textarea "Learning a foreign language can be effective both in school an"
type textarea "x"
type textarea "Learning a foreign language can be effective both in school and"
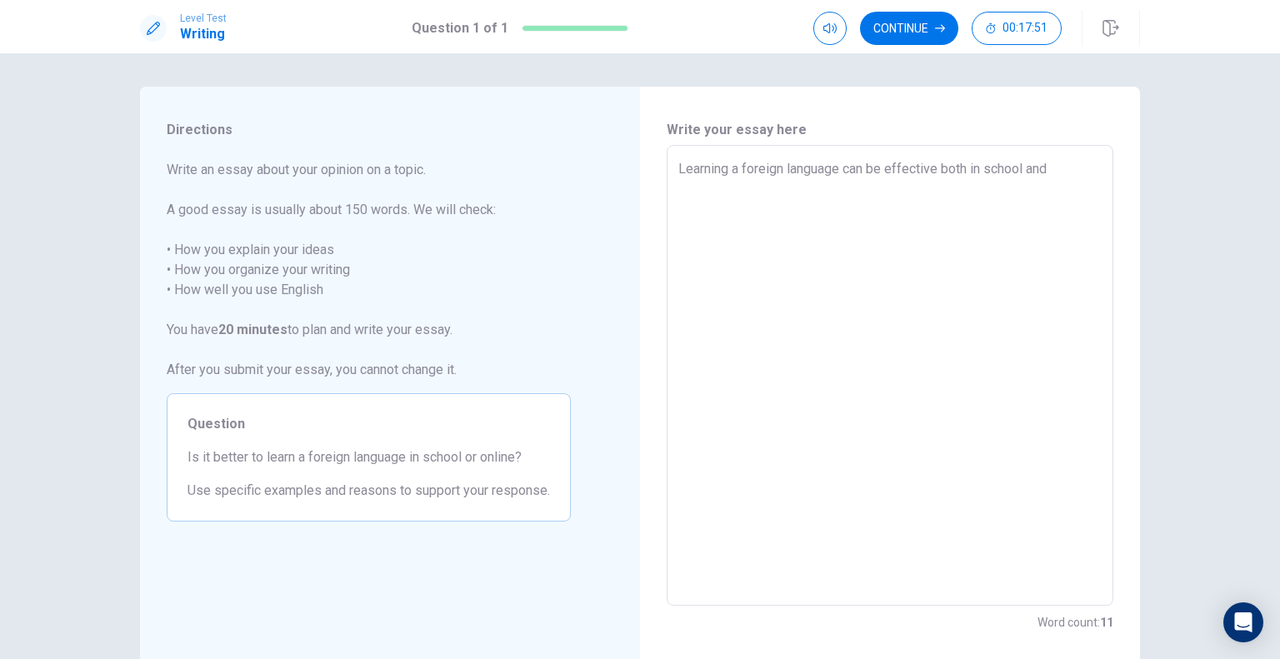
type textarea "x"
type textarea "Learning a foreign language can be effective both in school and"
type textarea "x"
type textarea "Learning a foreign language can be effective both in school and o"
type textarea "x"
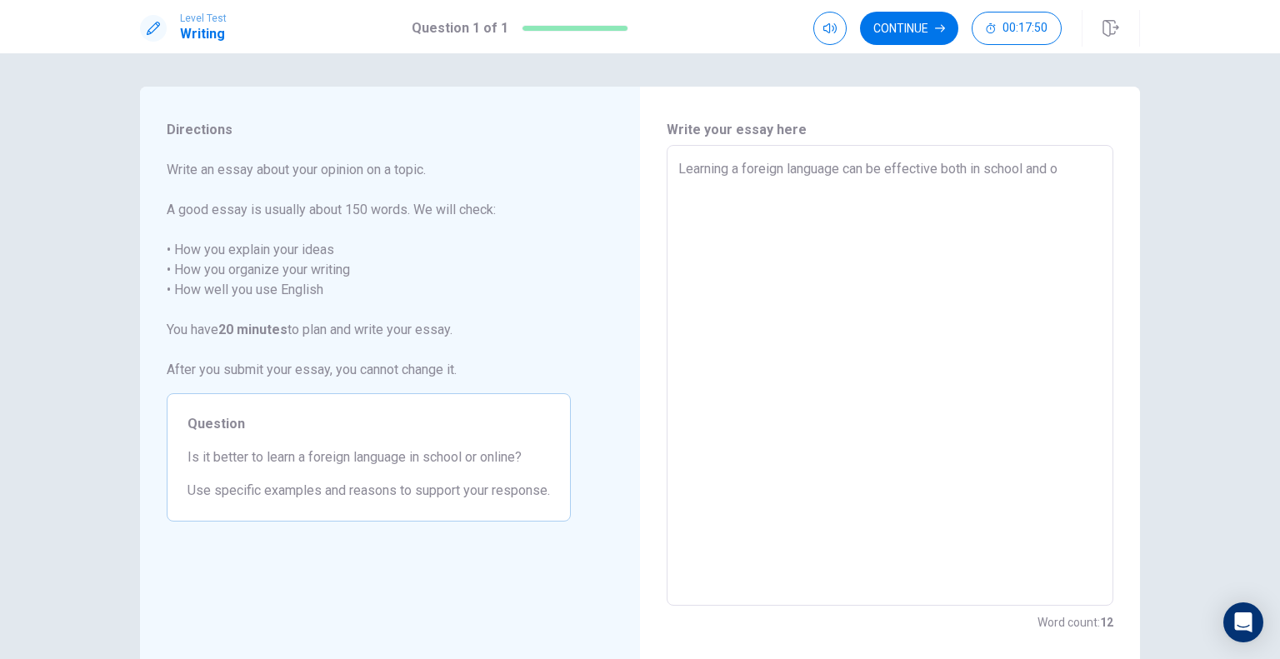
type textarea "Learning a foreign language can be effective both in school and on"
type textarea "x"
type textarea "Learning a foreign language can be effective both in school and onl"
type textarea "x"
type textarea "Learning a foreign language can be effective both in school and onli"
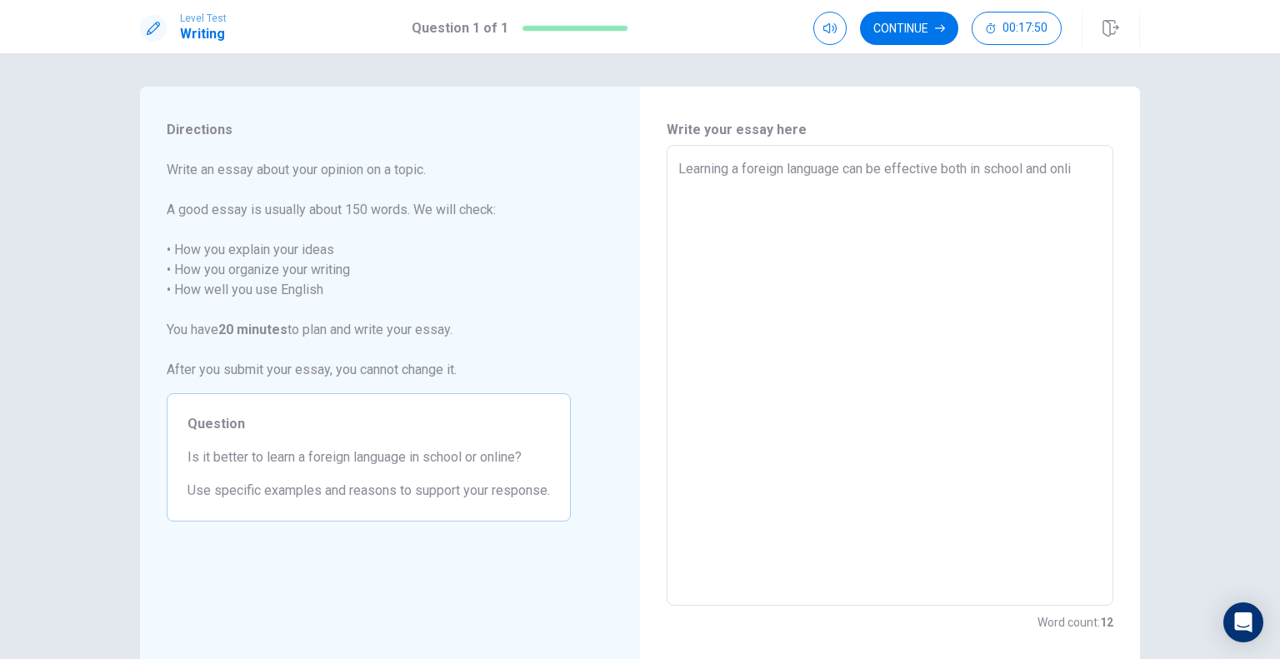
type textarea "x"
type textarea "Learning a foreign language can be effective both in school and onlin"
type textarea "x"
type textarea "Learning a foreign language can be effective both in school and online"
type textarea "x"
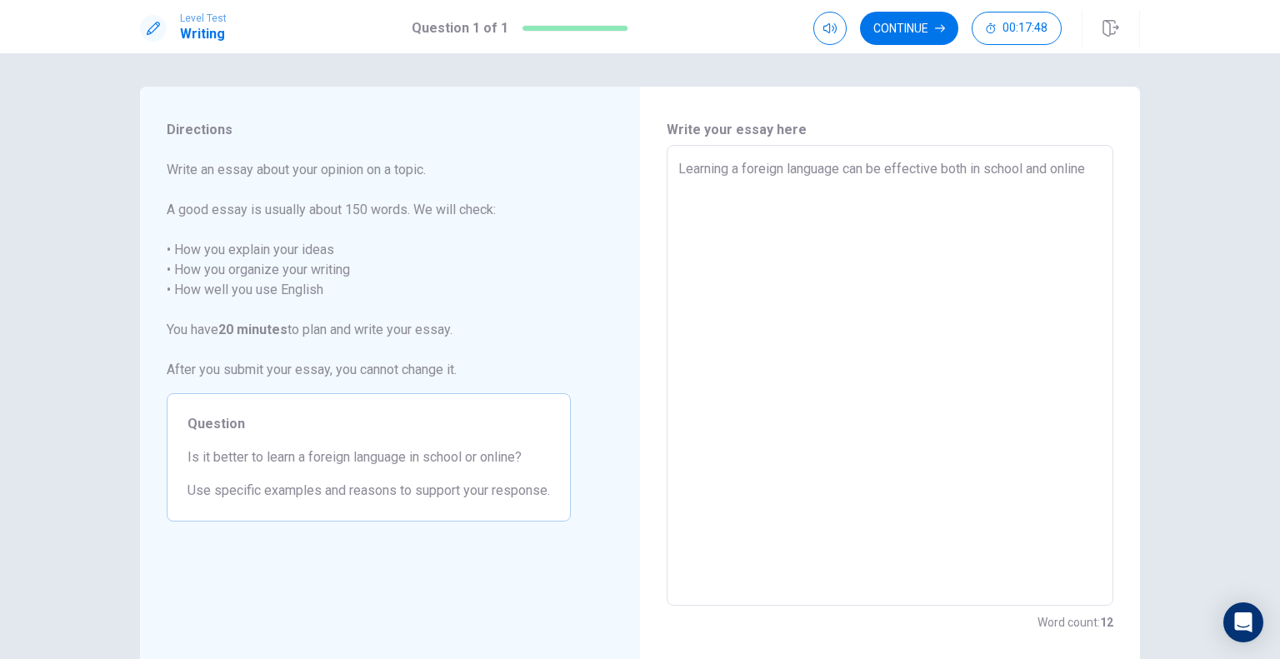
type textarea "Learning a foreign language can be effective both in school and online."
type textarea "x"
type textarea "Learning a foreign language can be effective both in school and online."
type textarea "x"
type textarea "Learning a foreign language can be effective both in school and online."
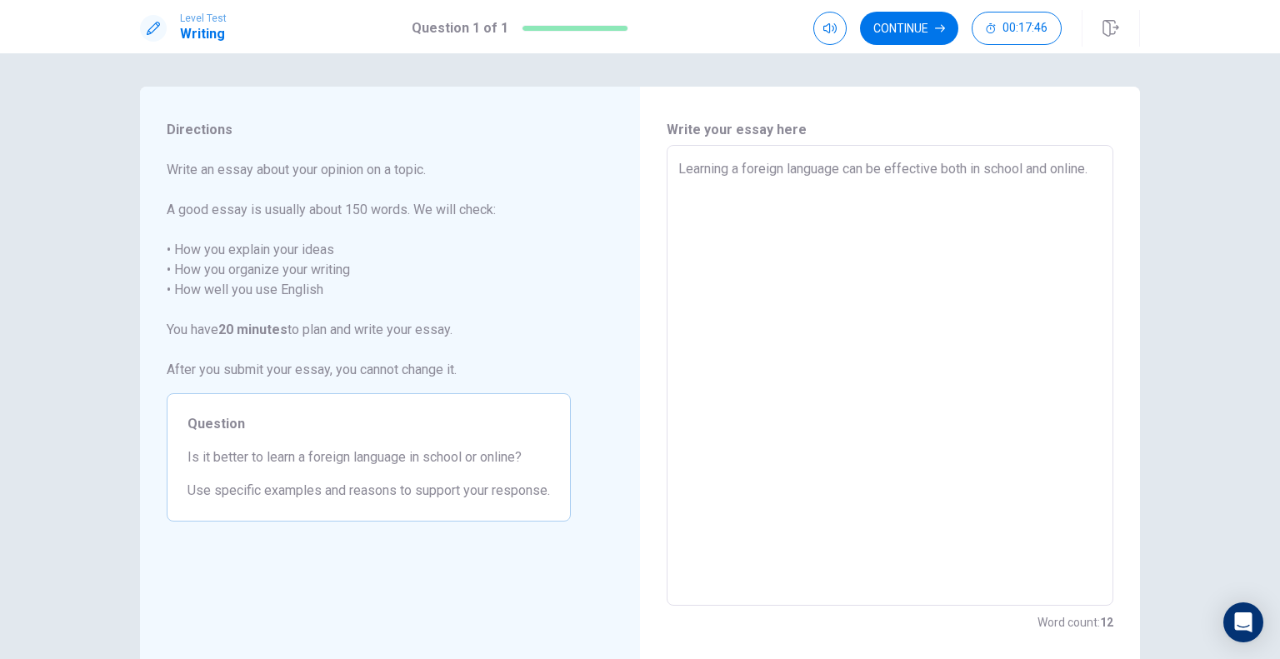
type textarea "x"
type textarea "Learning a foreign language can be effective both in school and online.,"
type textarea "x"
type textarea "Learning a foreign language can be effective both in school and online.,"
type textarea "x"
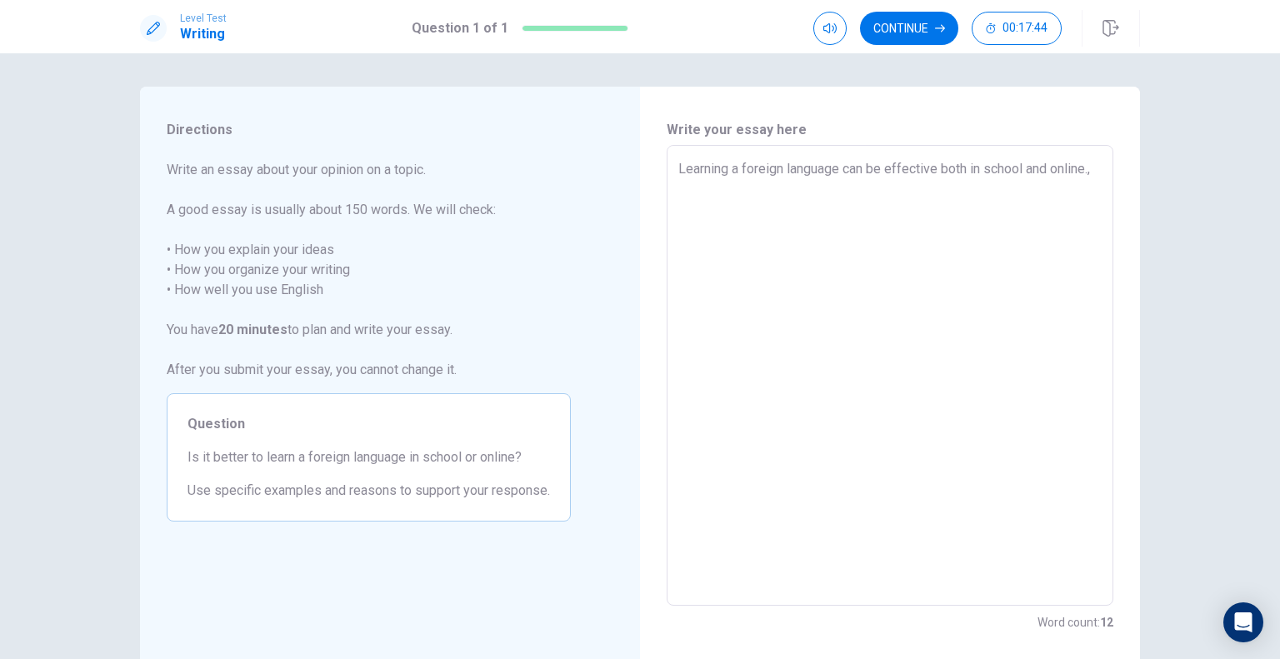
type textarea "Learning a foreign language can be effective both in school and online.,"
type textarea "x"
type textarea "Learning a foreign language can be effective both in school and online."
type textarea "x"
type textarea "Learning a foreign language can be effective both in school and online"
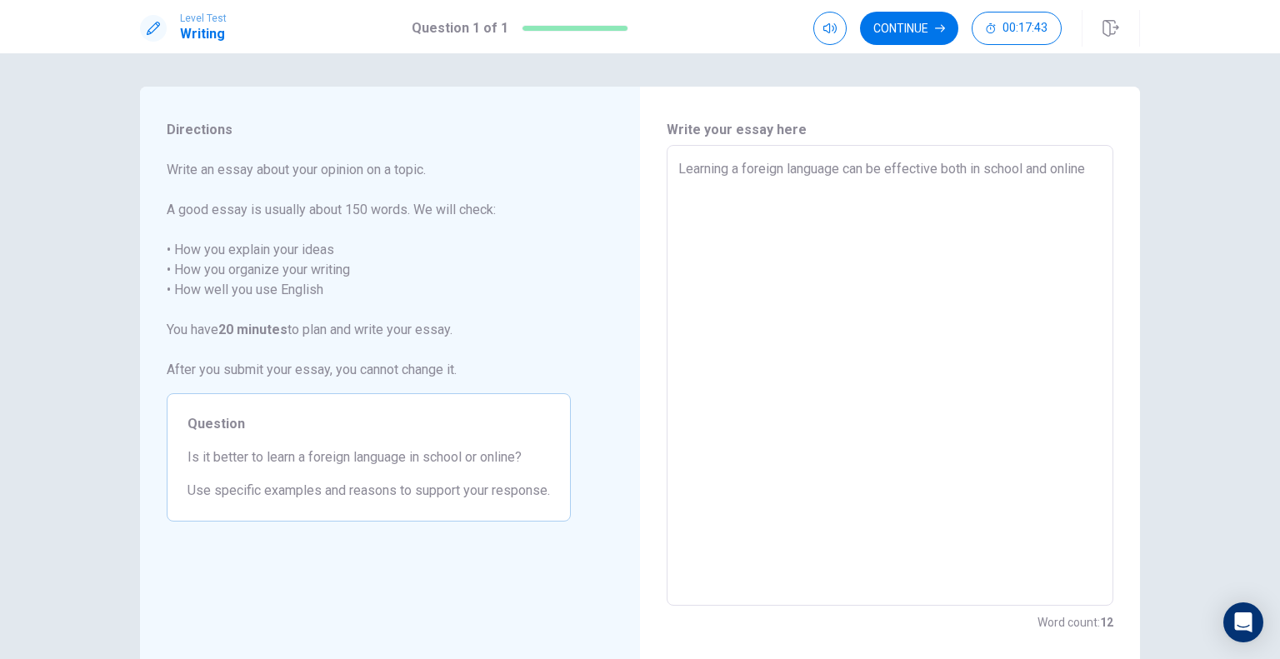
type textarea "x"
type textarea "Learning a foreign language can be effective both in school and online,"
type textarea "x"
type textarea "Learning a foreign language can be effective both in school and online,"
type textarea "x"
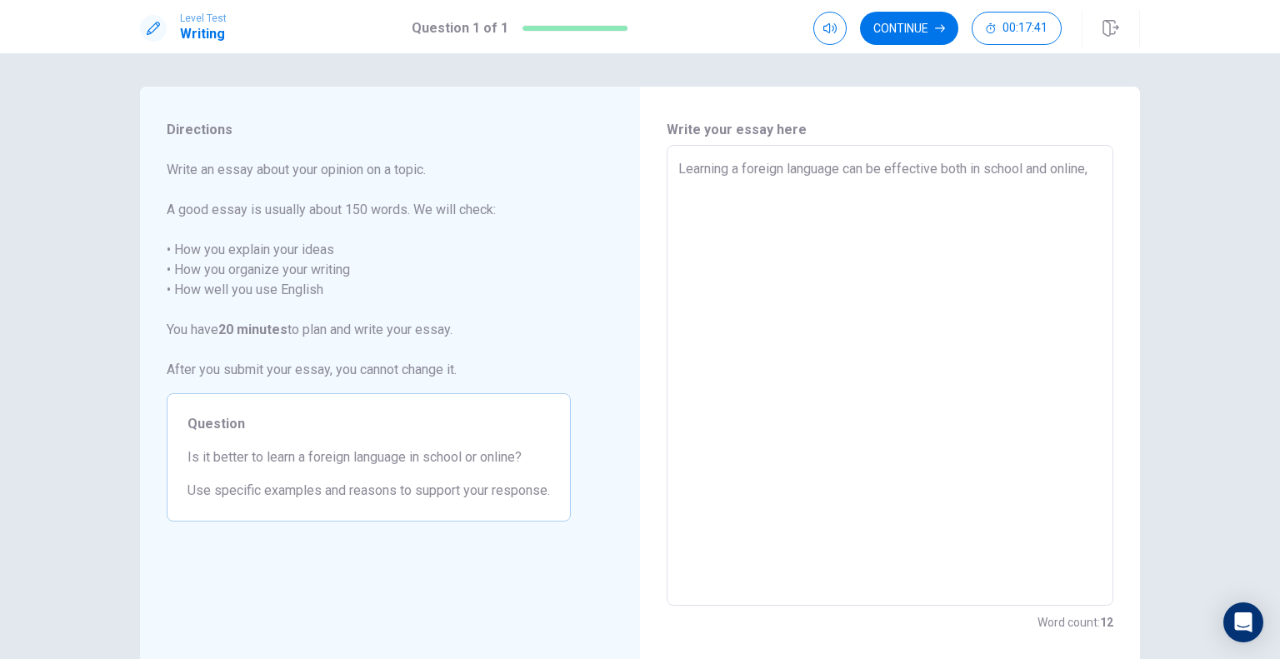
type textarea "Learning a foreign language can be effective both in school and online, b"
type textarea "x"
type textarea "Learning a foreign language can be effective both in school and online, bu"
type textarea "x"
type textarea "Learning a foreign language can be effective both in school and online, but"
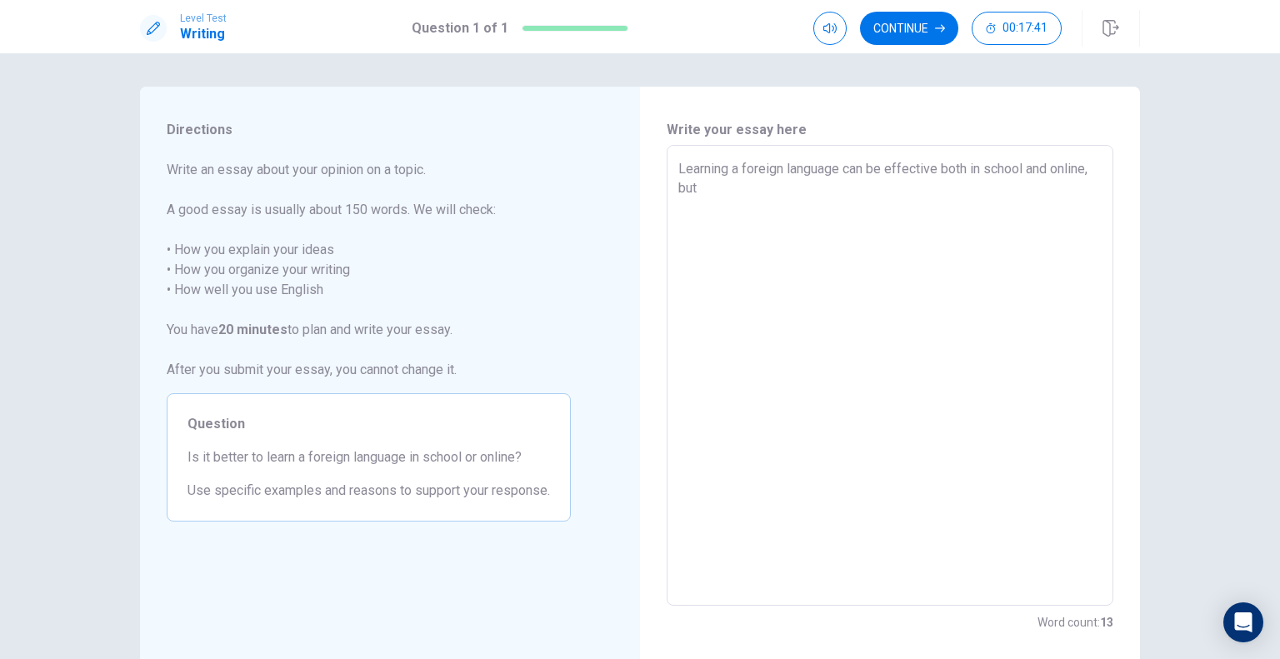
type textarea "x"
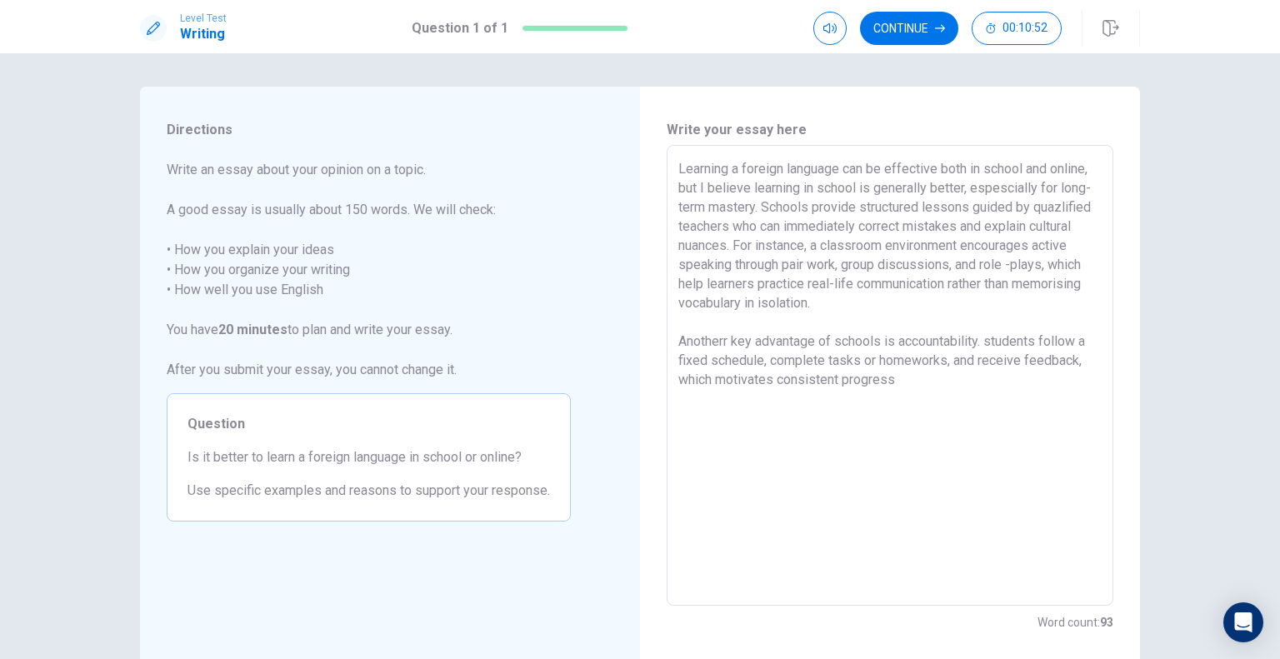
click at [994, 339] on textarea "Learning a foreign language can be effective both in school and online, but I b…" at bounding box center [889, 375] width 423 height 433
click at [990, 339] on textarea "Learning a foreign language can be effective both in school and online, but I b…" at bounding box center [889, 375] width 423 height 433
click at [1015, 399] on textarea "Learning a foreign language can be effective both in school and online, but I b…" at bounding box center [889, 375] width 423 height 433
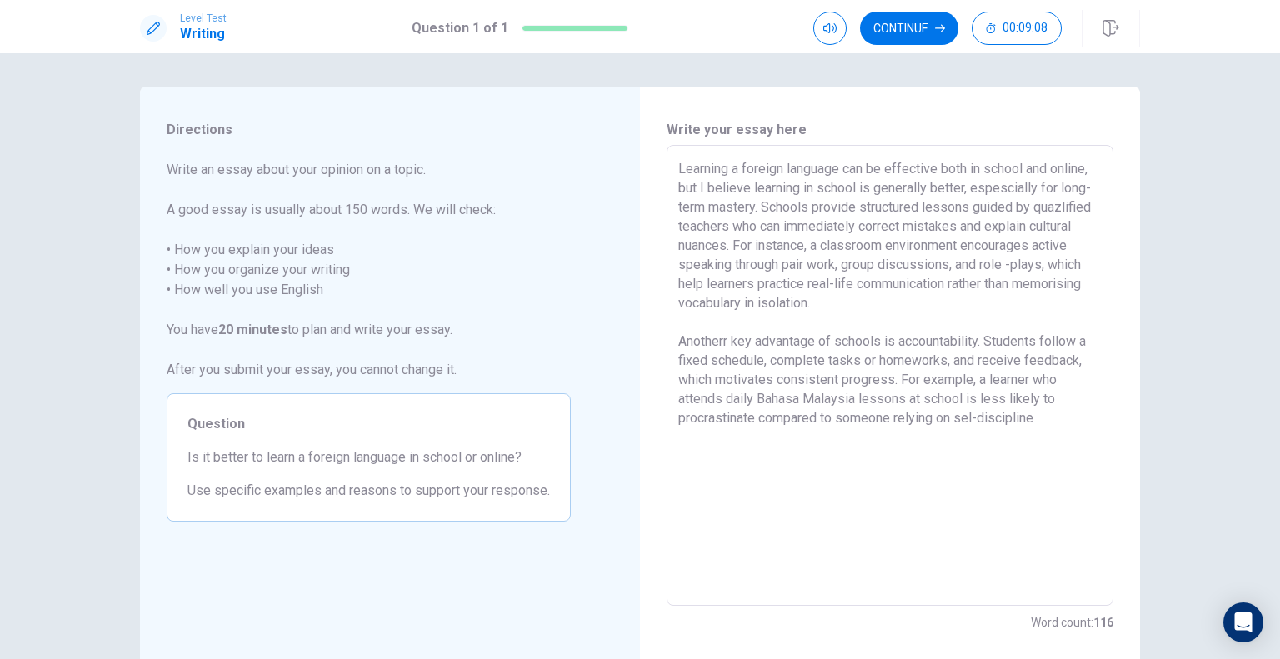
click at [969, 412] on textarea "Learning a foreign language can be effective both in school and online, but I b…" at bounding box center [889, 375] width 423 height 433
click at [1037, 417] on textarea "Learning a foreign language can be effective both in school and online, but I b…" at bounding box center [889, 375] width 423 height 433
click at [740, 436] on textarea "Learning a foreign language can be effective both in school and online, but I b…" at bounding box center [889, 375] width 423 height 433
click at [755, 439] on textarea "Learning a foreign language can be effective both in school and online, but I b…" at bounding box center [889, 375] width 423 height 433
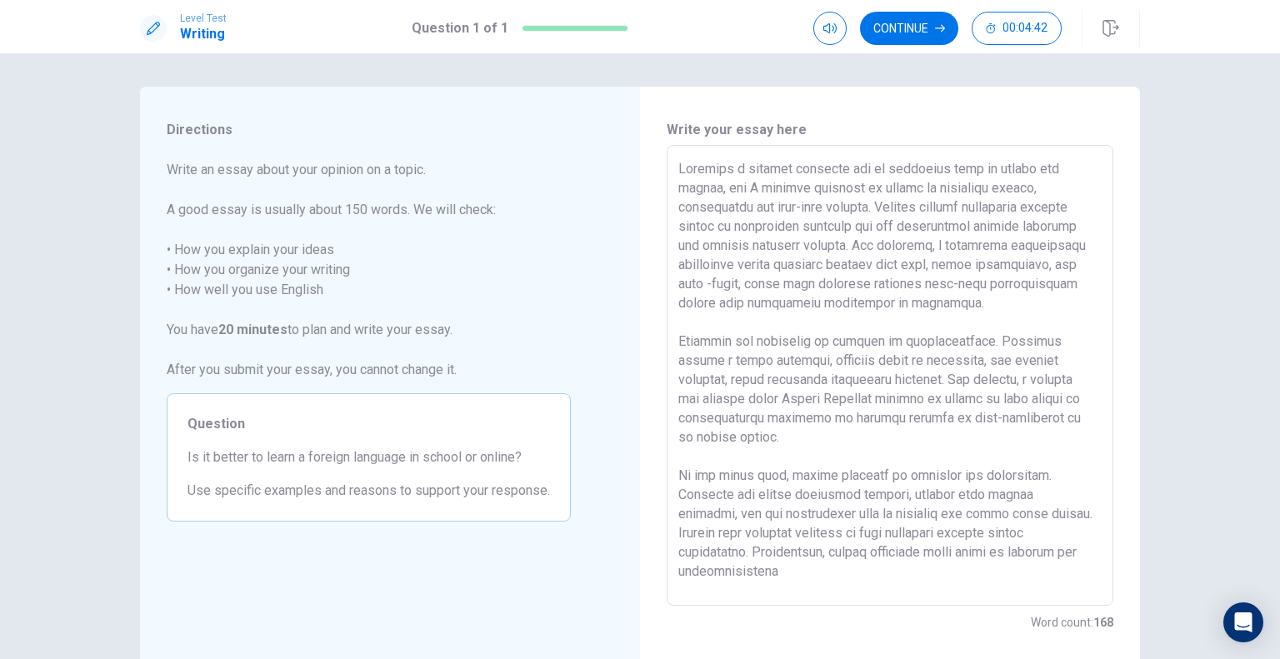
click at [728, 572] on textarea at bounding box center [889, 375] width 423 height 433
click at [723, 571] on textarea at bounding box center [889, 375] width 423 height 433
click at [732, 569] on textarea at bounding box center [889, 375] width 423 height 433
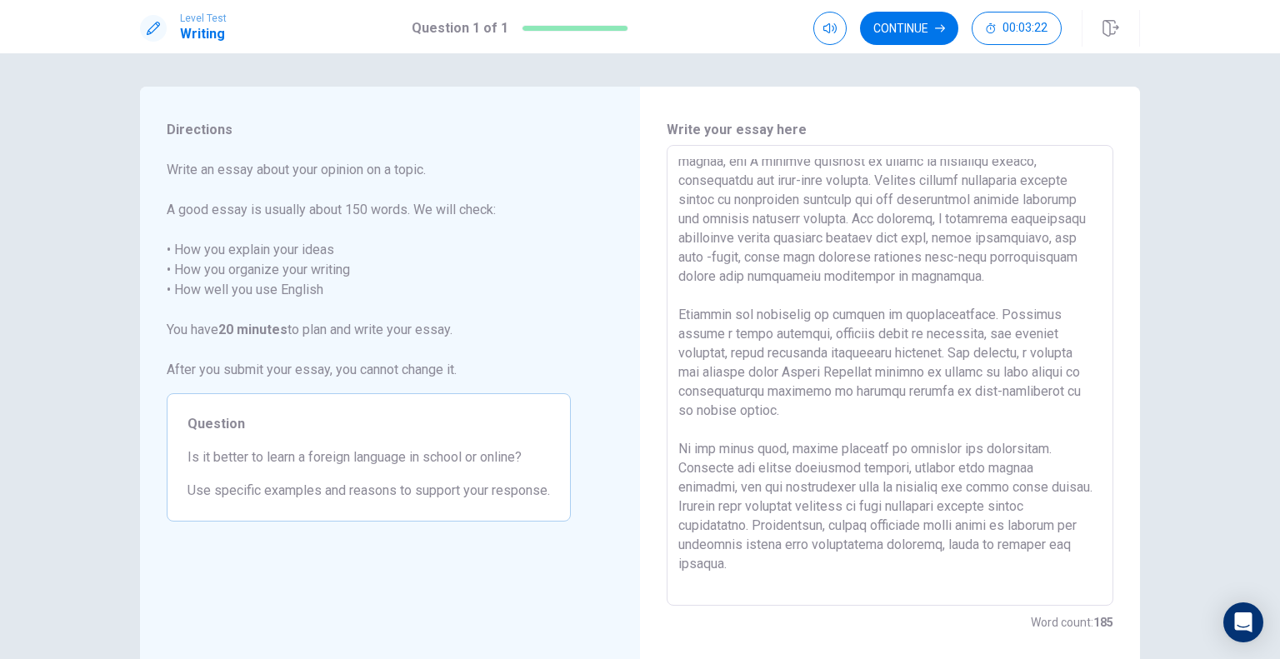
drag, startPoint x: 926, startPoint y: 375, endPoint x: 826, endPoint y: 372, distance: 100.0
click at [826, 372] on textarea at bounding box center [889, 375] width 423 height 433
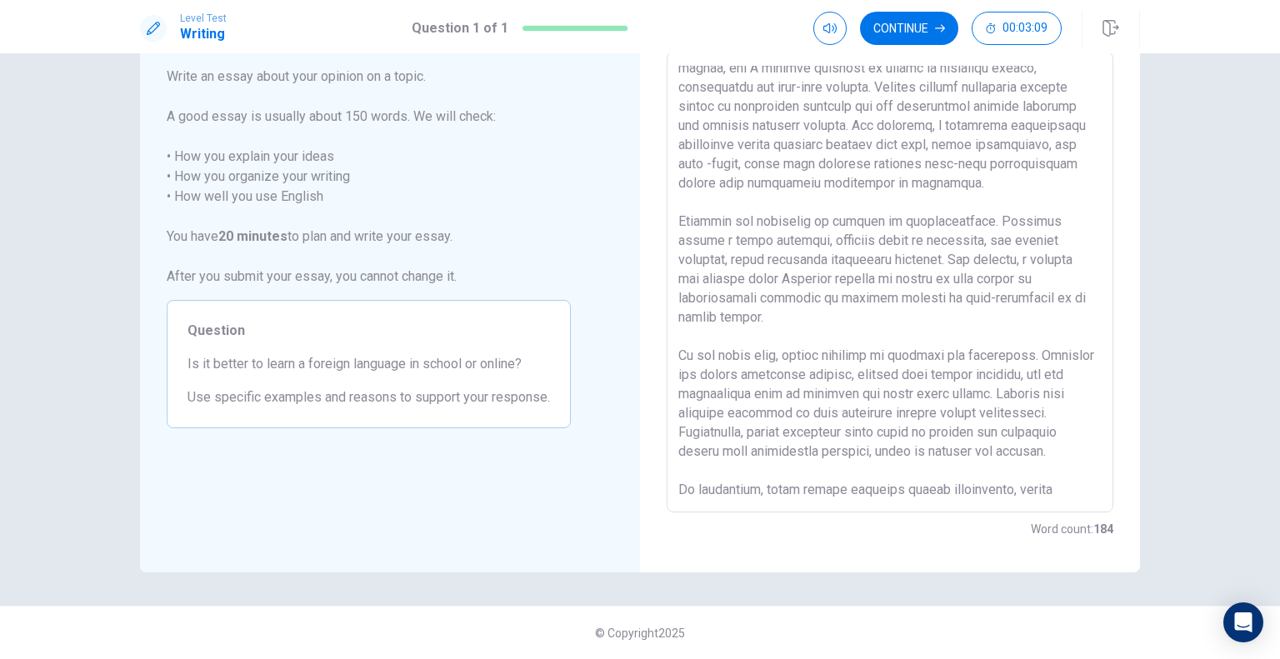
click at [861, 282] on textarea at bounding box center [889, 282] width 423 height 433
click at [1009, 491] on textarea at bounding box center [889, 282] width 423 height 433
click at [1017, 487] on textarea at bounding box center [889, 282] width 423 height 433
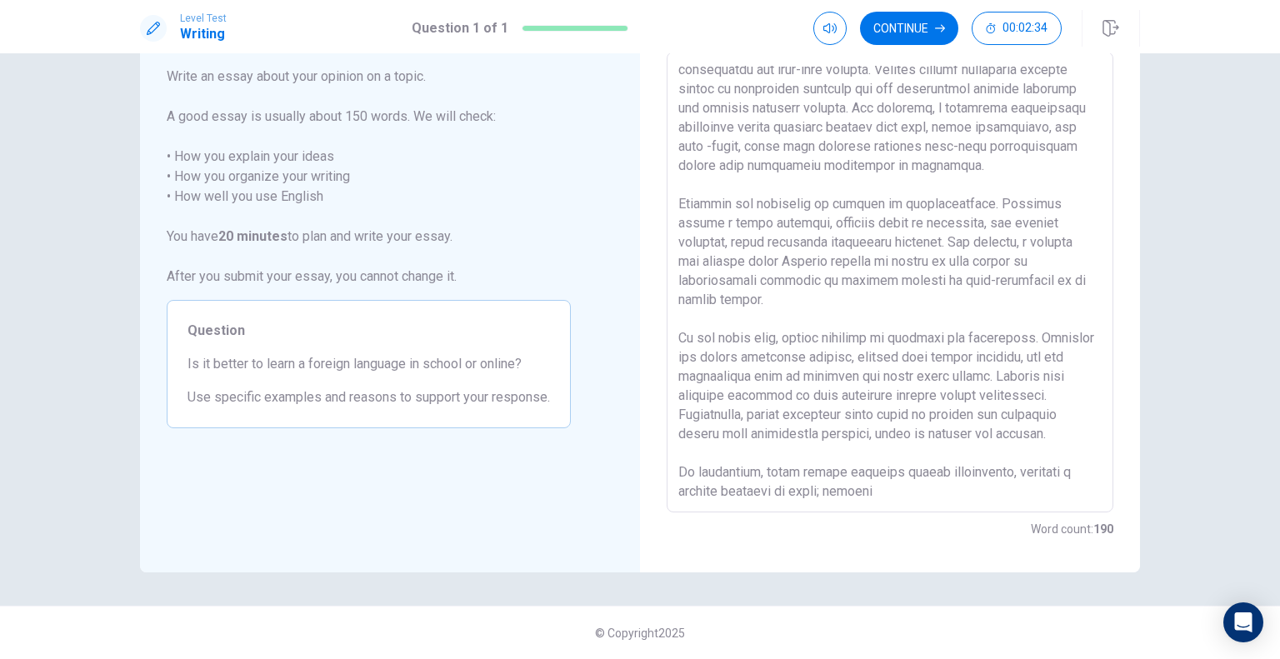
click at [830, 491] on textarea at bounding box center [889, 282] width 423 height 433
click at [893, 492] on textarea at bounding box center [889, 282] width 423 height 433
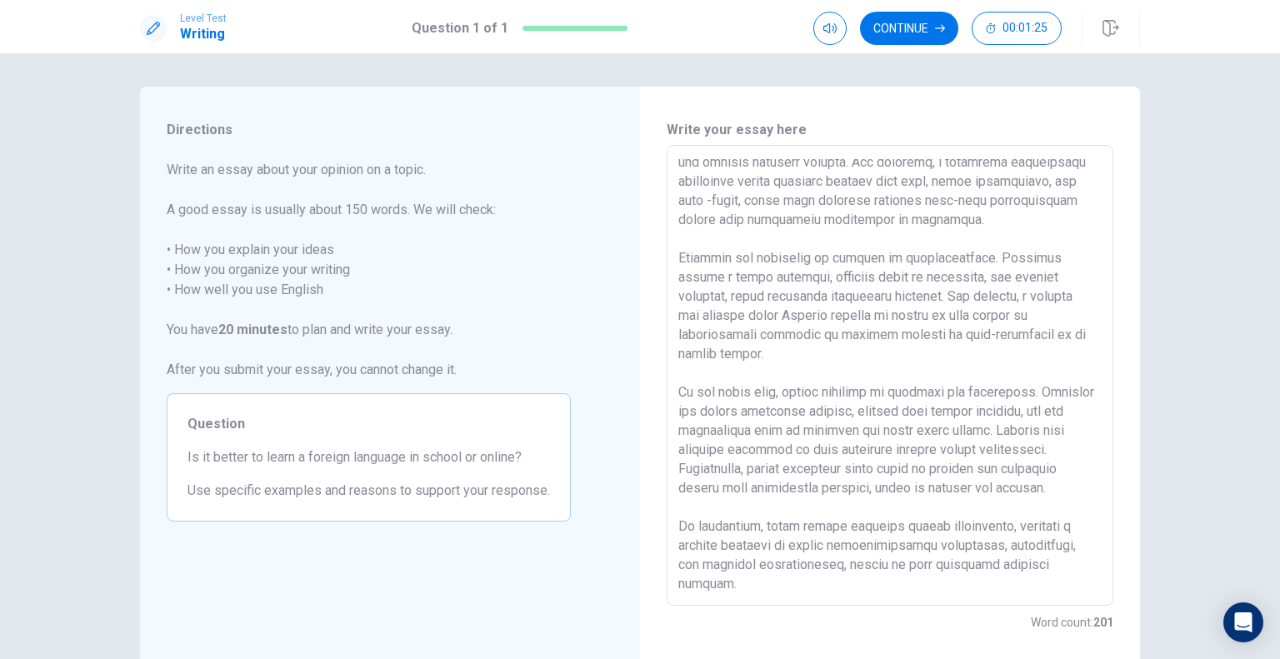
scroll to position [0, 0]
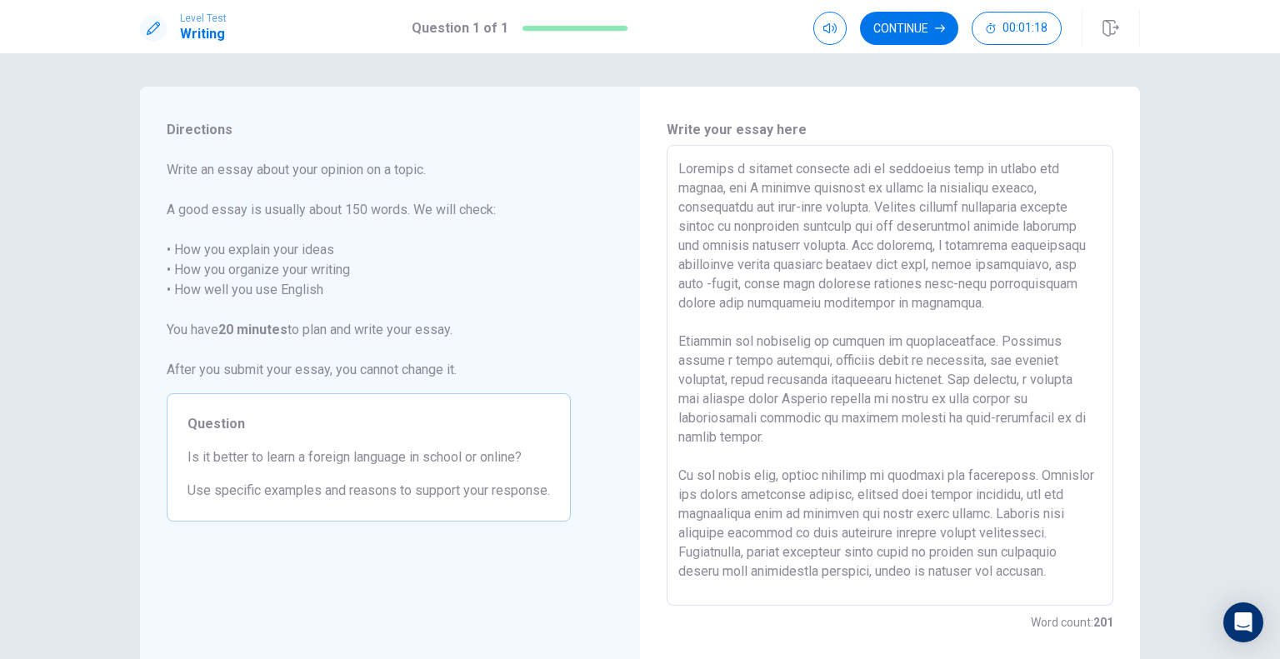
click at [737, 167] on textarea at bounding box center [889, 375] width 423 height 433
click at [967, 206] on textarea at bounding box center [889, 375] width 423 height 433
click at [969, 204] on textarea at bounding box center [889, 375] width 423 height 433
click at [923, 202] on textarea at bounding box center [889, 375] width 423 height 433
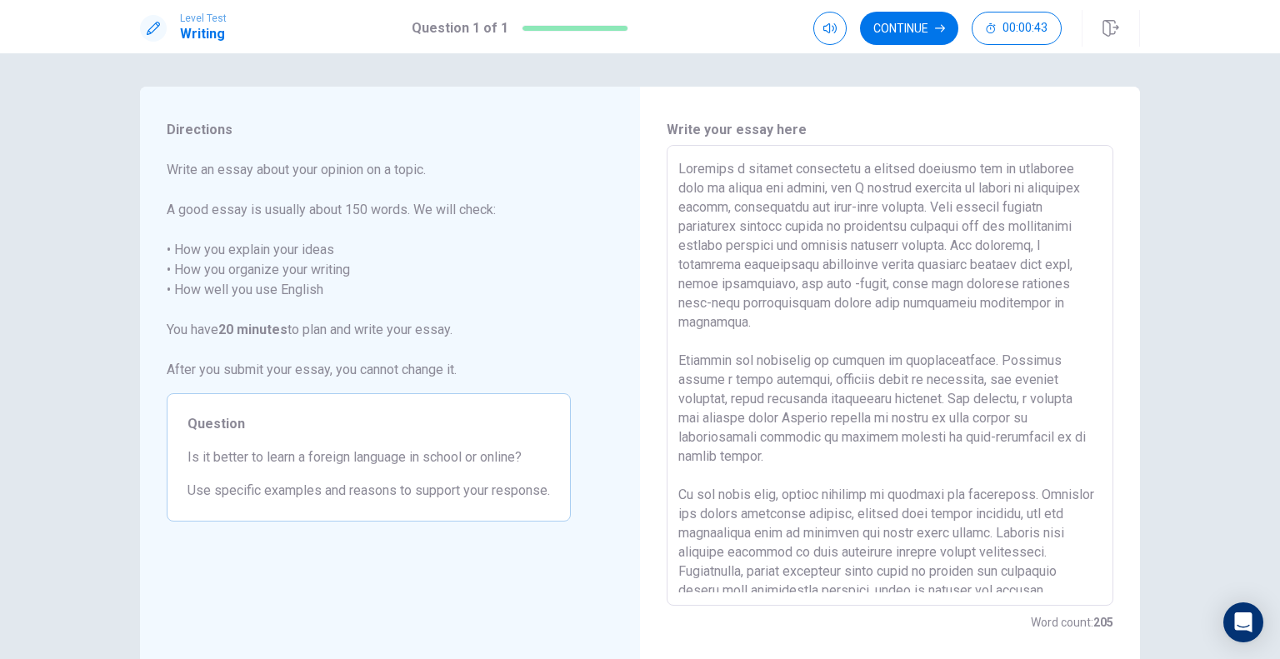
click at [997, 203] on textarea at bounding box center [889, 375] width 423 height 433
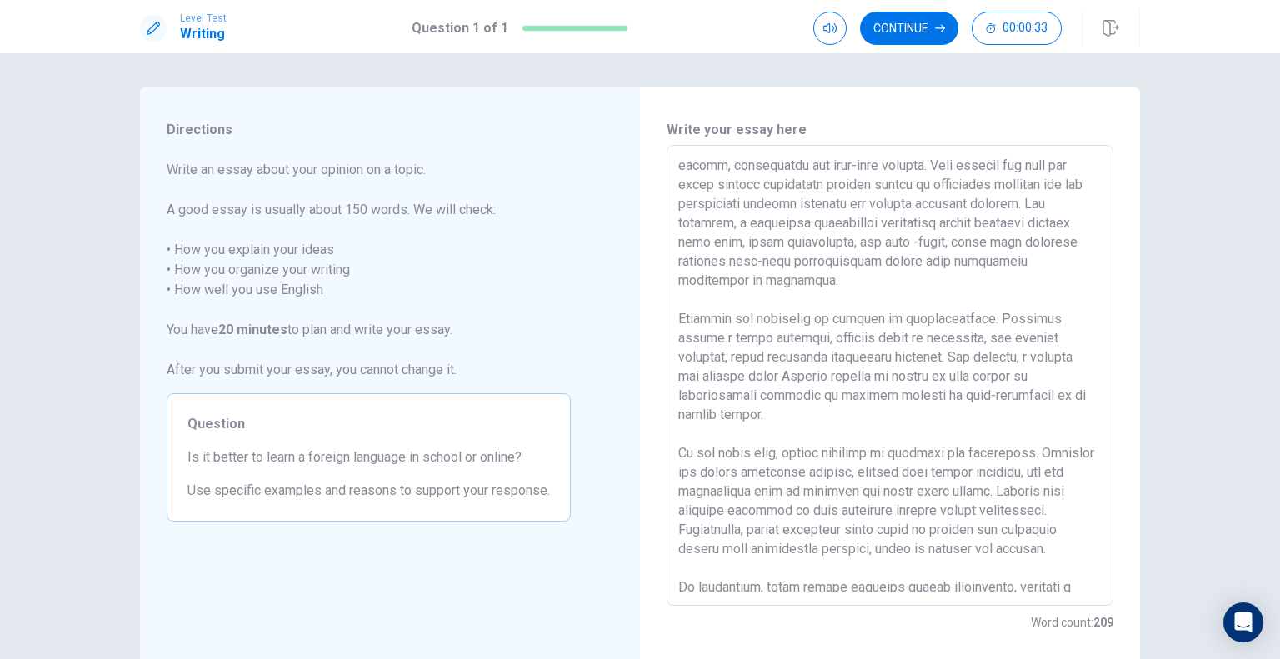
scroll to position [40, 0]
click at [959, 188] on textarea at bounding box center [889, 375] width 423 height 433
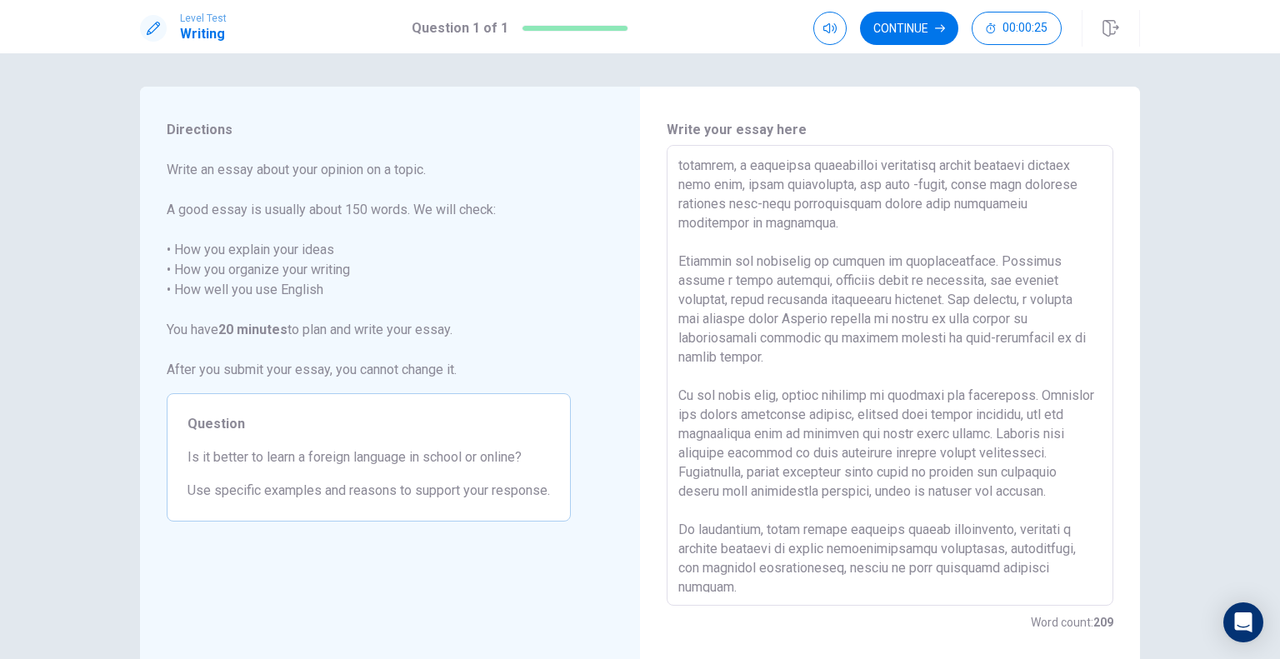
scroll to position [100, 0]
click at [947, 183] on textarea at bounding box center [889, 375] width 423 height 433
click at [717, 257] on textarea at bounding box center [889, 375] width 423 height 433
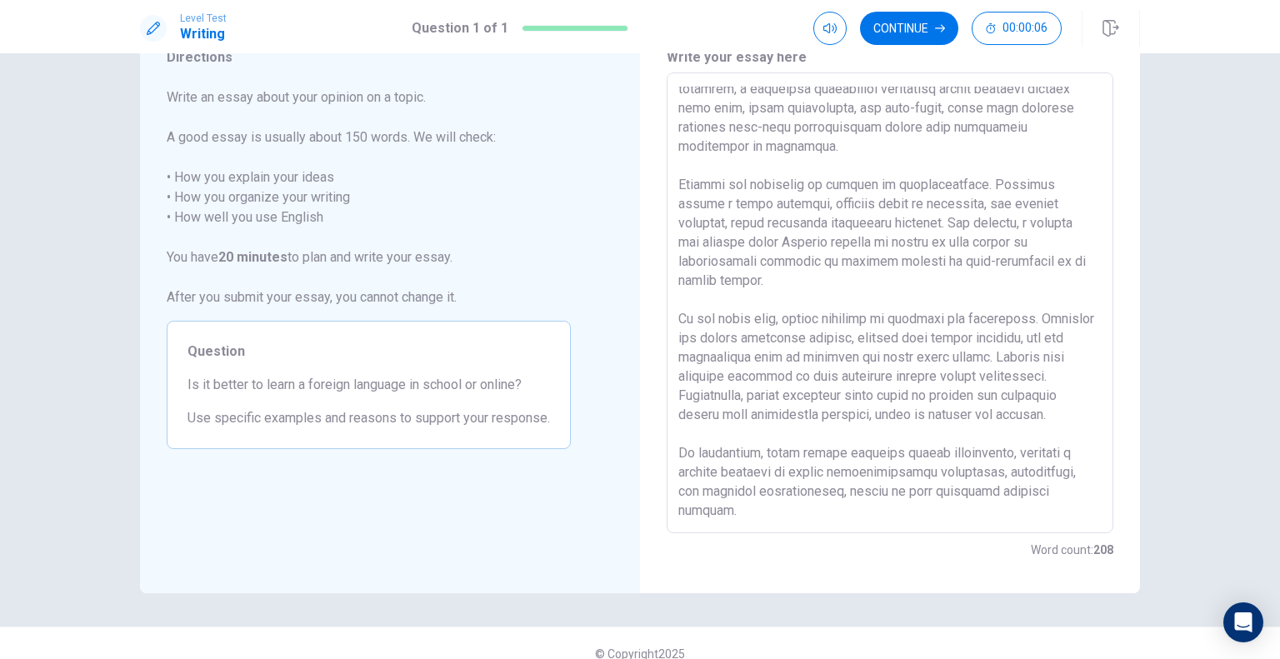
scroll to position [75, 0]
click at [886, 313] on textarea at bounding box center [889, 300] width 423 height 433
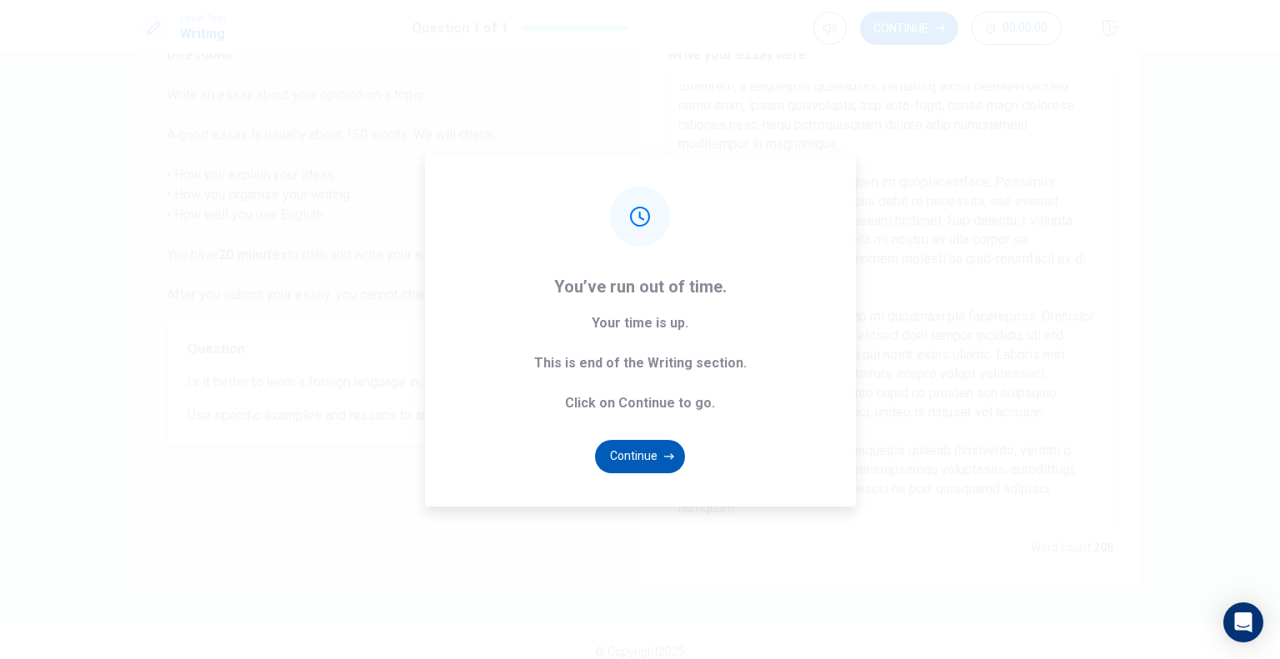
click at [667, 448] on button "Continue" at bounding box center [640, 456] width 90 height 33
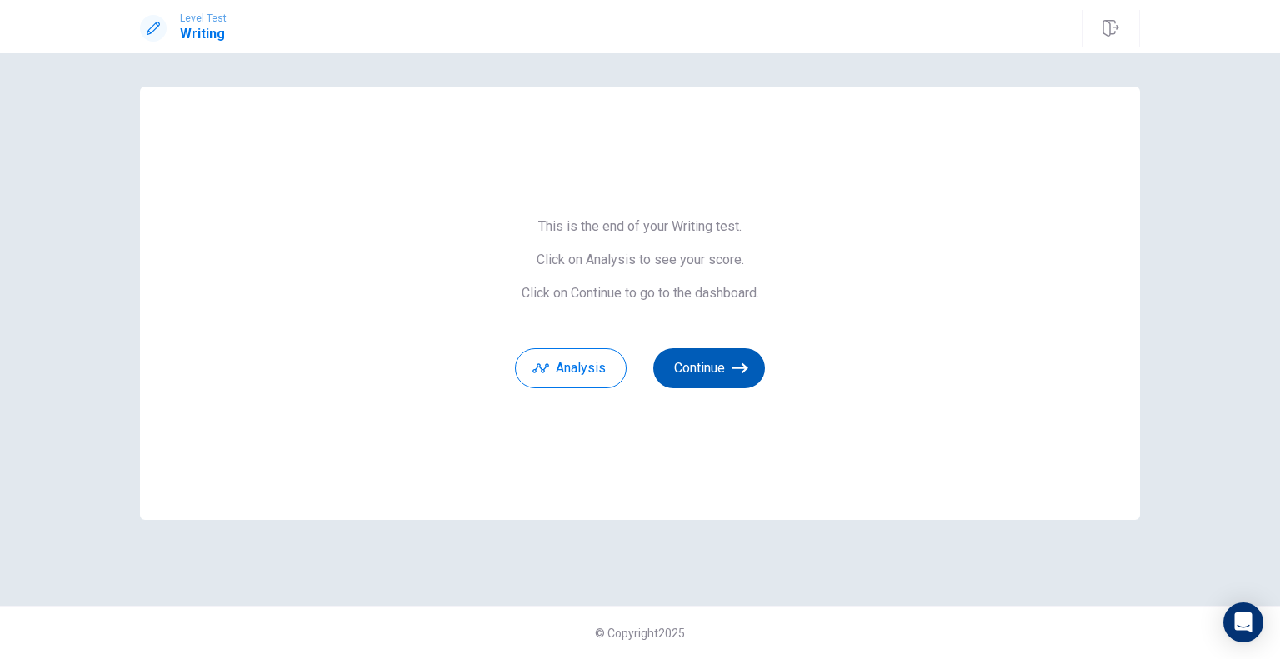
click at [697, 373] on button "Continue" at bounding box center [709, 368] width 112 height 40
